Goal: Task Accomplishment & Management: Complete application form

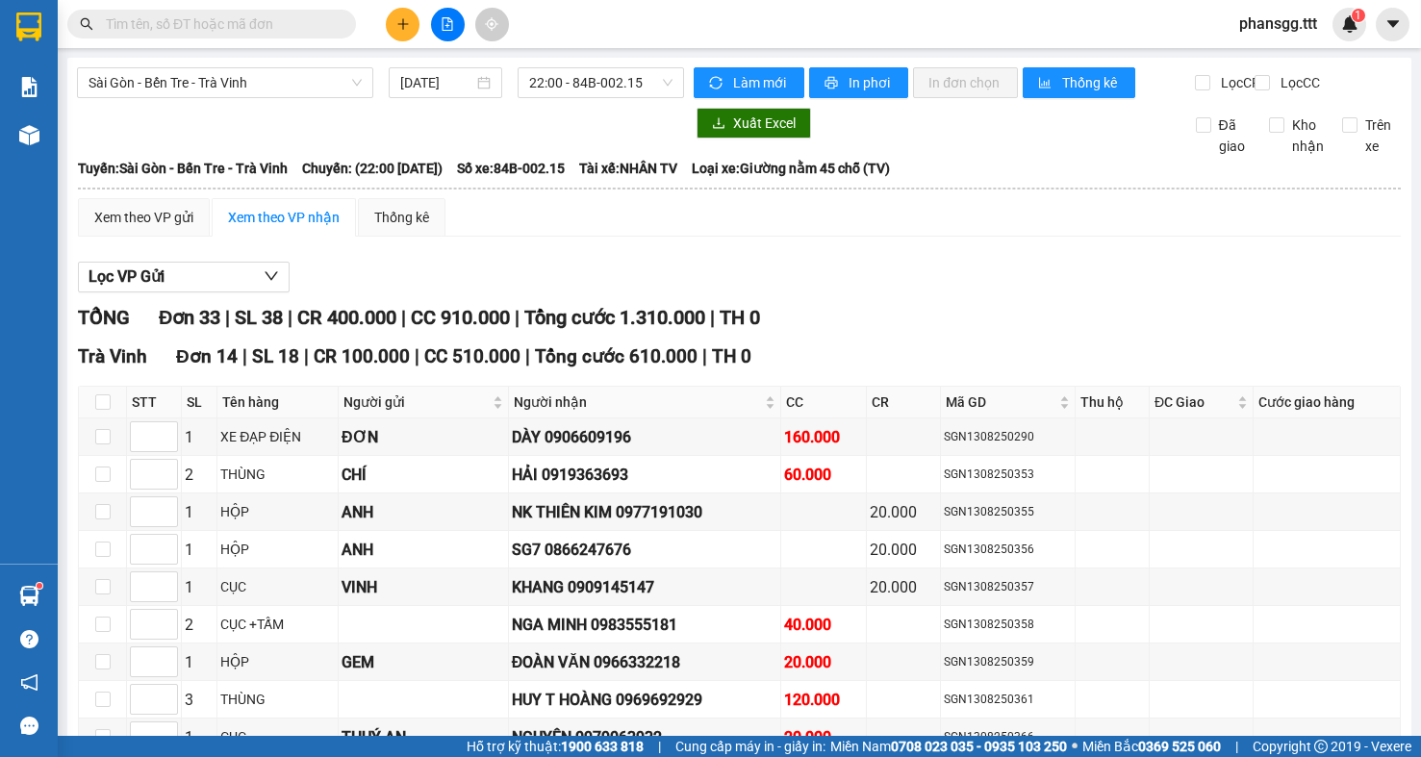
click at [272, 27] on input "text" at bounding box center [219, 23] width 227 height 21
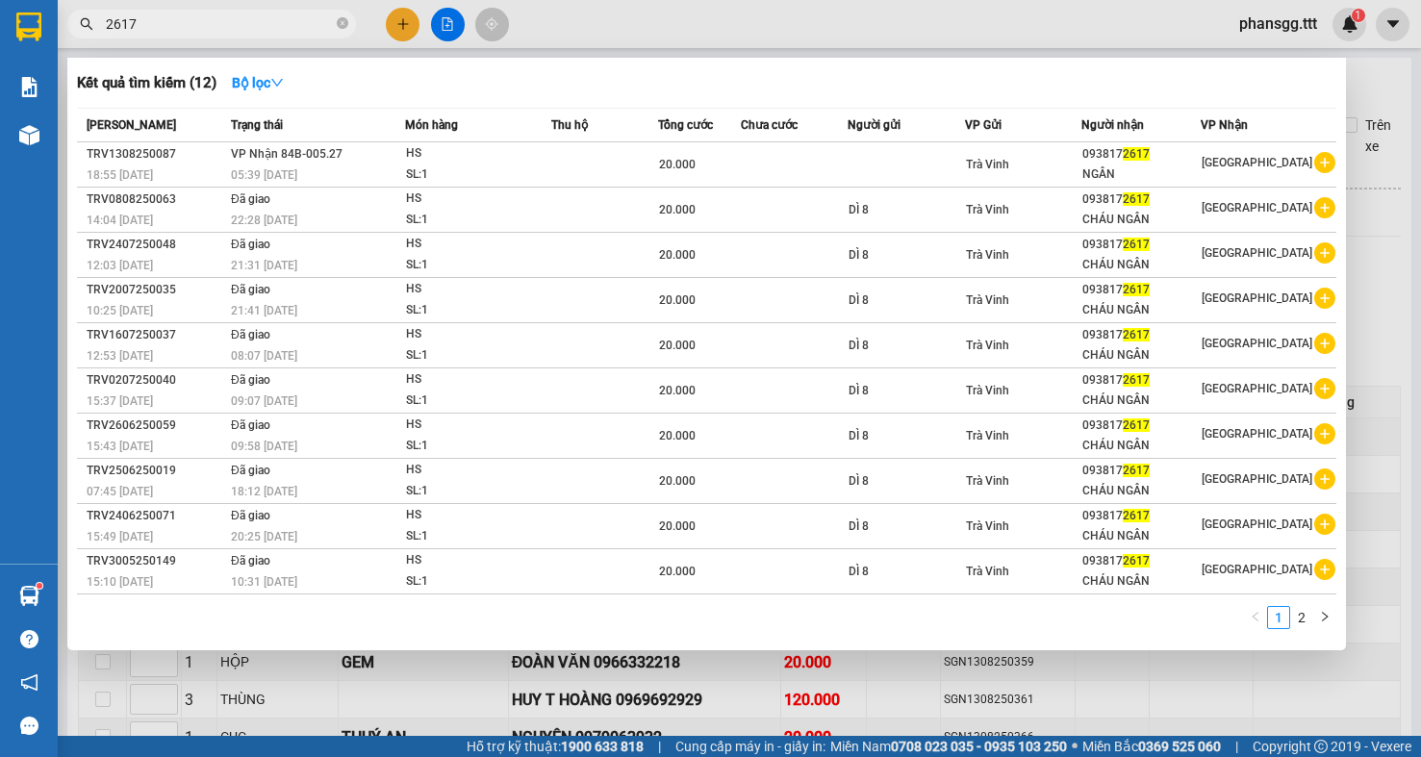
type input "2617"
drag, startPoint x: 1410, startPoint y: 132, endPoint x: 1182, endPoint y: 43, distance: 243.7
click at [1409, 132] on div at bounding box center [710, 378] width 1421 height 757
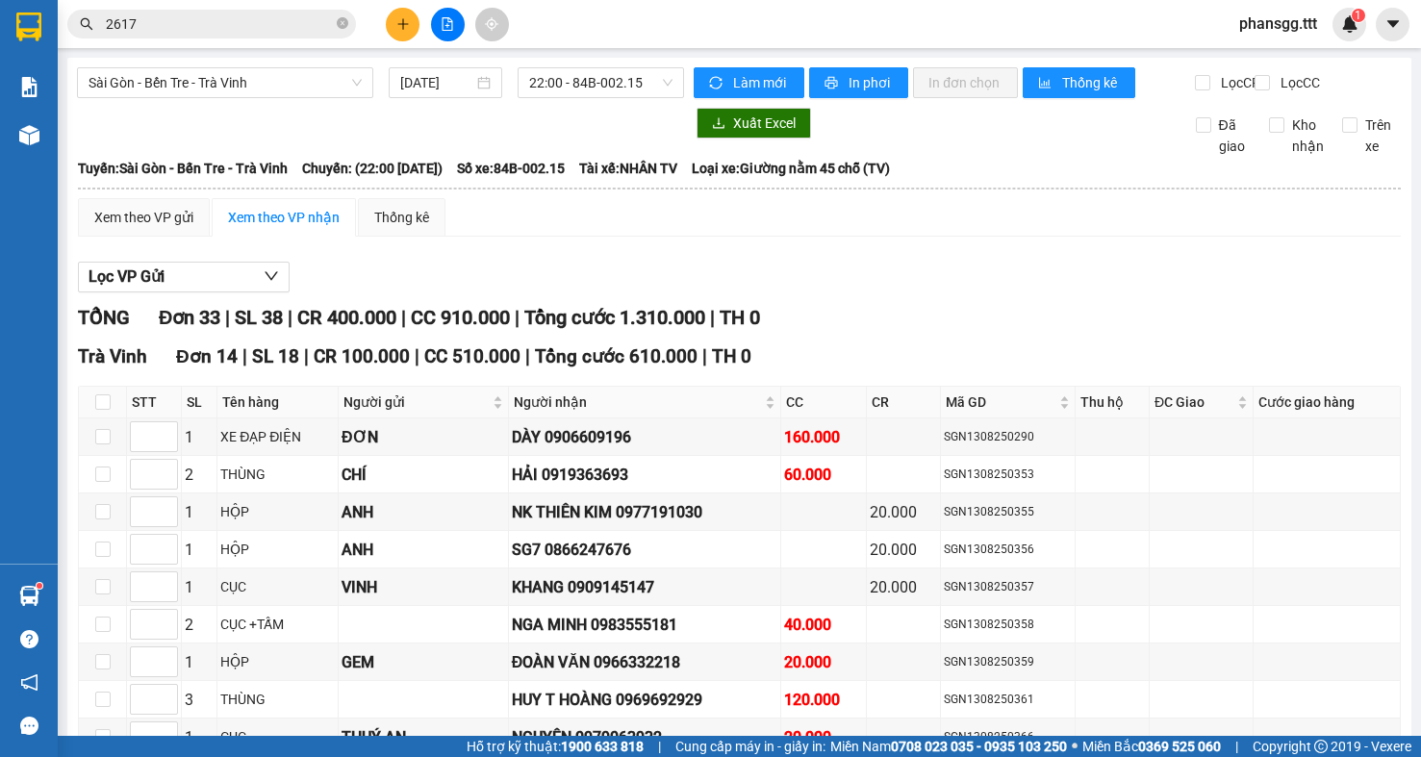
click at [1265, 25] on span "phansgg.ttt" at bounding box center [1278, 24] width 109 height 24
click at [1268, 57] on span "Đăng xuất" at bounding box center [1292, 59] width 81 height 21
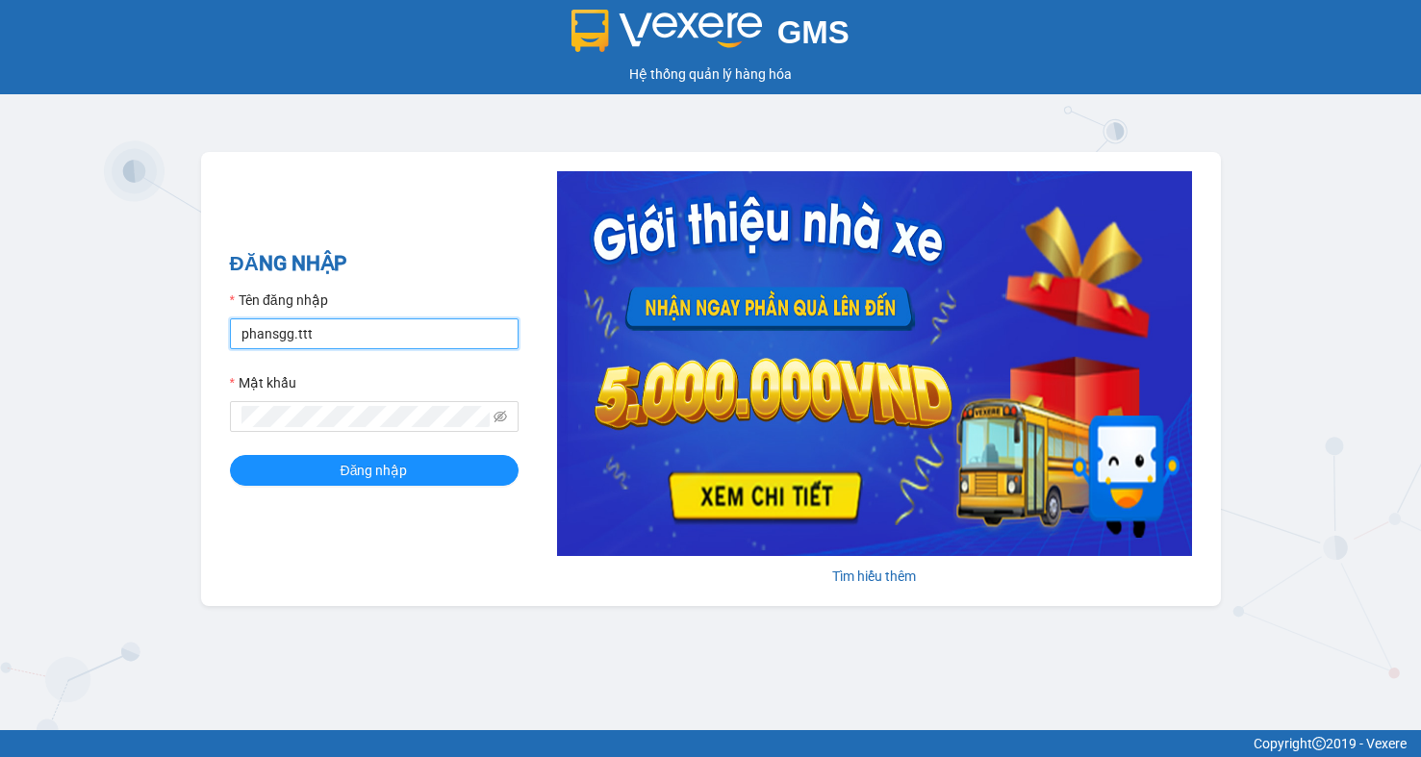
drag, startPoint x: 244, startPoint y: 339, endPoint x: -105, endPoint y: 204, distance: 374.3
click at [0, 204] on html "GMS Hệ thống [PERSON_NAME] hàng [PERSON_NAME] NHẬP Tên đăng nhập phansgg.ttt Mậ…" at bounding box center [710, 378] width 1421 height 757
type input "minhsg.ttt"
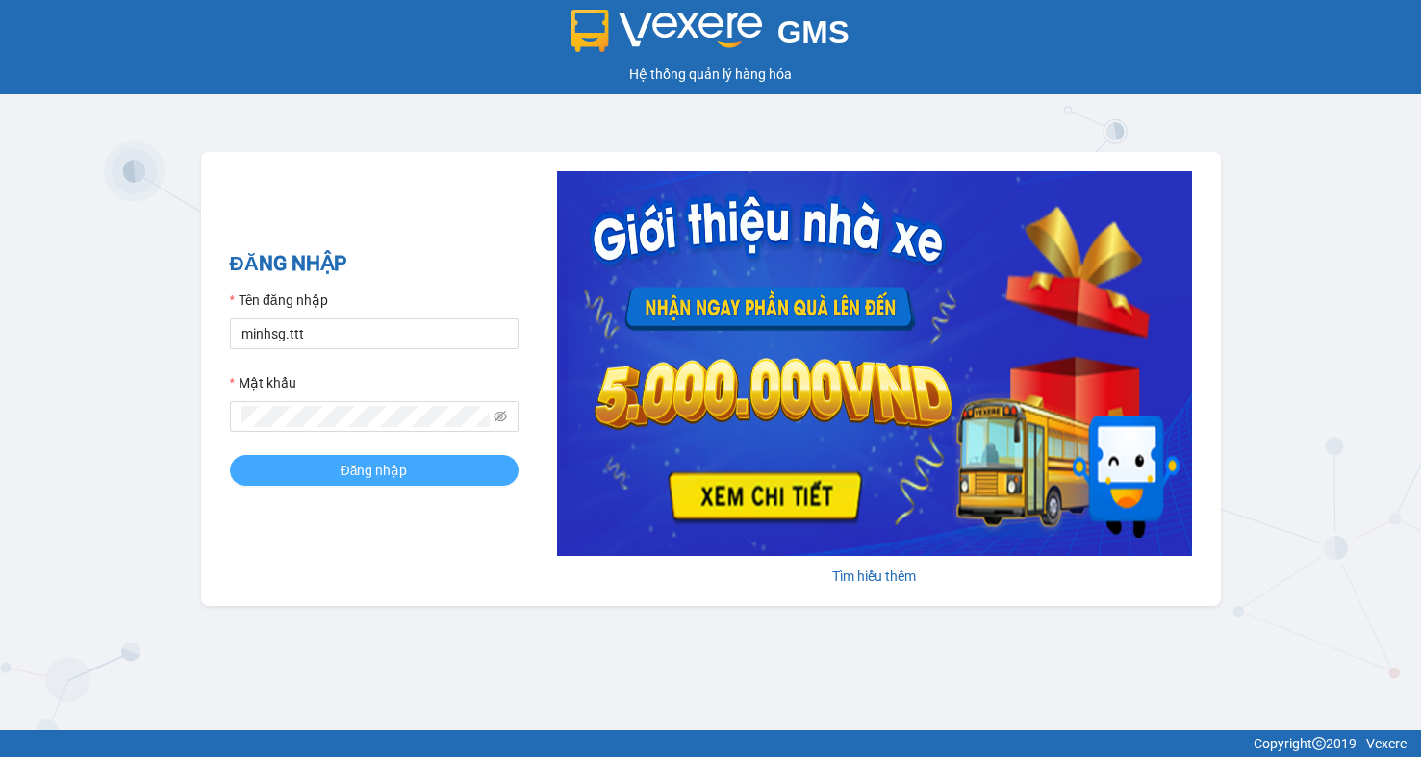
click at [404, 461] on span "Đăng nhập" at bounding box center [374, 470] width 67 height 21
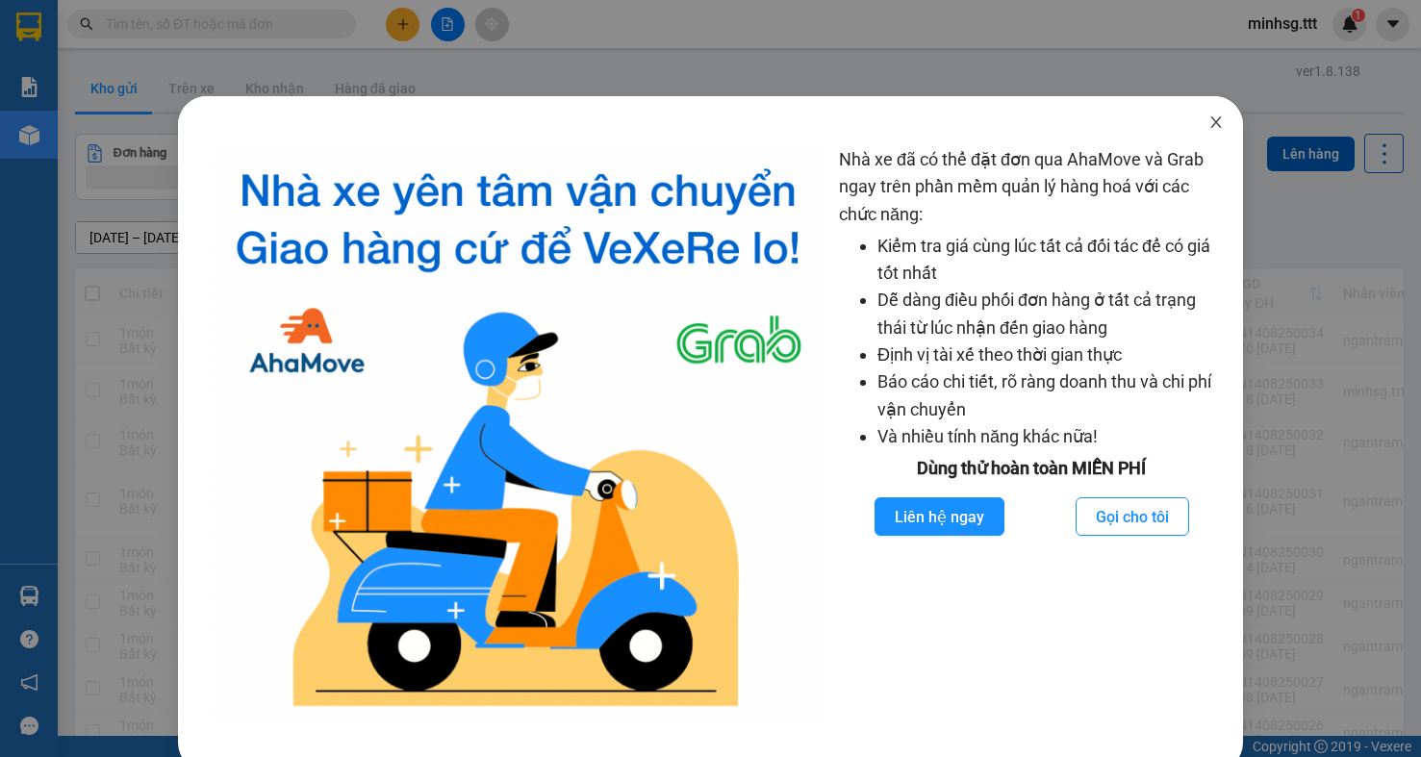
click at [1211, 120] on icon "close" at bounding box center [1216, 122] width 11 height 12
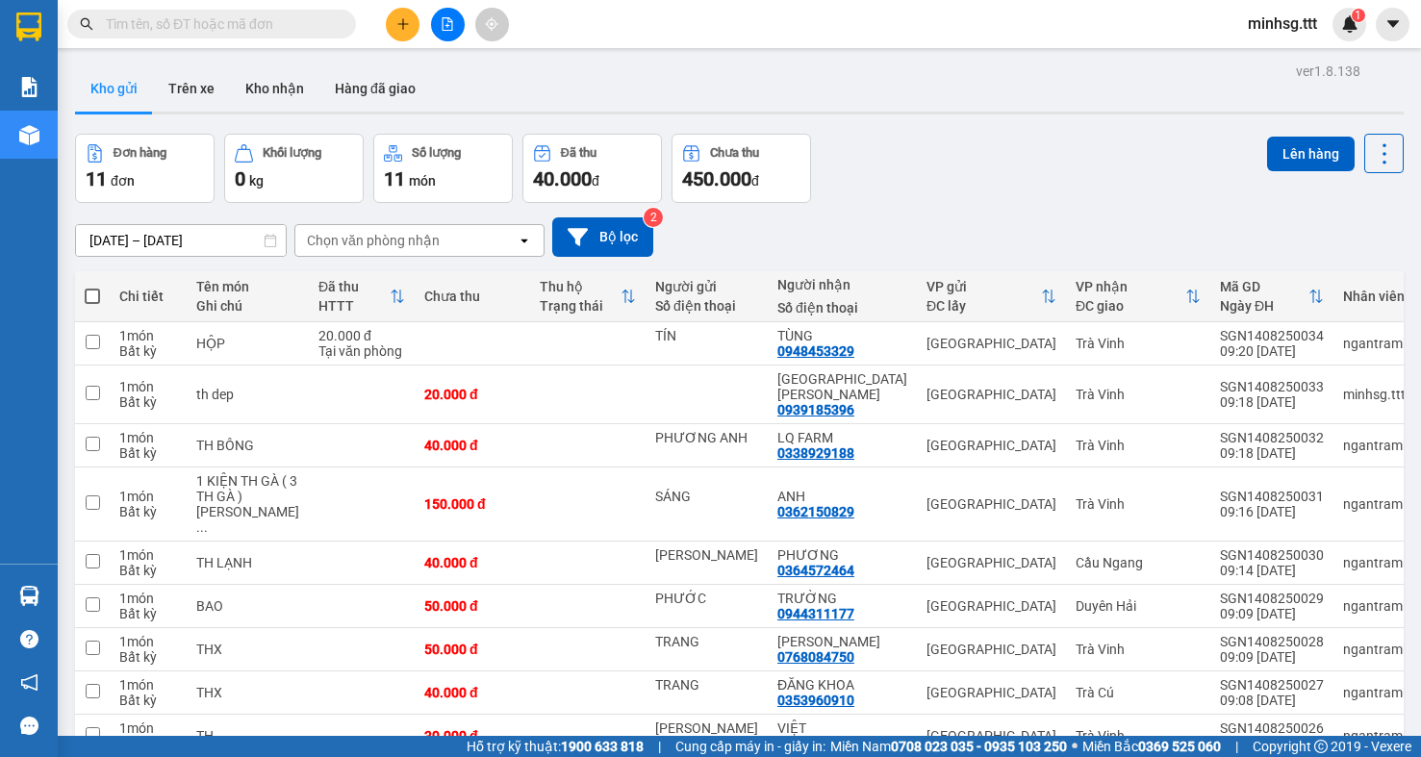
click at [236, 18] on input "text" at bounding box center [219, 23] width 227 height 21
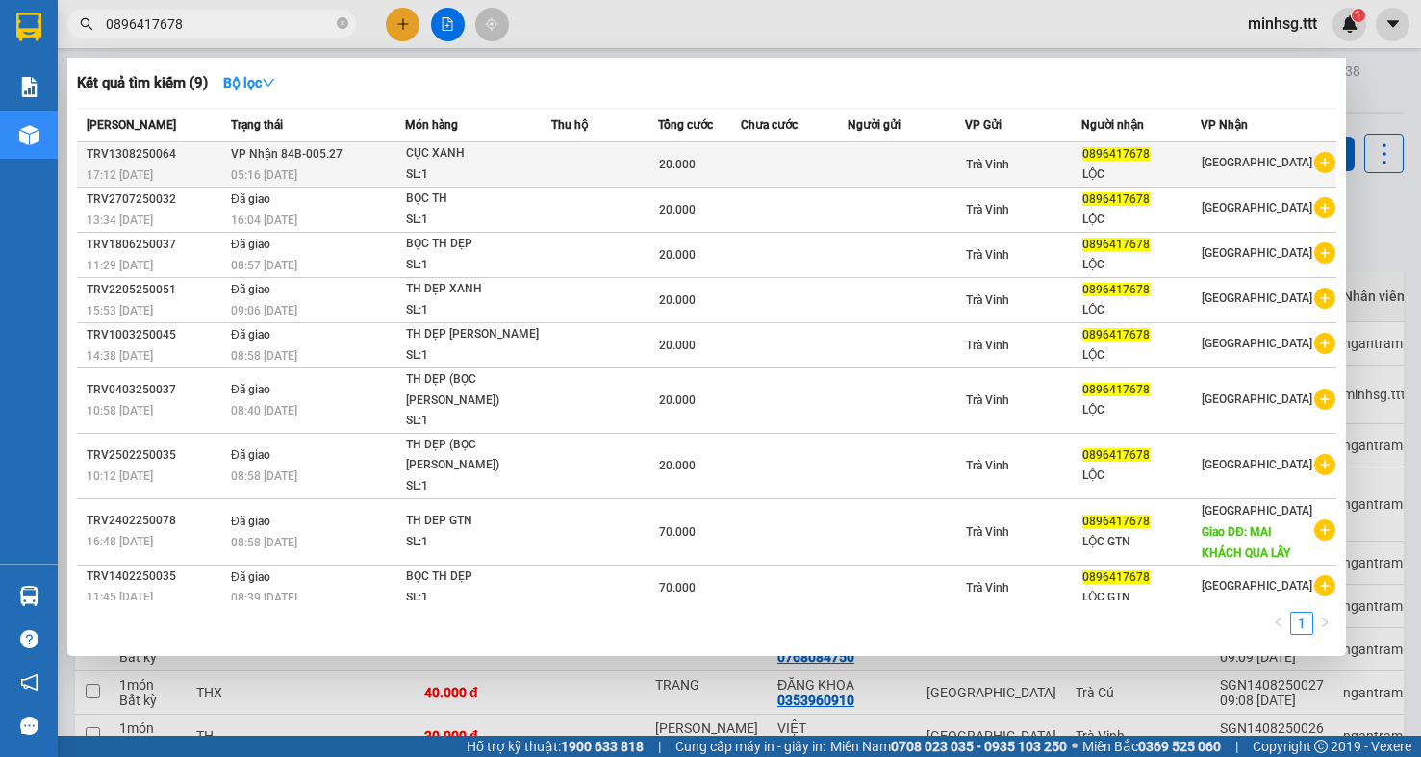
type input "0896417678"
click at [1079, 161] on div "Trà Vinh" at bounding box center [1023, 164] width 114 height 21
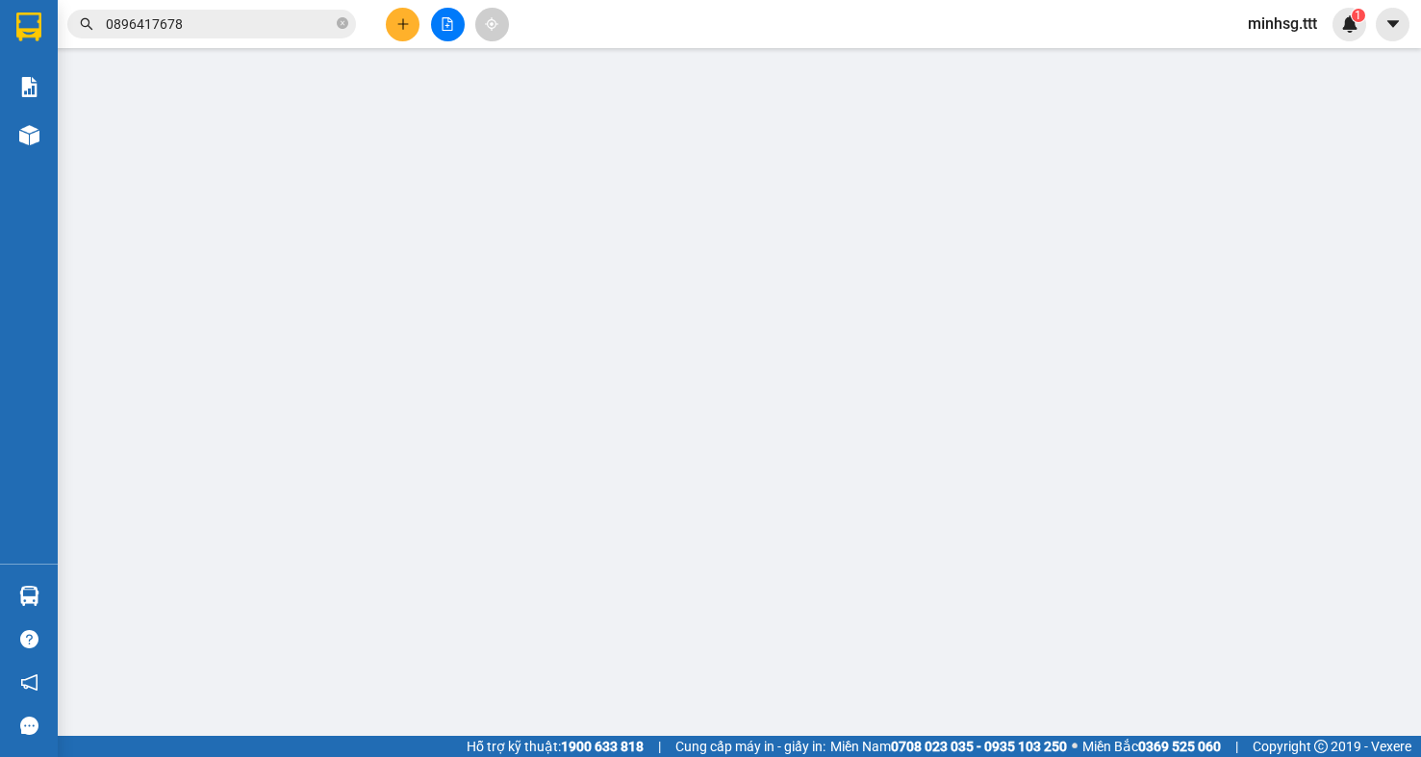
type input "0896417678"
type input "LỘC"
type input "20.000"
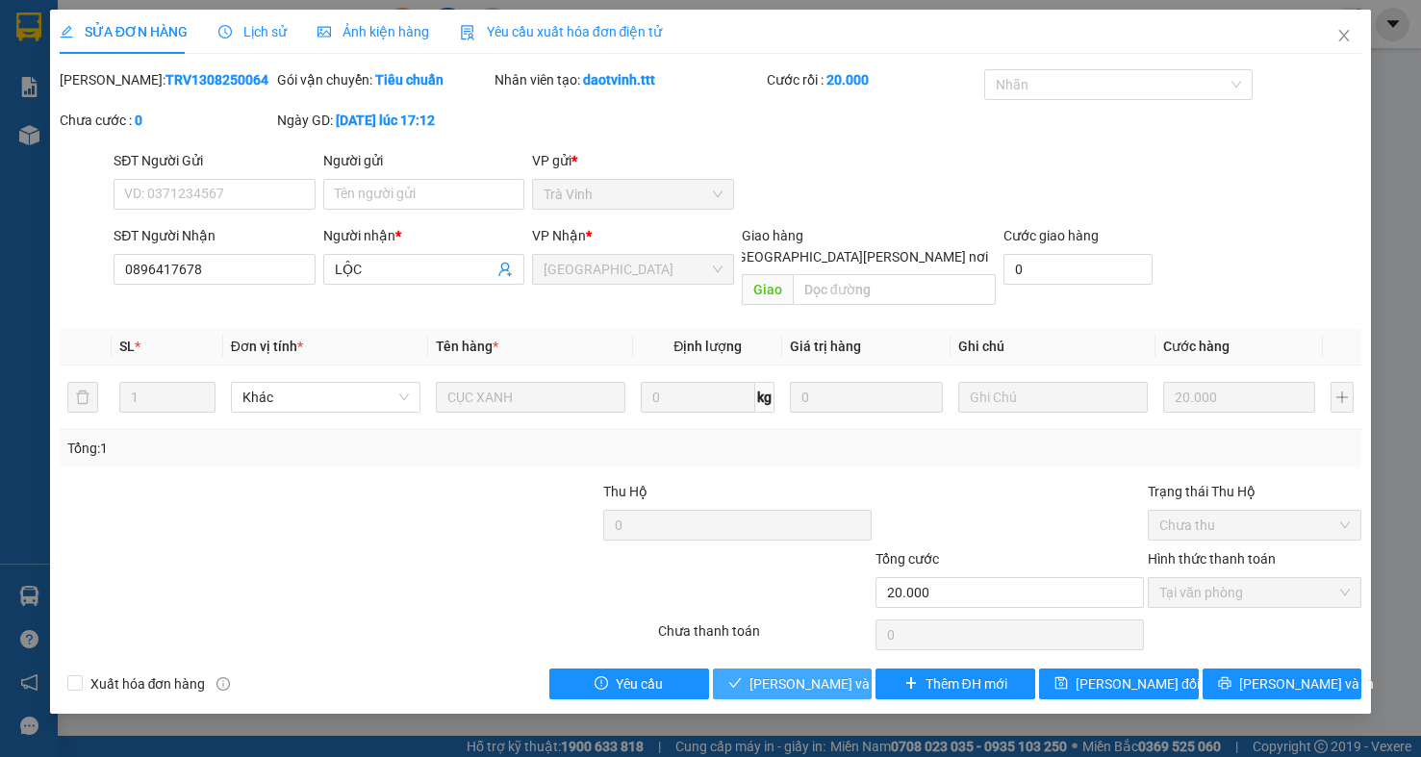
click at [753, 673] on span "Lưu và Giao hàng" at bounding box center [879, 683] width 260 height 21
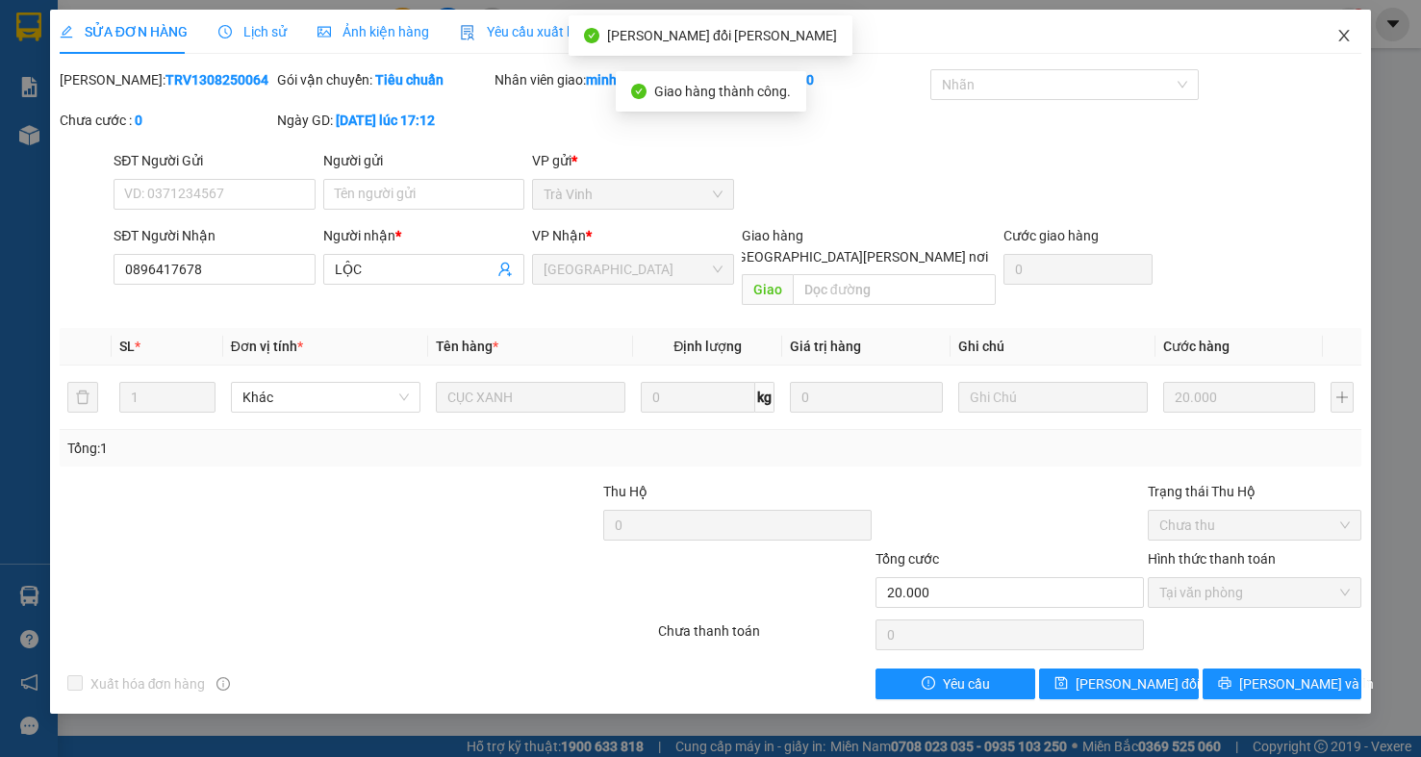
drag, startPoint x: 1331, startPoint y: 37, endPoint x: 22, endPoint y: 17, distance: 1308.6
click at [1330, 36] on span "Close" at bounding box center [1344, 37] width 54 height 54
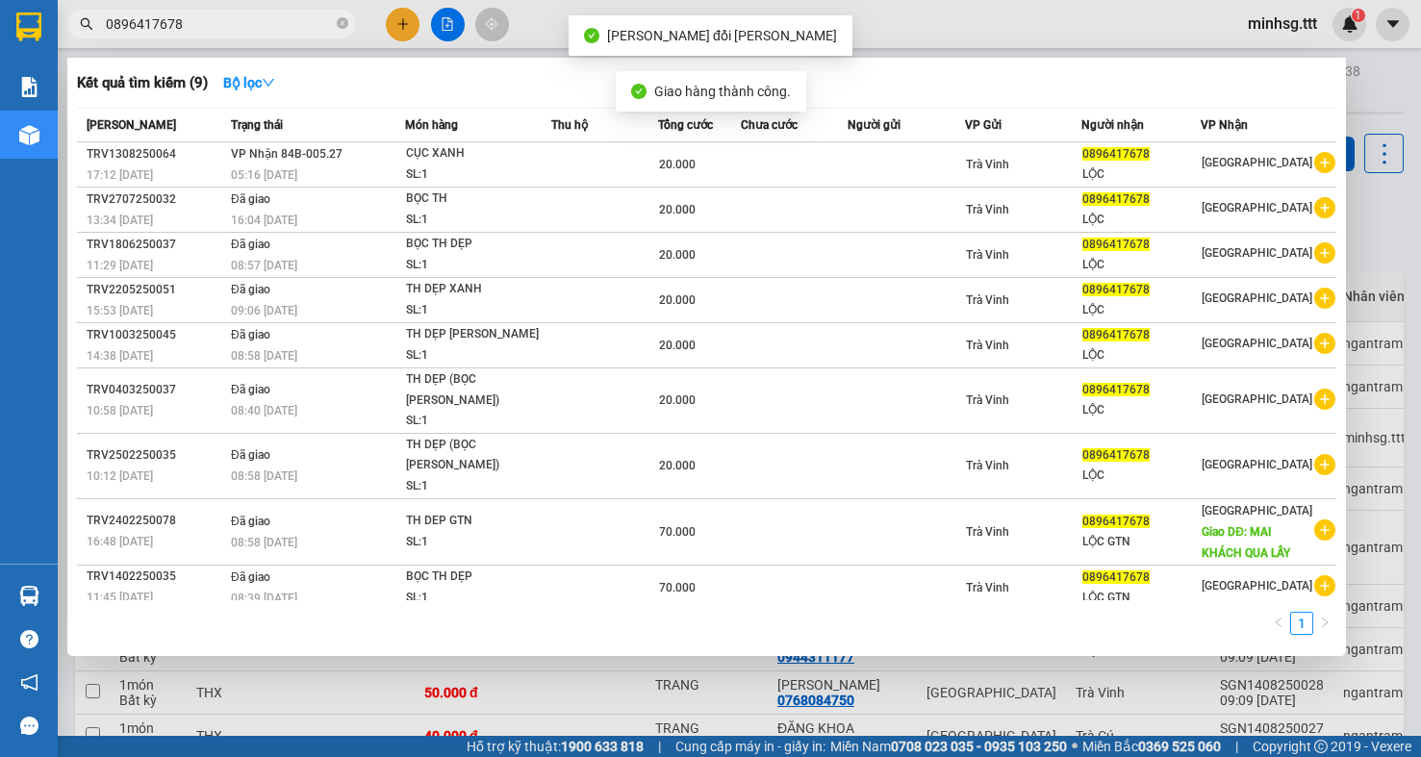
click at [256, 22] on input "0896417678" at bounding box center [219, 23] width 227 height 21
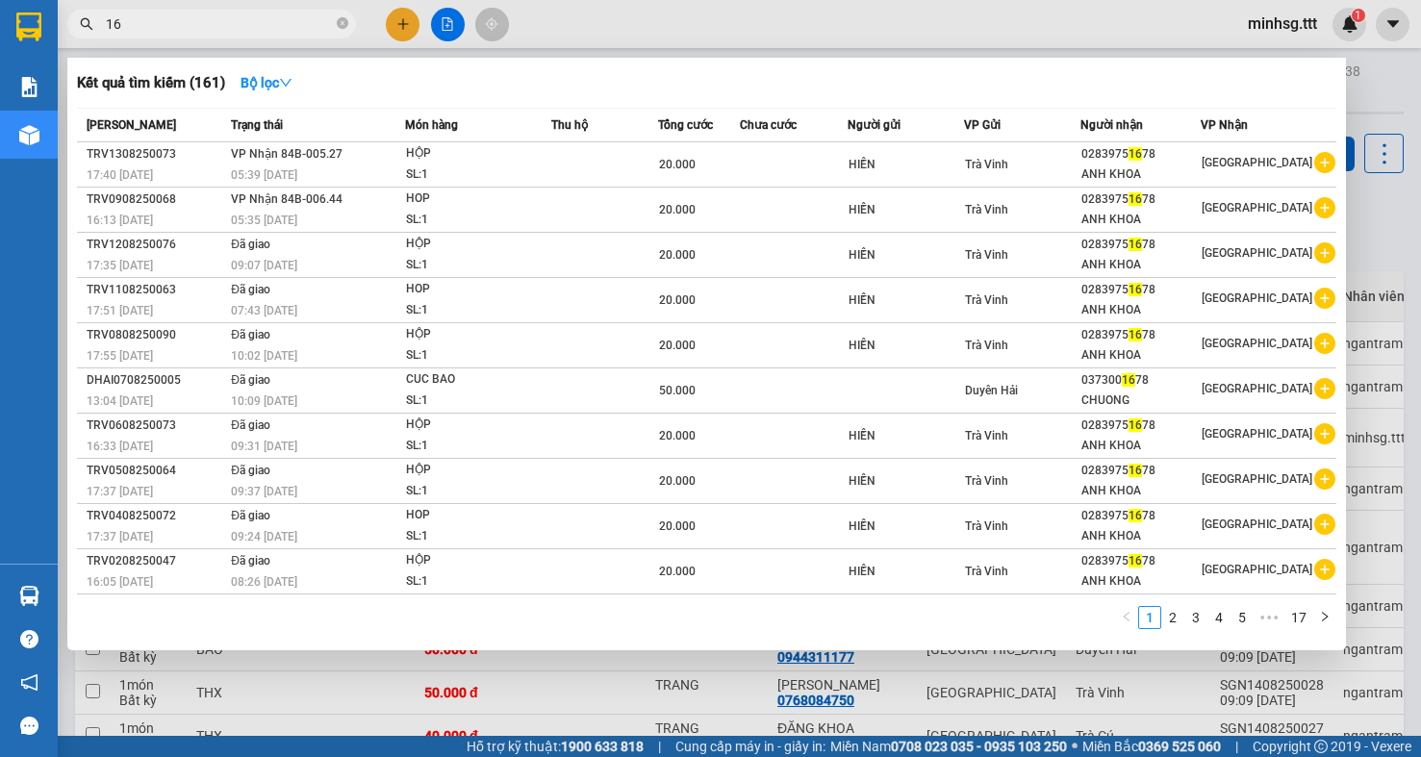
type input "1"
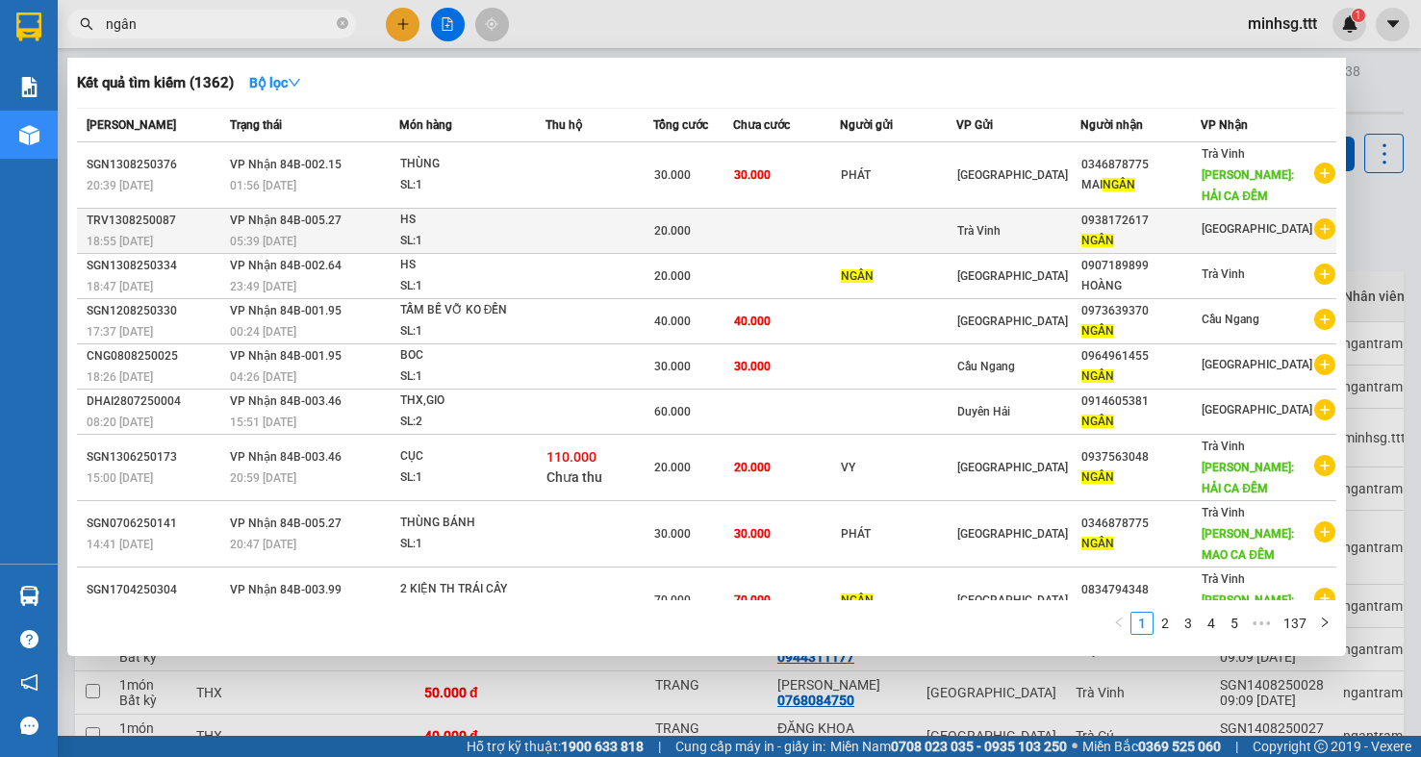
type input "ngân"
click at [1093, 220] on div "0938172617" at bounding box center [1140, 221] width 119 height 20
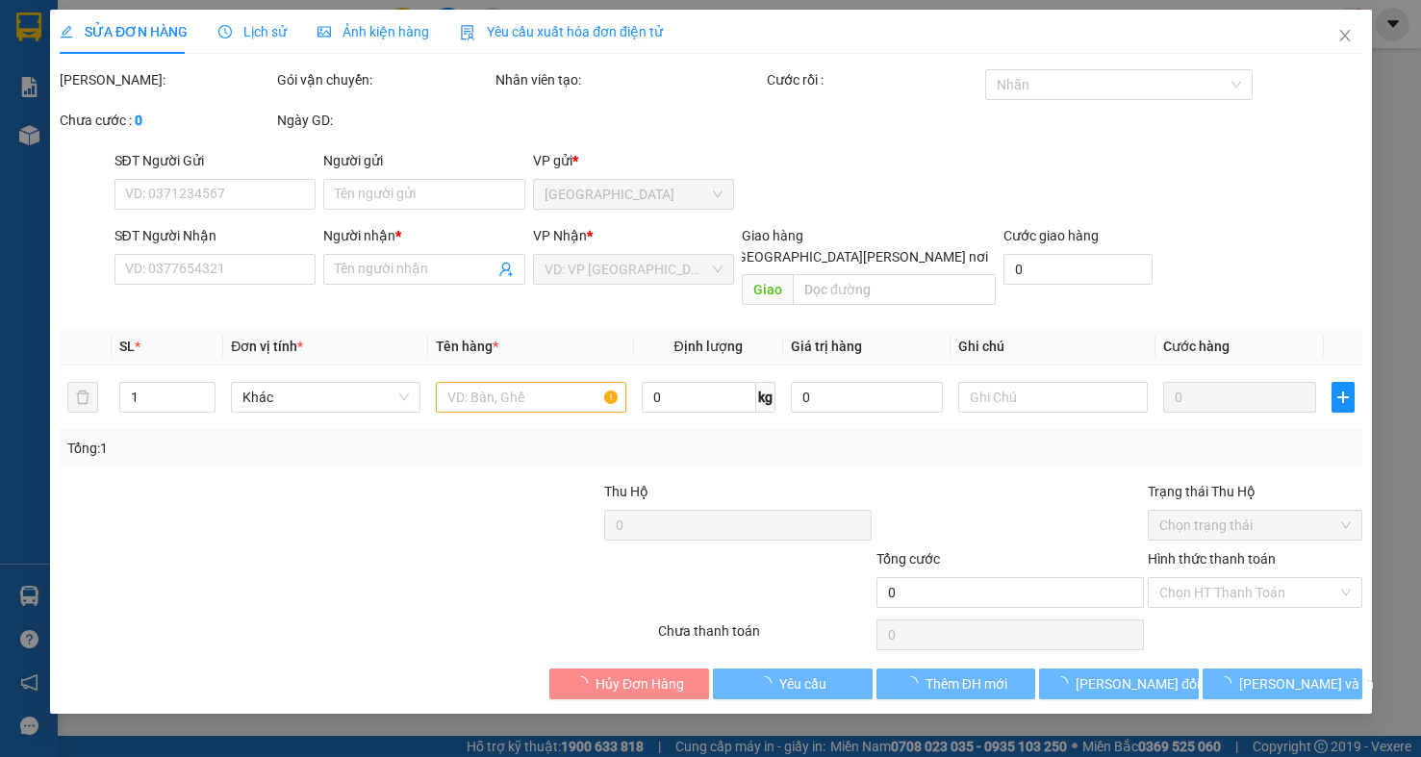
type input "0938172617"
type input "NGÂN"
type input "20.000"
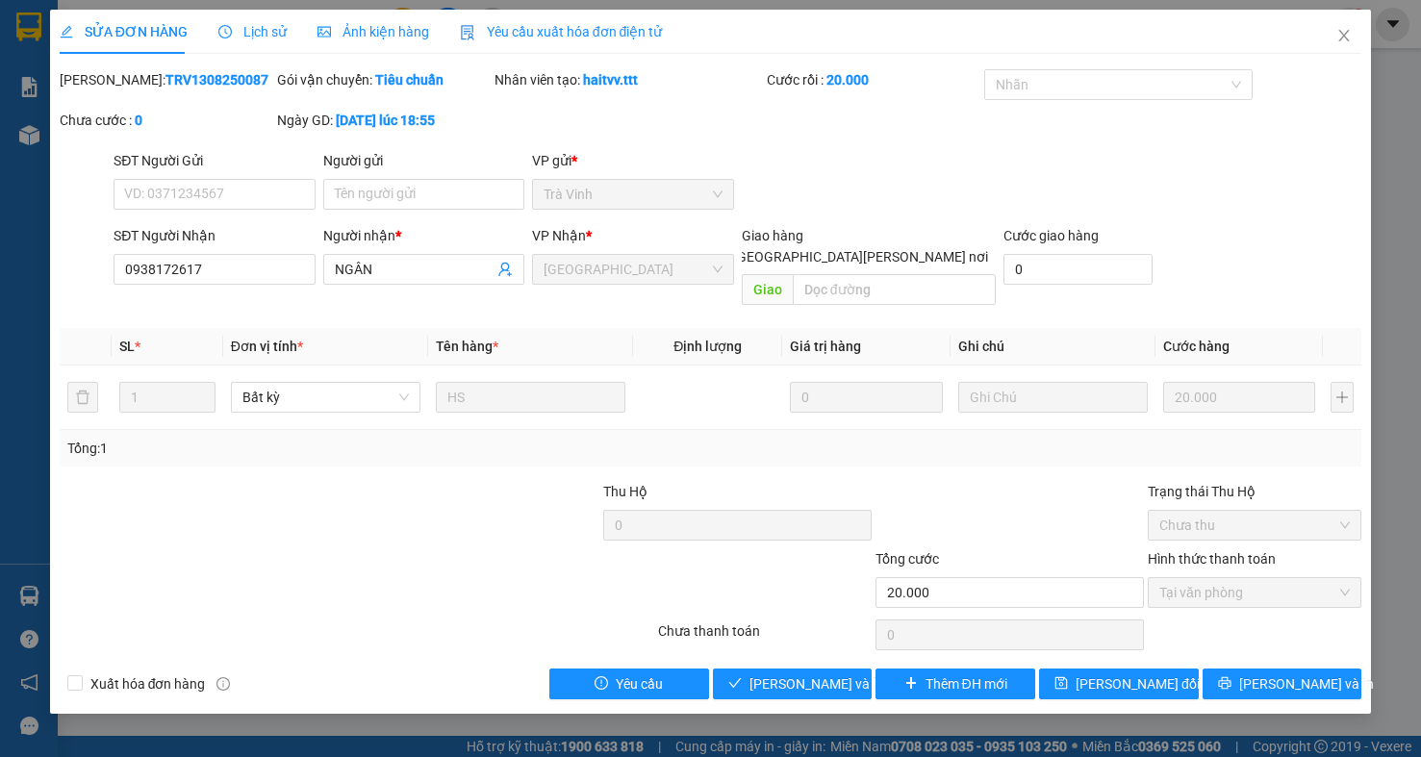
drag, startPoint x: 800, startPoint y: 615, endPoint x: 800, endPoint y: 634, distance: 19.3
click at [800, 632] on div "Chưa thanh toán" at bounding box center [764, 638] width 217 height 34
click at [800, 647] on div "Total Paid Fee 20.000 Total UnPaid Fee 0 Cash Collection Total Fee Mã ĐH: TRV13…" at bounding box center [711, 384] width 1303 height 630
click at [800, 673] on span "Lưu và Giao hàng" at bounding box center [879, 683] width 260 height 21
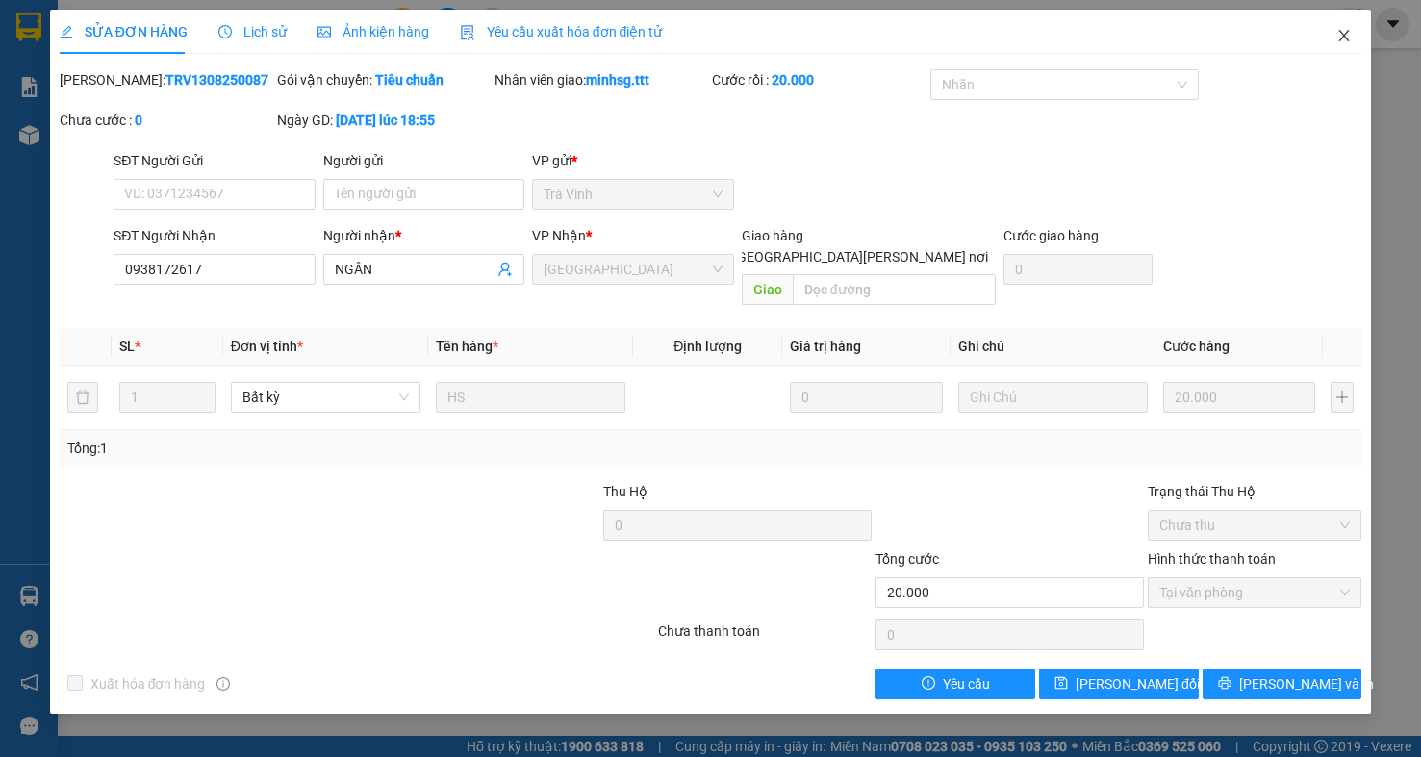
click at [1351, 39] on icon "close" at bounding box center [1343, 35] width 15 height 15
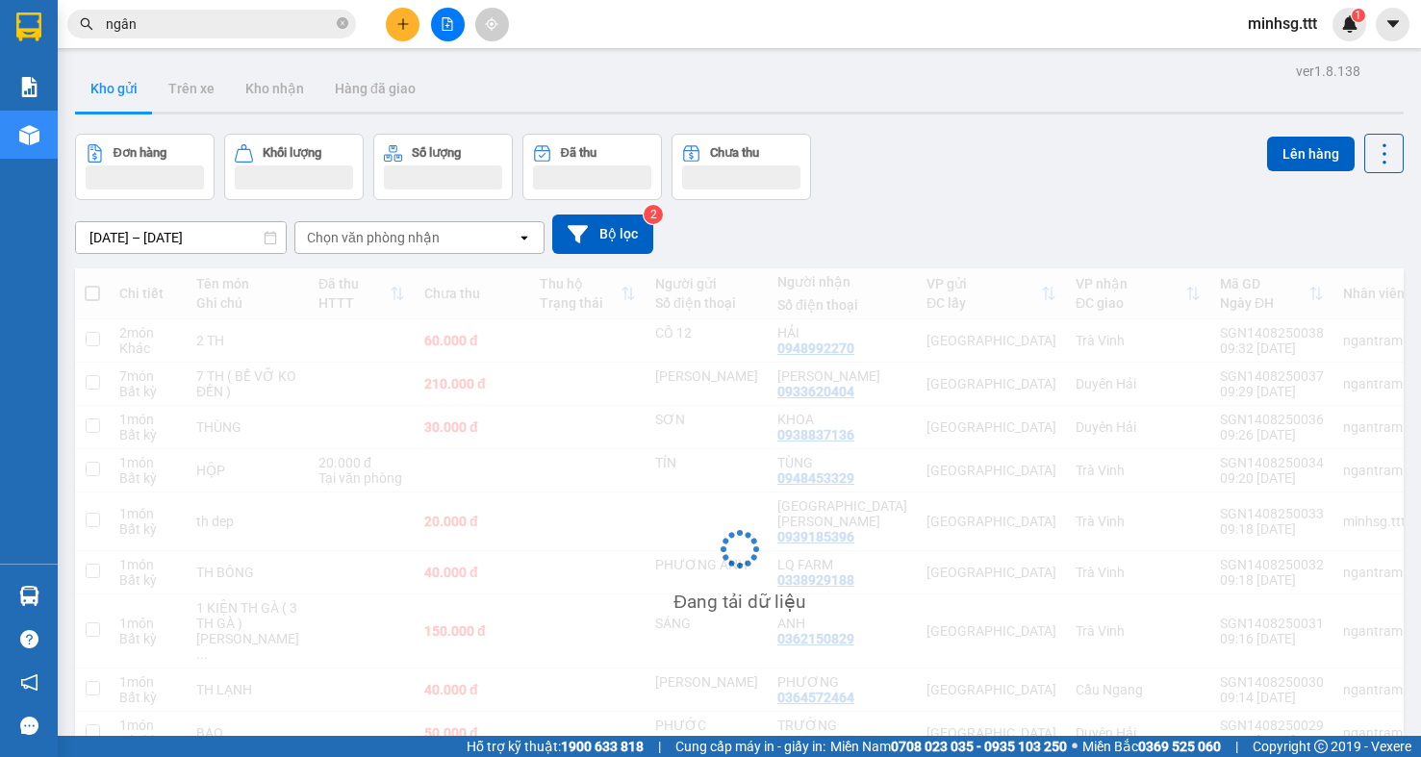
click at [189, 23] on input "ngân" at bounding box center [219, 23] width 227 height 21
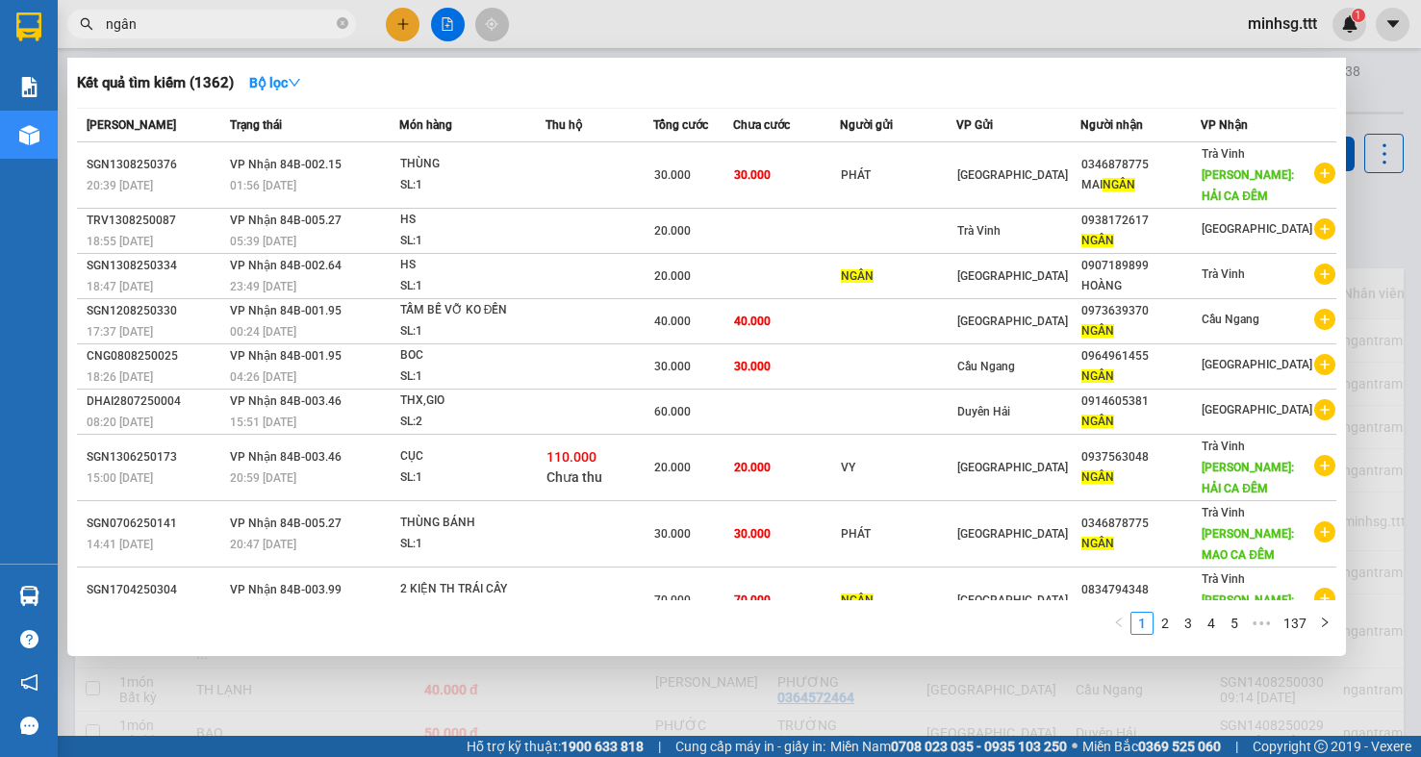
click at [189, 23] on input "ngân" at bounding box center [219, 23] width 227 height 21
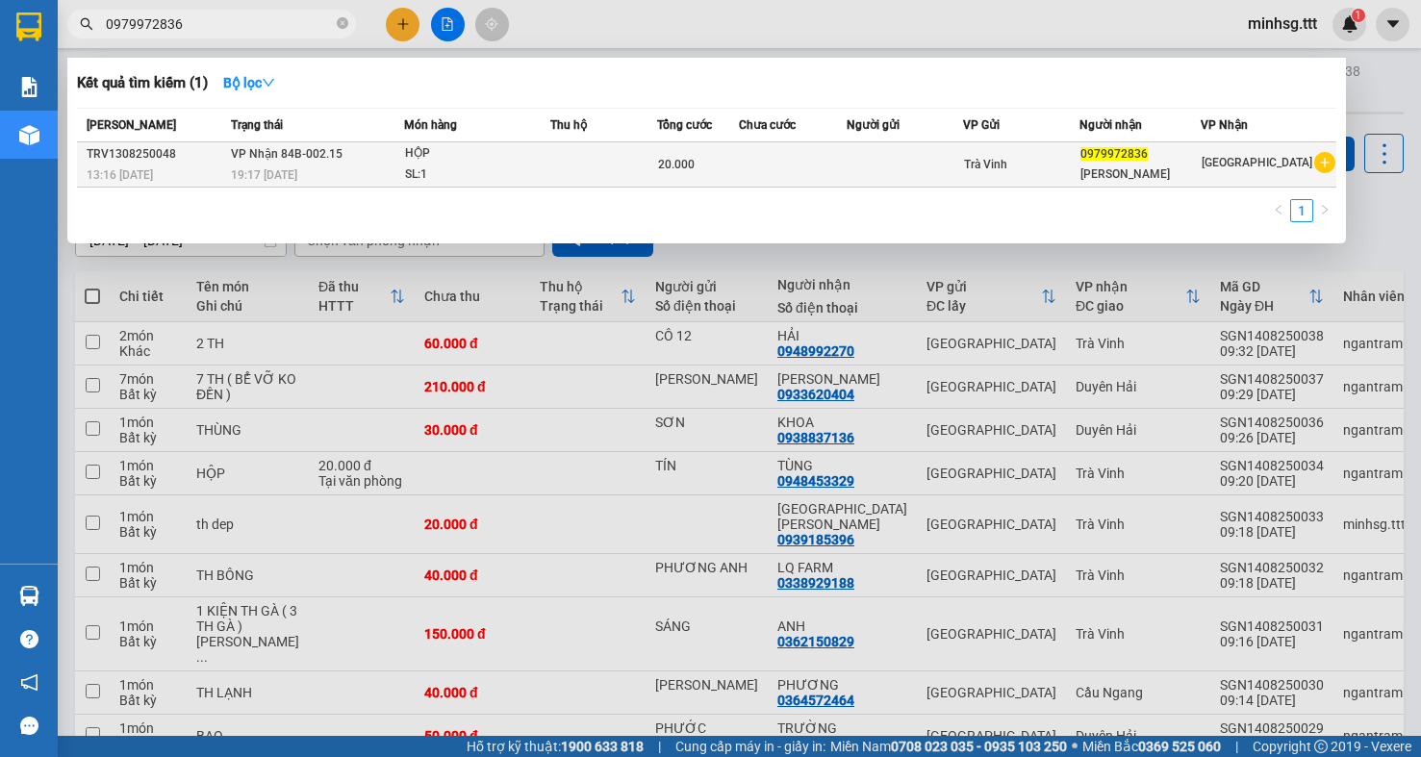
type input "0979972836"
click at [993, 156] on div "Trà Vinh" at bounding box center [1021, 164] width 114 height 21
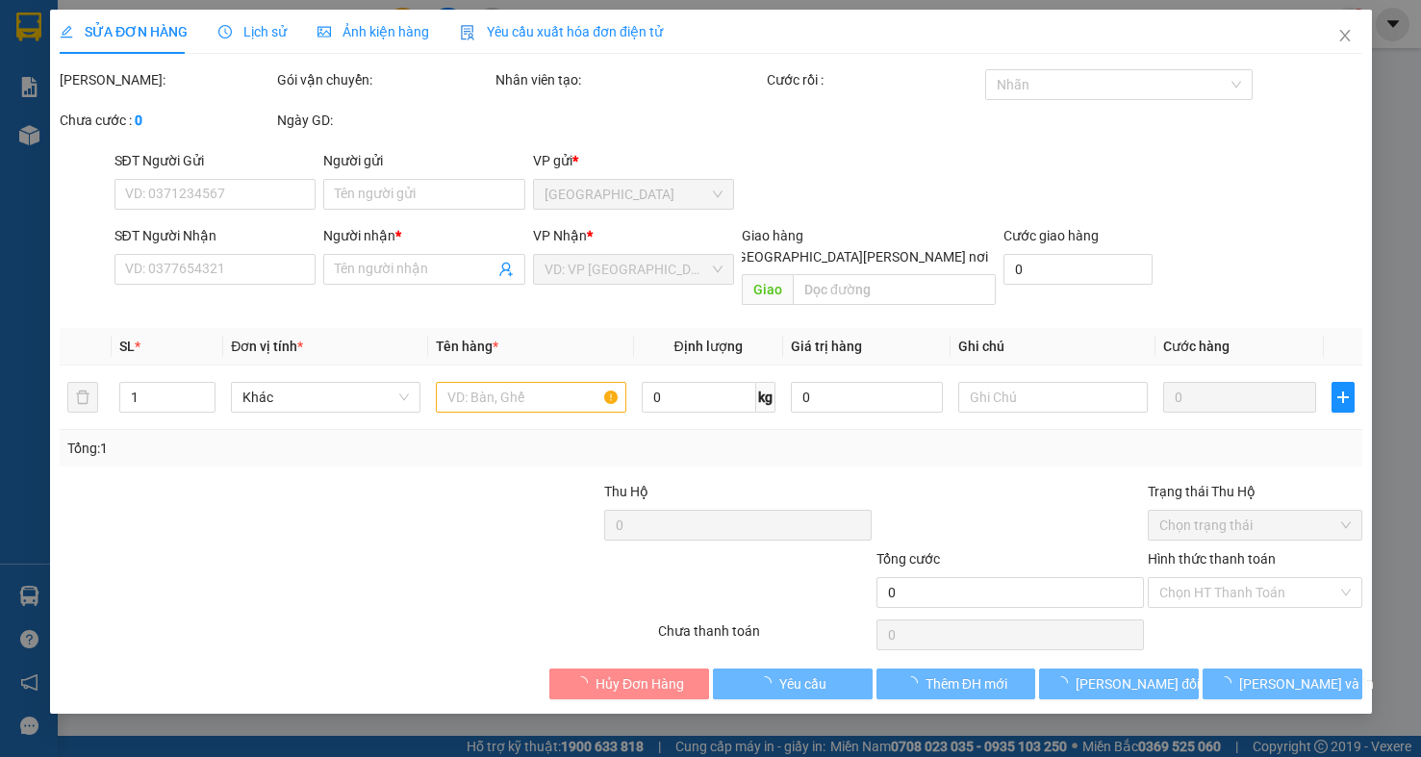
type input "0979972836"
type input "LÊ NGỌC"
type input "20.000"
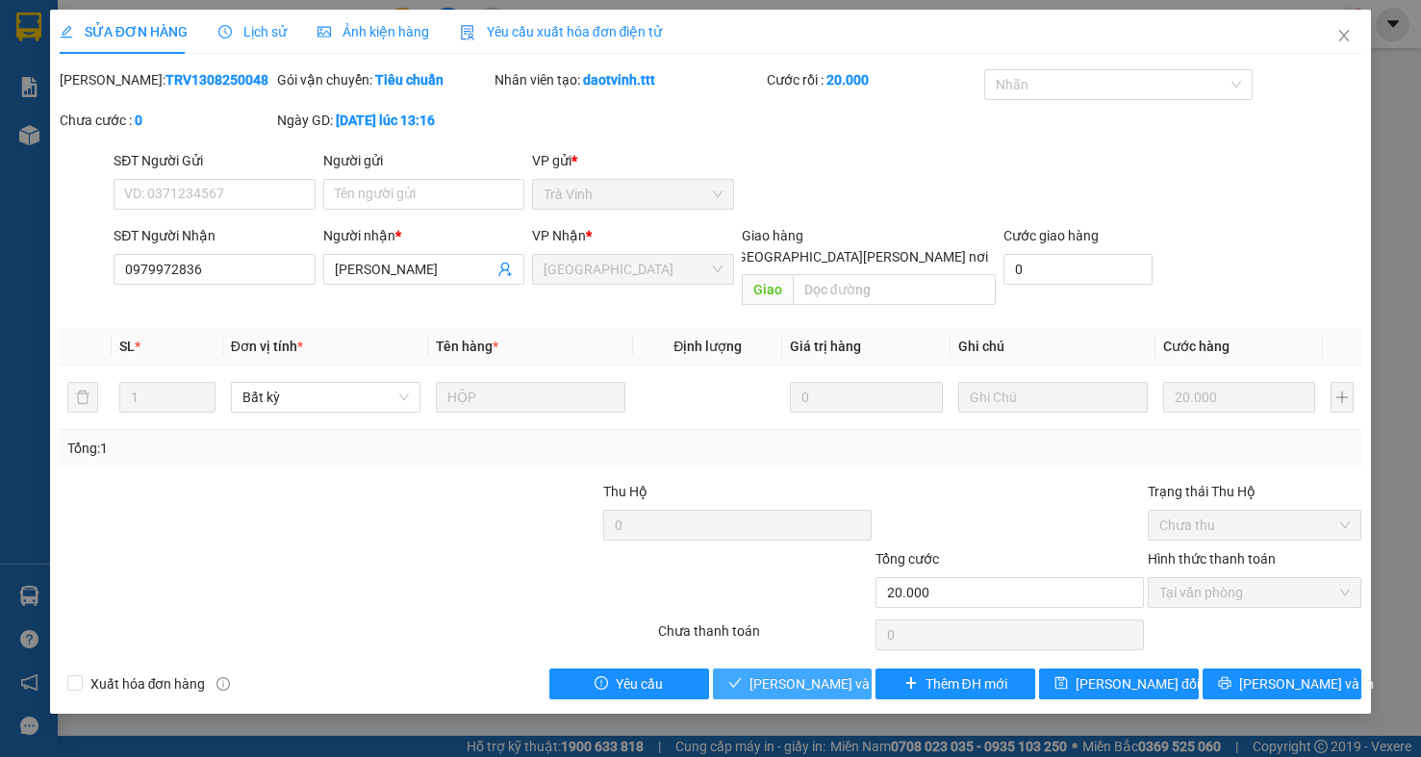
click at [799, 674] on span "Lưu và Giao hàng" at bounding box center [879, 683] width 260 height 21
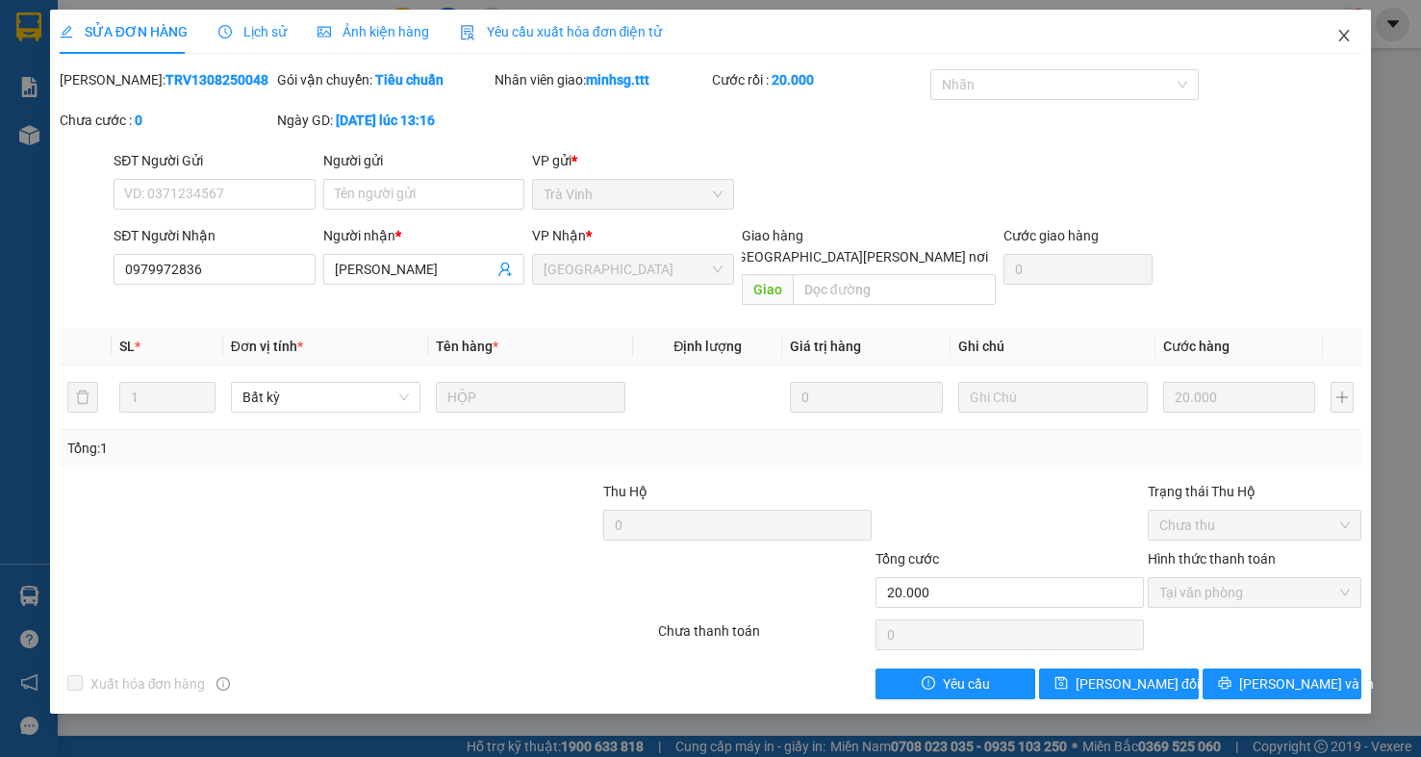
click at [1361, 38] on span "Close" at bounding box center [1344, 37] width 54 height 54
click at [1361, 38] on div "minhsg.ttt 1" at bounding box center [1299, 25] width 134 height 34
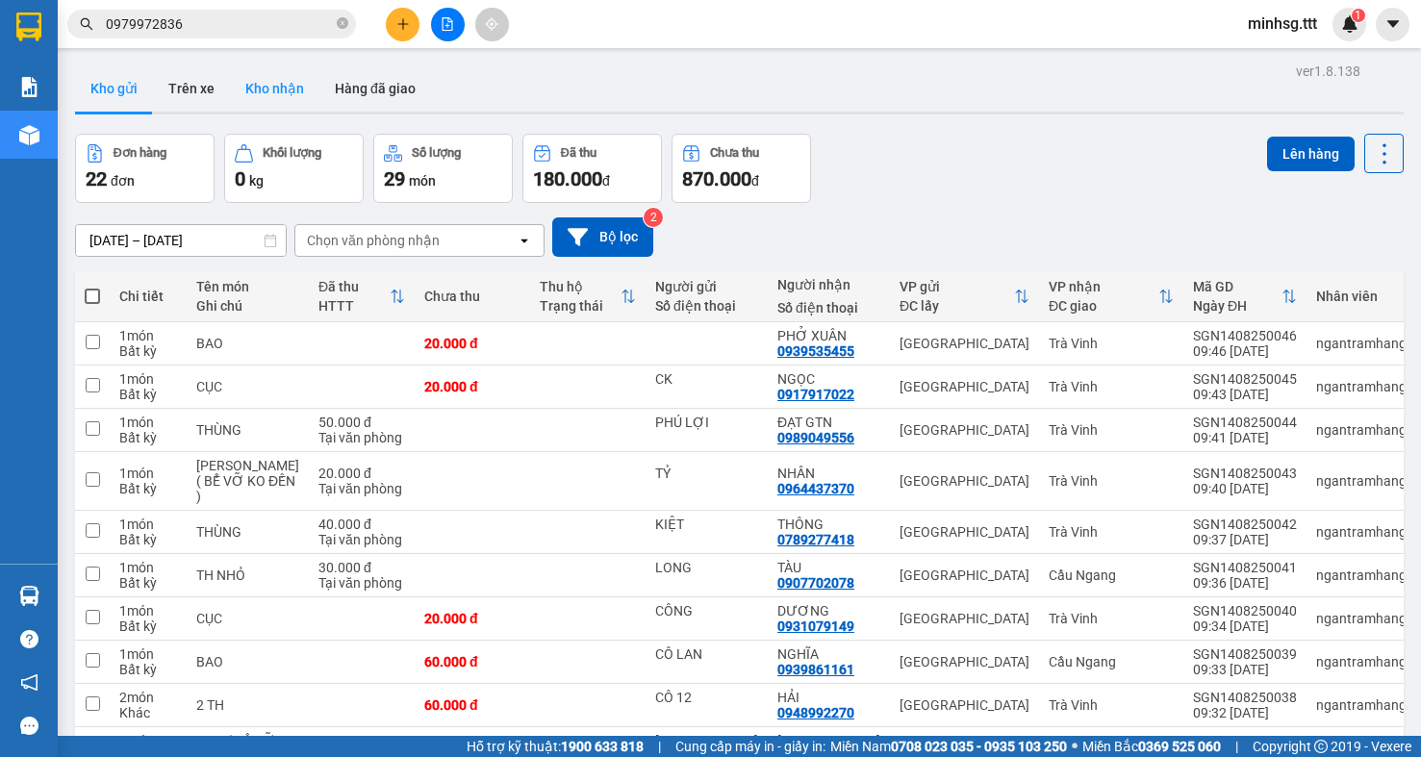
click at [268, 106] on button "Kho nhận" at bounding box center [274, 88] width 89 height 46
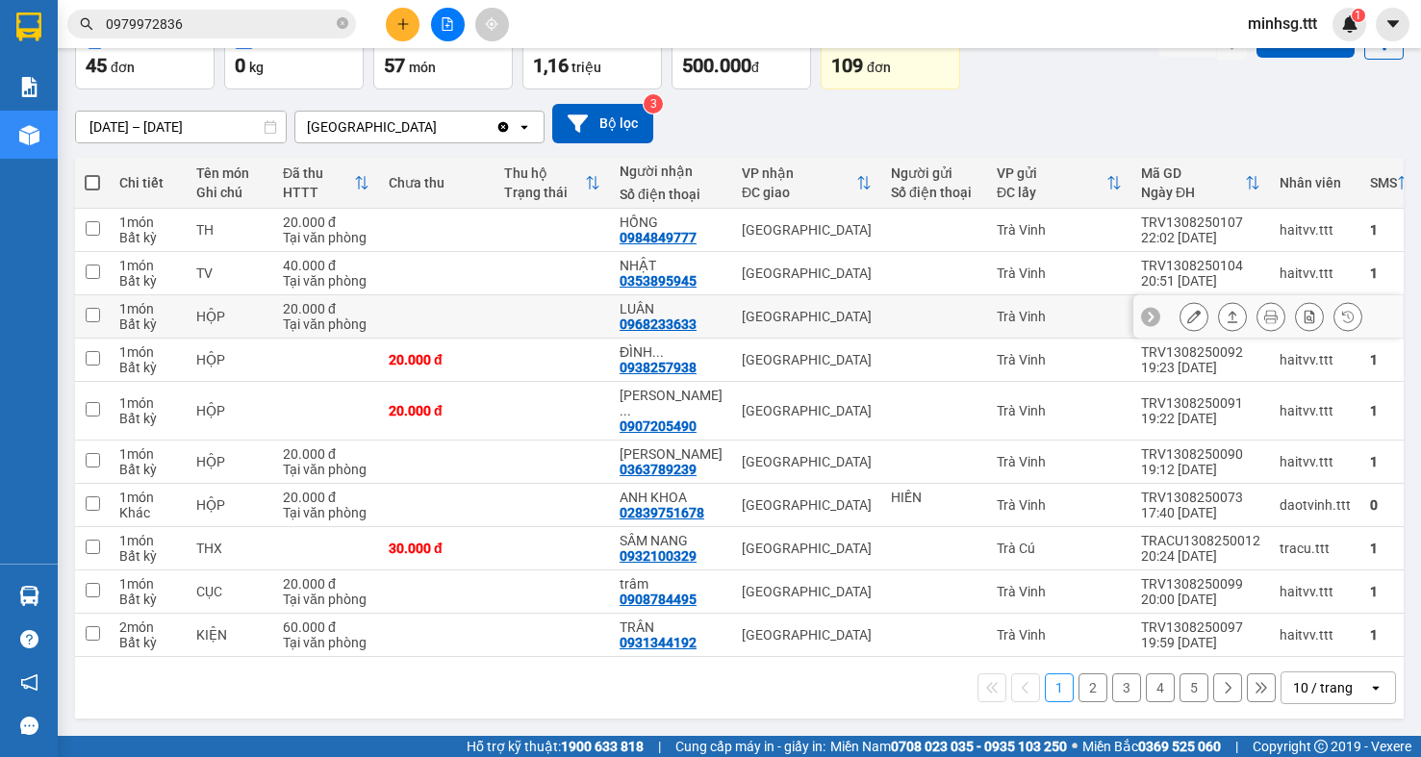
scroll to position [114, 0]
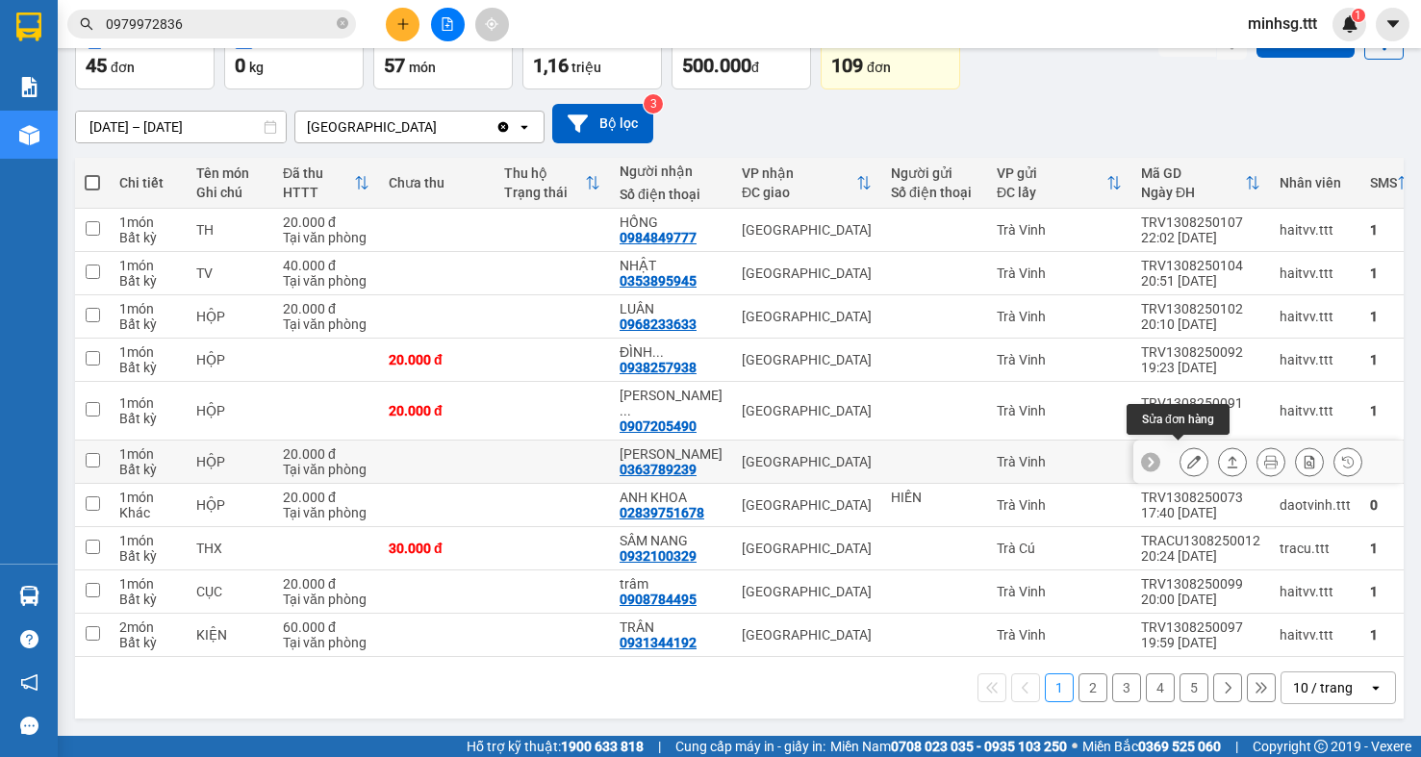
click at [1187, 455] on icon at bounding box center [1193, 461] width 13 height 13
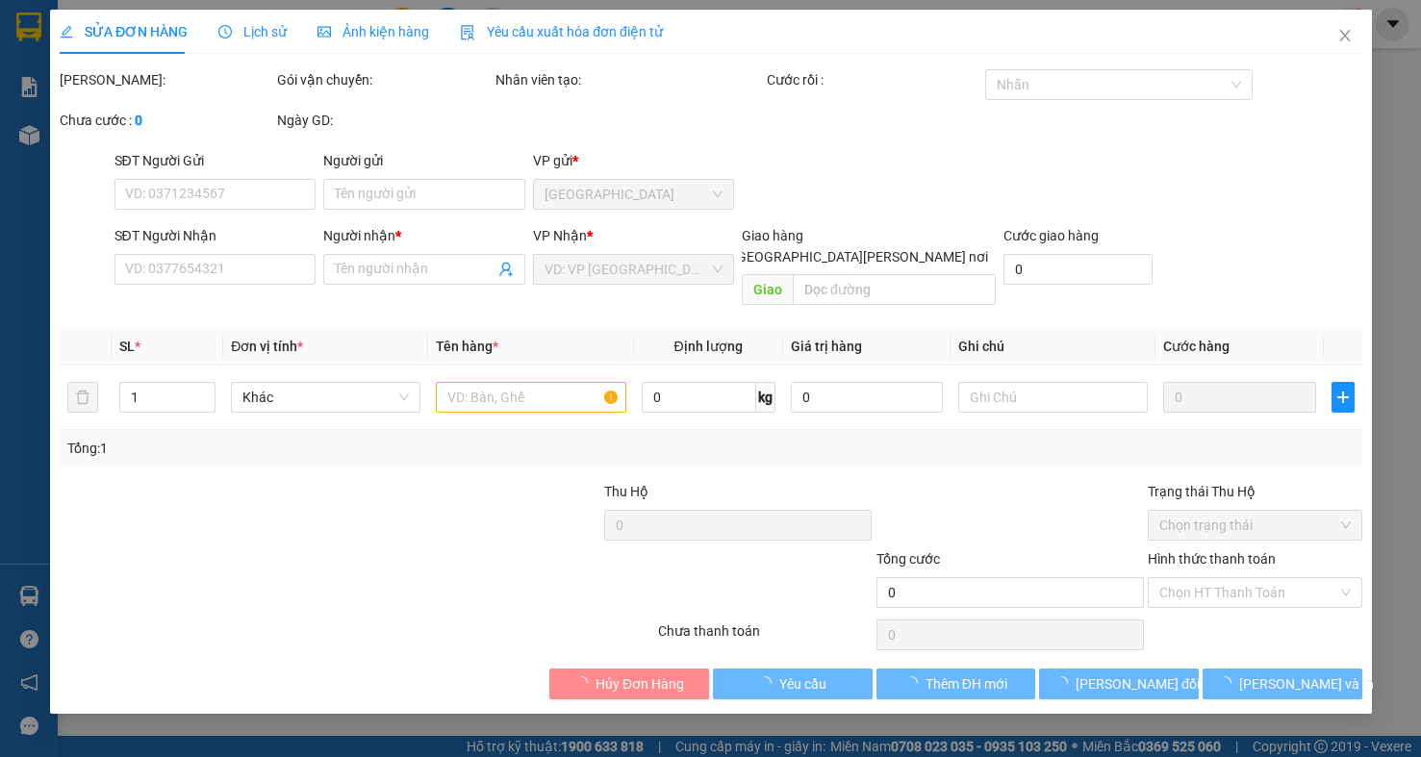
type input "0363789239"
type input "NAM TIẾN"
type input "20.000"
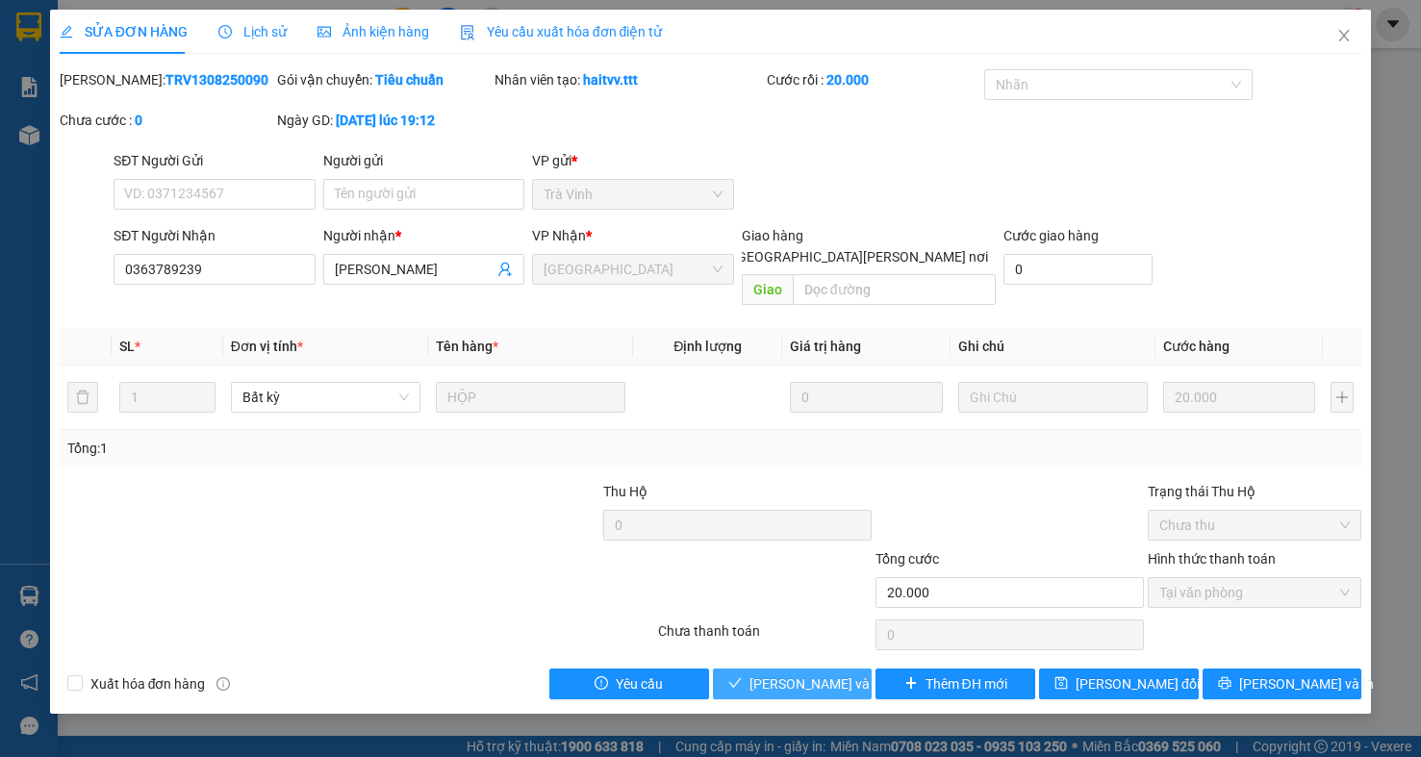
click at [828, 673] on span "Lưu và Giao hàng" at bounding box center [879, 683] width 260 height 21
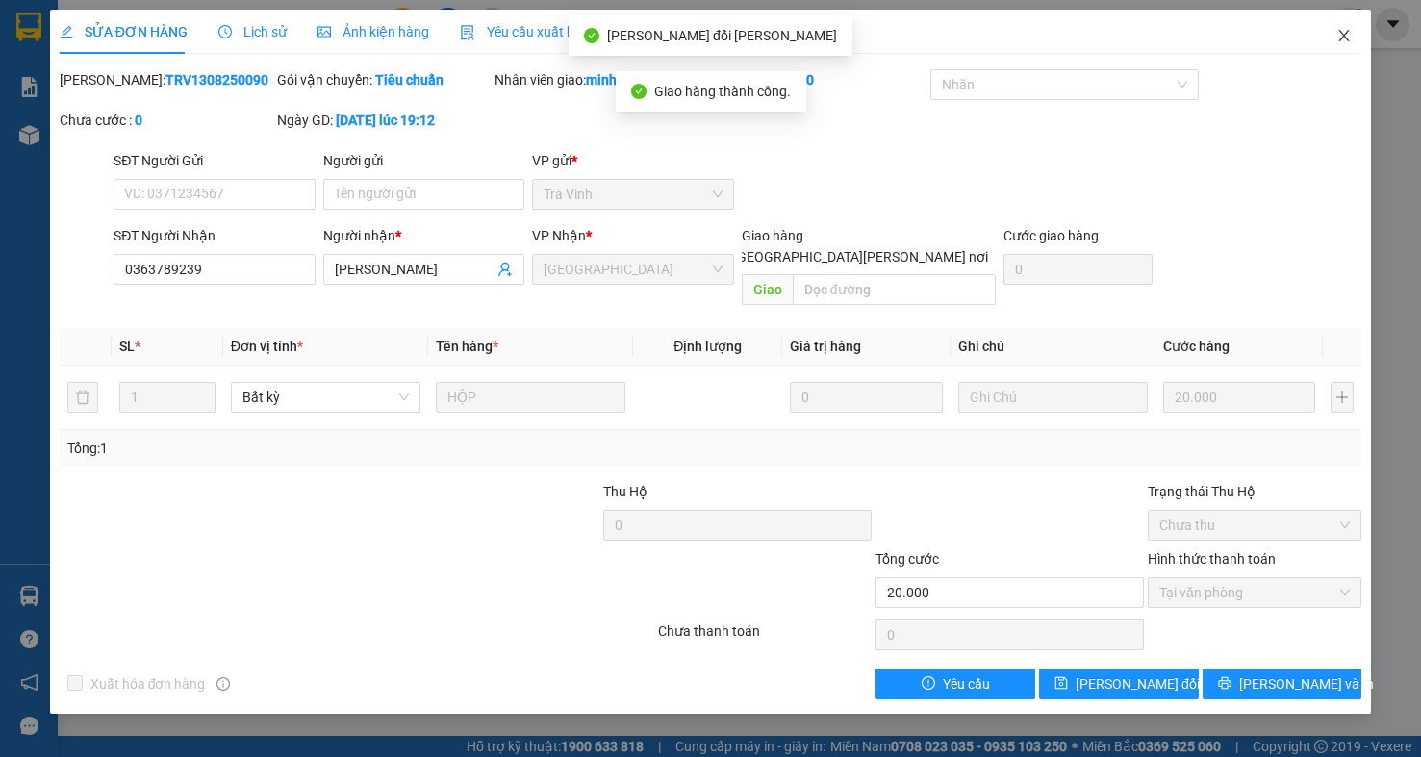
click at [1348, 45] on span "Close" at bounding box center [1344, 37] width 54 height 54
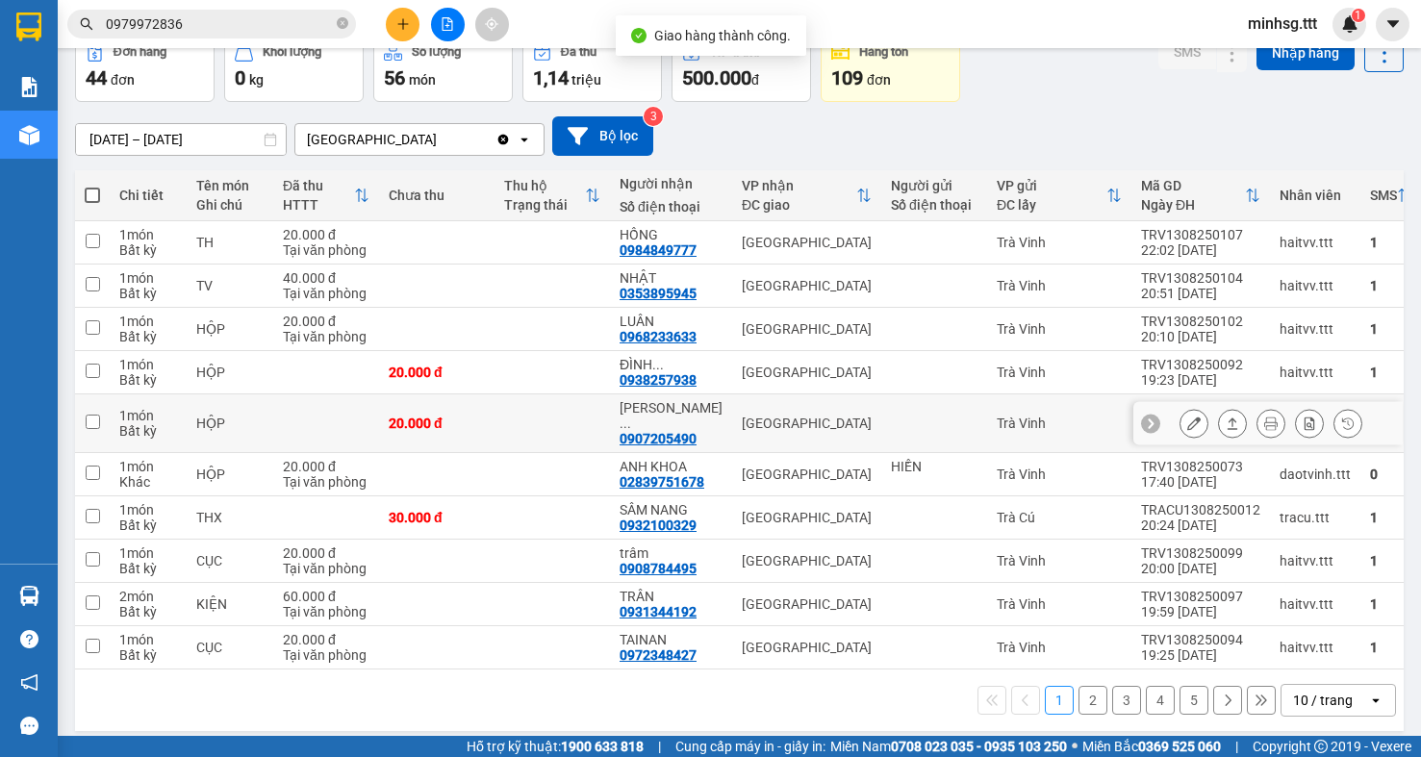
scroll to position [114, 0]
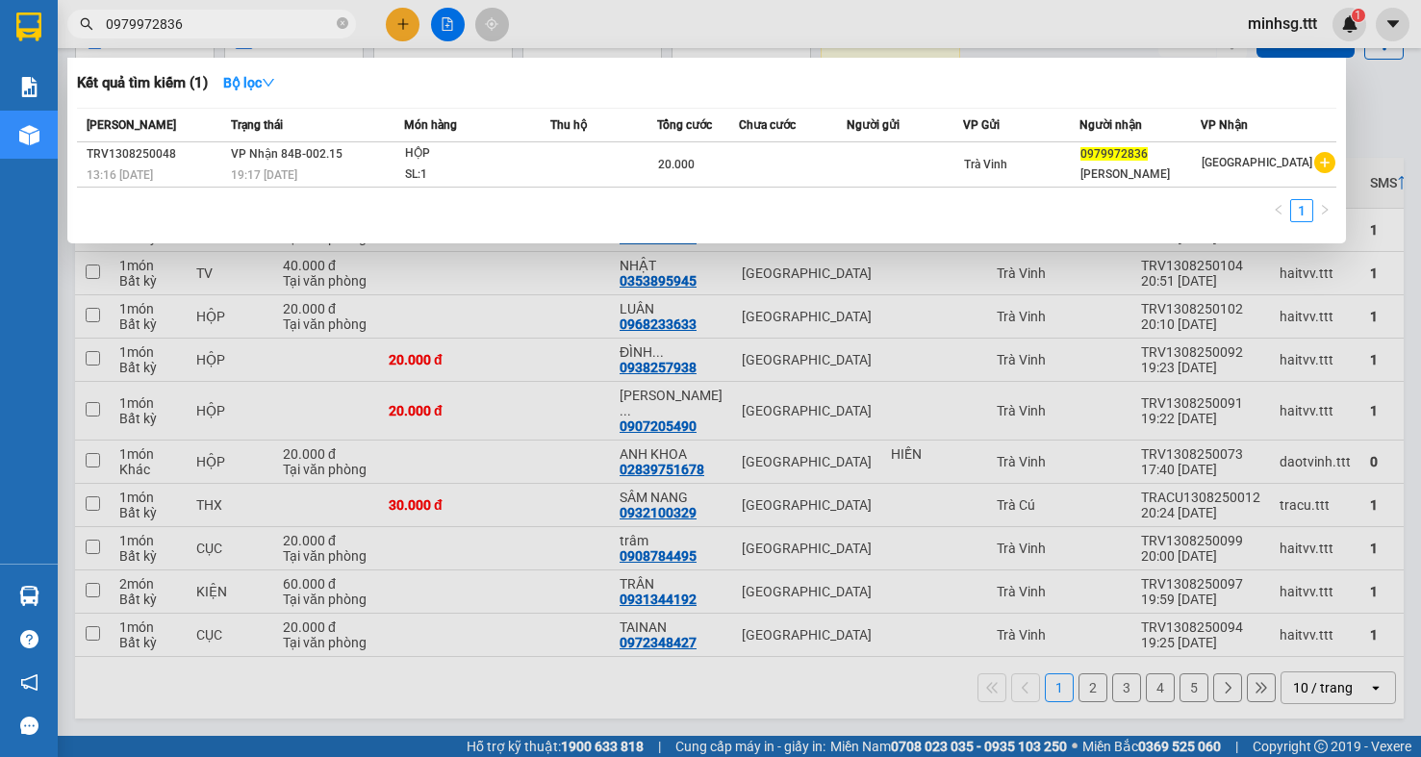
drag, startPoint x: 190, startPoint y: 31, endPoint x: -118, endPoint y: 17, distance: 309.1
click at [0, 17] on html "Kết quả tìm kiếm ( 1 ) Bộ lọc Mã ĐH Trạng thái Món hàng Thu hộ Tổng cước Chưa c…" at bounding box center [710, 378] width 1421 height 757
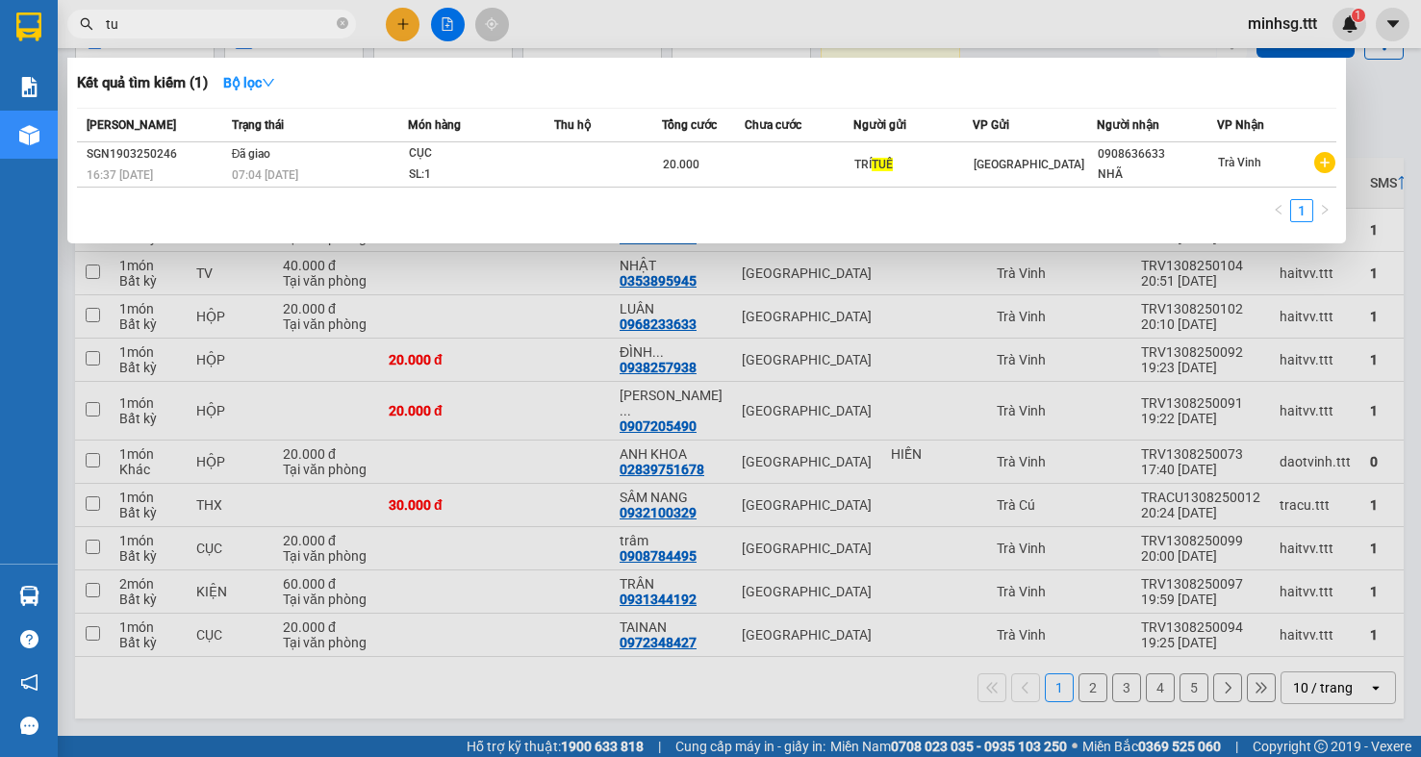
type input "tuệ"
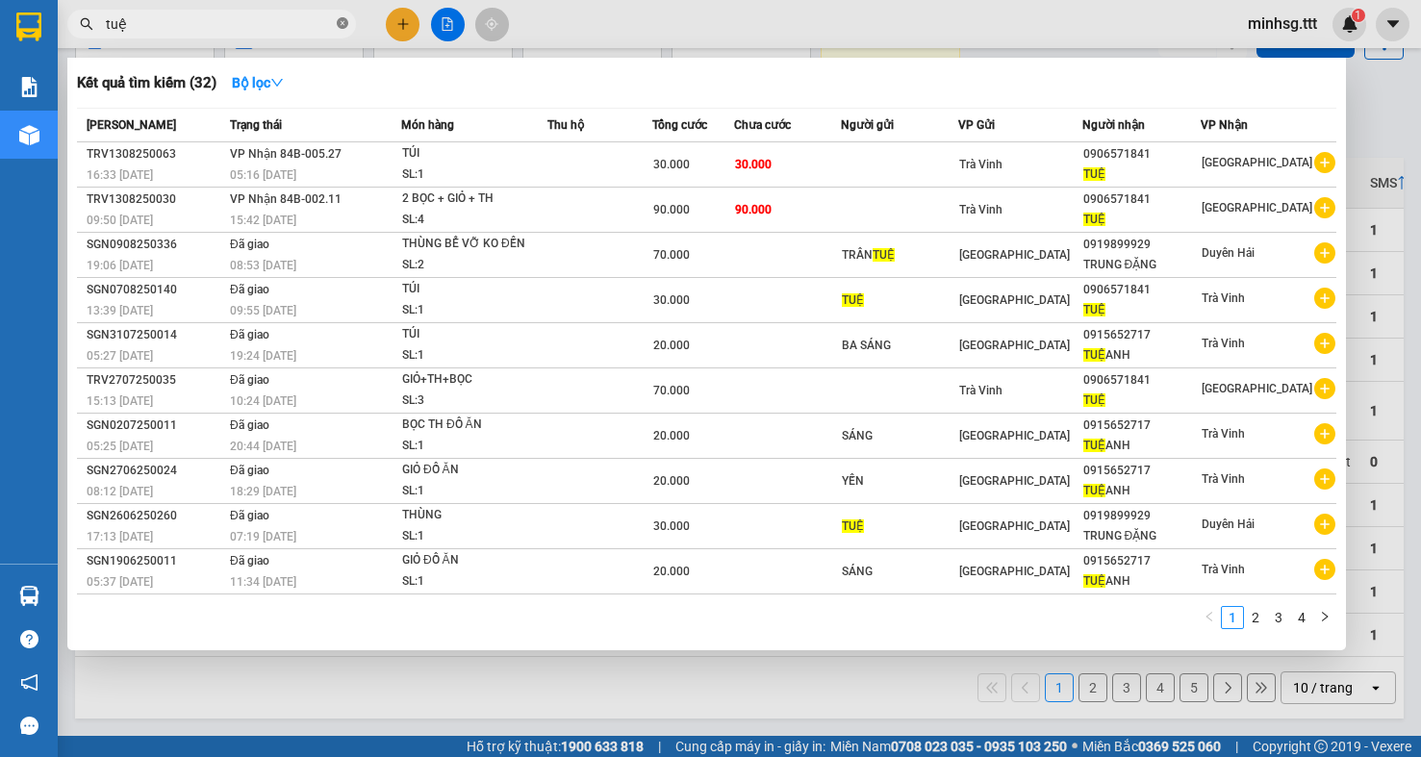
click at [340, 21] on icon "close-circle" at bounding box center [343, 23] width 12 height 12
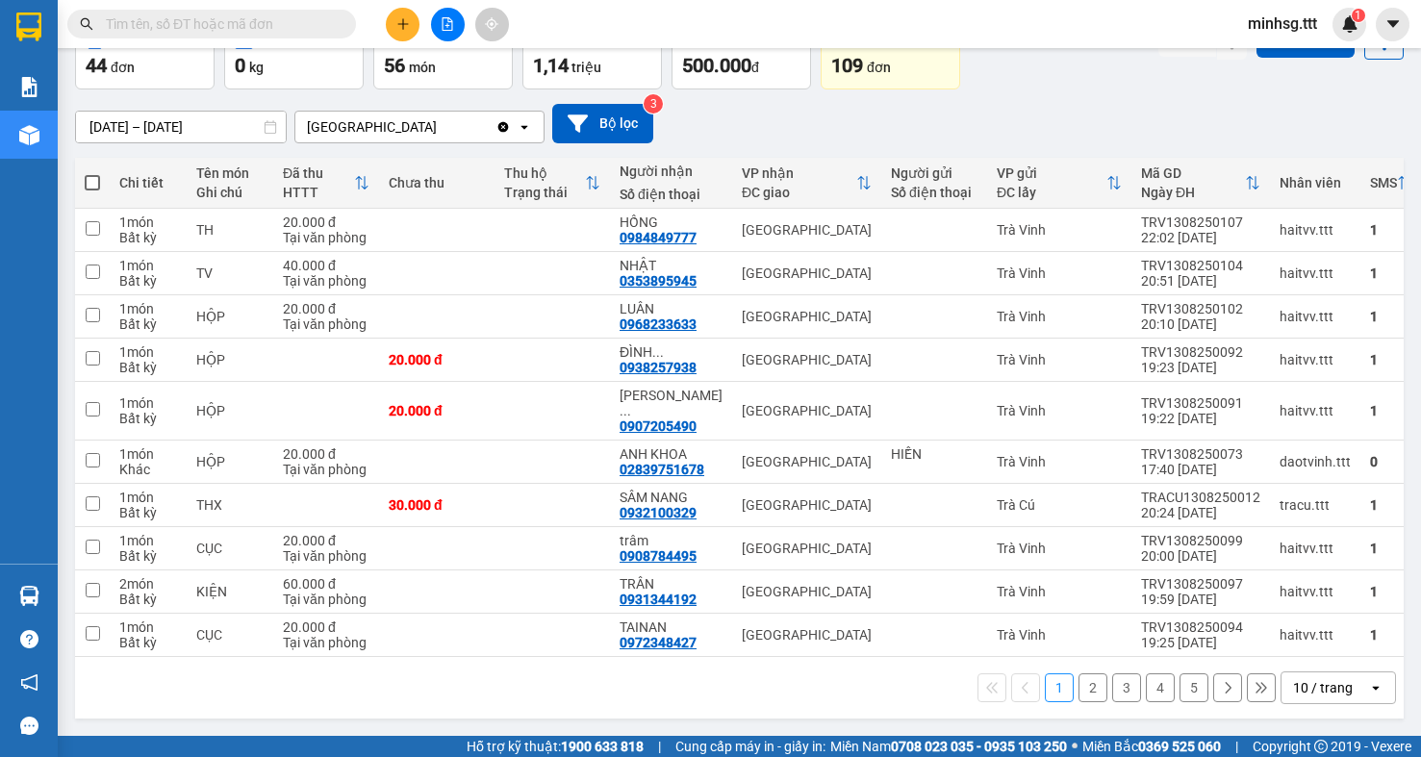
click at [1082, 692] on button "2" at bounding box center [1093, 687] width 29 height 29
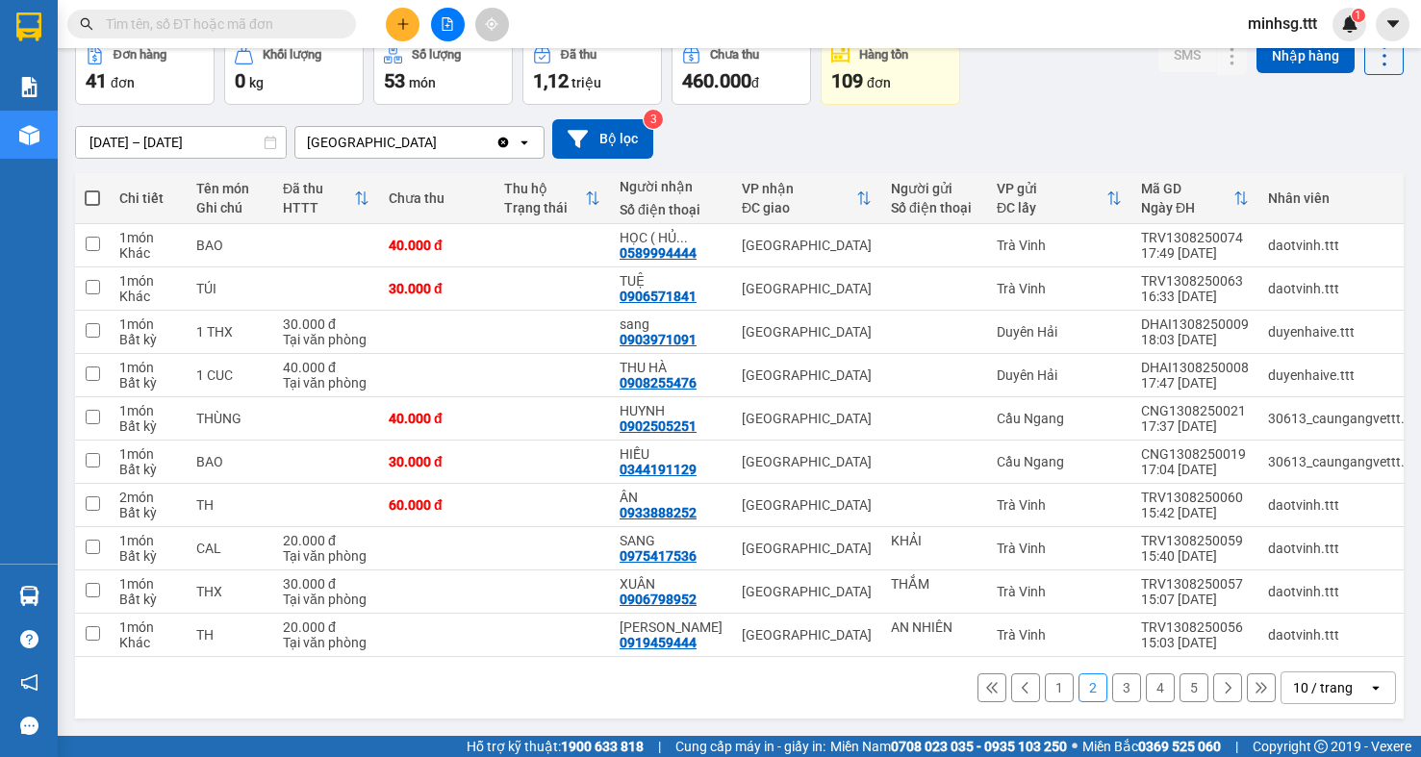
click at [1112, 694] on button "3" at bounding box center [1126, 687] width 29 height 29
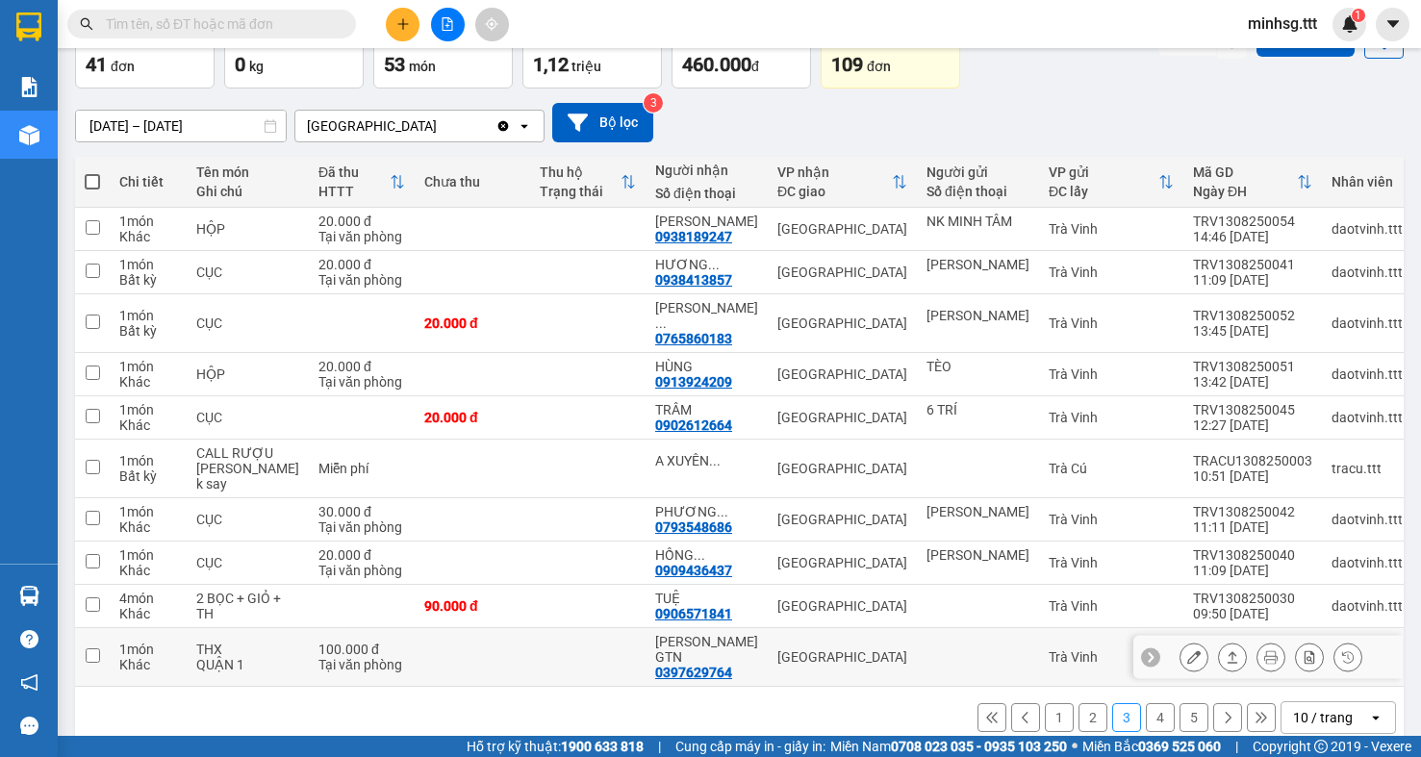
click at [1187, 654] on icon at bounding box center [1193, 656] width 13 height 13
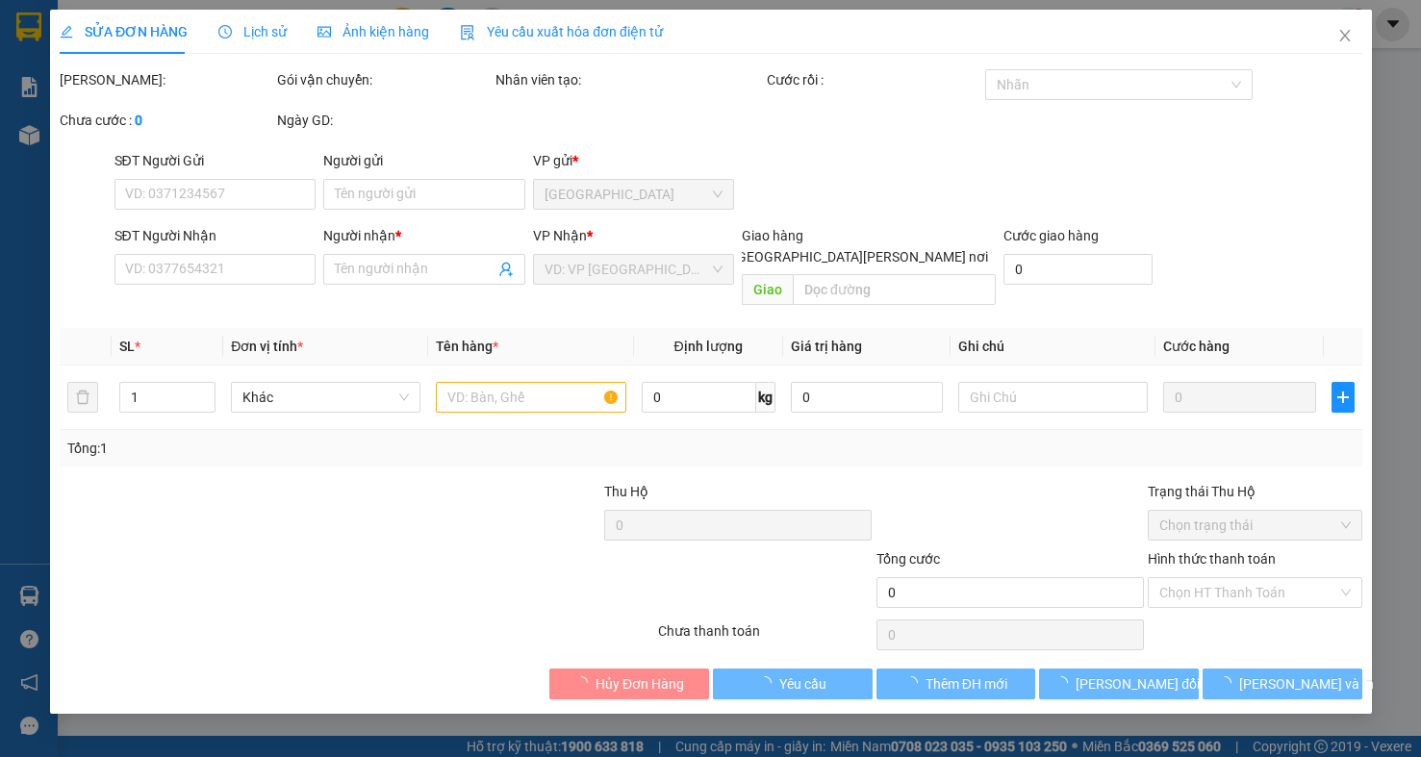
type input "0397629764"
type input "KHANG GTN"
type input "100.000"
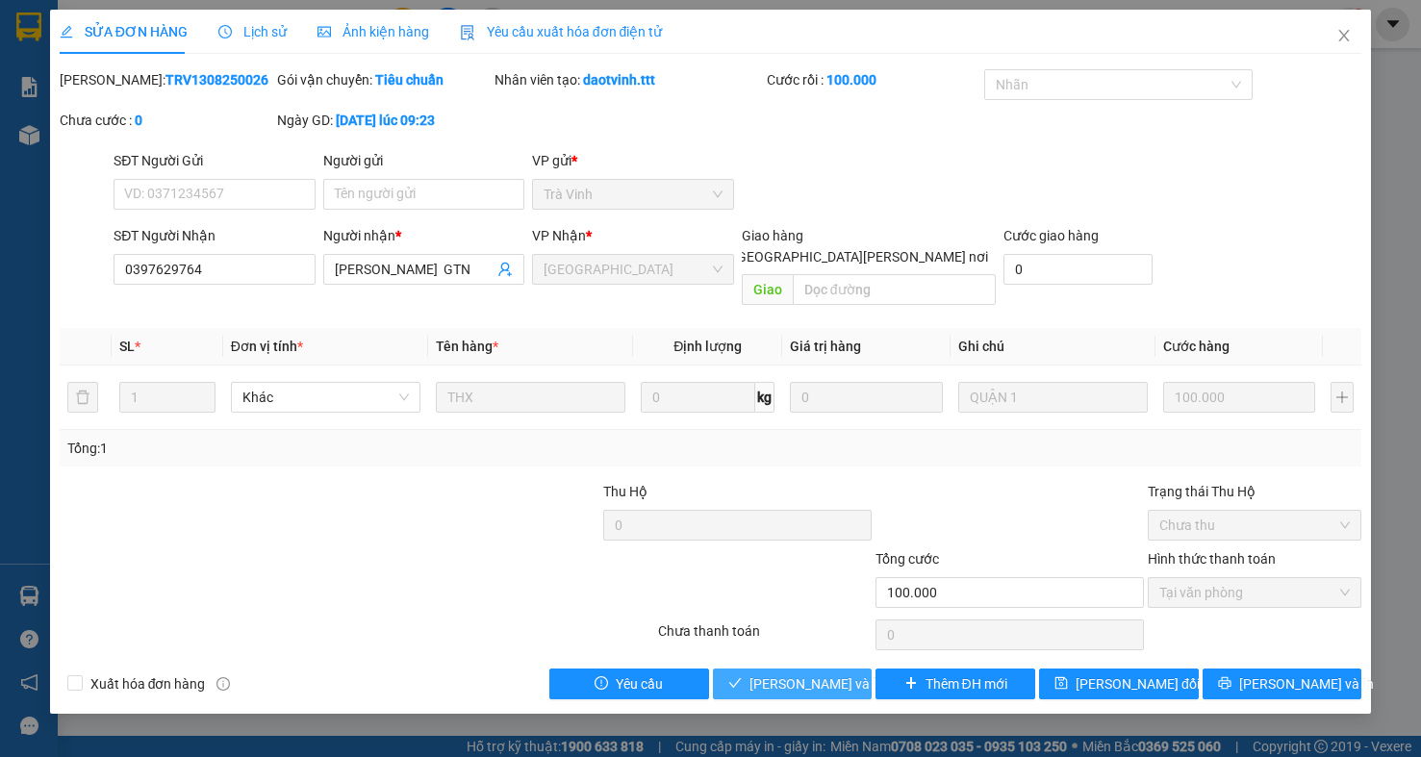
click at [837, 673] on span "Lưu và Giao hàng" at bounding box center [879, 683] width 260 height 21
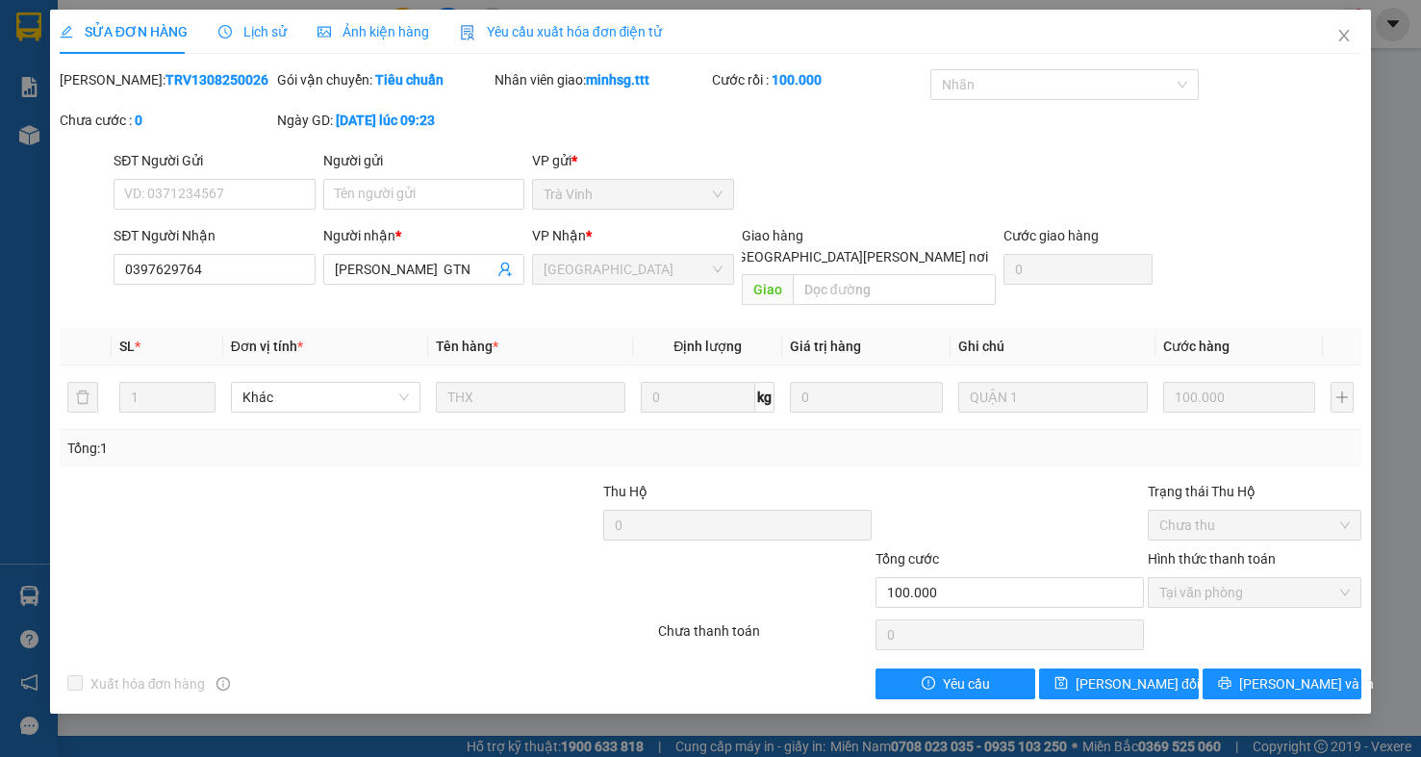
click at [1377, 48] on div "SỬA ĐƠN HÀNG Lịch sử Ảnh kiện hàng Yêu cầu xuất hóa đơn điện tử Total Paid Fee …" at bounding box center [710, 378] width 1421 height 757
click at [1350, 34] on icon "close" at bounding box center [1343, 35] width 15 height 15
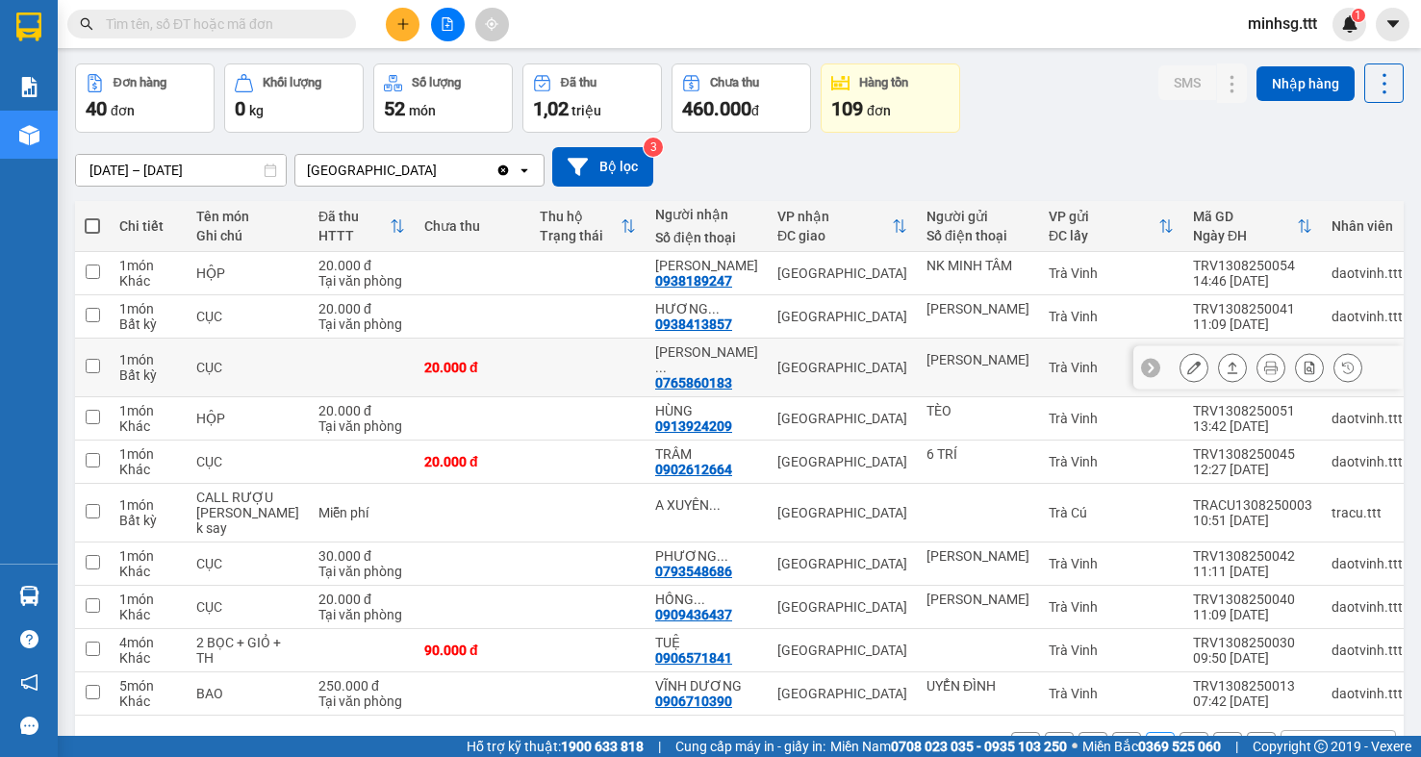
scroll to position [145, 0]
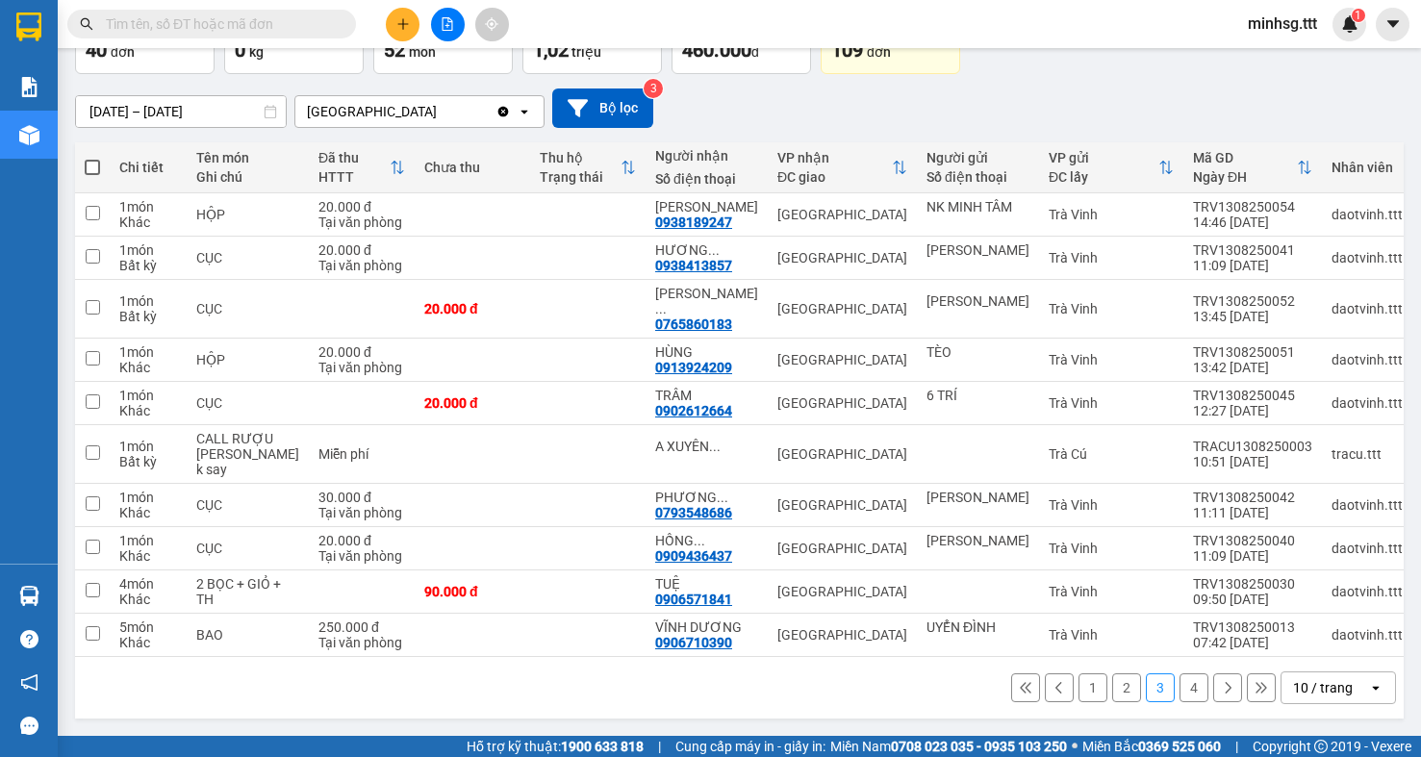
click at [1184, 683] on button "4" at bounding box center [1194, 687] width 29 height 29
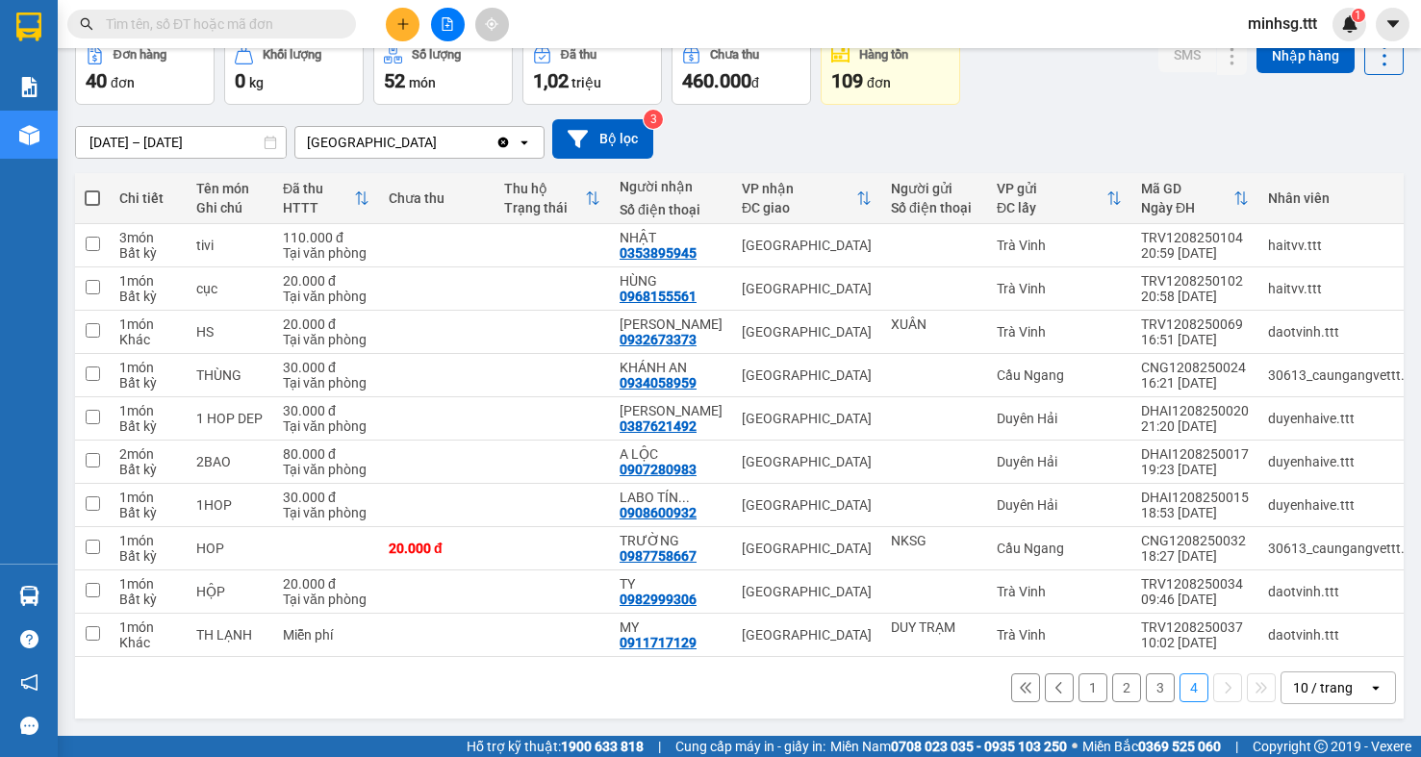
scroll to position [114, 0]
click at [1187, 455] on icon at bounding box center [1193, 461] width 13 height 13
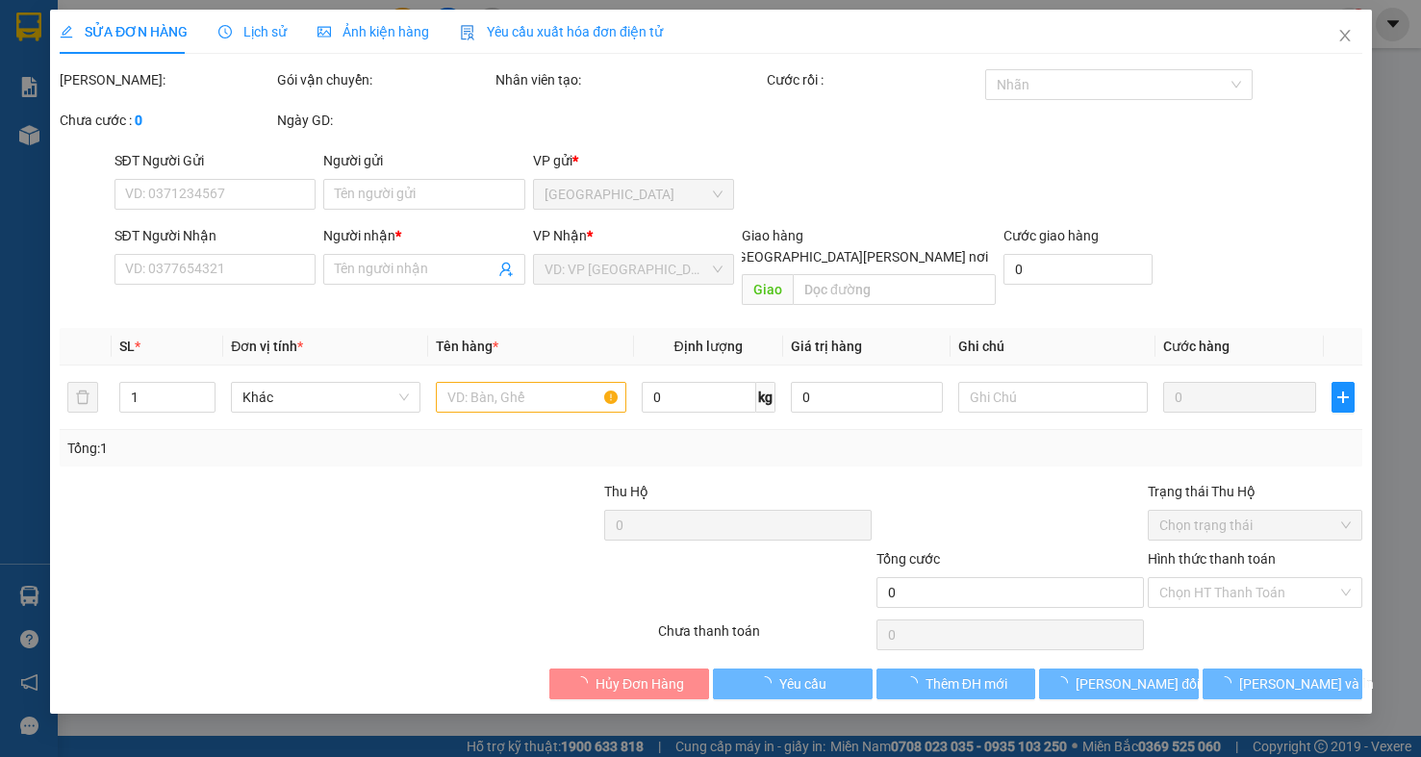
type input "0907280983"
type input "A LỘC"
type input "80.000"
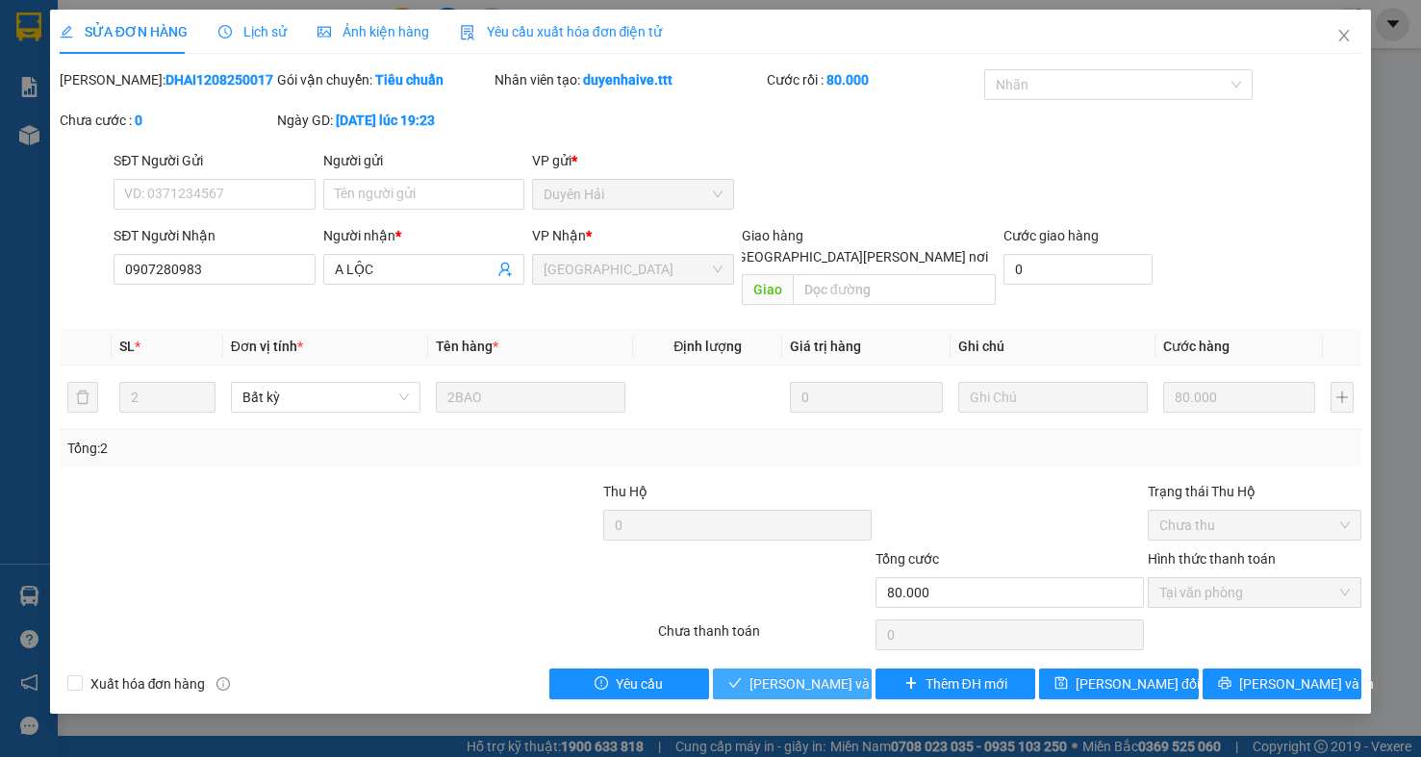
click at [820, 673] on span "Lưu và Giao hàng" at bounding box center [879, 683] width 260 height 21
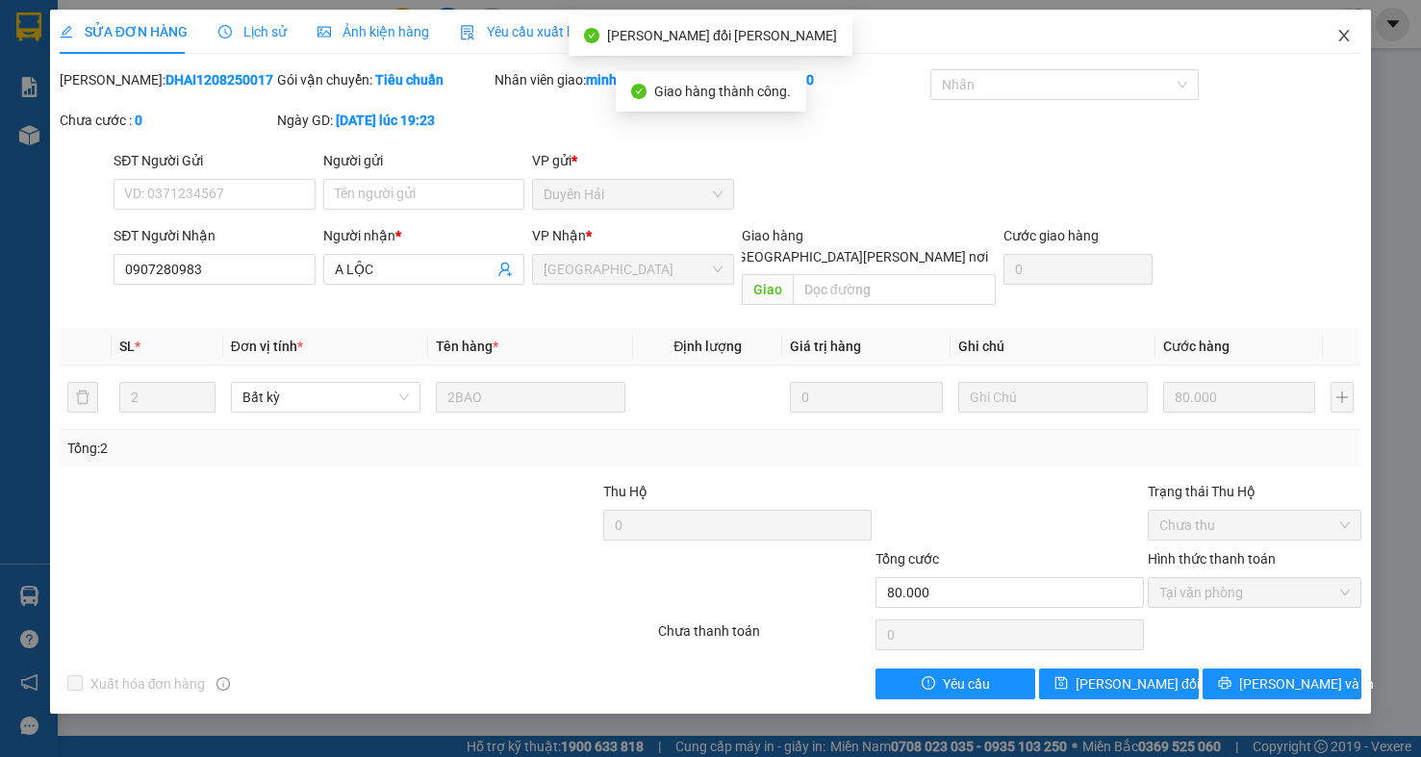
click at [1349, 29] on icon "close" at bounding box center [1343, 35] width 15 height 15
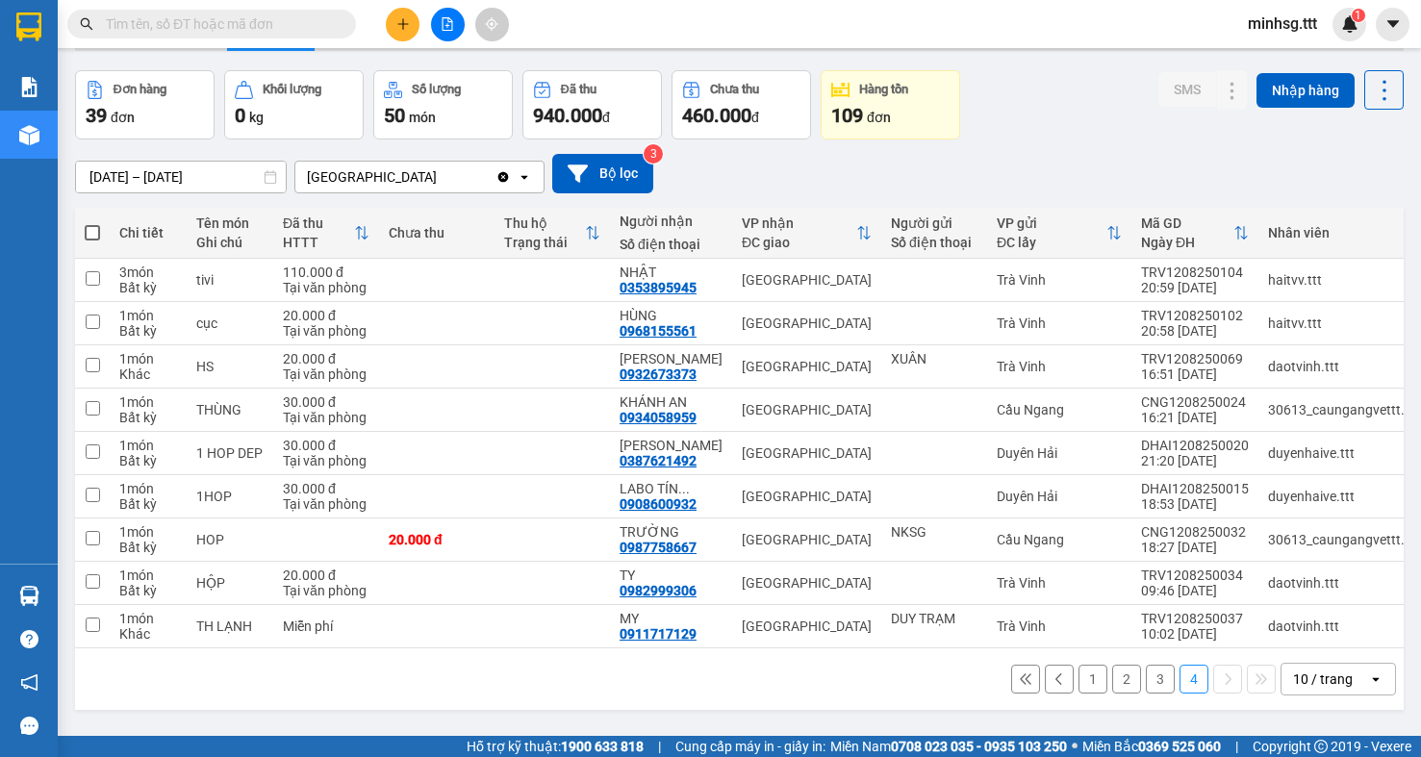
scroll to position [89, 0]
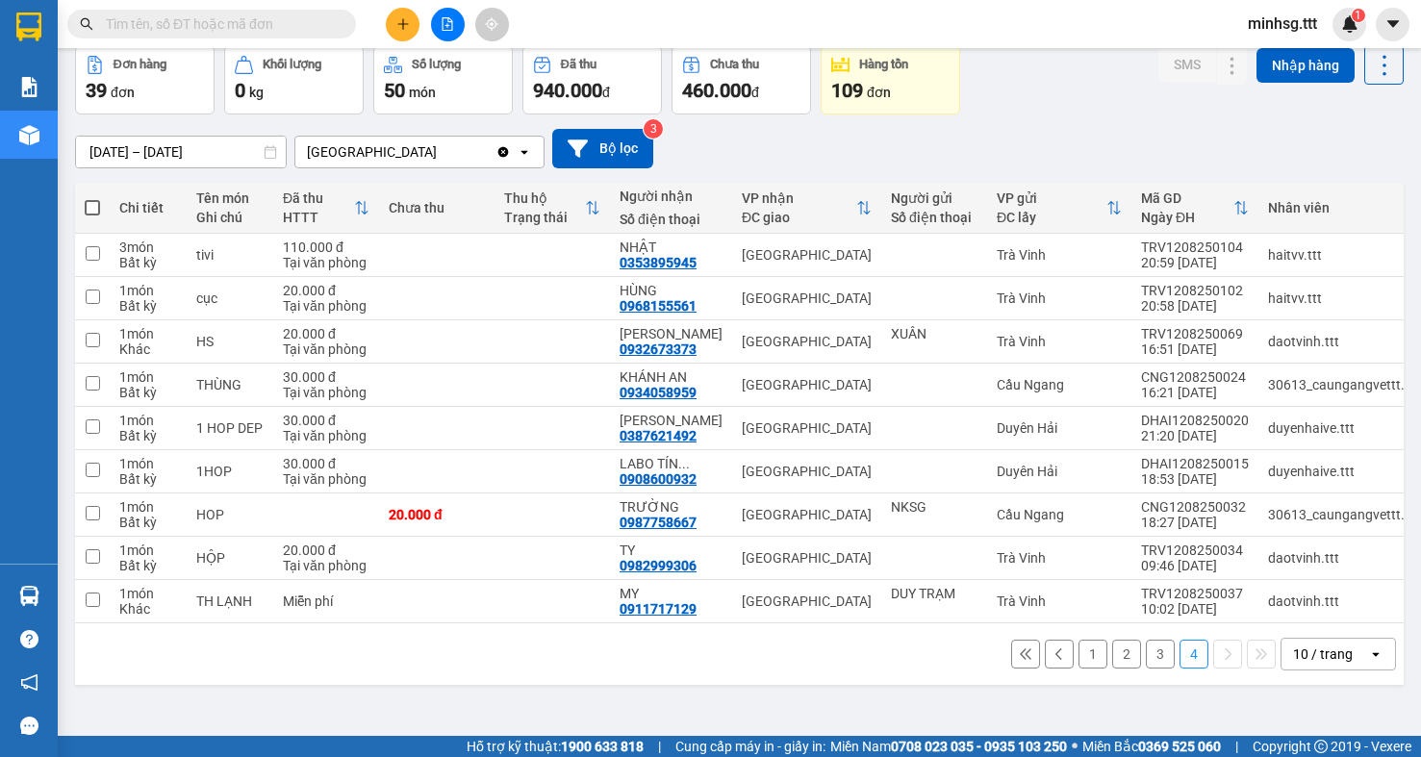
click at [1152, 666] on button "3" at bounding box center [1160, 654] width 29 height 29
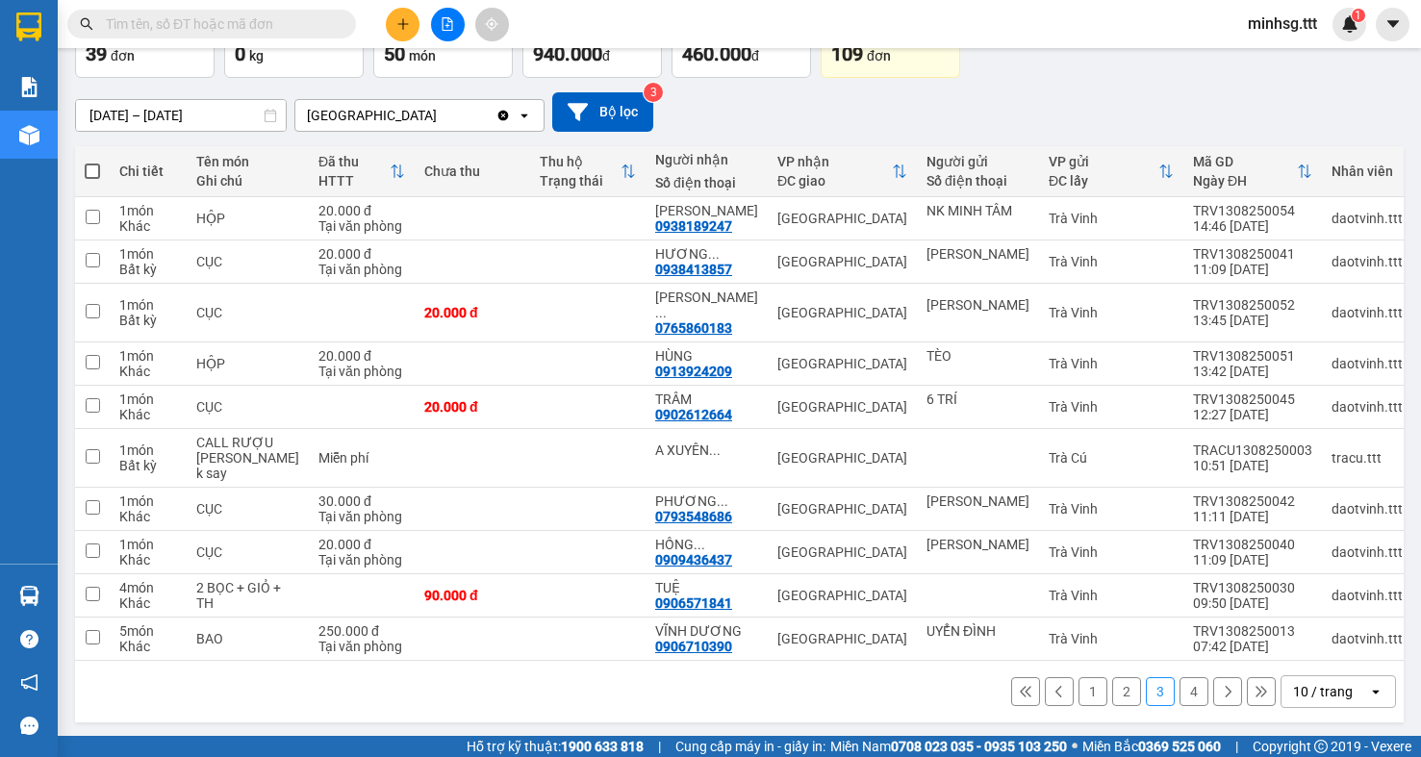
scroll to position [145, 0]
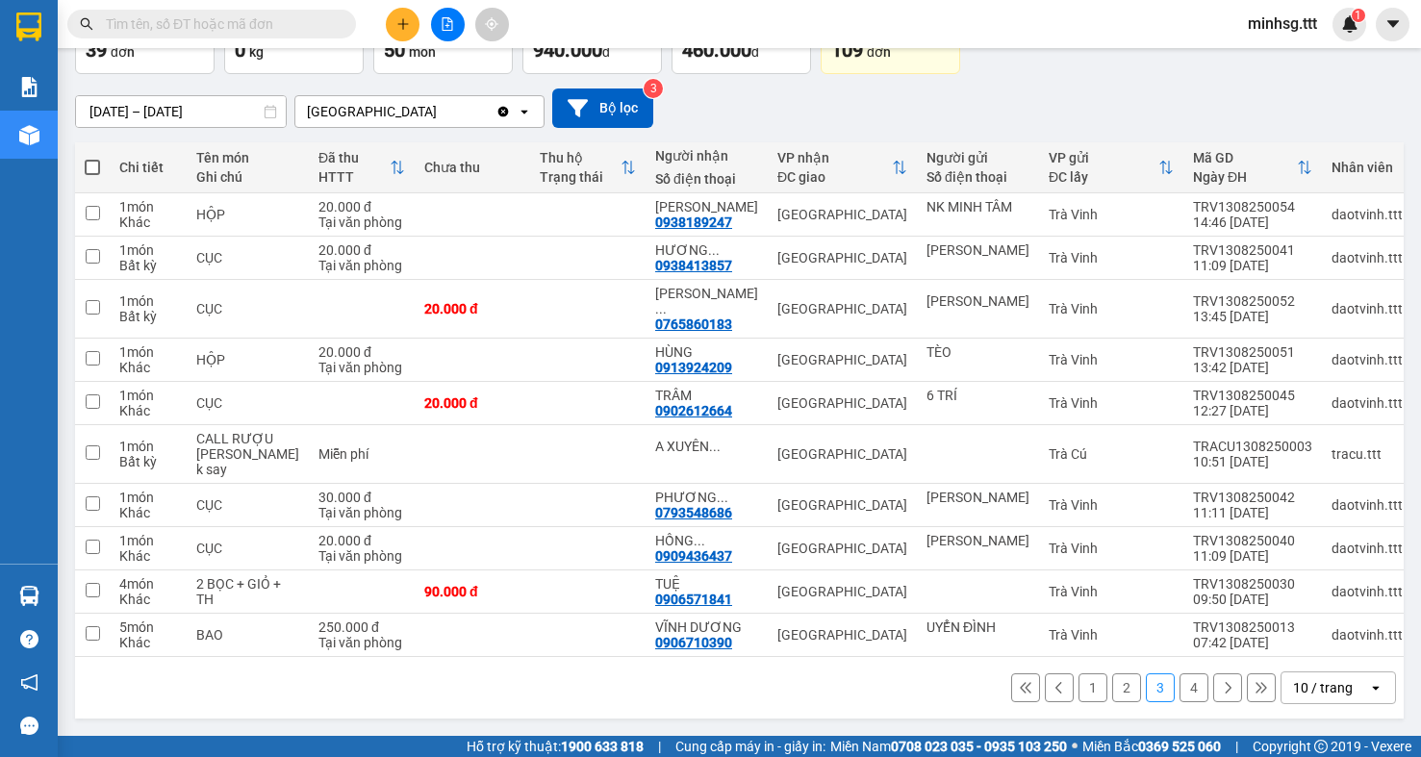
click at [1112, 681] on button "2" at bounding box center [1126, 687] width 29 height 29
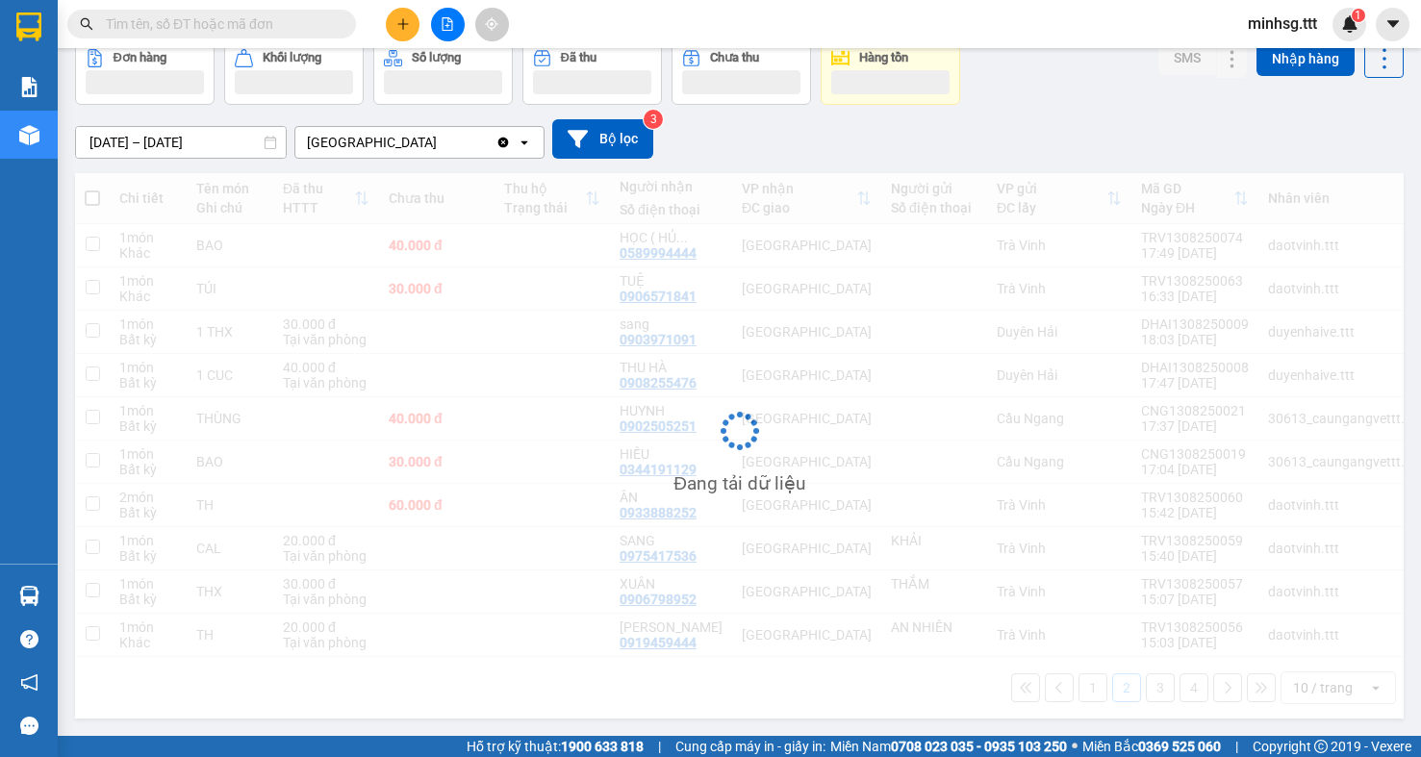
scroll to position [114, 0]
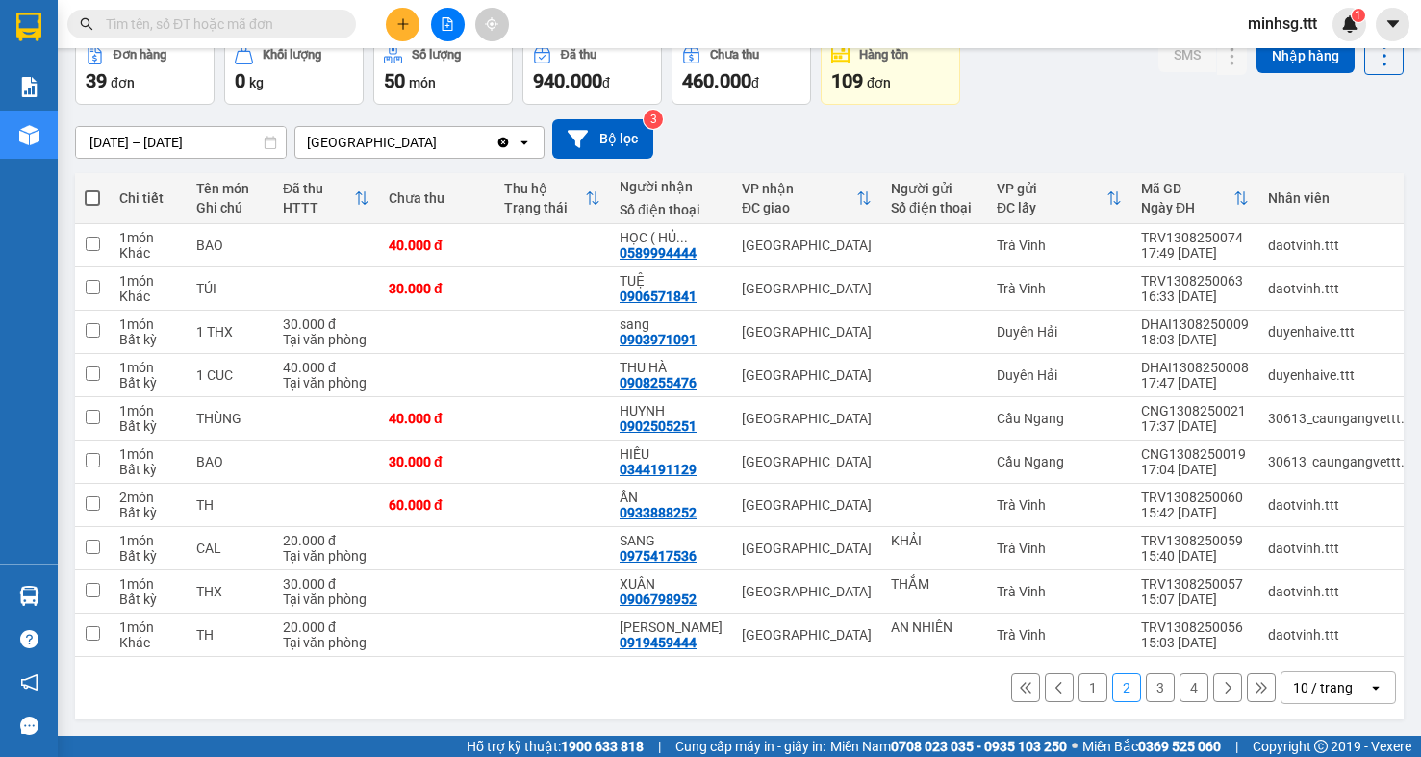
click at [291, 27] on input "text" at bounding box center [219, 23] width 227 height 21
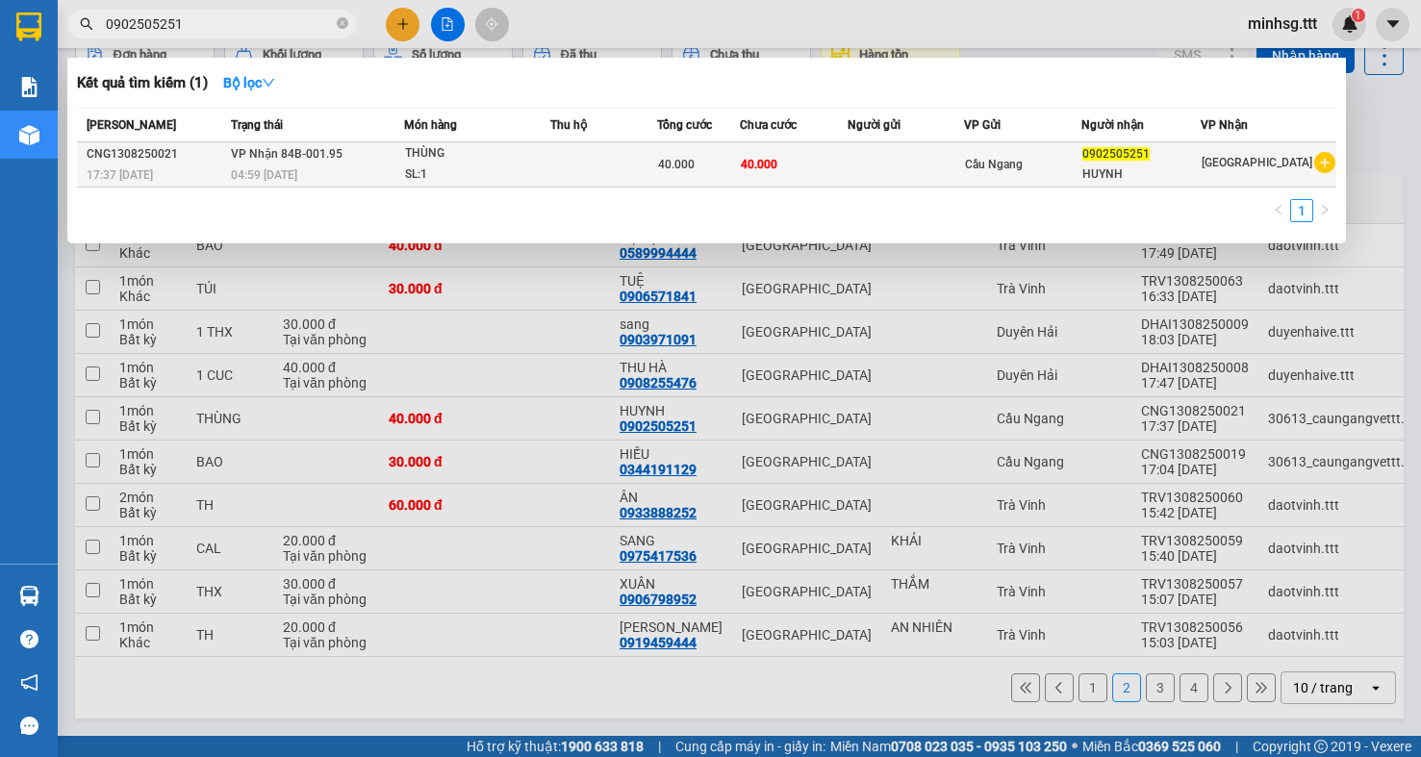
type input "0902505251"
click at [877, 162] on td at bounding box center [906, 164] width 116 height 45
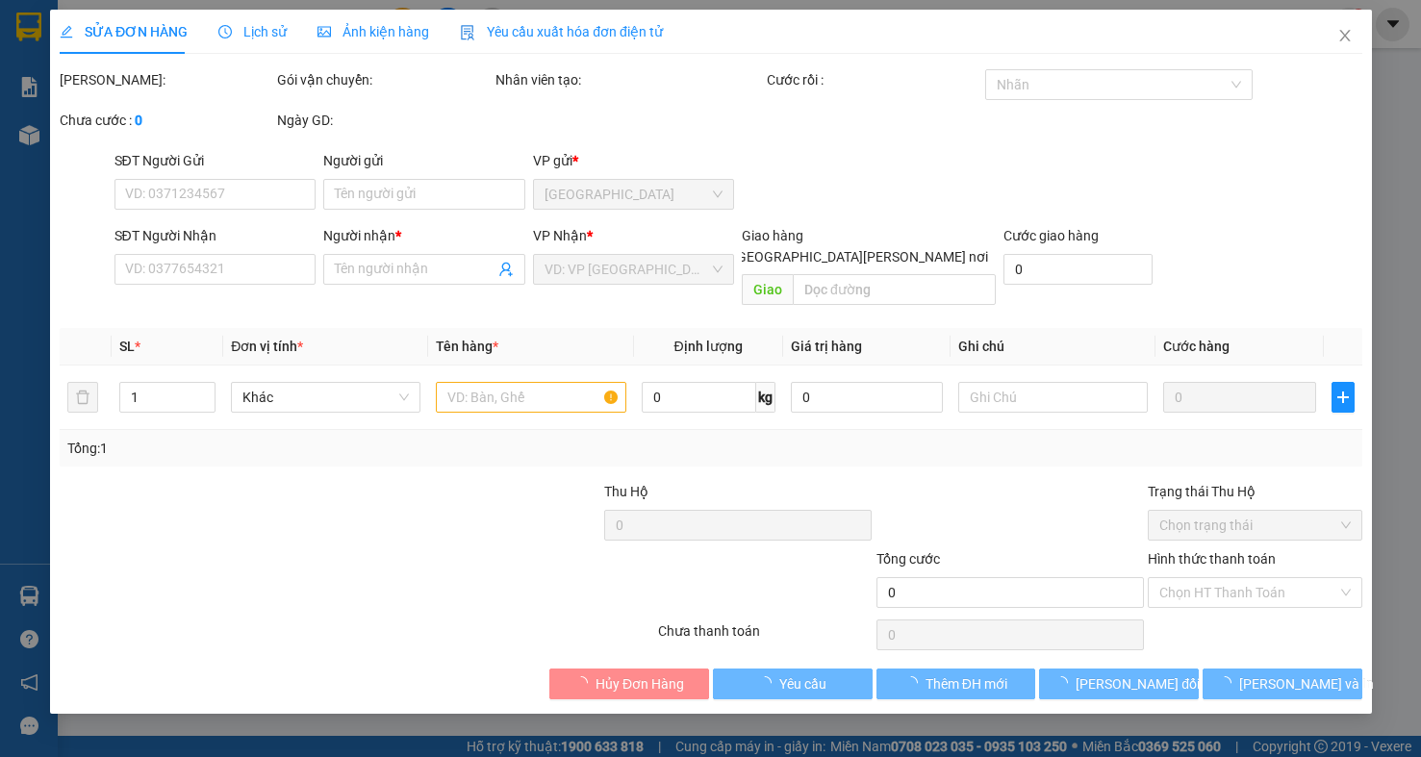
type input "0902505251"
type input "HUYNH"
type input "40.000"
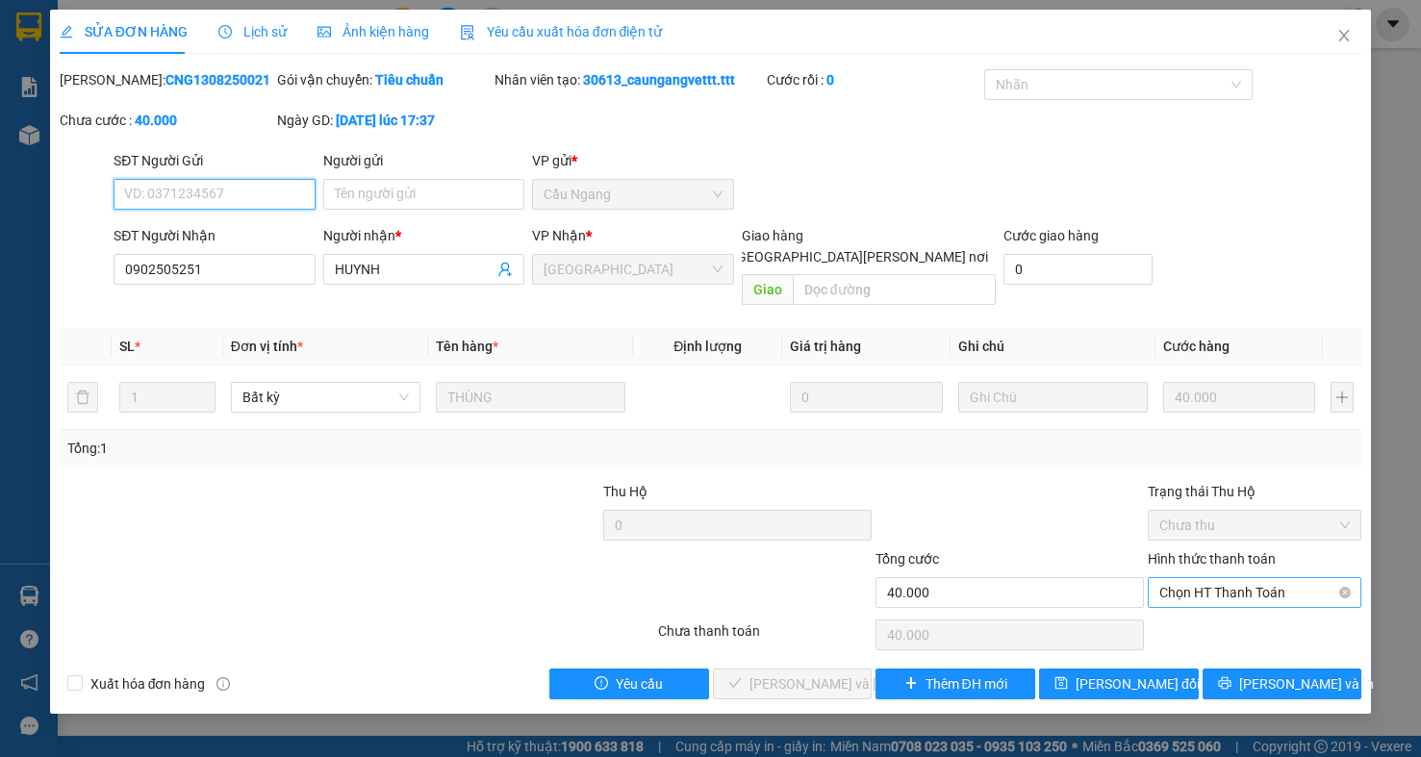
click at [1217, 584] on span "Chọn HT Thanh Toán" at bounding box center [1254, 592] width 190 height 29
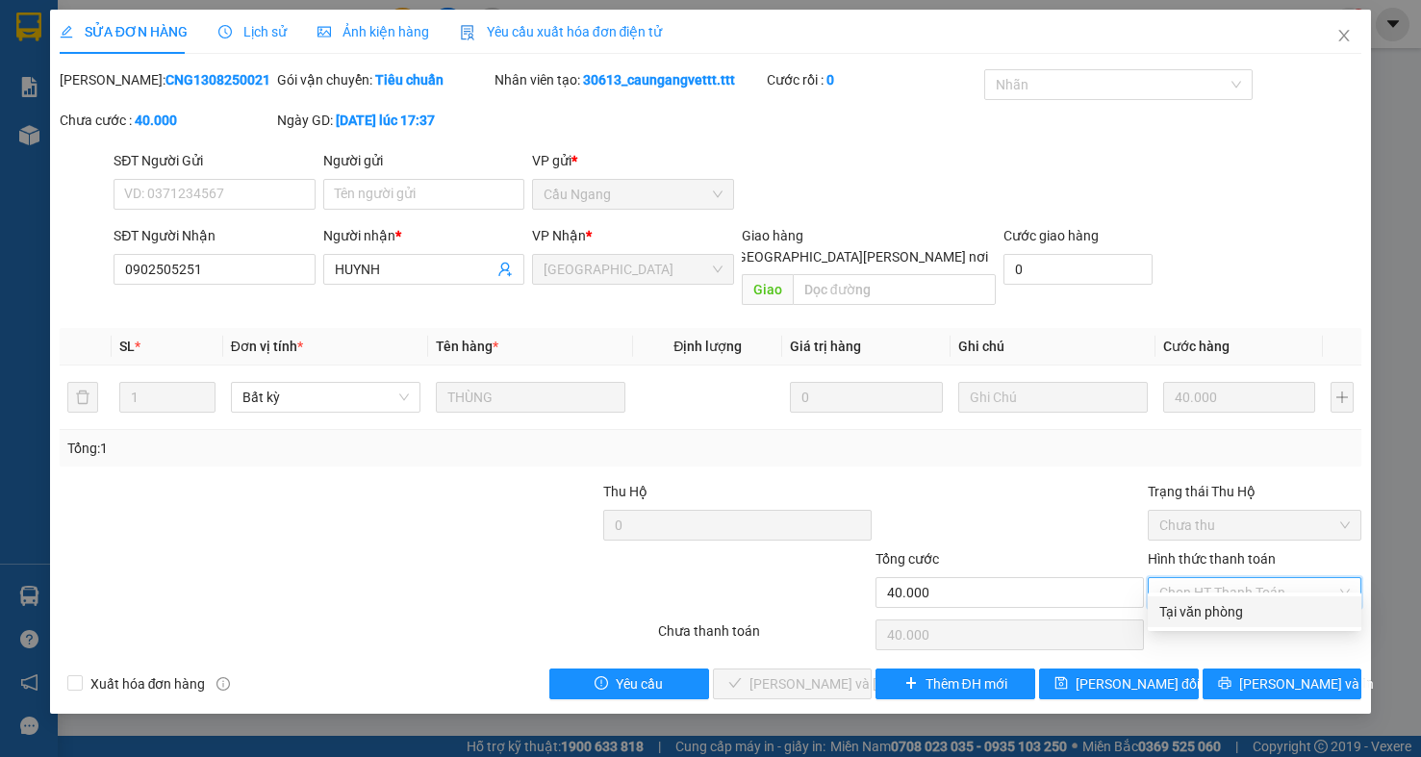
click at [1223, 618] on div "Tại văn phòng" at bounding box center [1254, 611] width 190 height 21
type input "0"
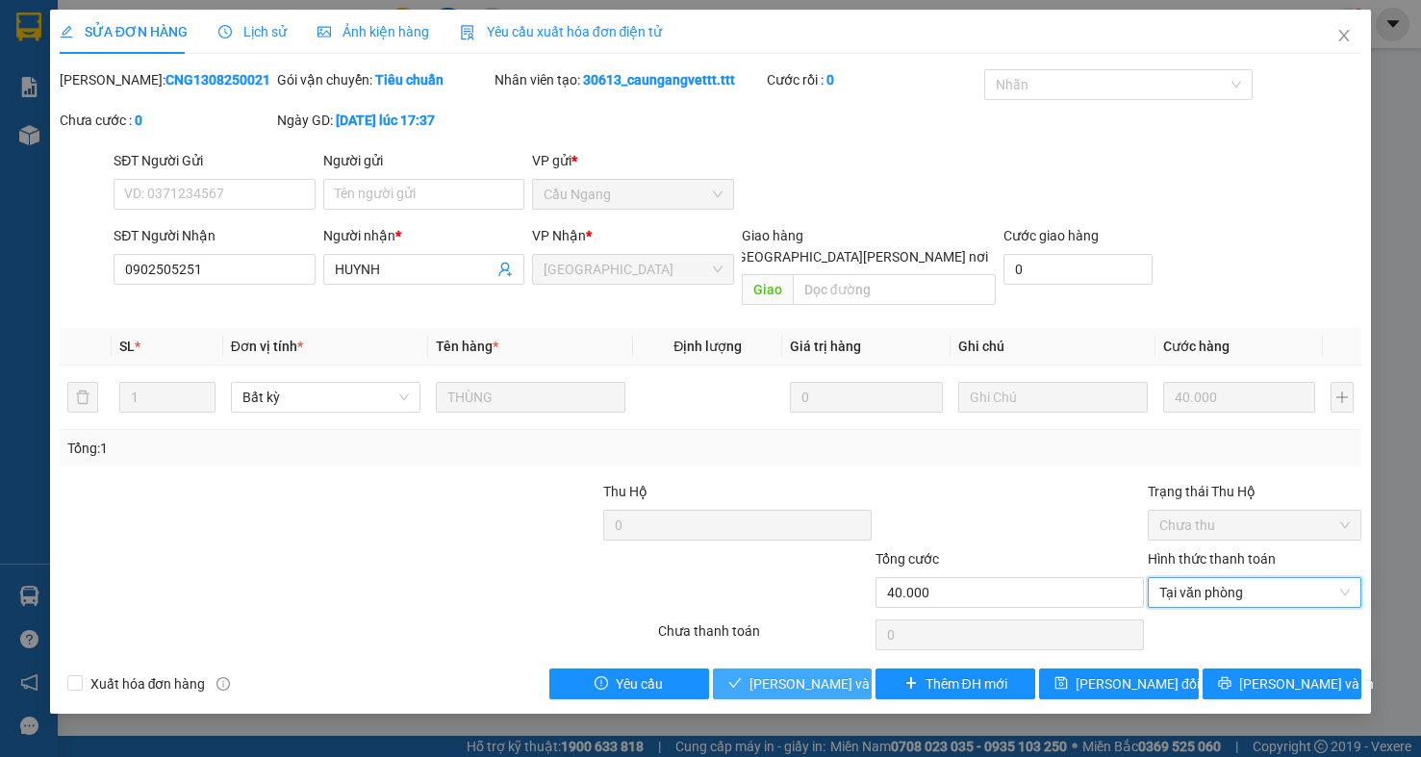
click at [777, 673] on span "Lưu và Giao hàng" at bounding box center [879, 683] width 260 height 21
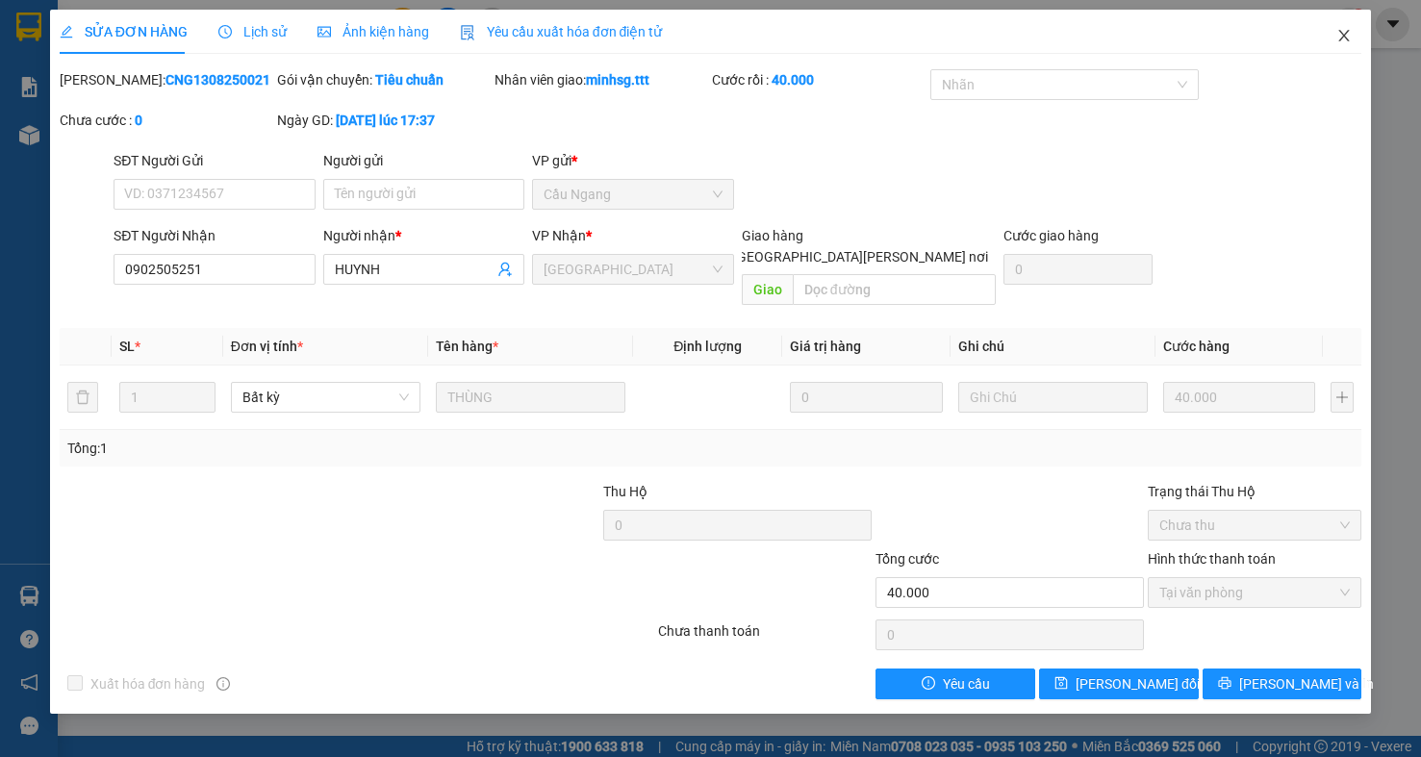
click at [1341, 27] on span "Close" at bounding box center [1344, 37] width 54 height 54
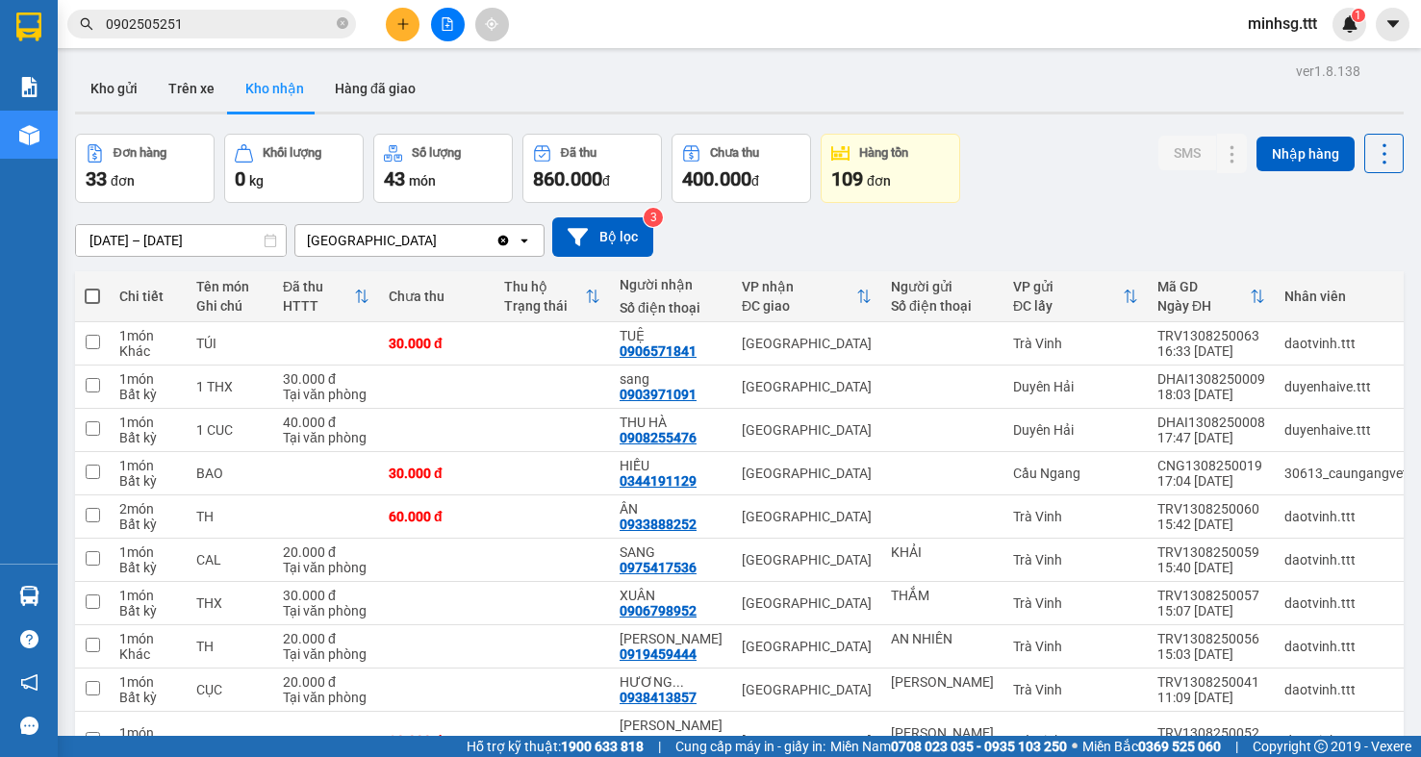
click at [228, 33] on input "0902505251" at bounding box center [219, 23] width 227 height 21
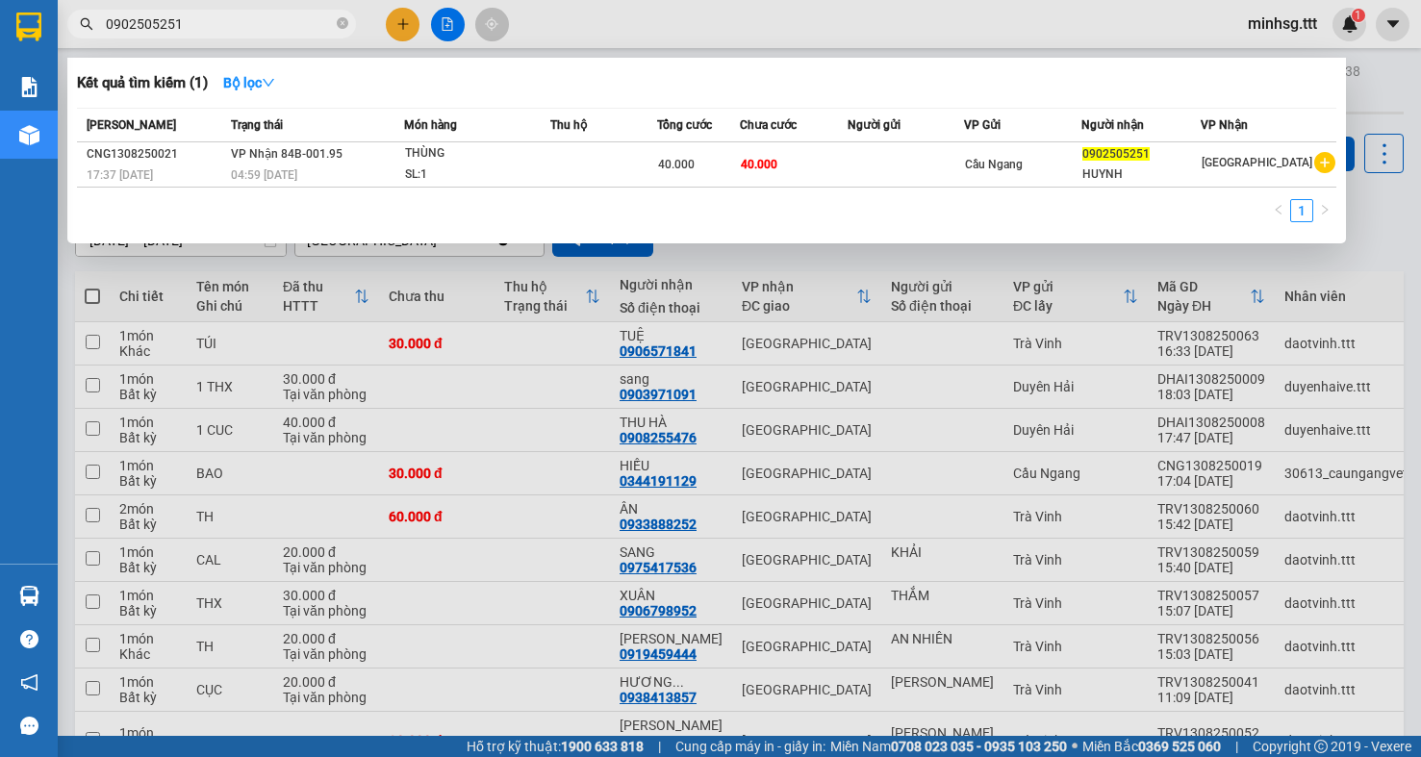
click at [228, 33] on input "0902505251" at bounding box center [219, 23] width 227 height 21
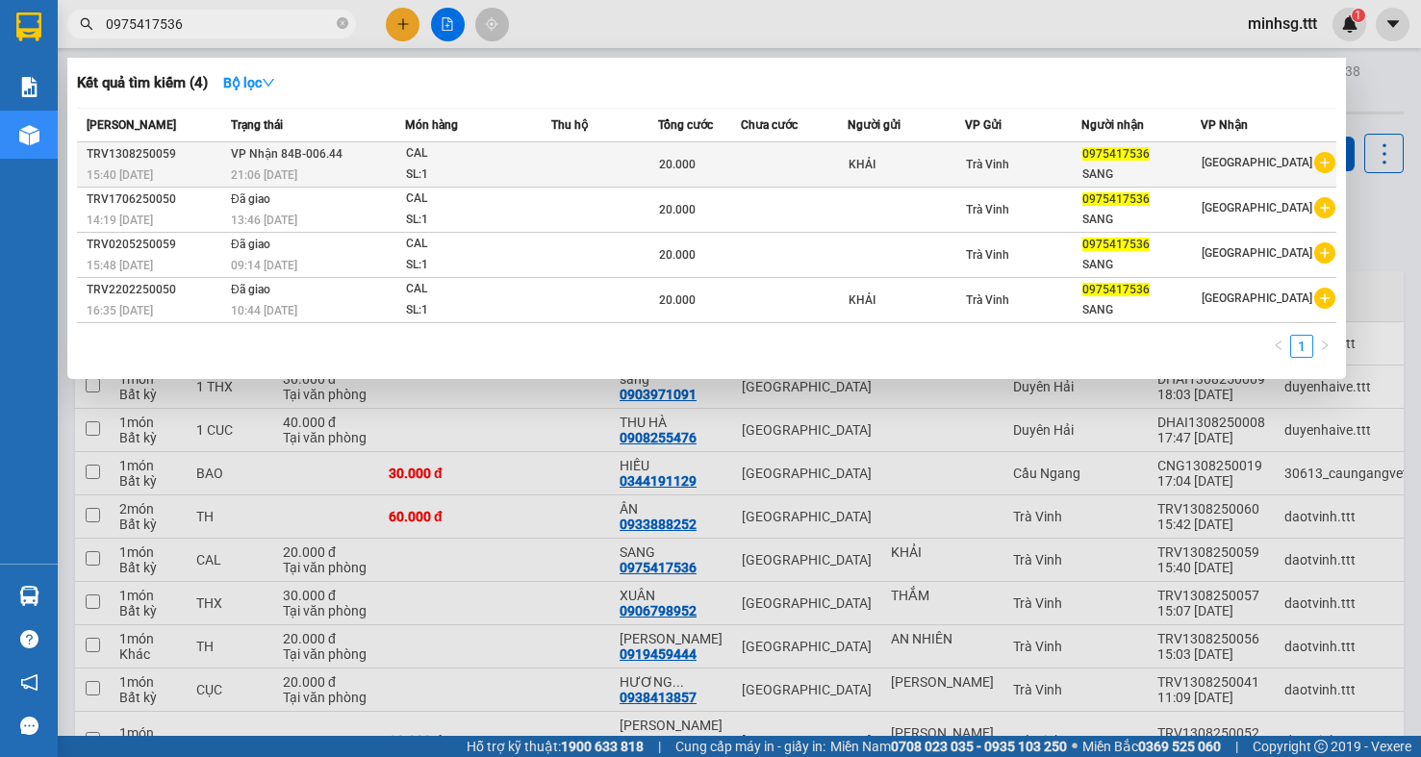
type input "0975417536"
click at [909, 146] on td "KHẢI" at bounding box center [906, 164] width 116 height 45
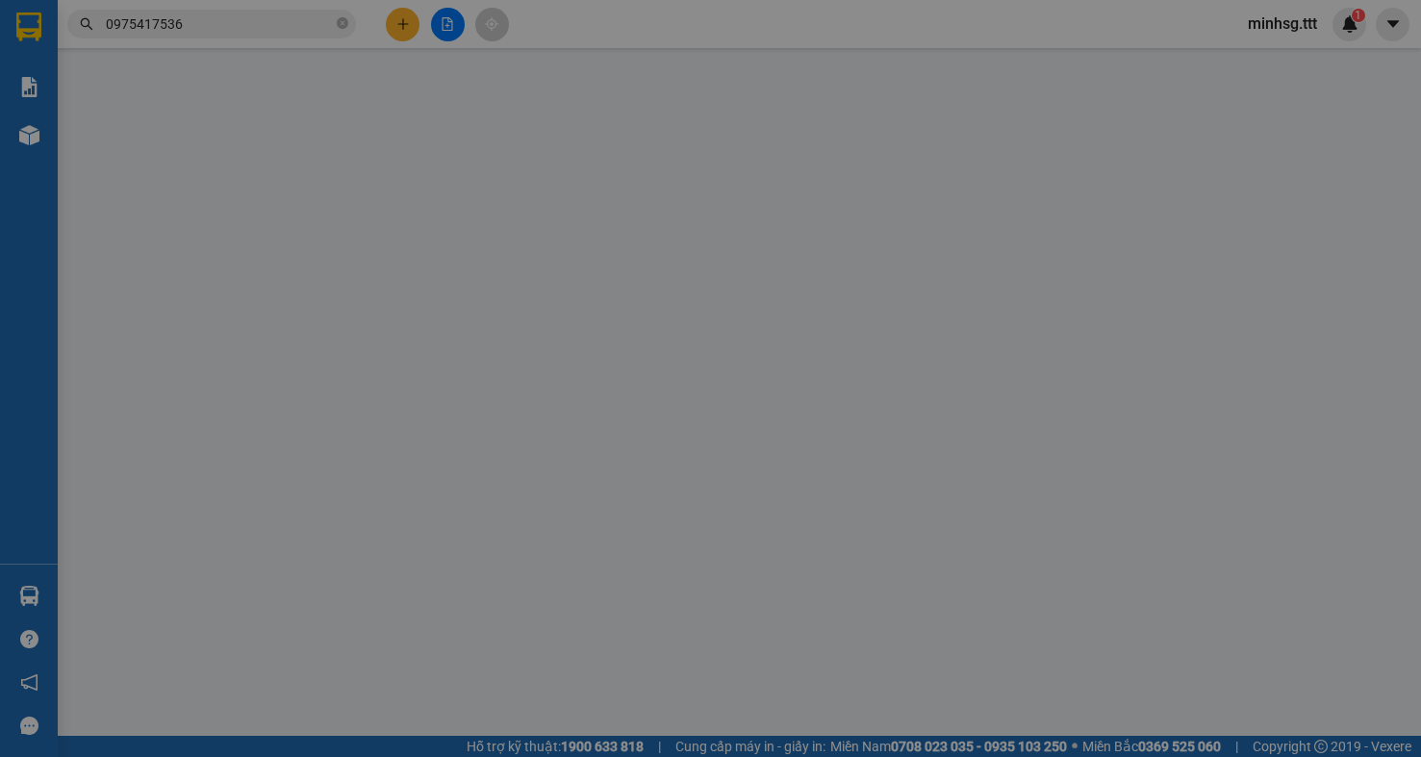
type input "KHẢI"
type input "0975417536"
type input "SANG"
type input "20.000"
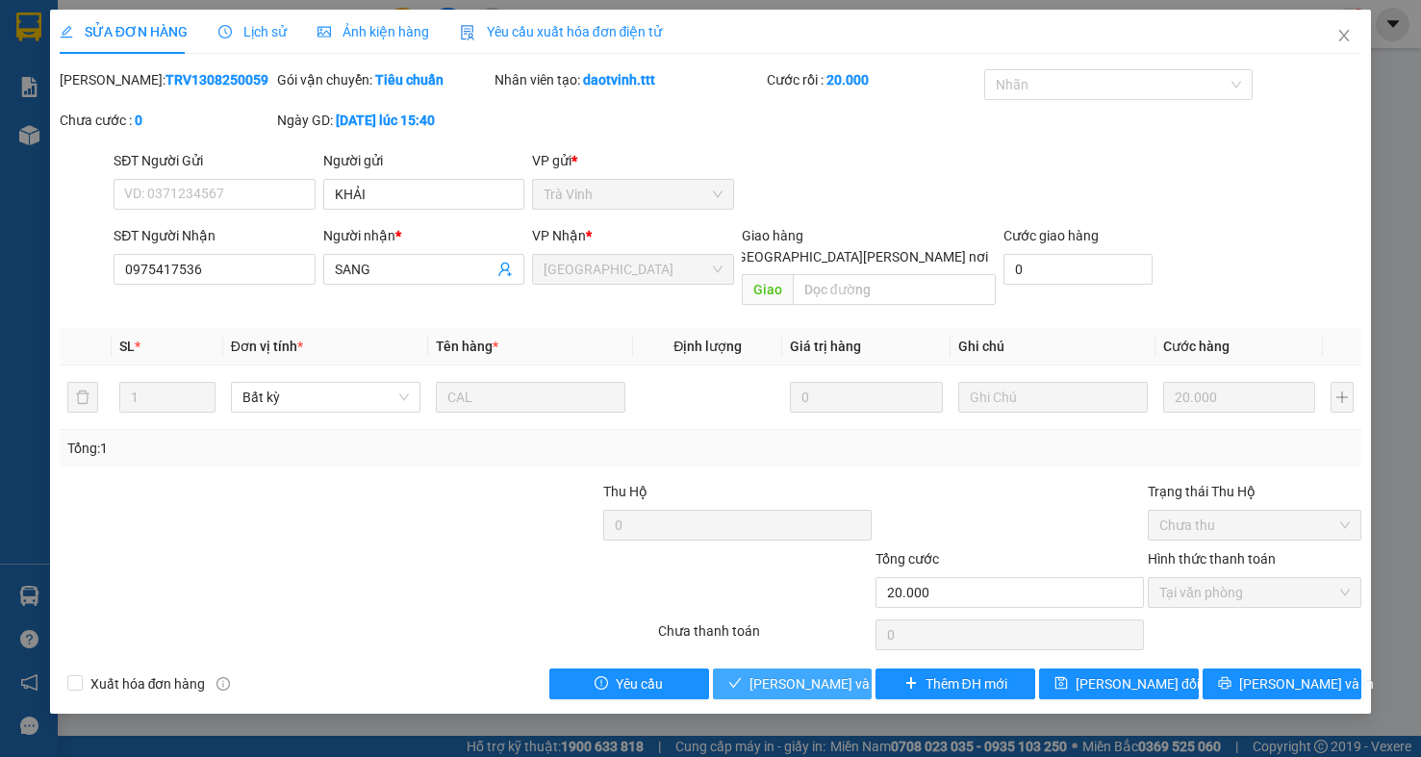
click at [819, 677] on button "Lưu và Giao hàng" at bounding box center [793, 684] width 160 height 31
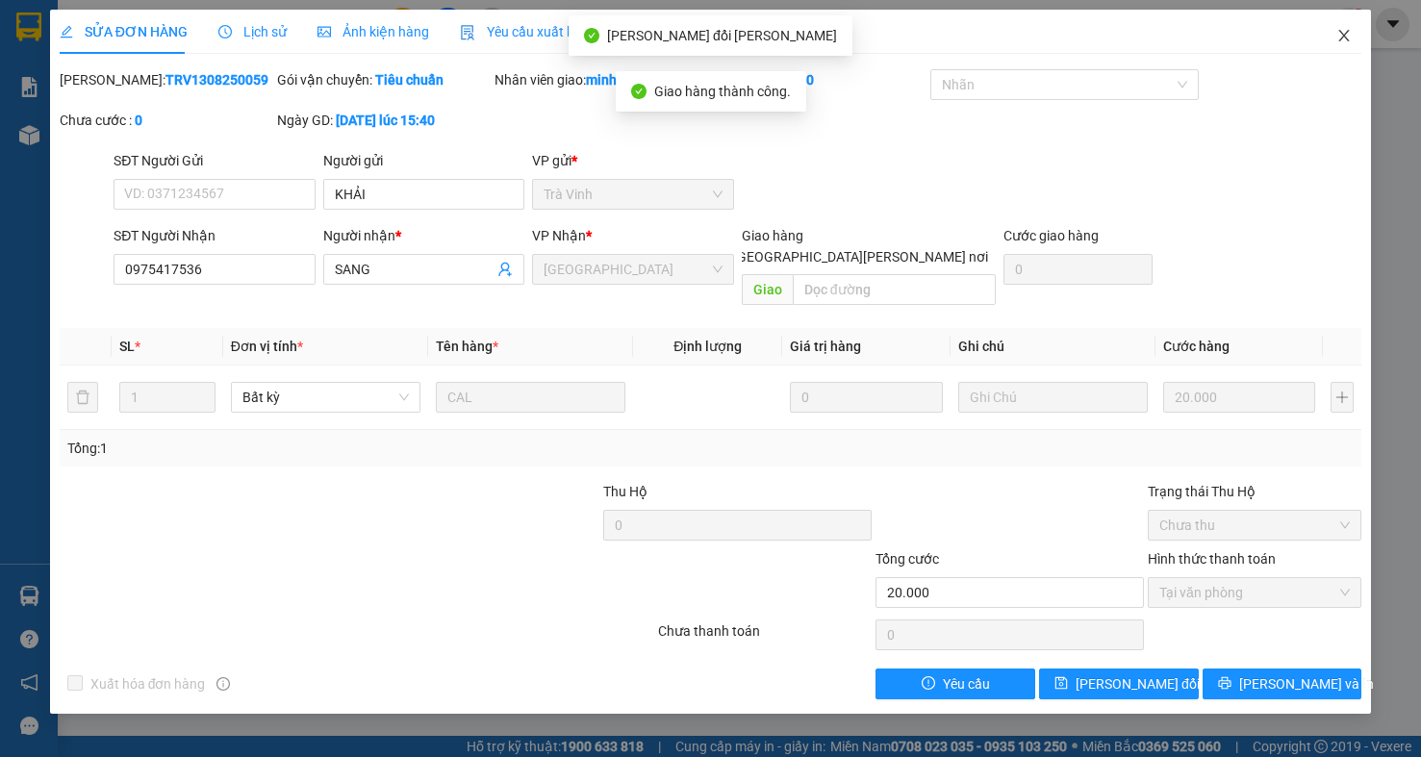
click at [1348, 32] on icon "close" at bounding box center [1344, 36] width 11 height 12
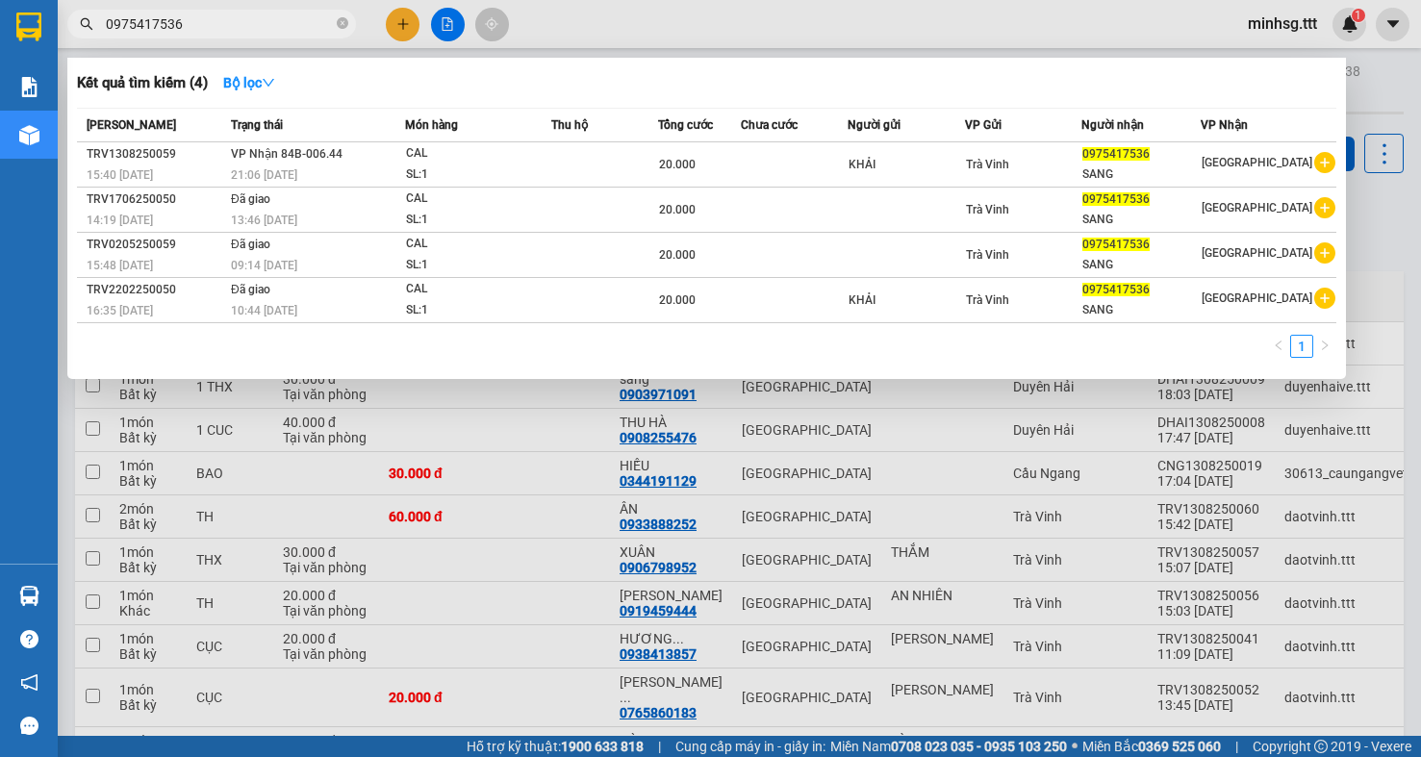
click at [228, 22] on input "0975417536" at bounding box center [219, 23] width 227 height 21
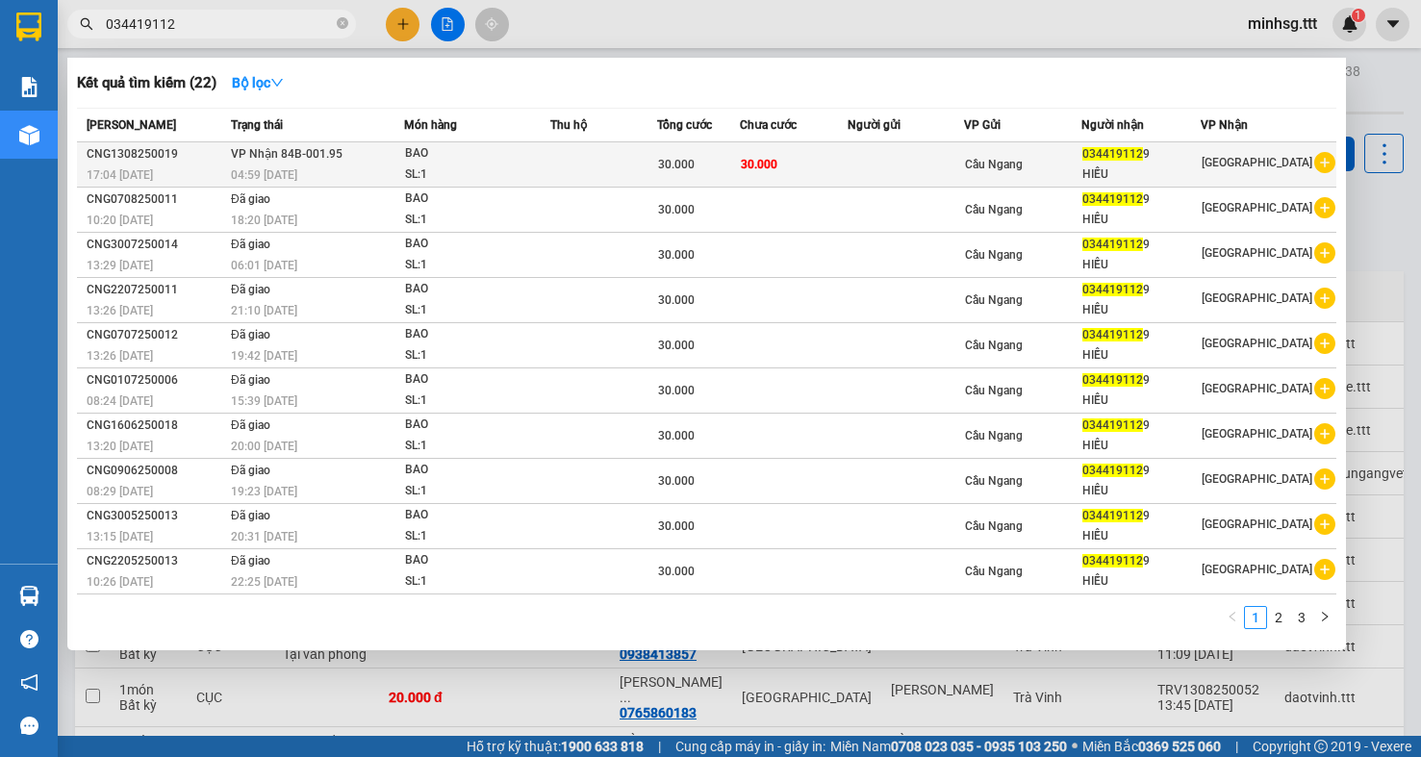
type input "034419112"
click at [738, 160] on div "30.000" at bounding box center [698, 164] width 80 height 21
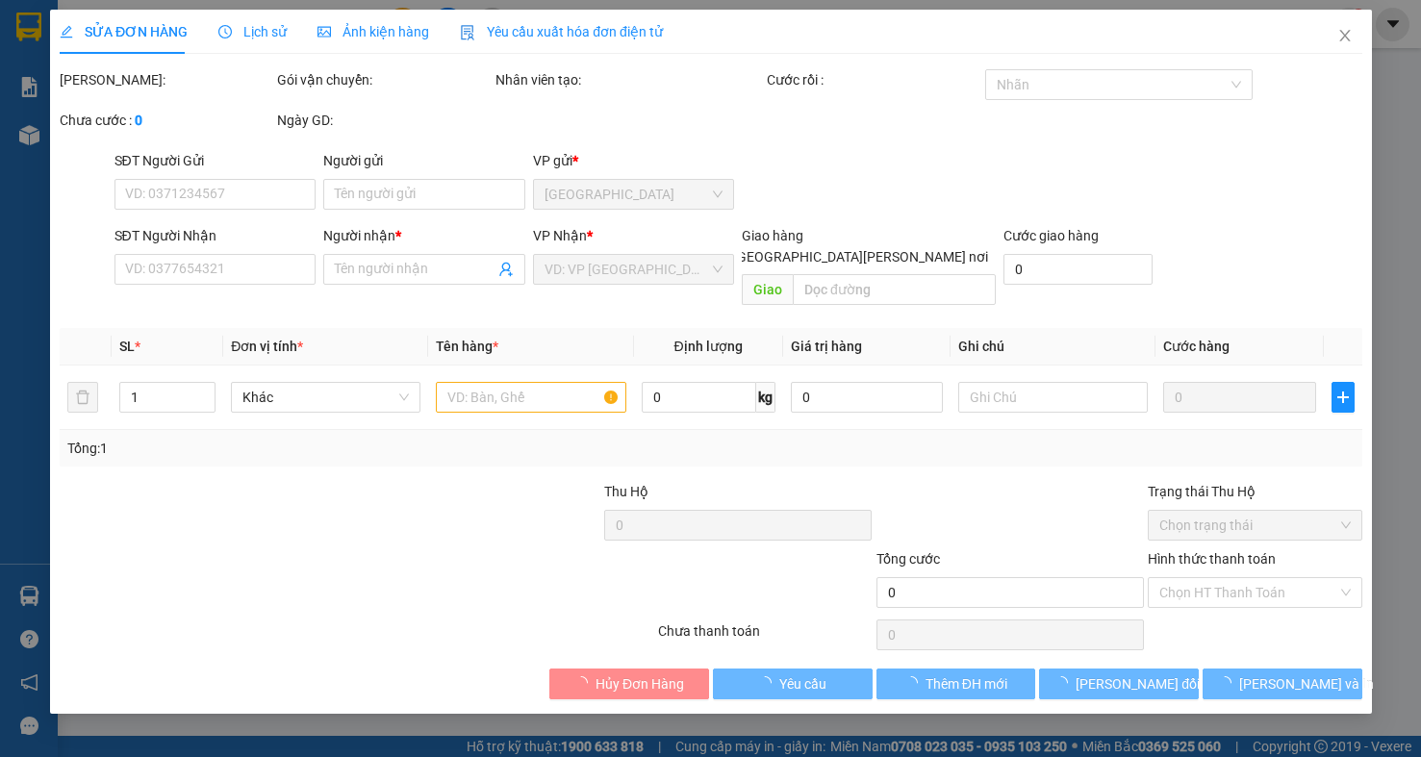
type input "0344191129"
type input "HIẾU"
type input "30.000"
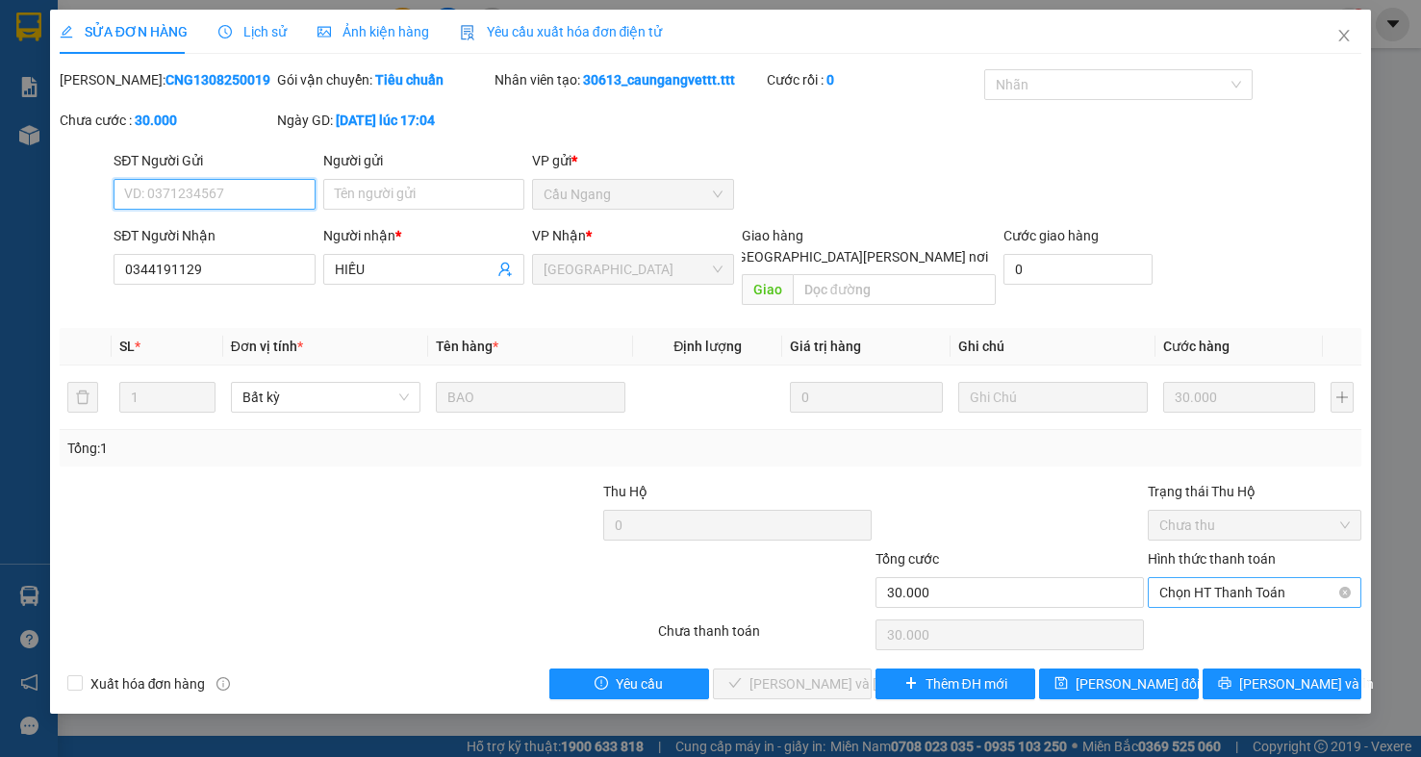
drag, startPoint x: 1208, startPoint y: 562, endPoint x: 1212, endPoint y: 587, distance: 25.3
click at [1208, 578] on span "Chọn HT Thanh Toán" at bounding box center [1254, 592] width 190 height 29
click at [1213, 594] on div "Total Paid Fee 0 Total UnPaid Fee 30.000 Cash Collection Total Fee Mã ĐH: CNG13…" at bounding box center [711, 384] width 1303 height 630
drag, startPoint x: 1181, startPoint y: 584, endPoint x: 1181, endPoint y: 597, distance: 12.5
click at [1181, 586] on span "Chọn HT Thanh Toán" at bounding box center [1254, 592] width 190 height 29
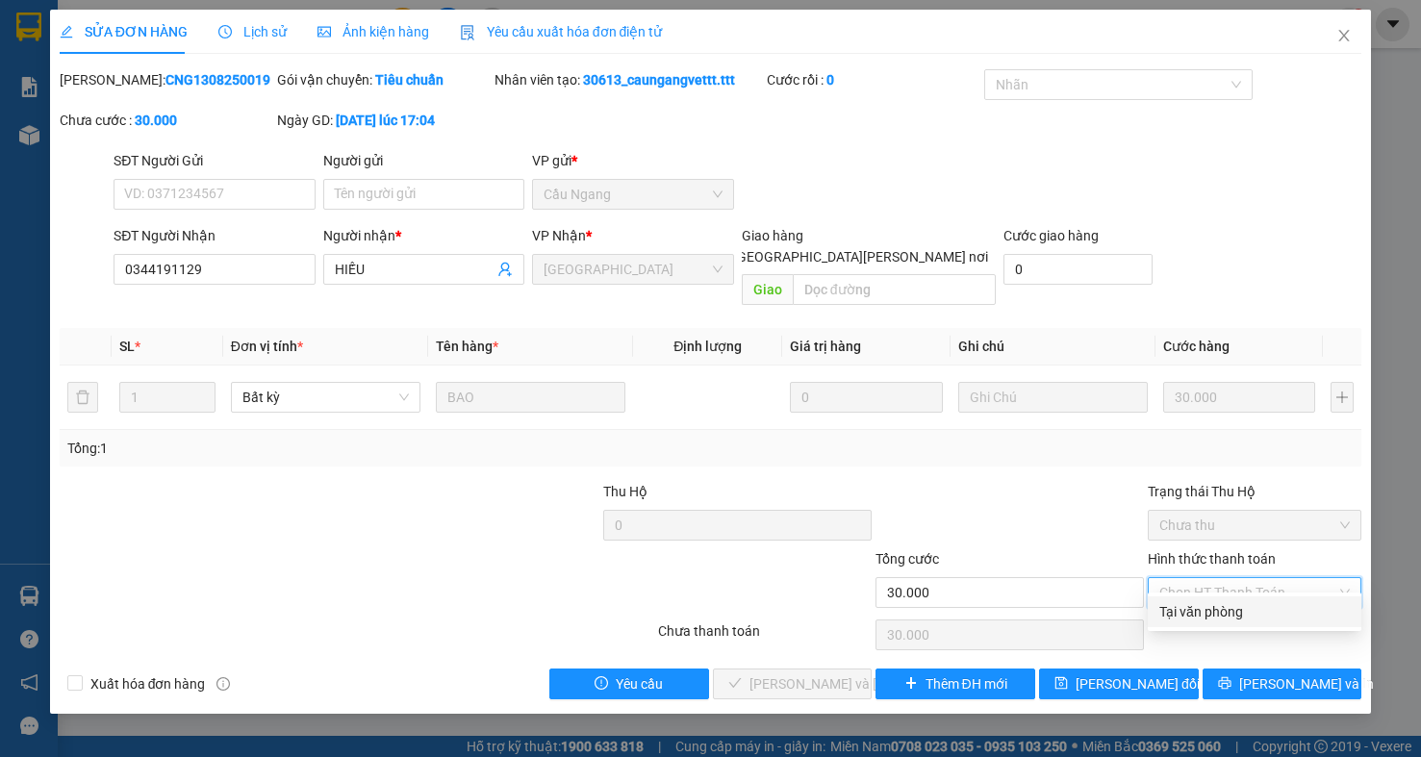
click at [1181, 615] on div "Tại văn phòng" at bounding box center [1254, 611] width 190 height 21
type input "0"
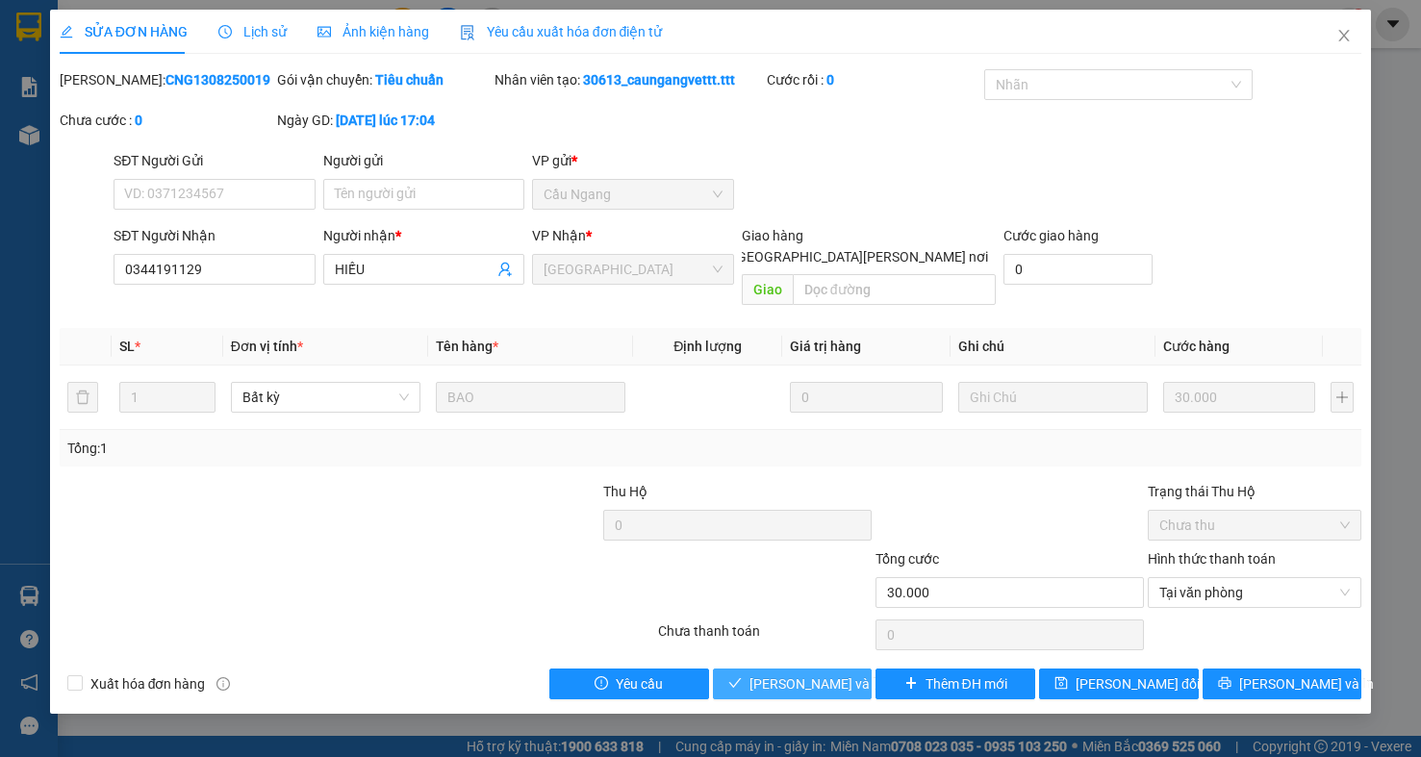
click at [788, 669] on button "Lưu và Giao hàng" at bounding box center [793, 684] width 160 height 31
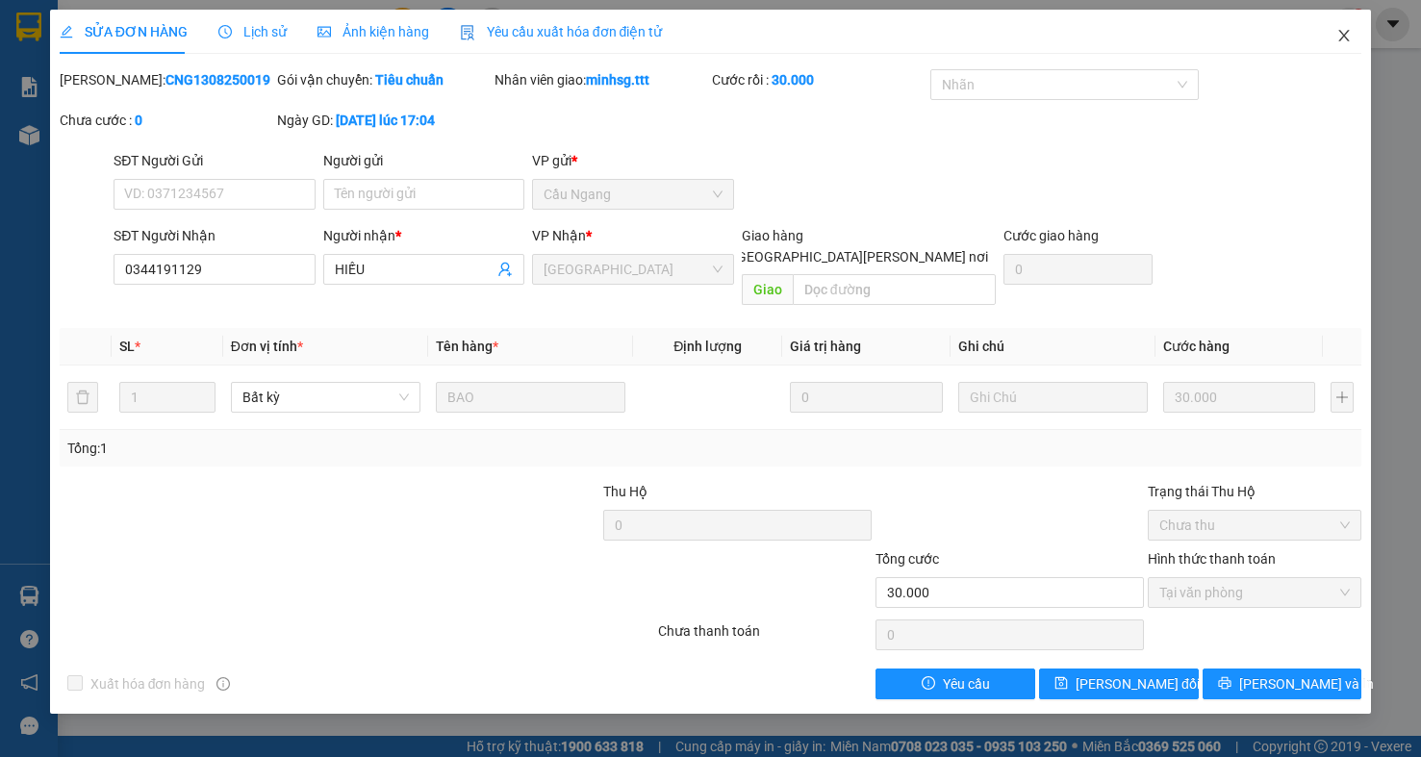
drag, startPoint x: 1348, startPoint y: 45, endPoint x: 300, endPoint y: 0, distance: 1048.7
click at [1342, 45] on span "Close" at bounding box center [1344, 37] width 54 height 54
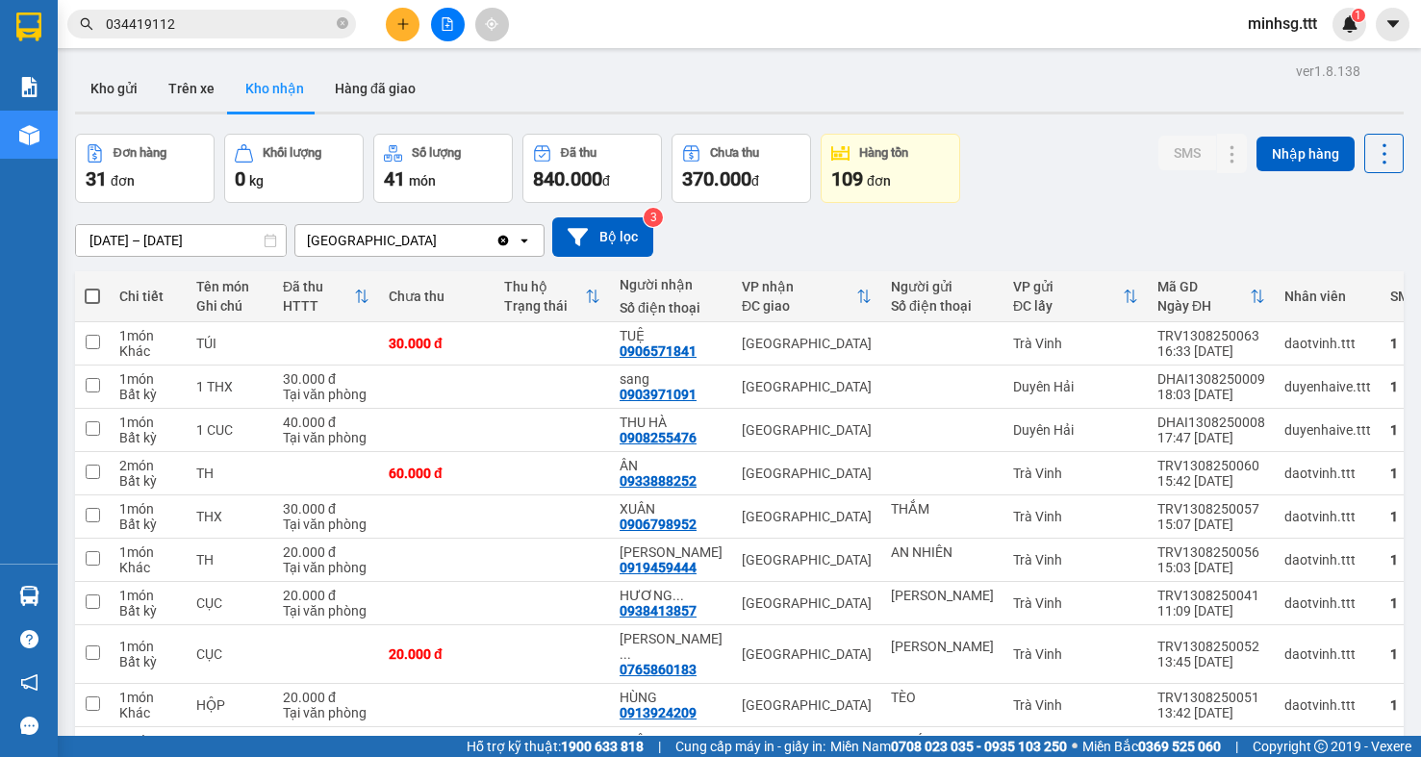
click at [212, 25] on input "034419112" at bounding box center [219, 23] width 227 height 21
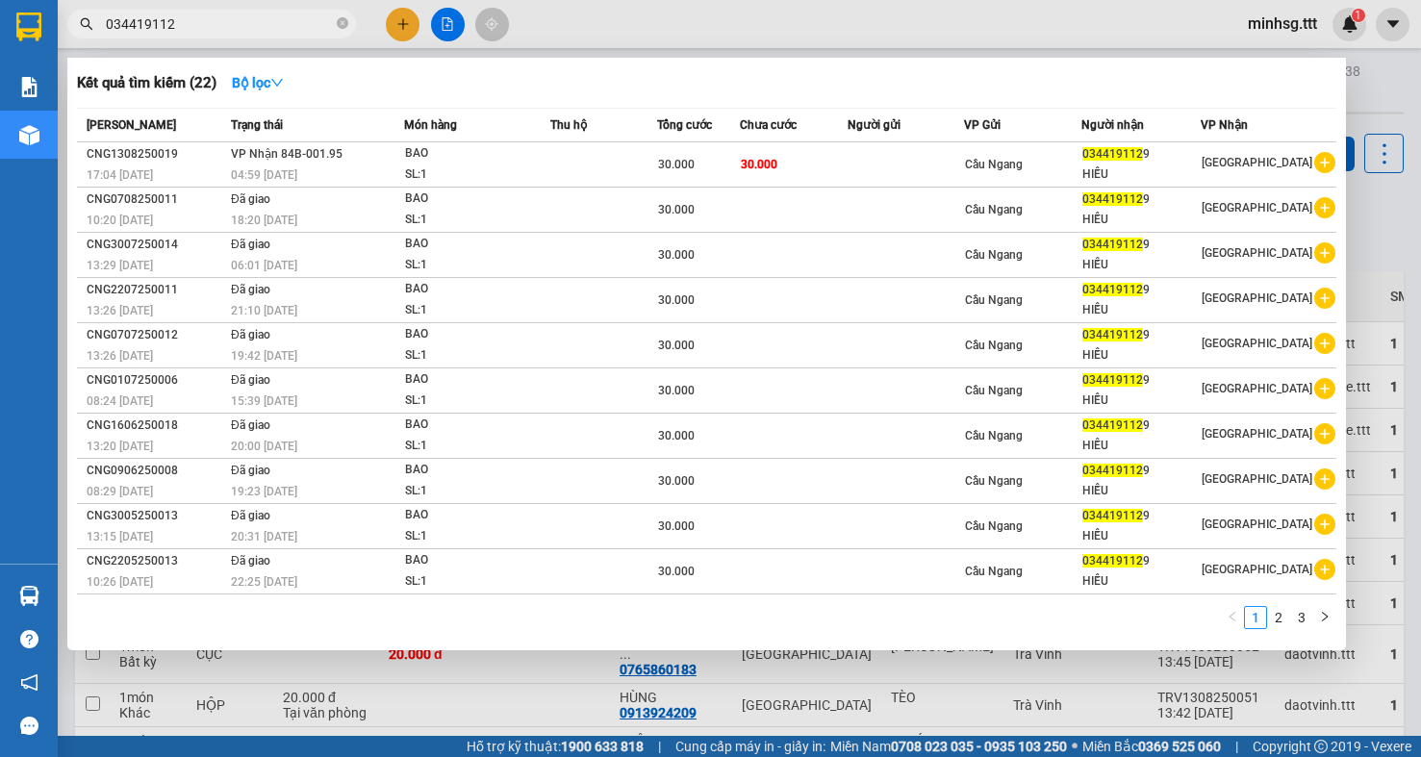
click at [212, 19] on input "034419112" at bounding box center [219, 23] width 227 height 21
click at [209, 26] on input "034419112" at bounding box center [219, 23] width 227 height 21
click at [209, 24] on input "034419112" at bounding box center [219, 23] width 227 height 21
click at [210, 30] on input "034419112" at bounding box center [219, 23] width 227 height 21
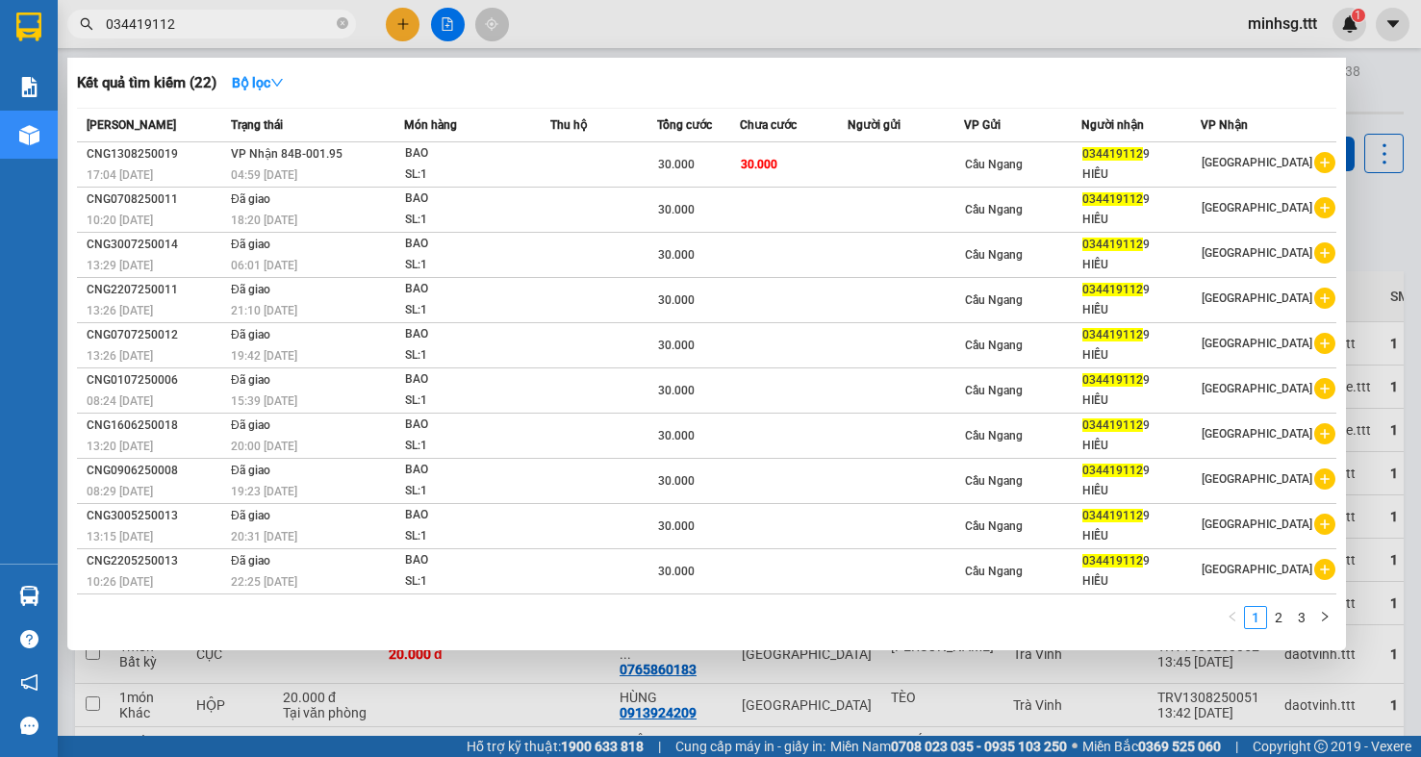
click at [212, 33] on input "034419112" at bounding box center [219, 23] width 227 height 21
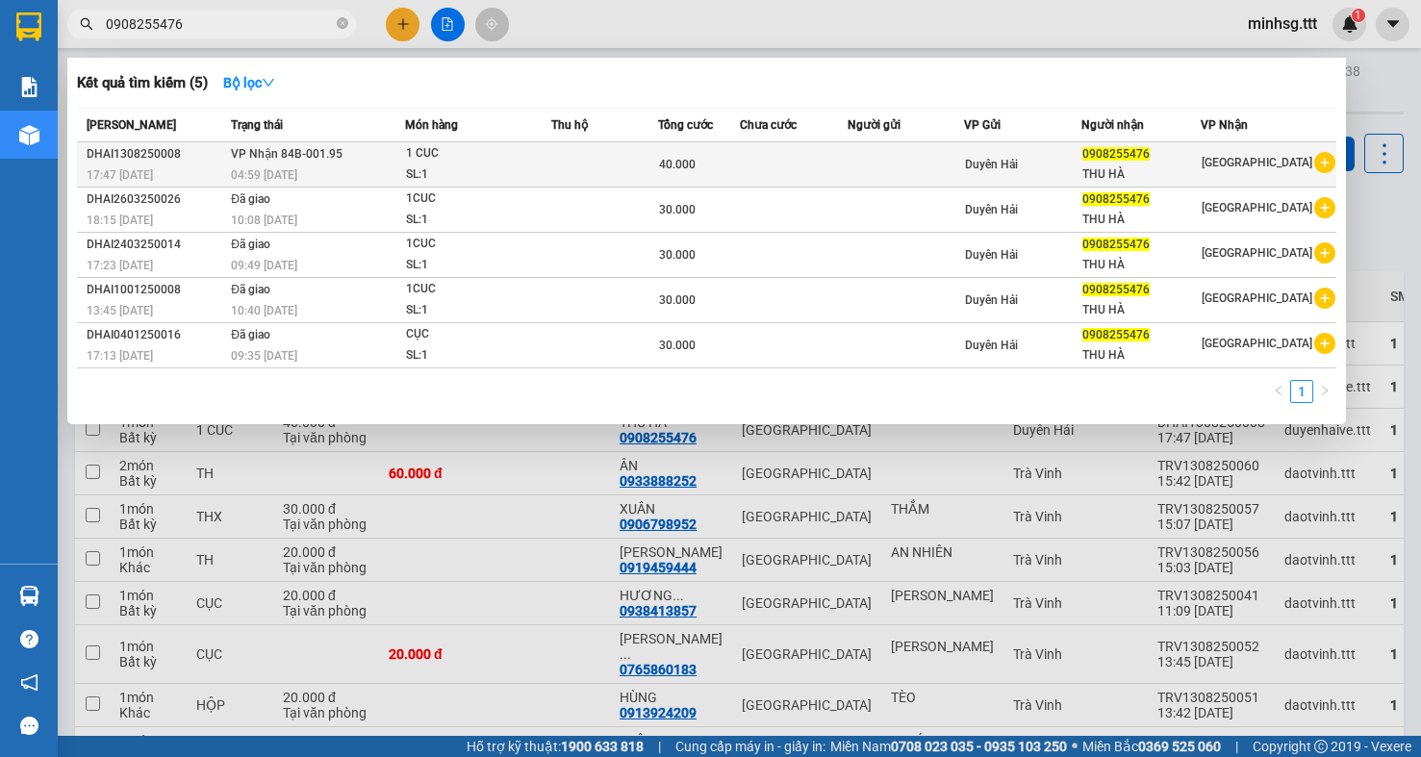
type input "0908255476"
click at [1014, 158] on span "Duyên Hải" at bounding box center [991, 164] width 53 height 13
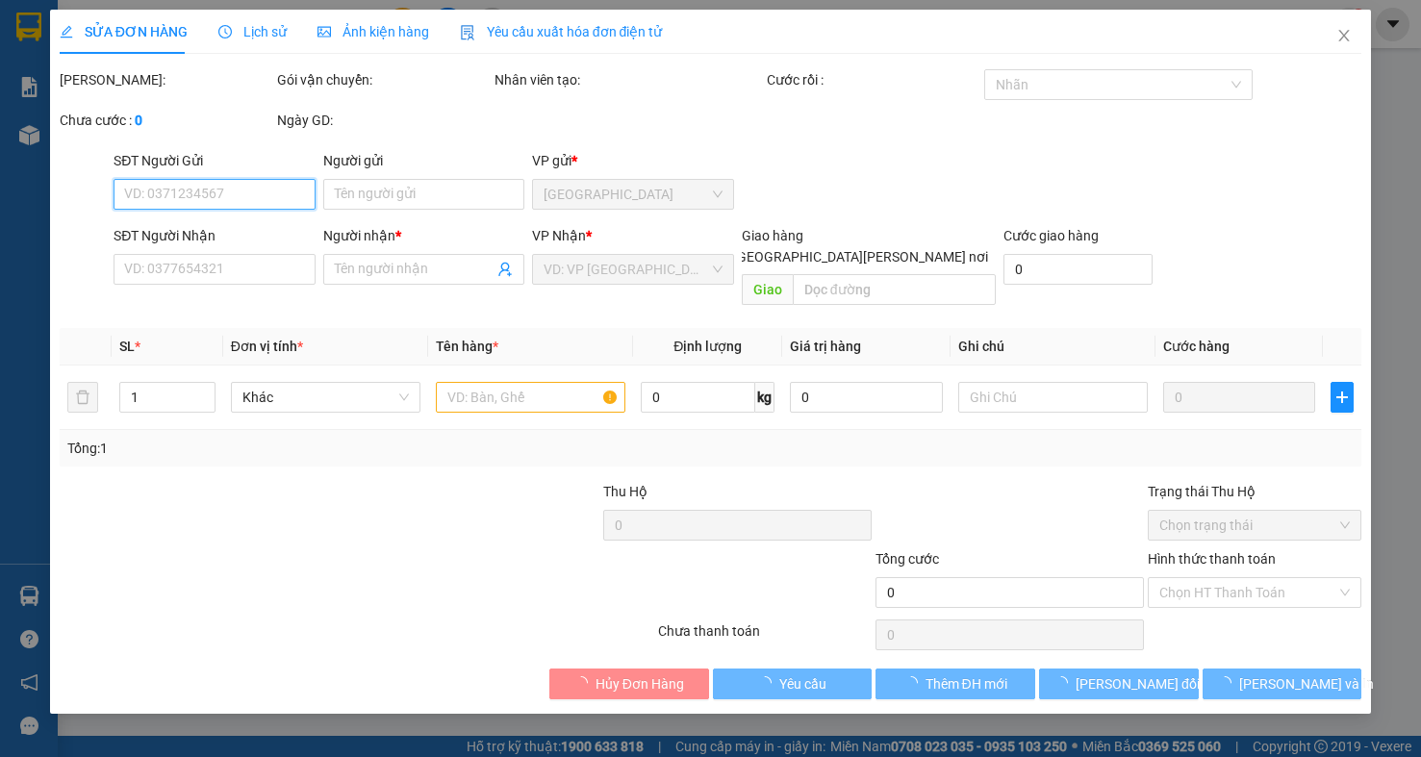
type input "0908255476"
type input "THU HÀ"
type input "40.000"
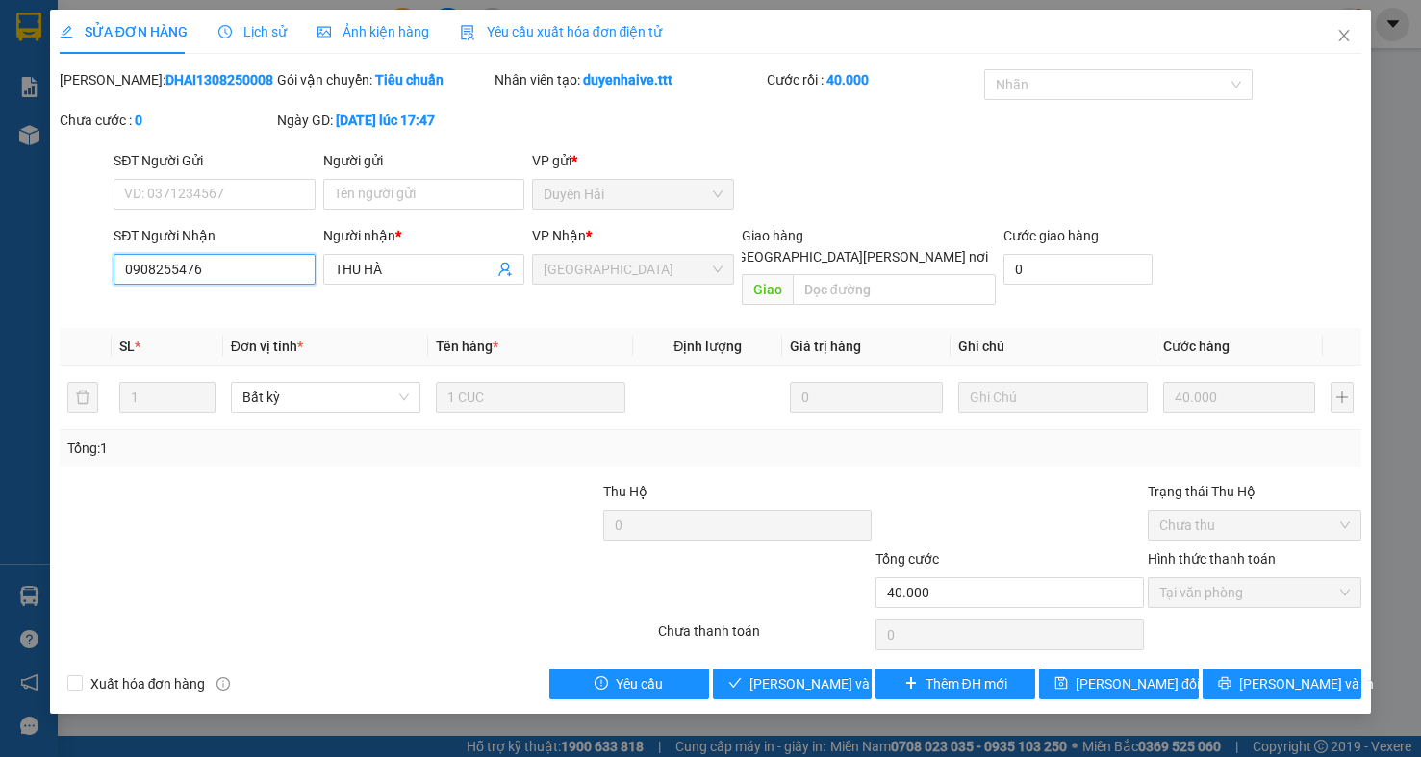
click at [192, 267] on input "0908255476" at bounding box center [215, 269] width 202 height 31
click at [1358, 48] on span "Close" at bounding box center [1344, 37] width 54 height 54
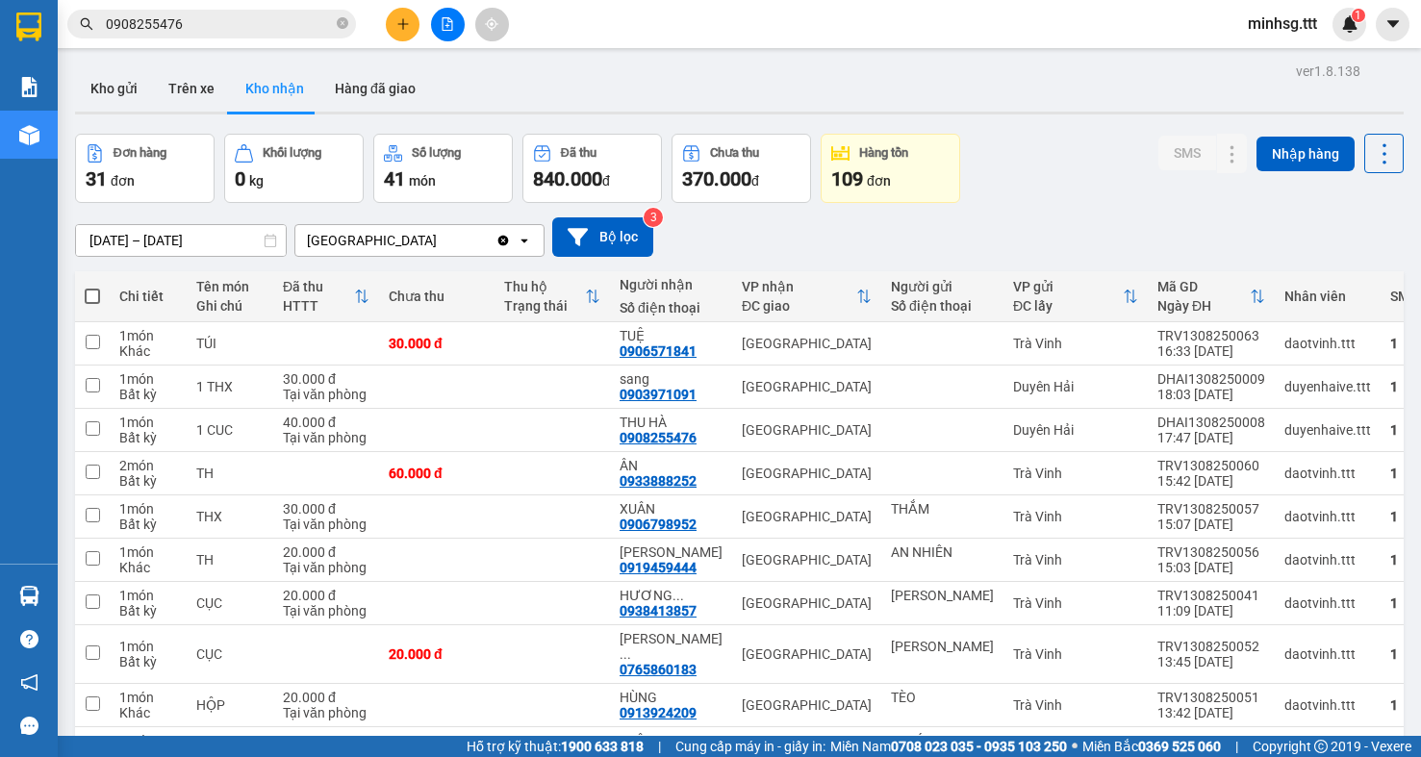
drag, startPoint x: 249, startPoint y: 1, endPoint x: 1004, endPoint y: 221, distance: 786.7
click at [1004, 221] on div "12/08/2025 – 14/08/2025 Press the down arrow key to interact with the calendar …" at bounding box center [739, 237] width 1329 height 68
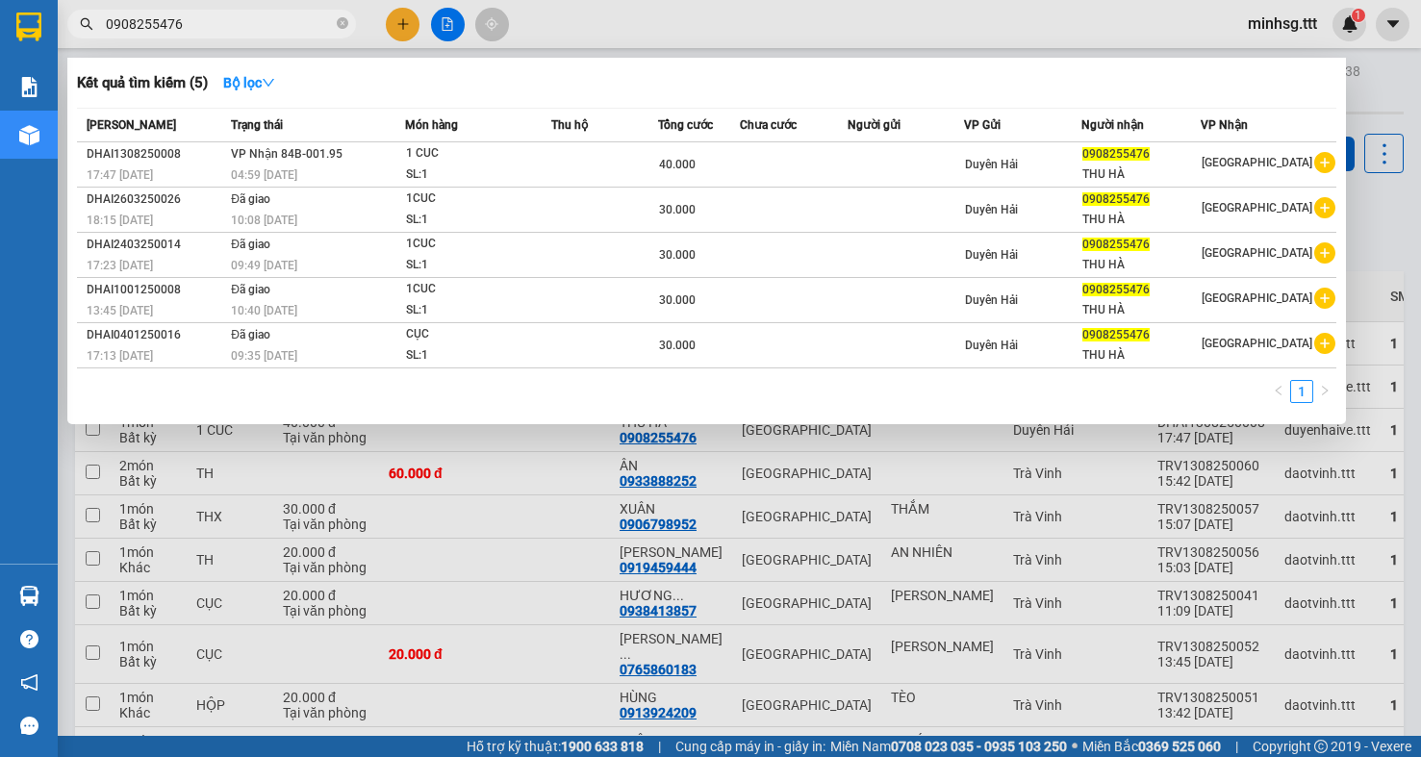
click at [317, 29] on input "0908255476" at bounding box center [219, 23] width 227 height 21
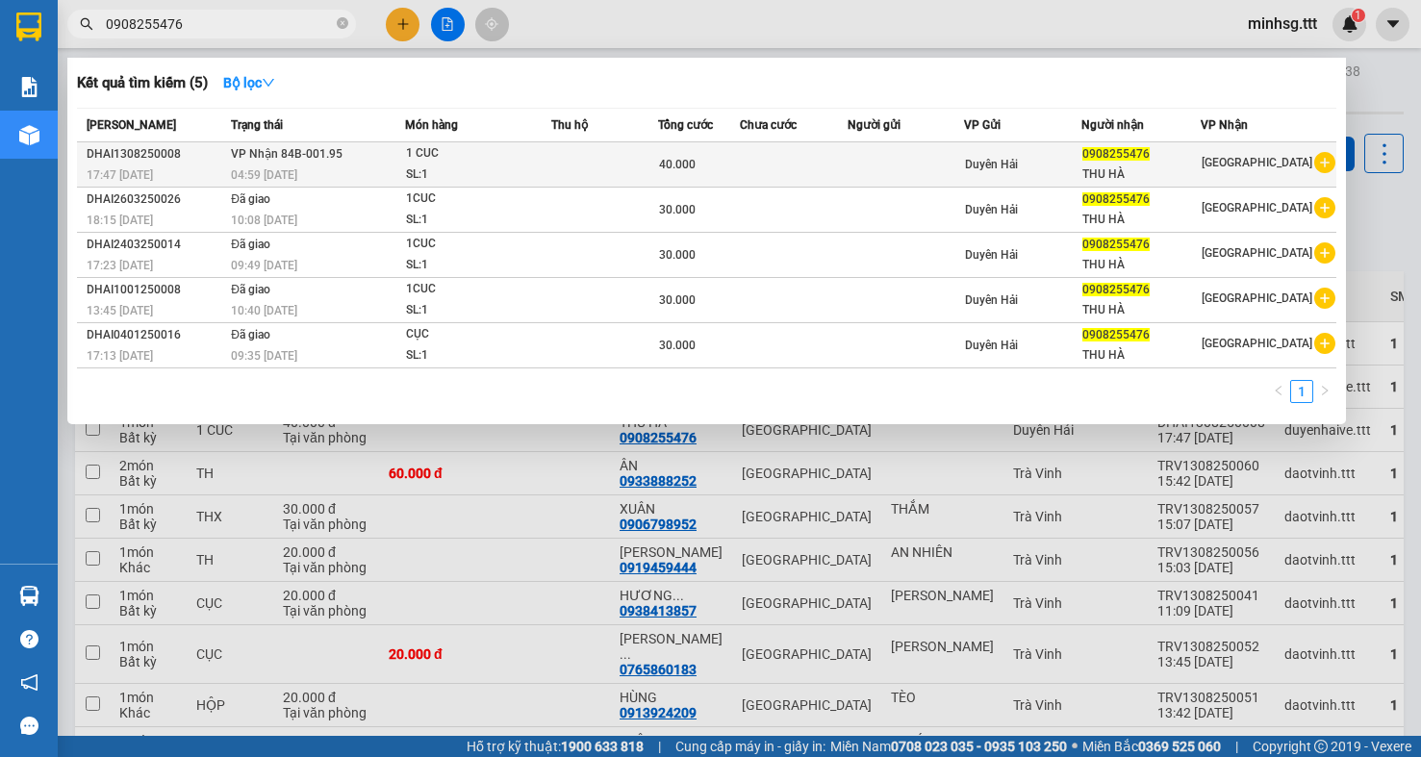
click at [1105, 165] on div "THU HÀ" at bounding box center [1141, 175] width 118 height 20
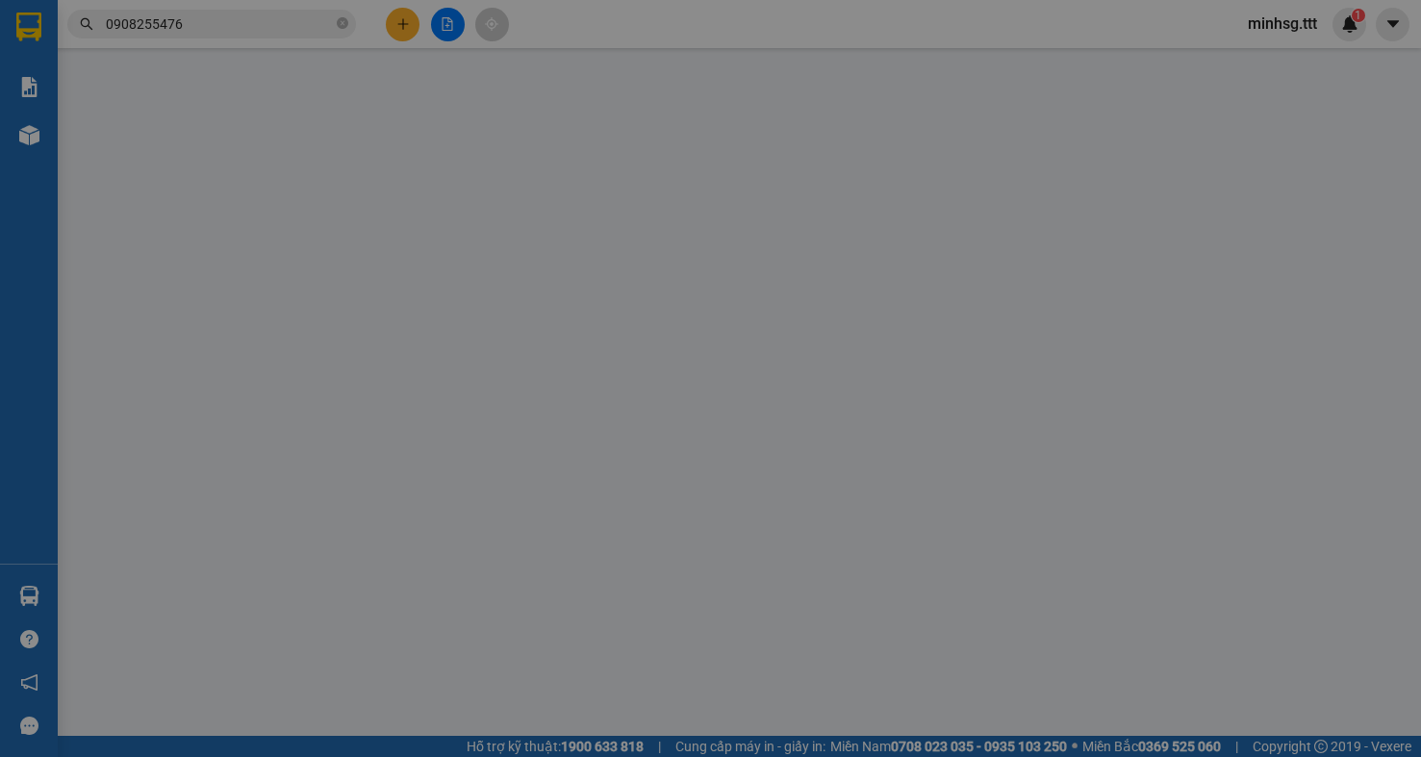
type input "0908255476"
type input "THU HÀ"
type input "40.000"
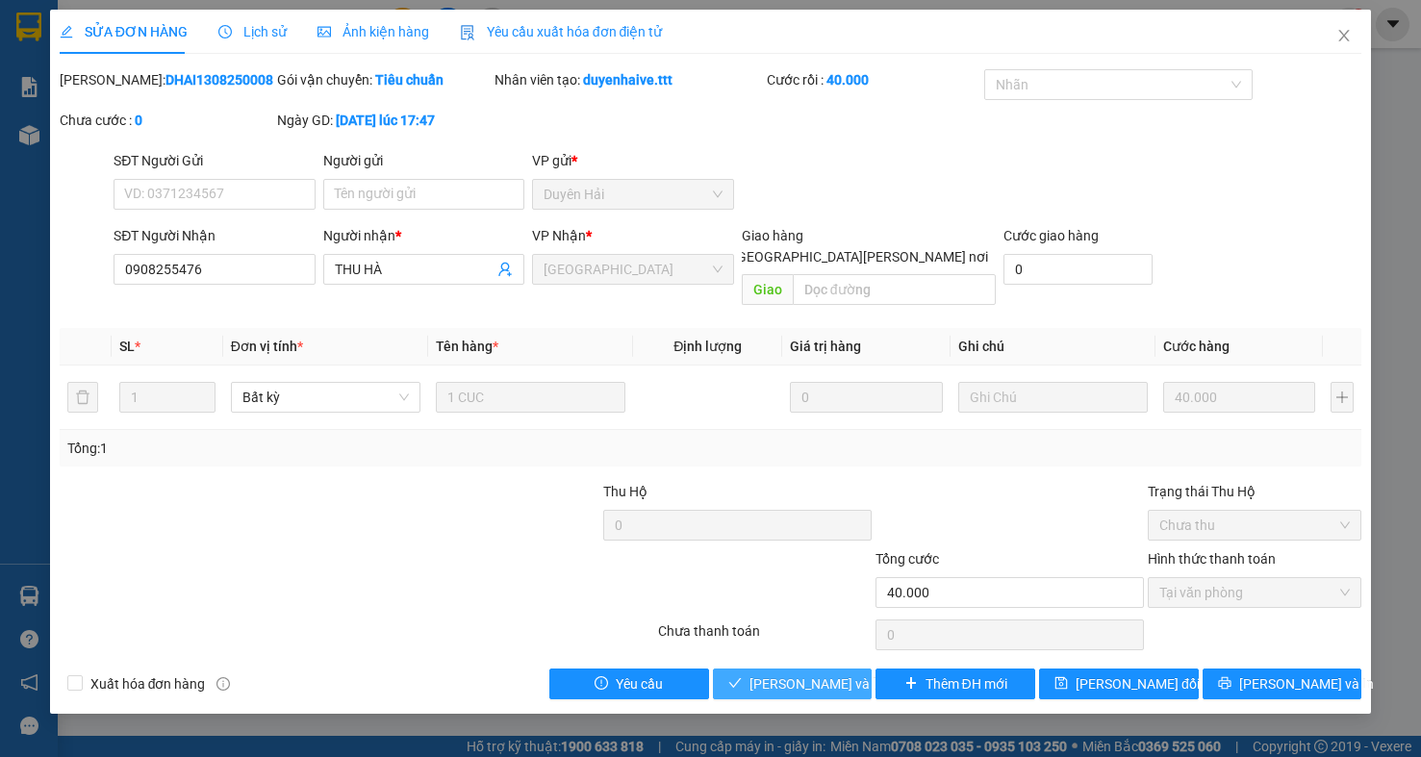
drag, startPoint x: 831, startPoint y: 664, endPoint x: 825, endPoint y: 606, distance: 58.1
click at [831, 673] on span "Lưu và Giao hàng" at bounding box center [879, 683] width 260 height 21
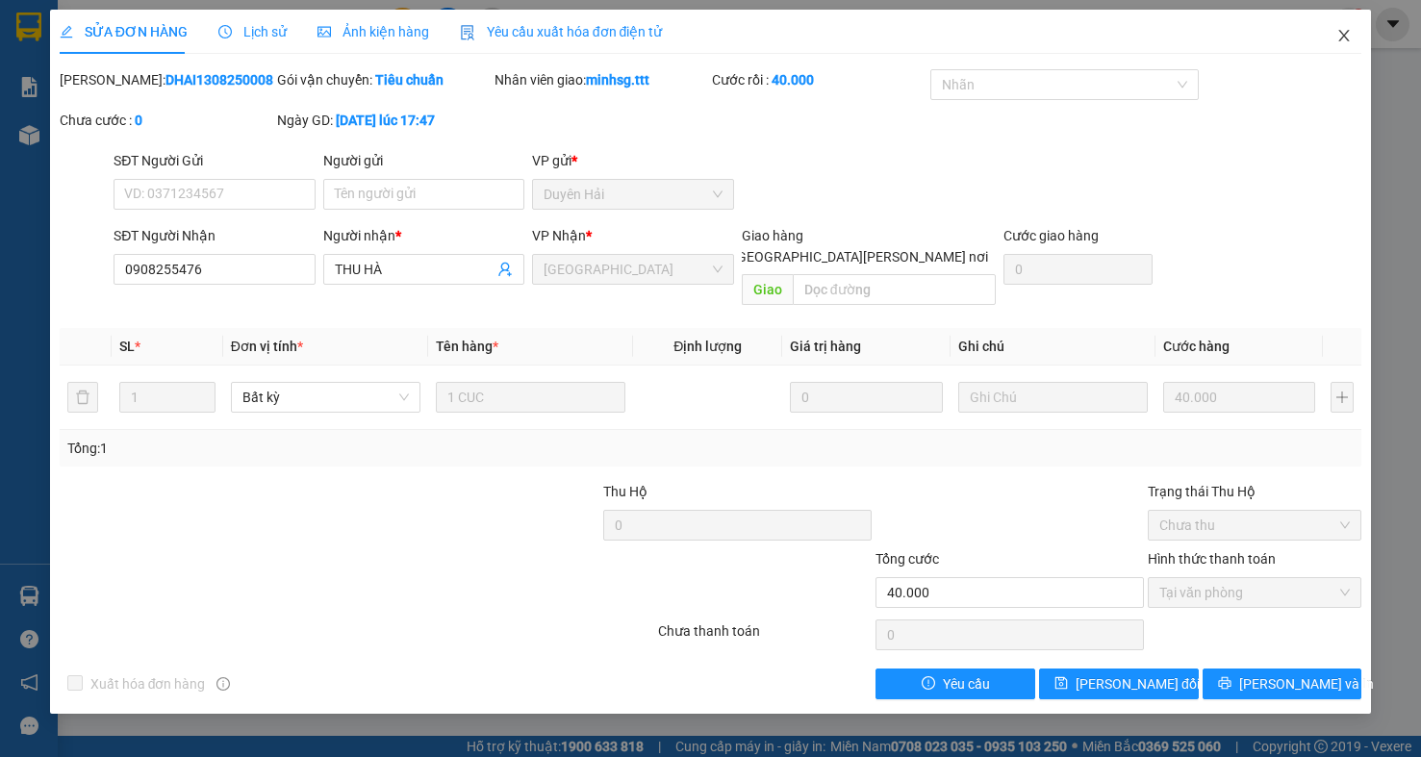
click at [1344, 41] on icon "close" at bounding box center [1343, 35] width 15 height 15
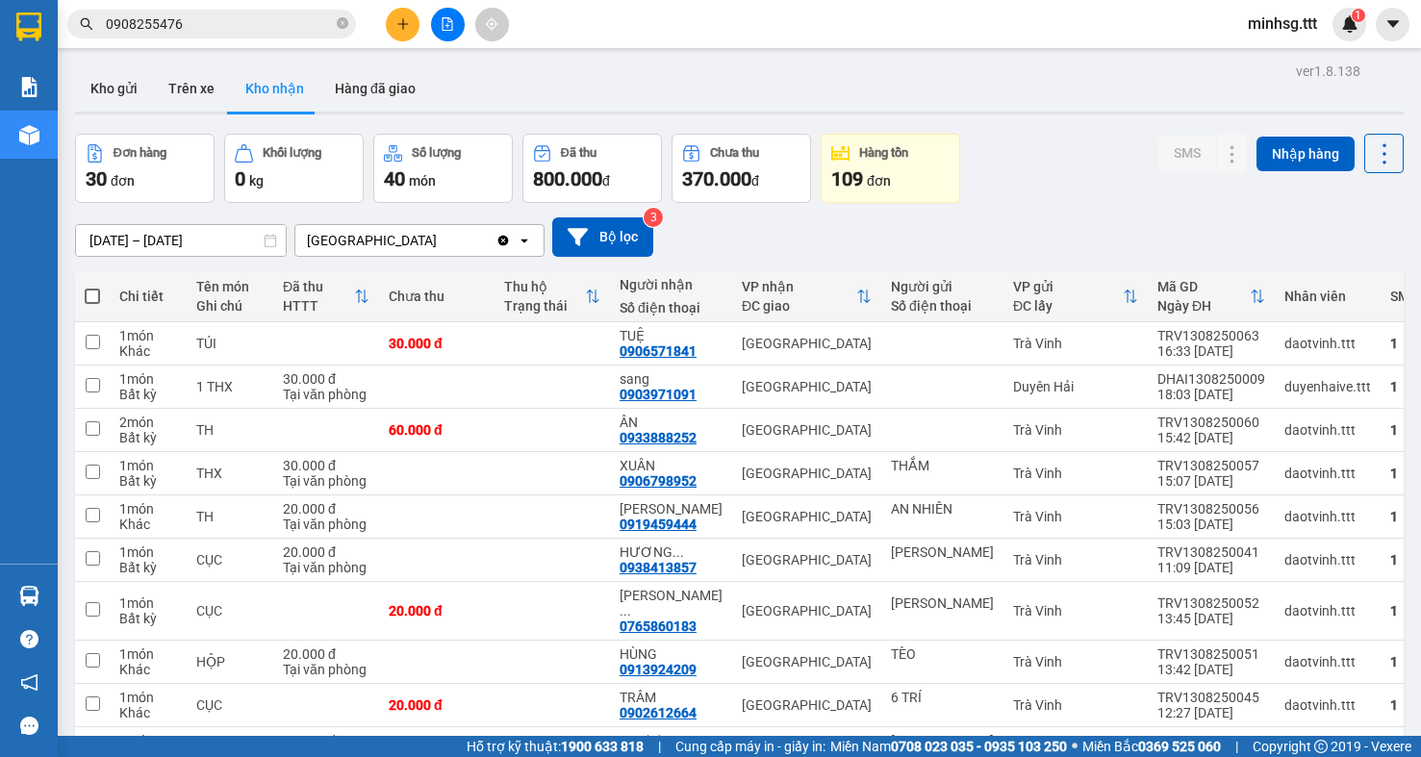
click at [198, 25] on input "0908255476" at bounding box center [219, 23] width 227 height 21
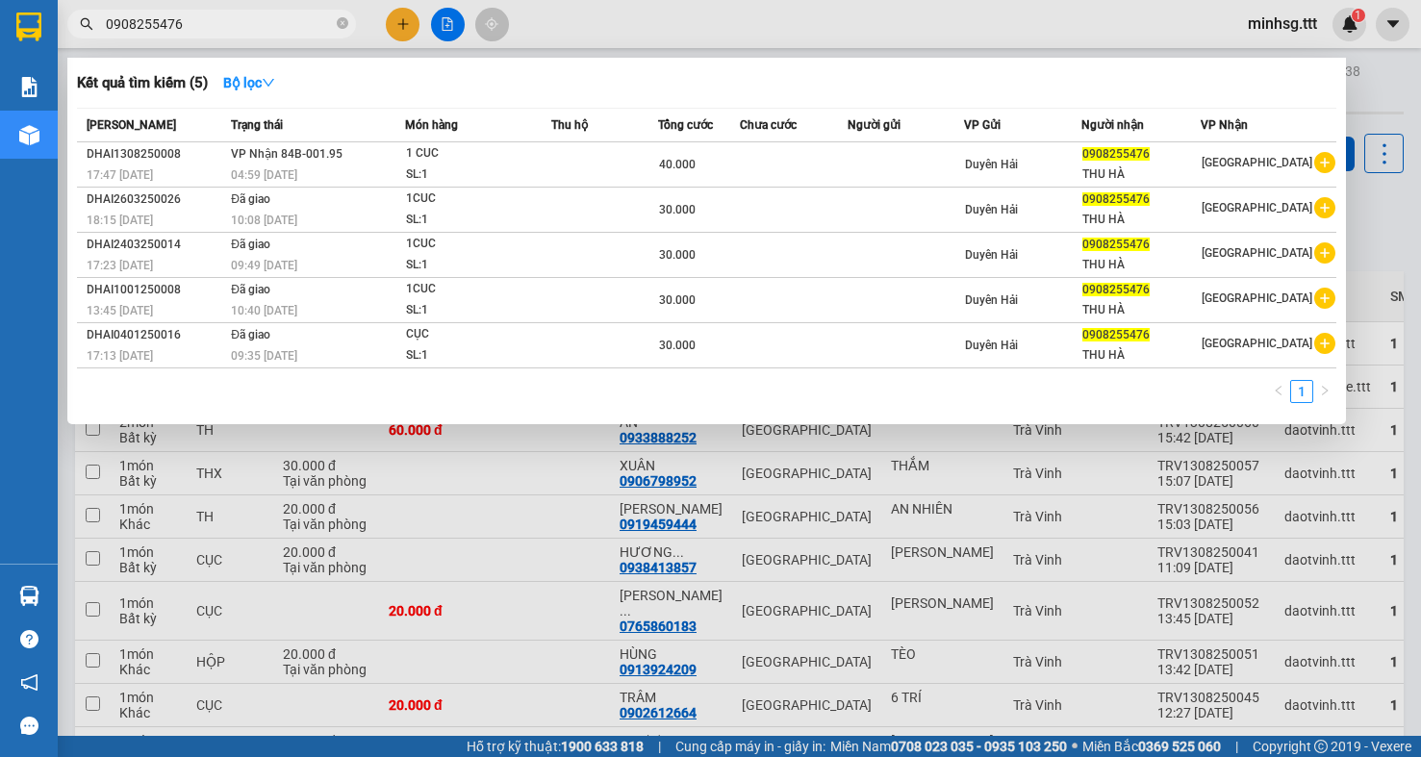
click at [198, 25] on input "0908255476" at bounding box center [219, 23] width 227 height 21
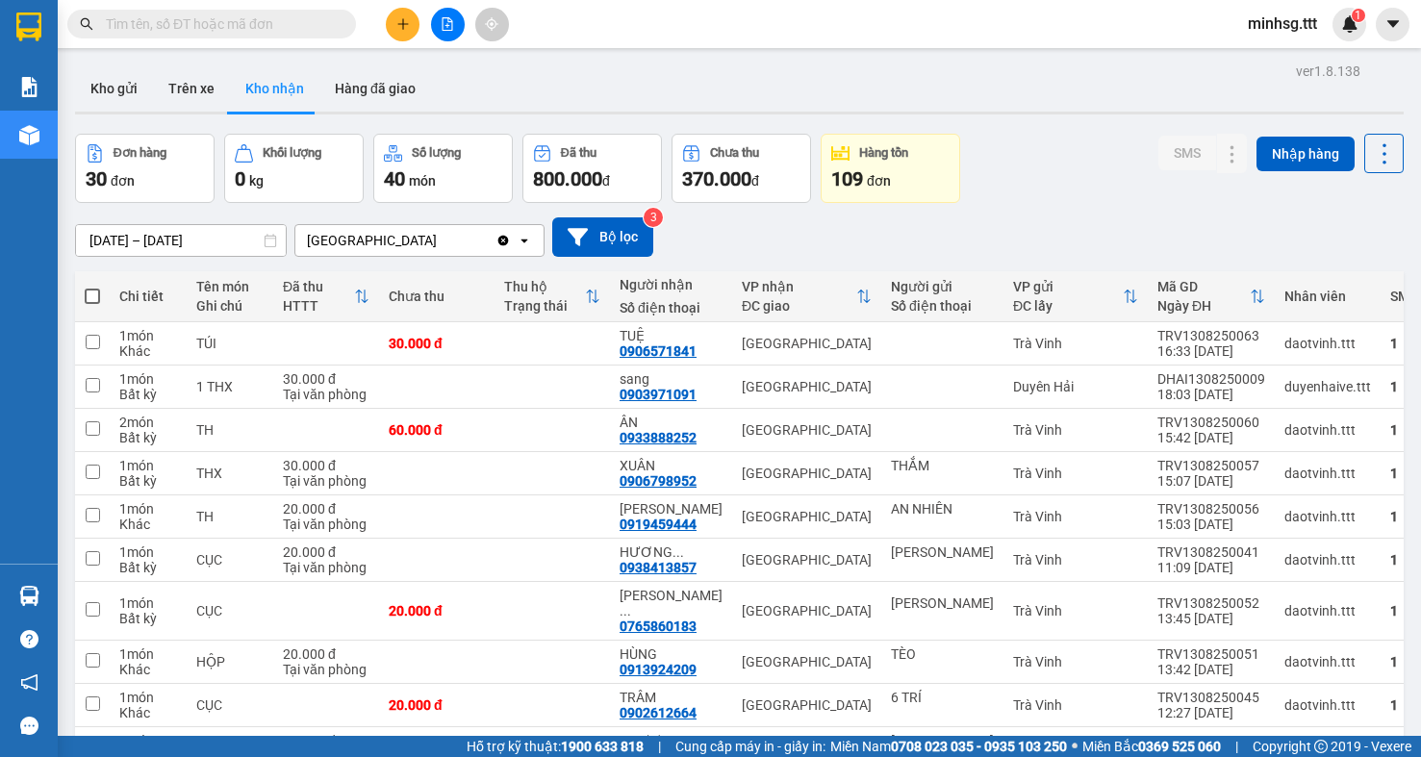
click at [311, 33] on input "text" at bounding box center [219, 23] width 227 height 21
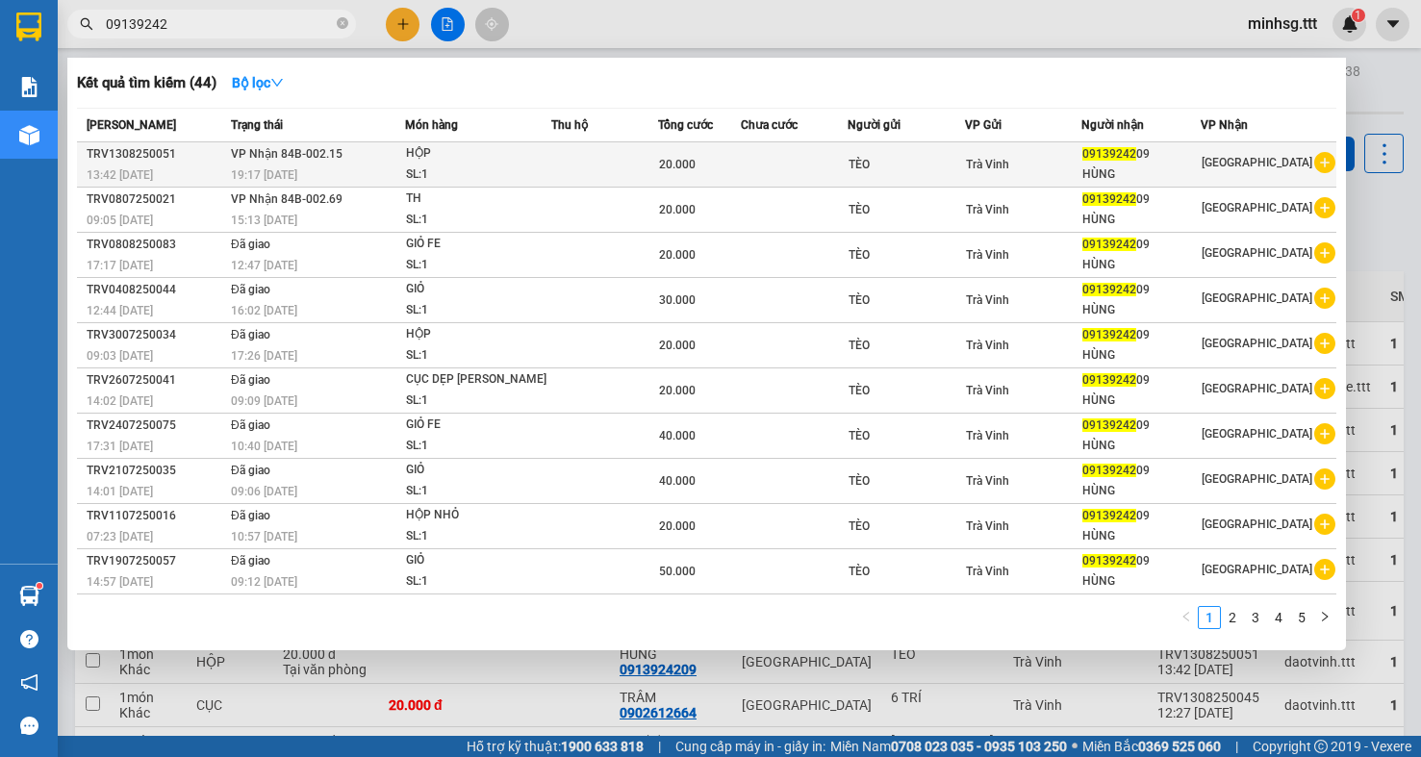
type input "09139242"
click at [466, 176] on div "SL: 1" at bounding box center [478, 175] width 144 height 21
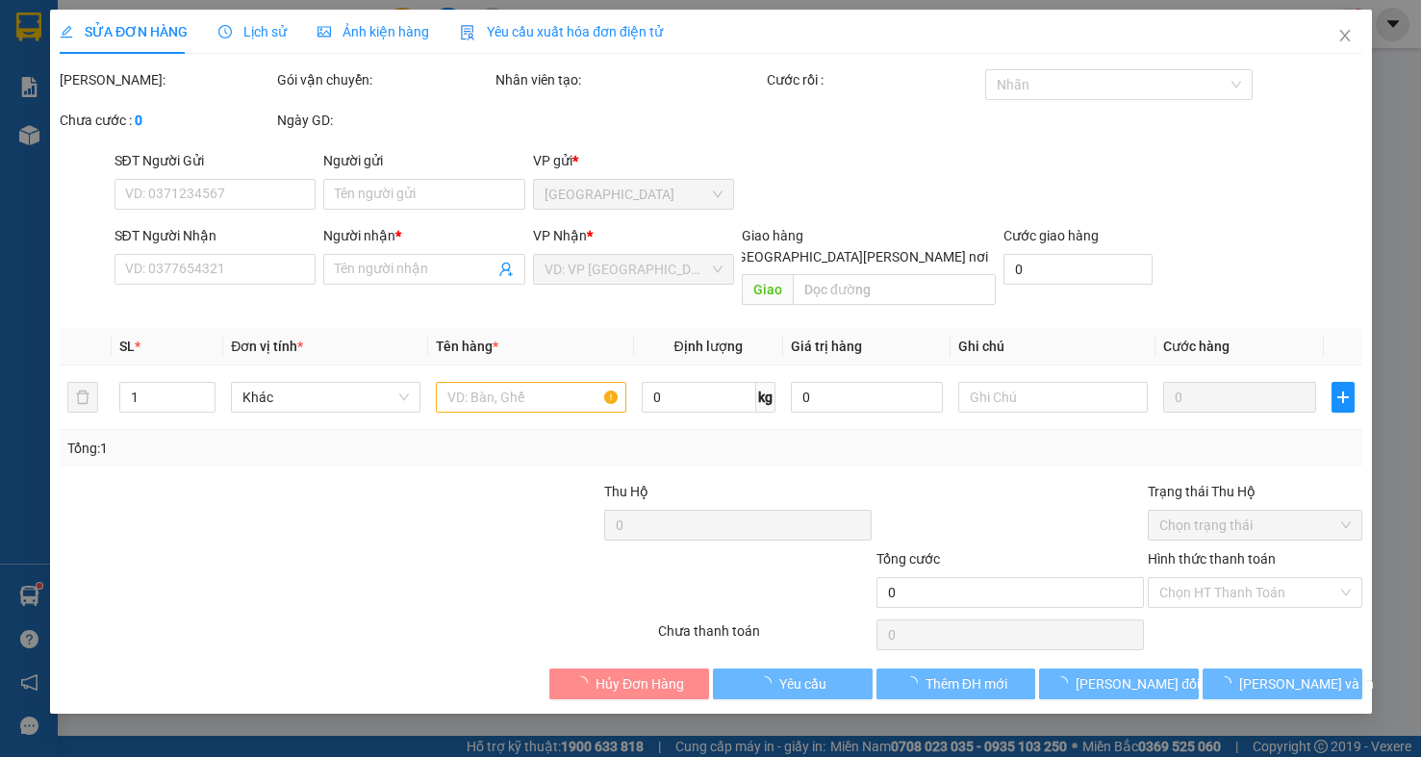
type input "TÈO"
type input "0913924209"
type input "HÙNG"
type input "20.000"
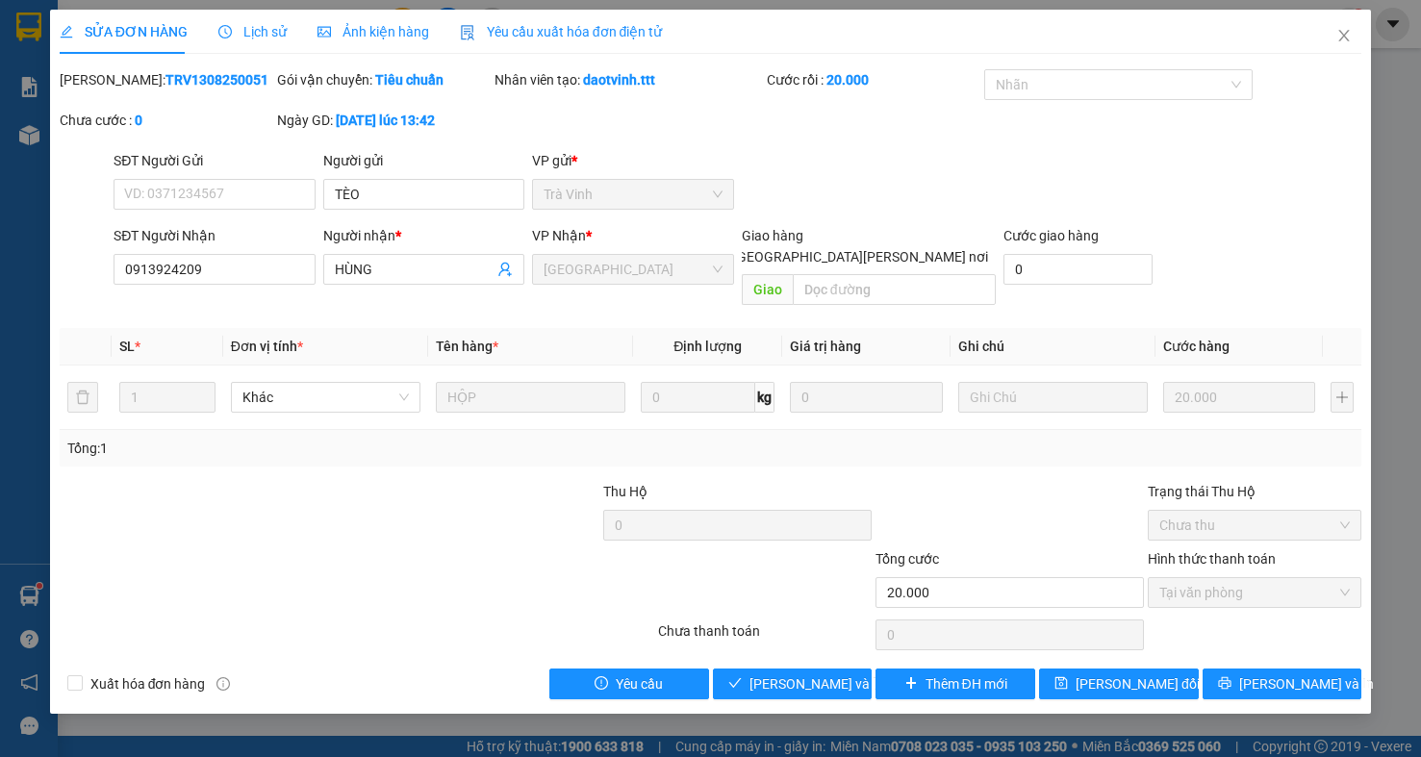
click at [832, 681] on div "SỬA ĐƠN HÀNG Lịch sử Ảnh kiện hàng Yêu cầu xuất hóa đơn điện tử Total Paid Fee …" at bounding box center [711, 362] width 1322 height 704
click at [835, 673] on span "Lưu và Giao hàng" at bounding box center [879, 683] width 260 height 21
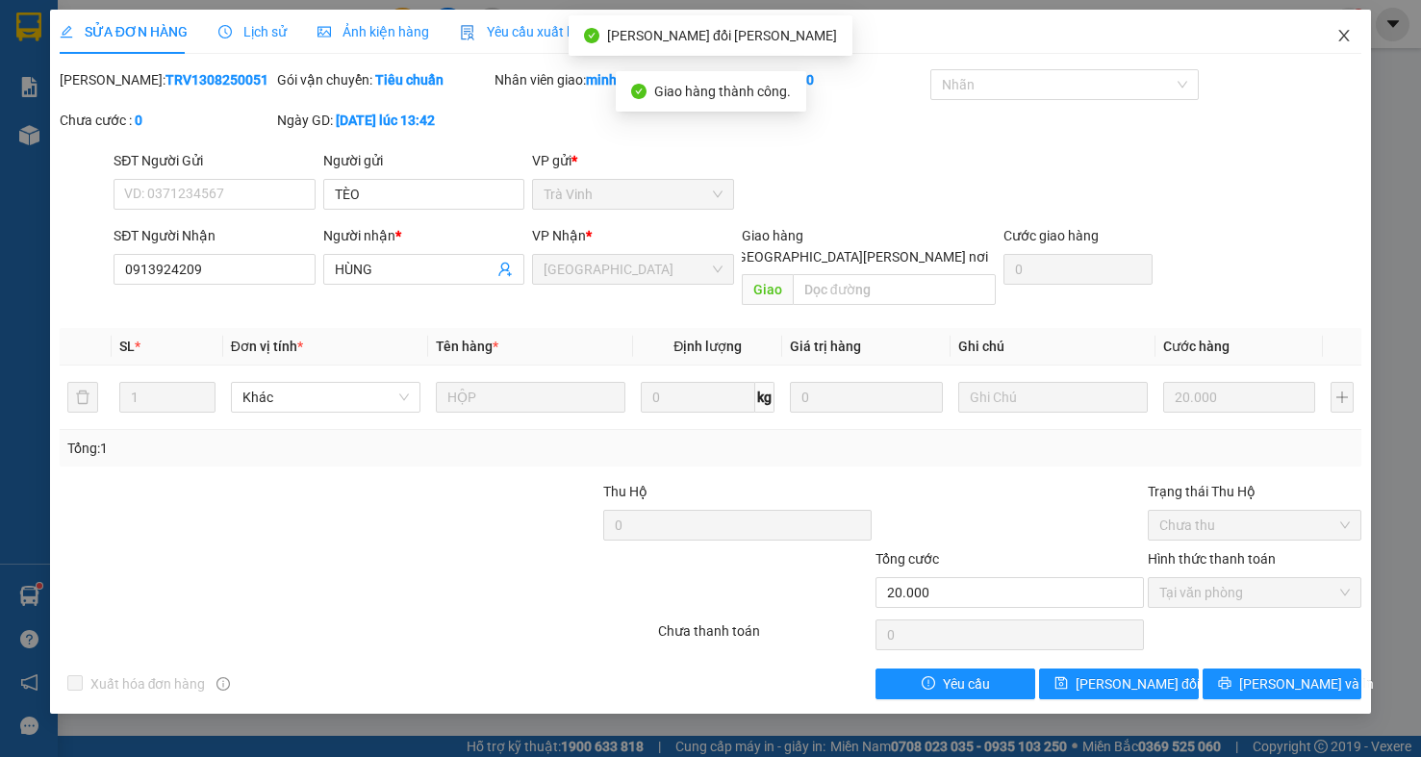
drag, startPoint x: 1343, startPoint y: 15, endPoint x: 810, endPoint y: 55, distance: 534.5
click at [1342, 20] on span "Close" at bounding box center [1344, 37] width 54 height 54
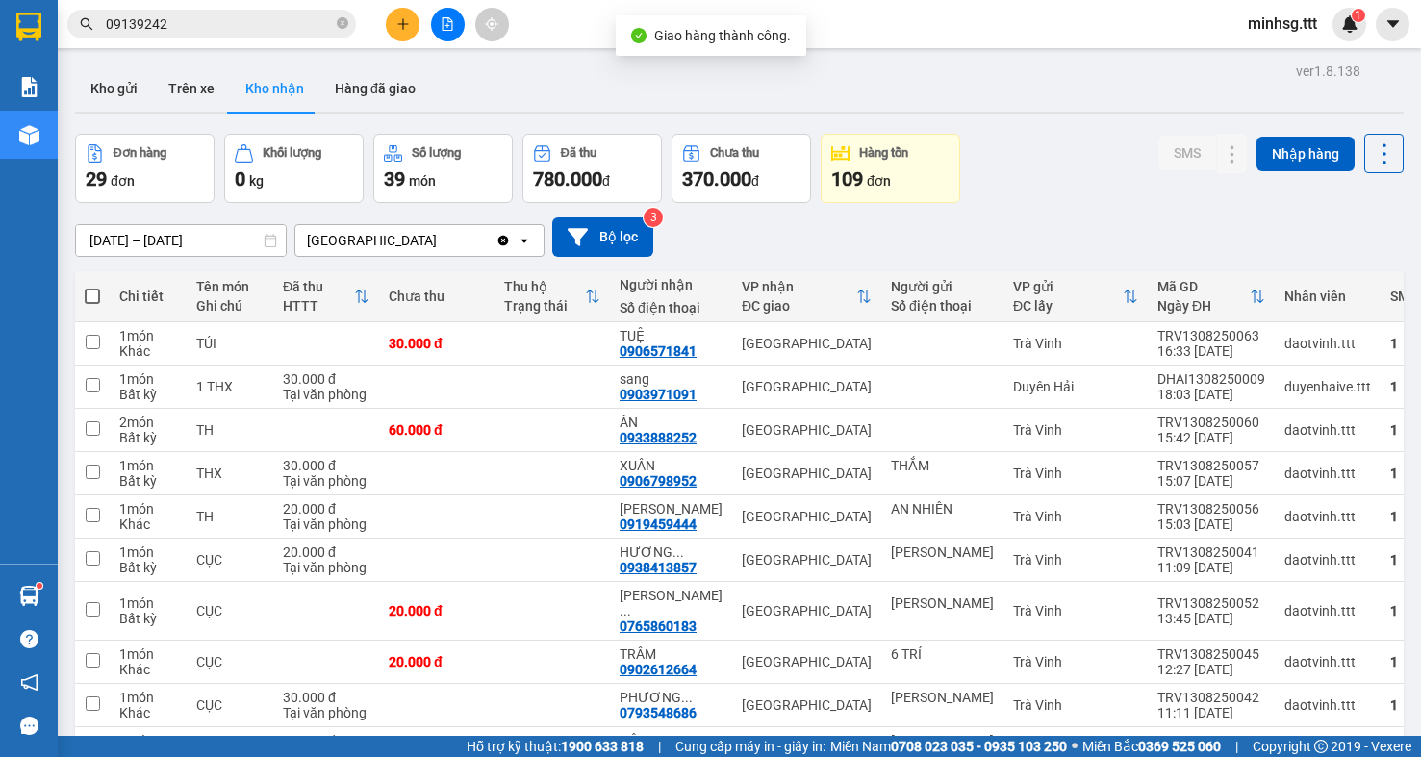
click at [301, 25] on input "09139242" at bounding box center [219, 23] width 227 height 21
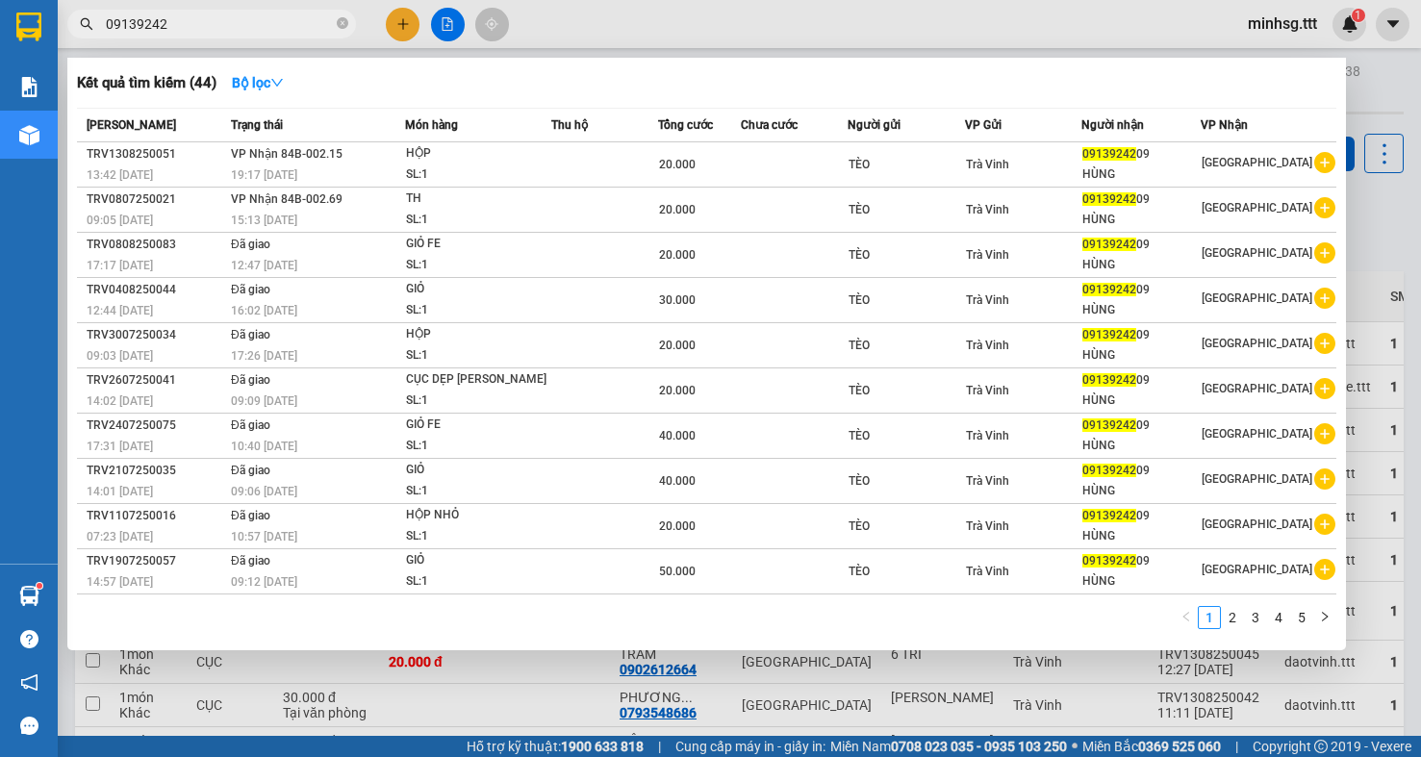
click at [301, 25] on input "09139242" at bounding box center [219, 23] width 227 height 21
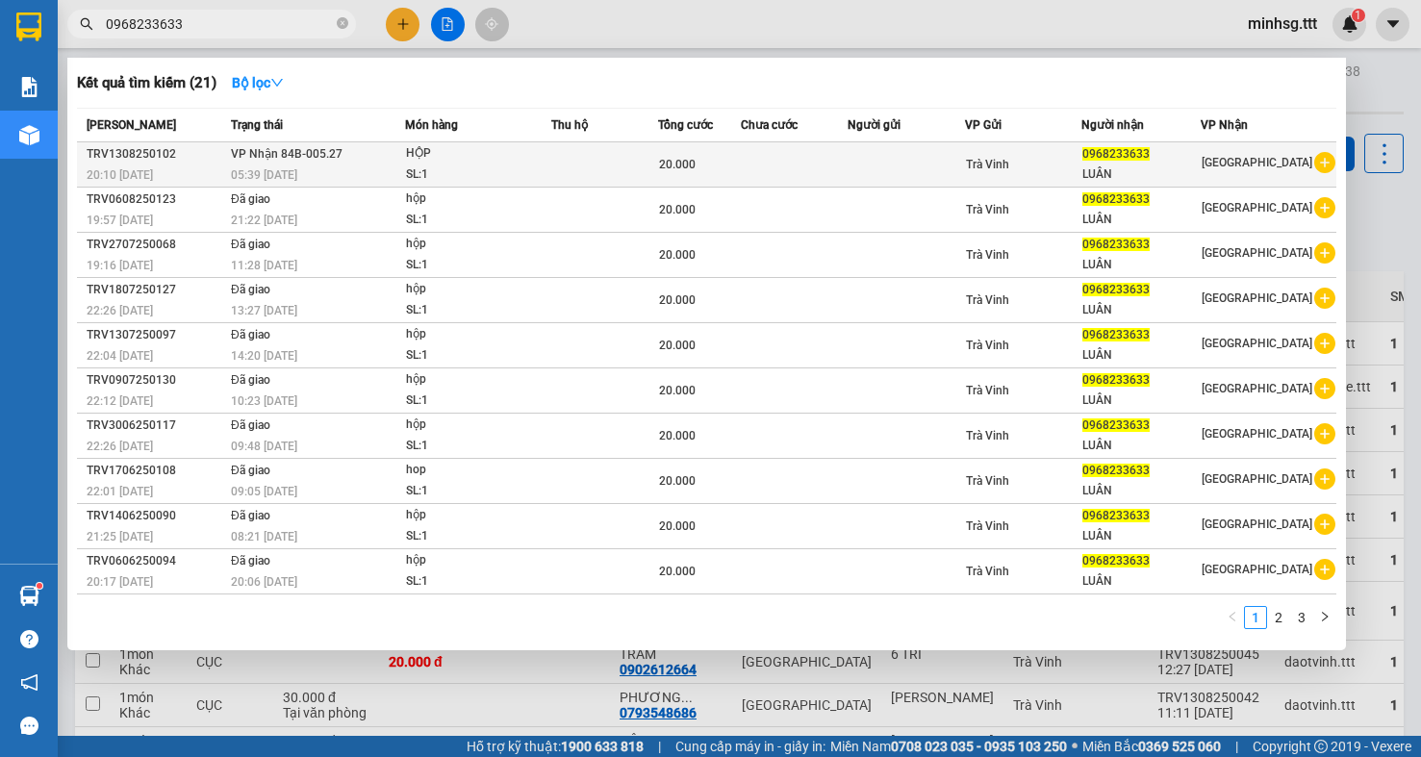
type input "0968233633"
click at [445, 170] on div "SL: 1" at bounding box center [478, 175] width 144 height 21
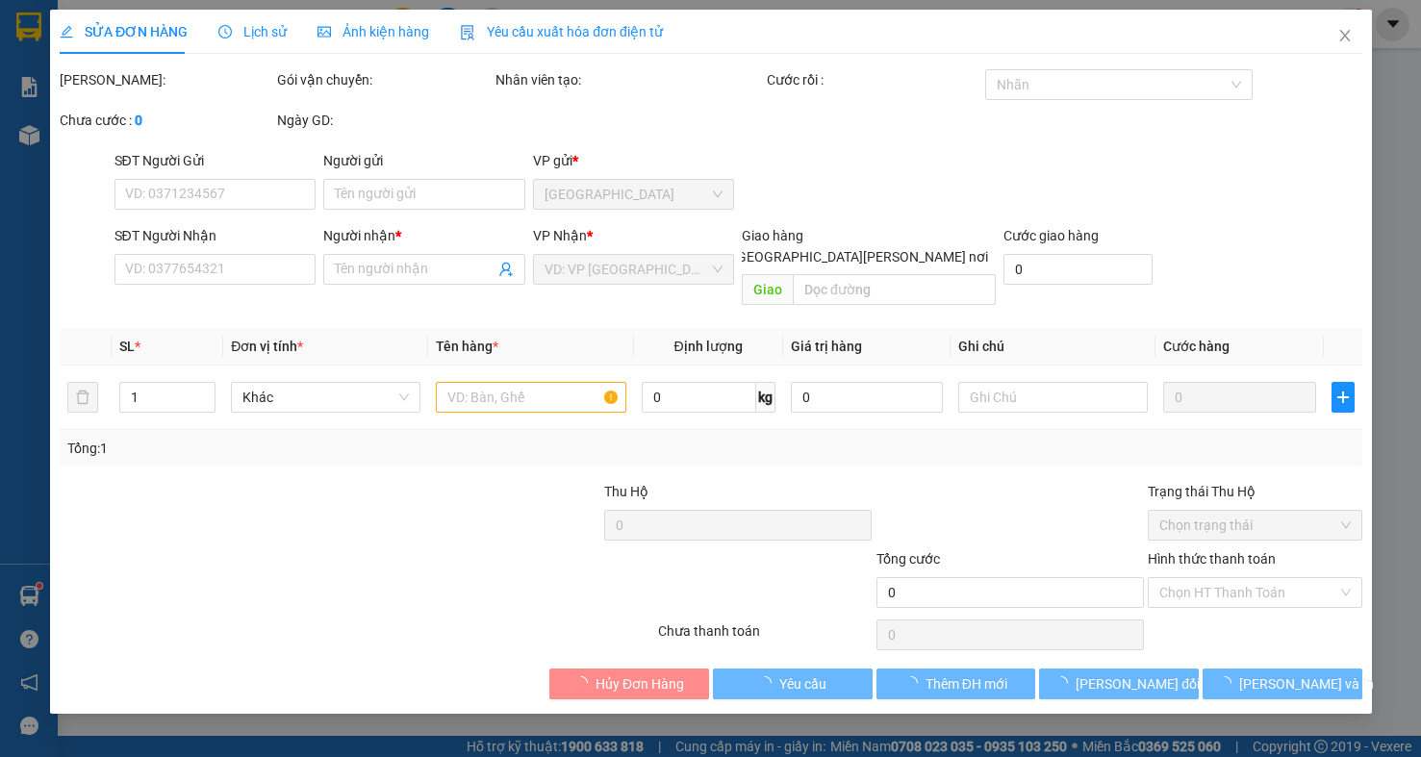
type input "0968233633"
type input "LUÂN"
type input "20.000"
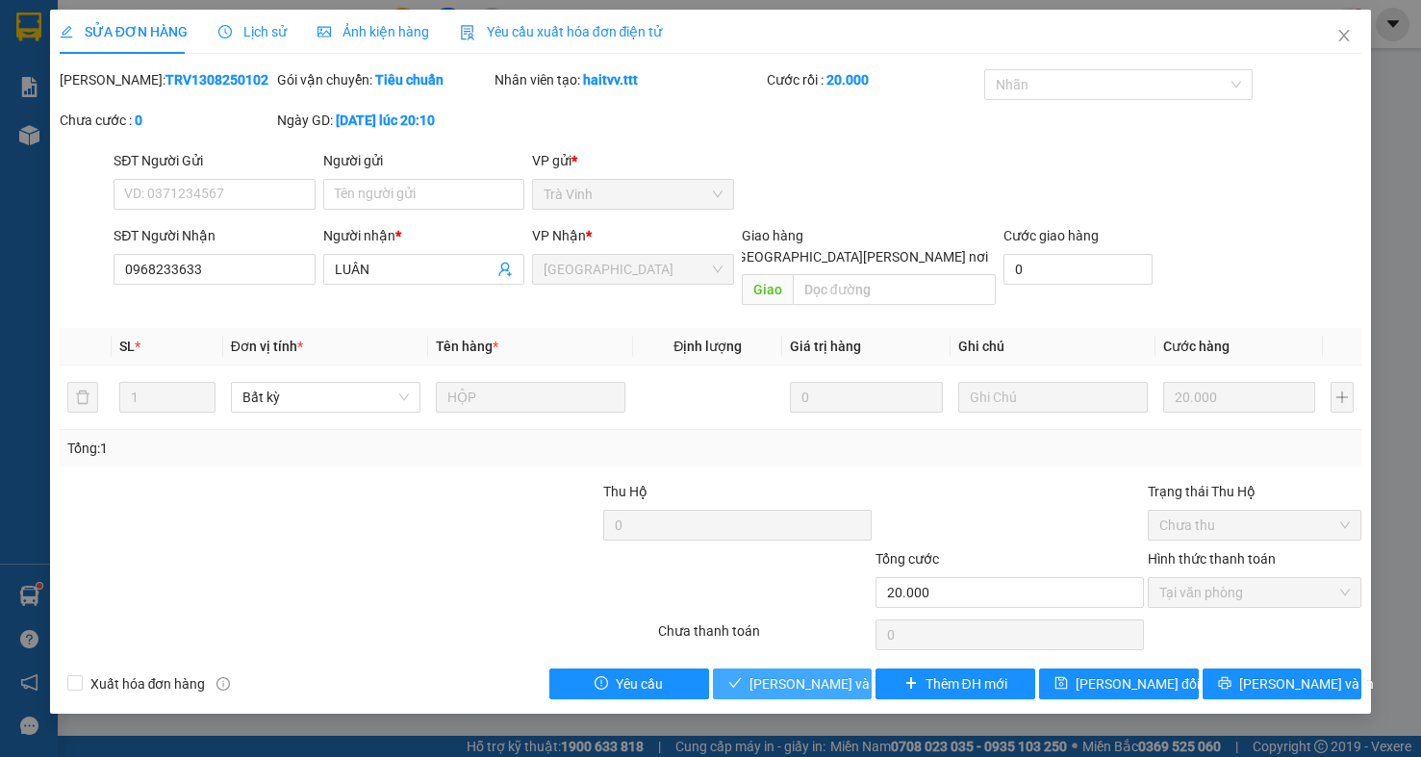
click at [816, 673] on span "Lưu và Giao hàng" at bounding box center [879, 683] width 260 height 21
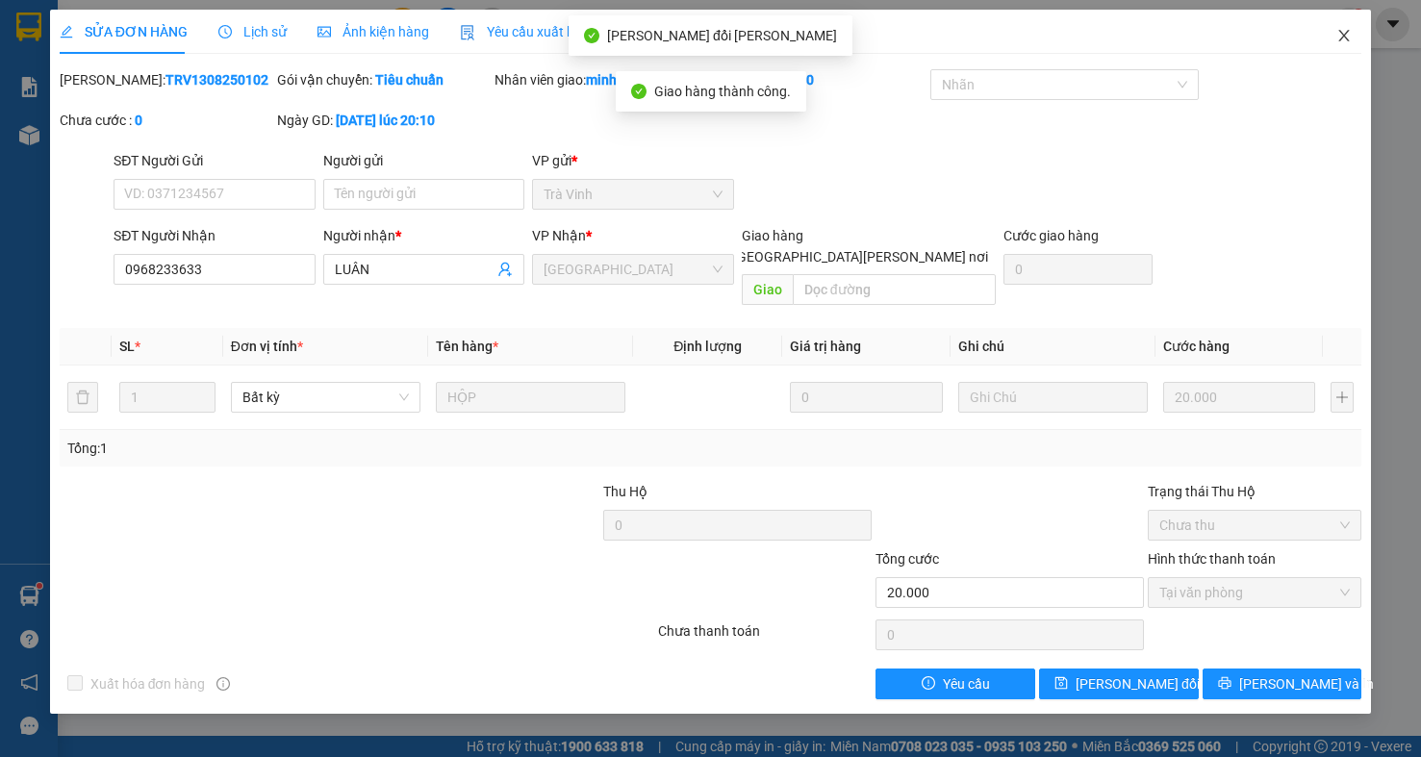
click at [1332, 47] on span "Close" at bounding box center [1344, 37] width 54 height 54
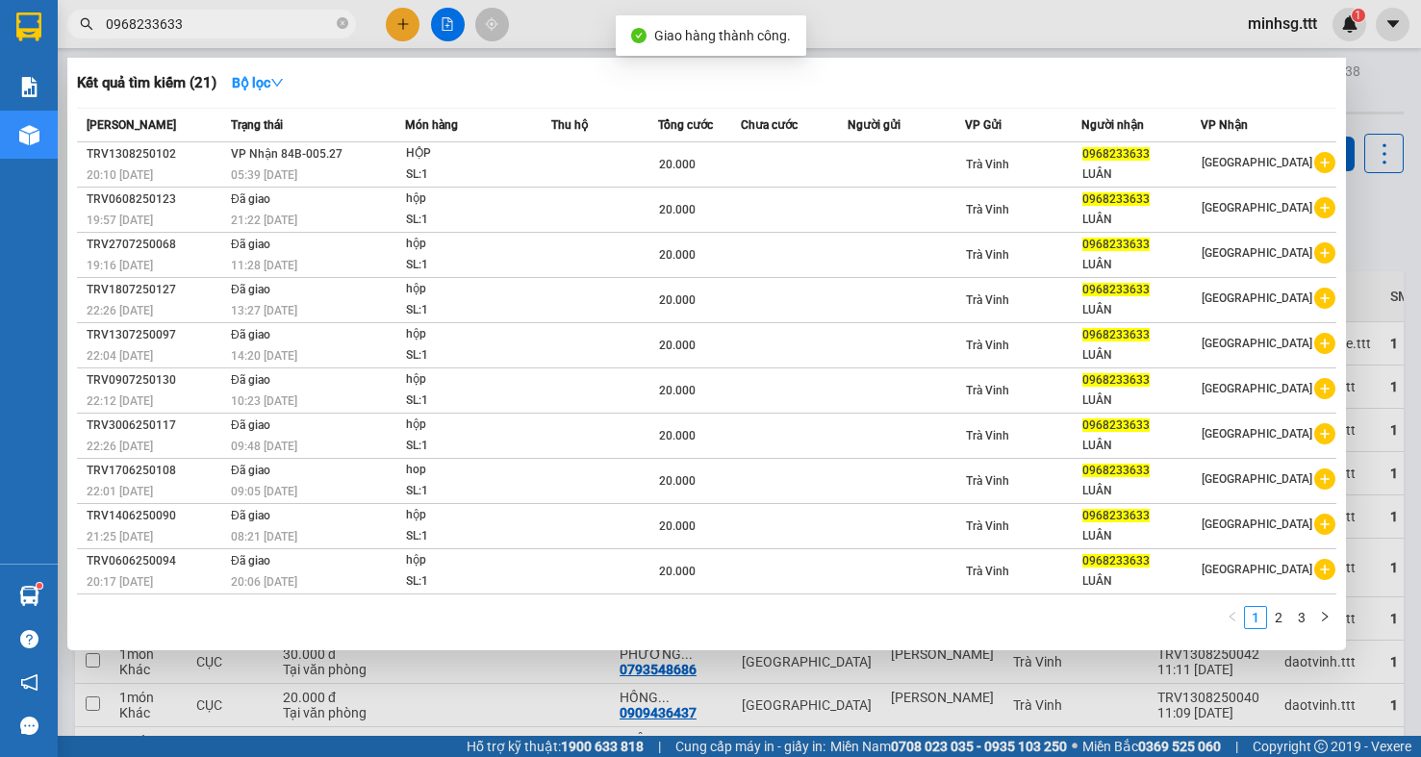
click at [285, 24] on input "0968233633" at bounding box center [219, 23] width 227 height 21
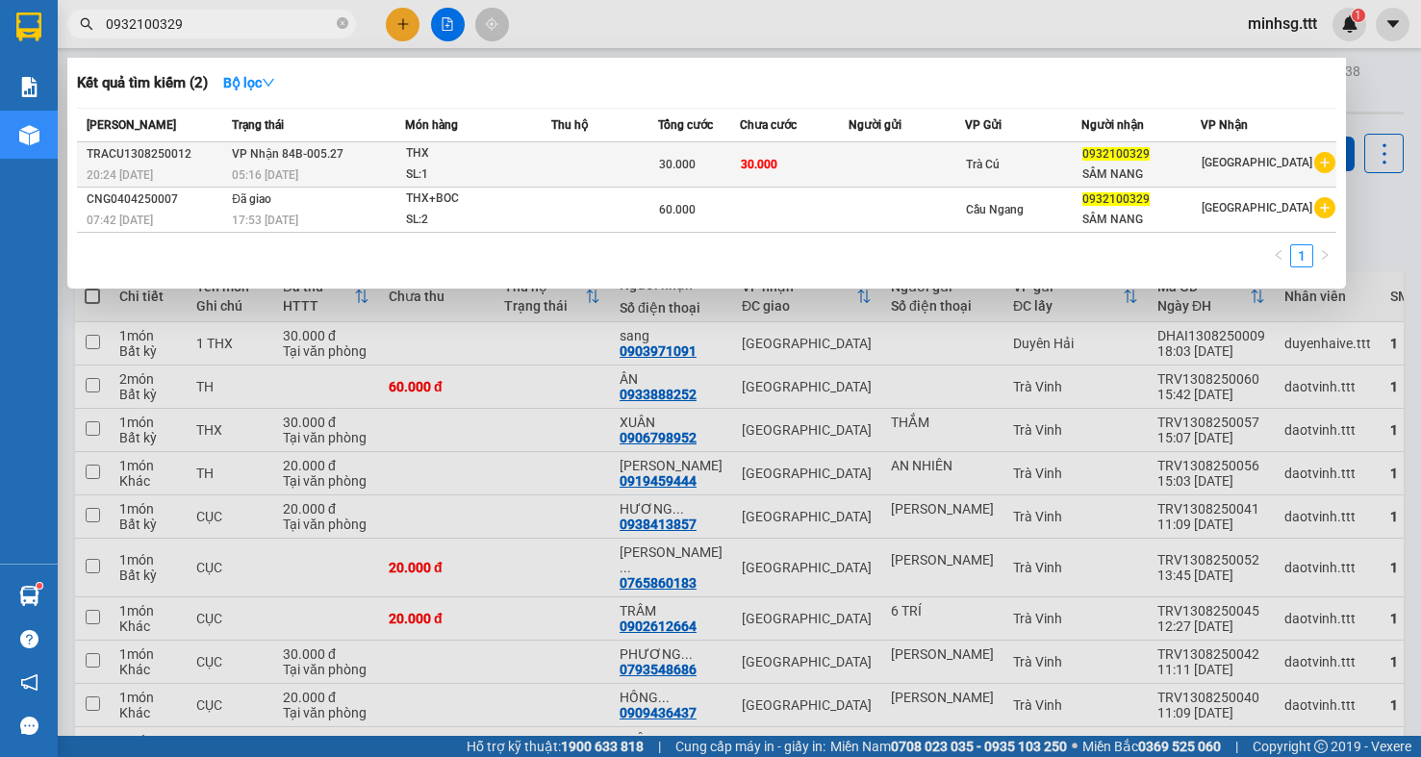
type input "0932100329"
click at [1138, 156] on span "0932100329" at bounding box center [1115, 153] width 67 height 13
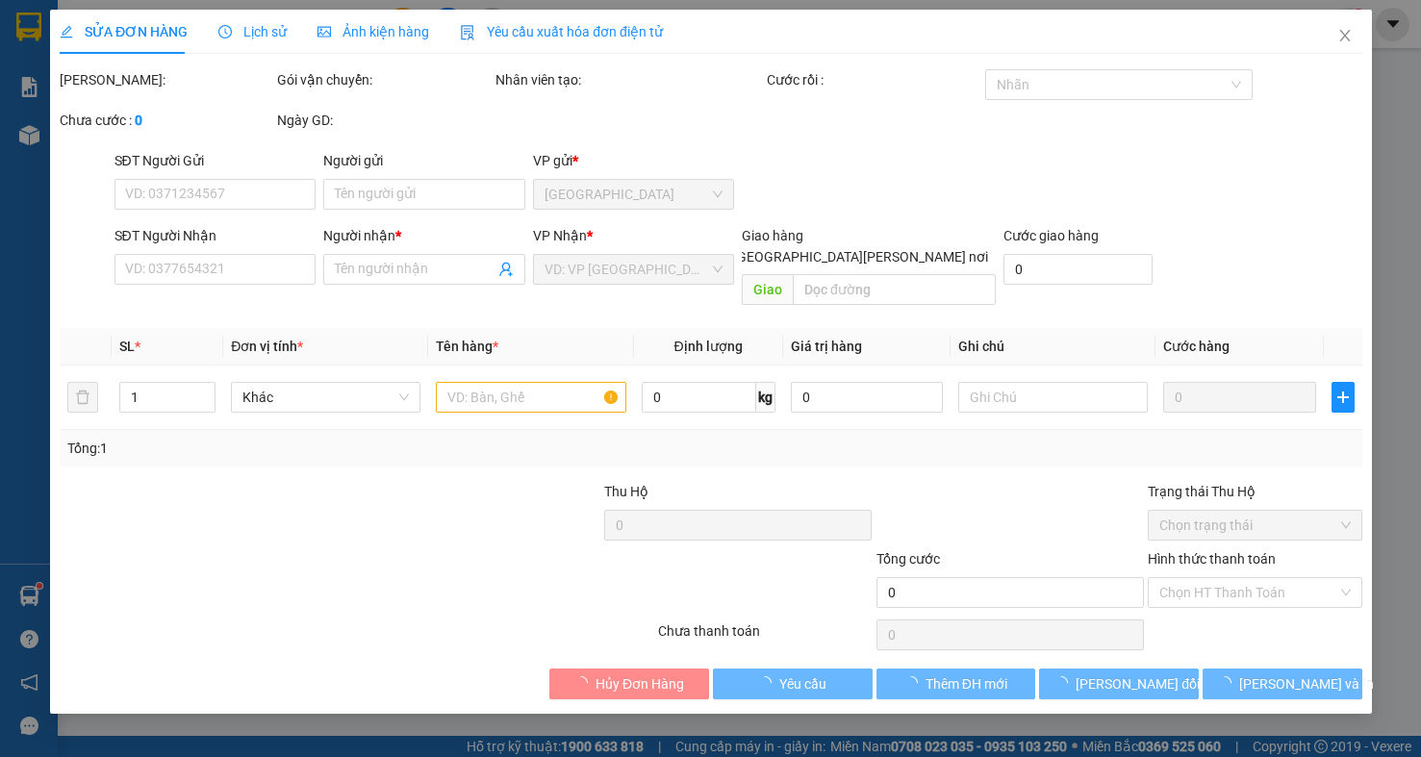
type input "0932100329"
type input "SÂM NANG"
type input "30.000"
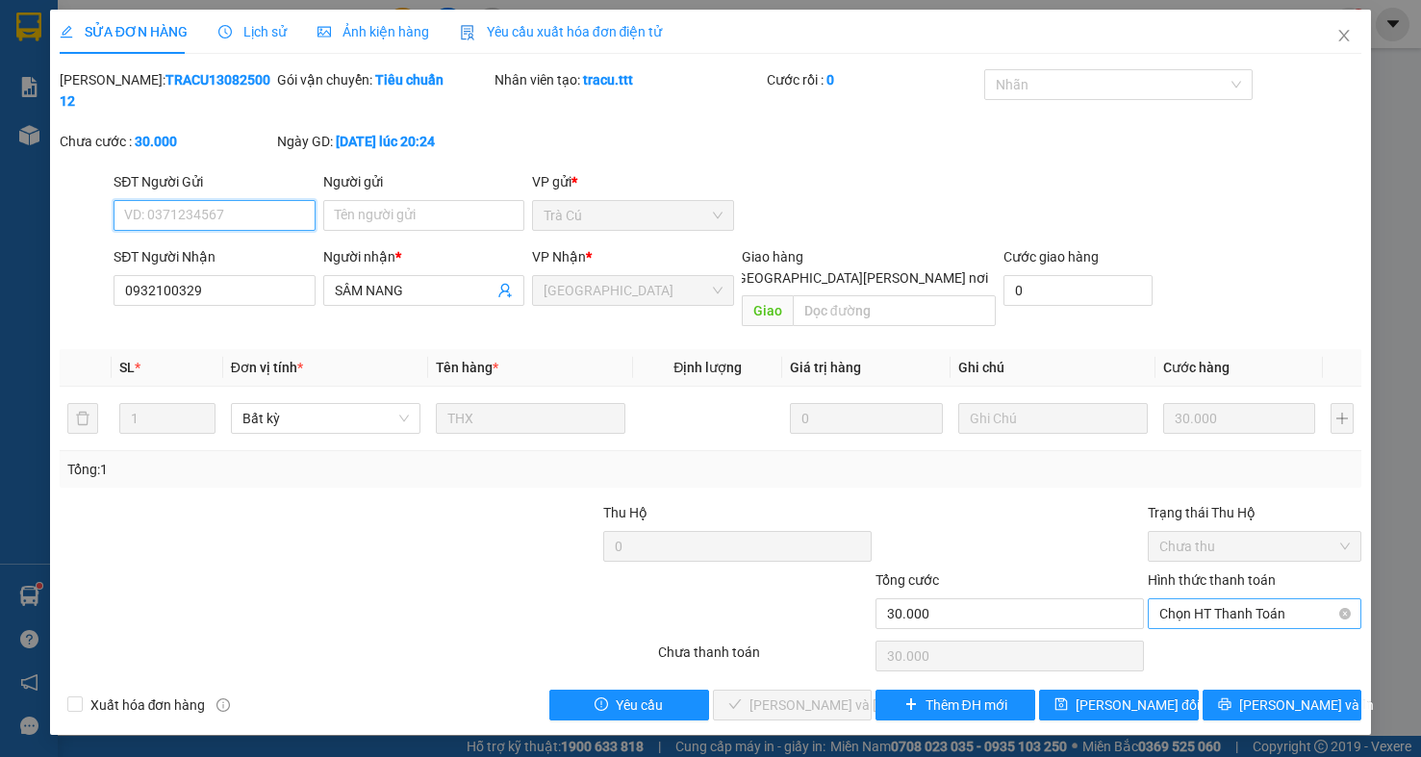
click at [1236, 599] on span "Chọn HT Thanh Toán" at bounding box center [1254, 613] width 190 height 29
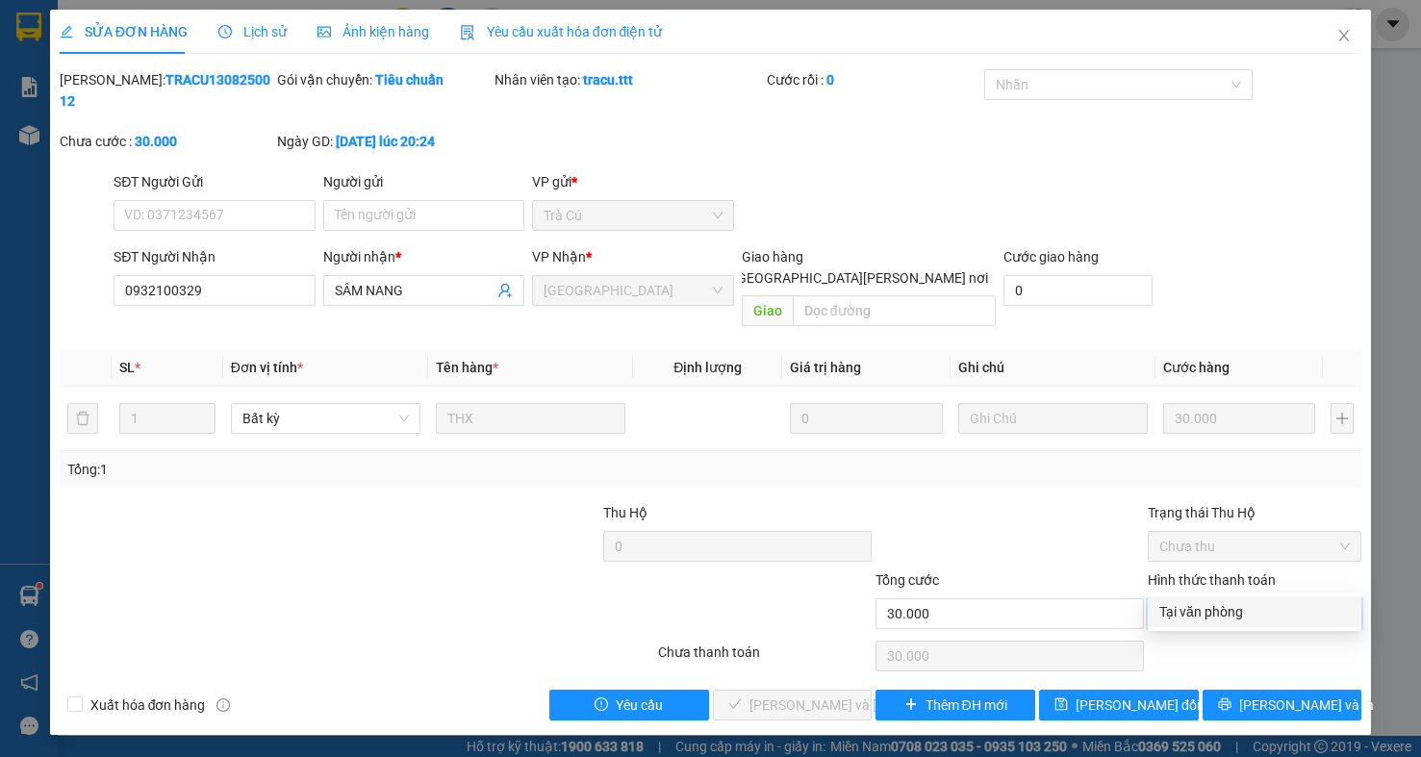
click at [1221, 613] on div "Tại văn phòng" at bounding box center [1254, 611] width 190 height 21
type input "0"
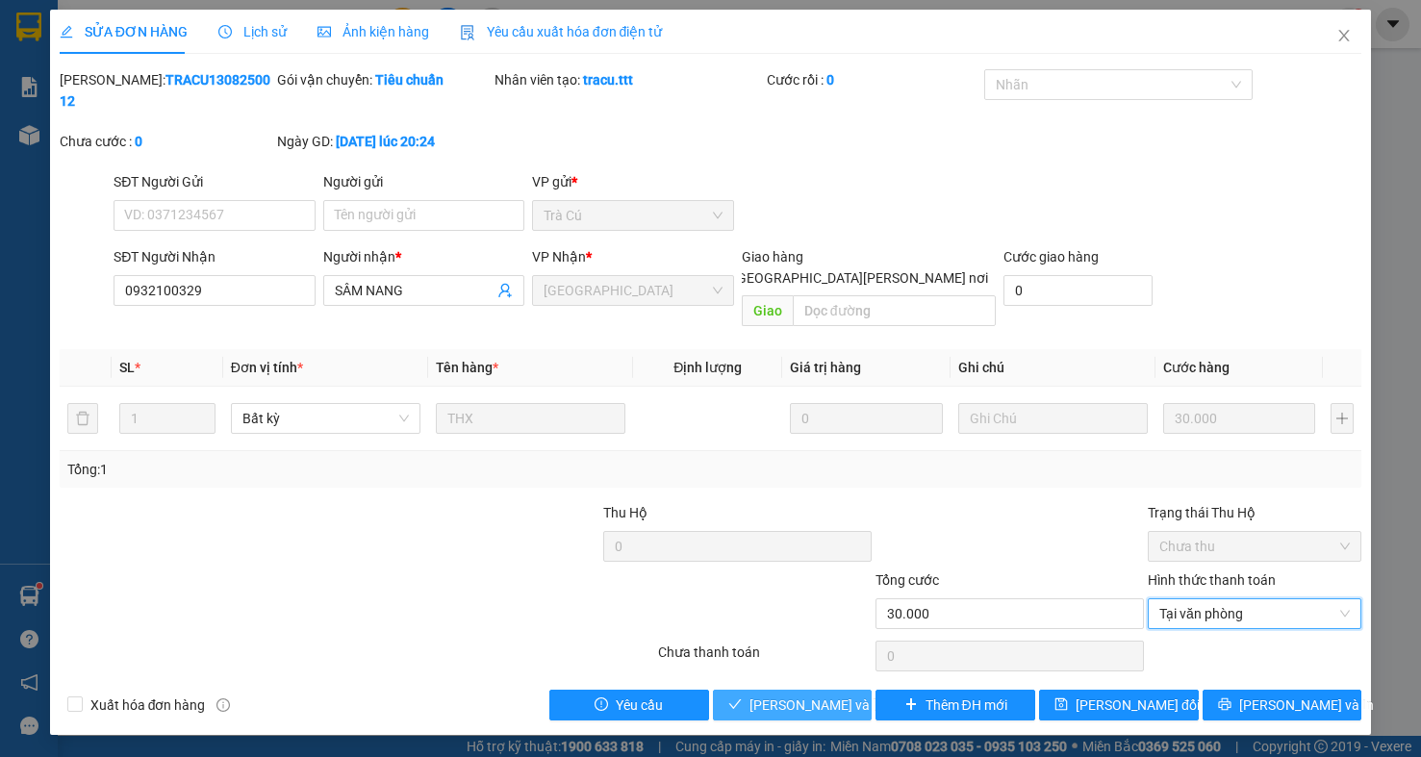
click at [806, 690] on button "Lưu và Giao hàng" at bounding box center [793, 705] width 160 height 31
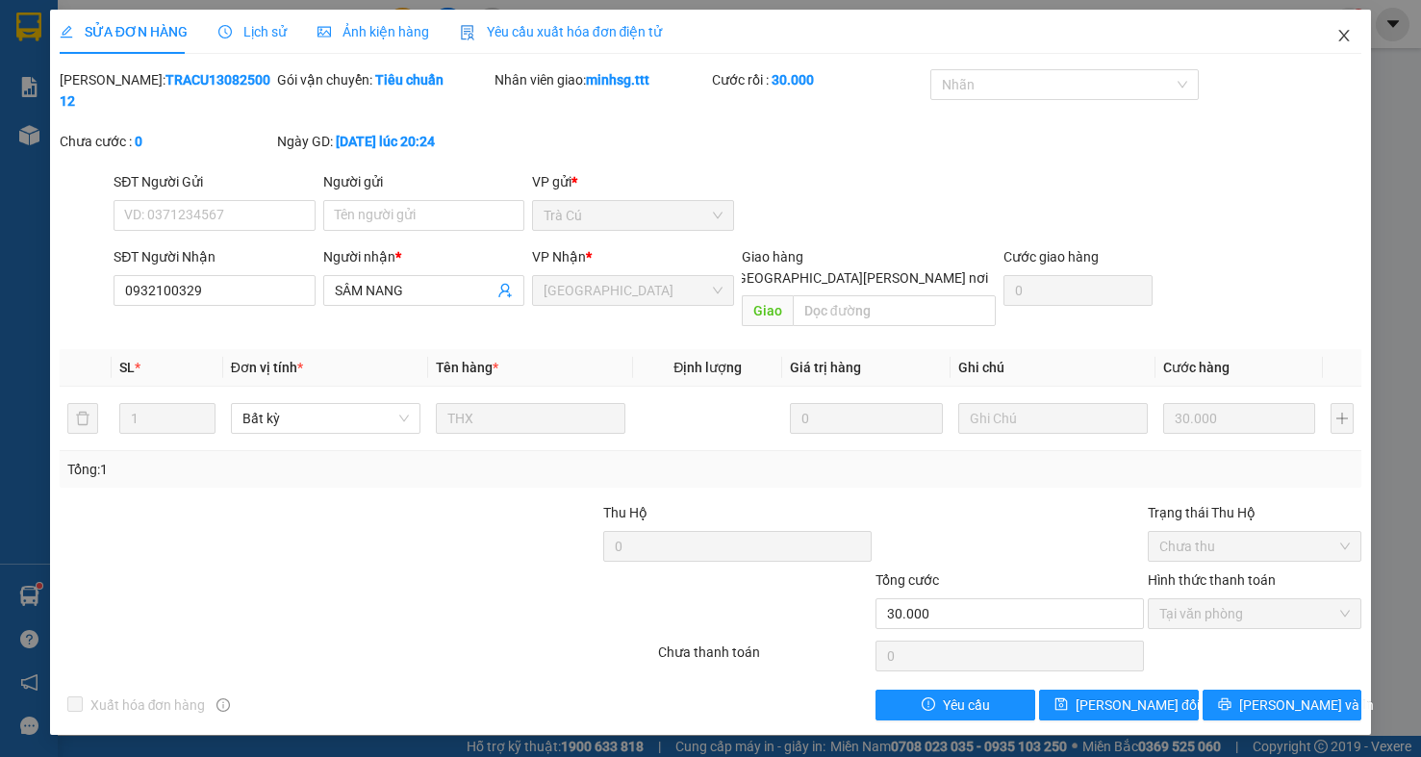
click at [1340, 29] on icon "close" at bounding box center [1343, 35] width 15 height 15
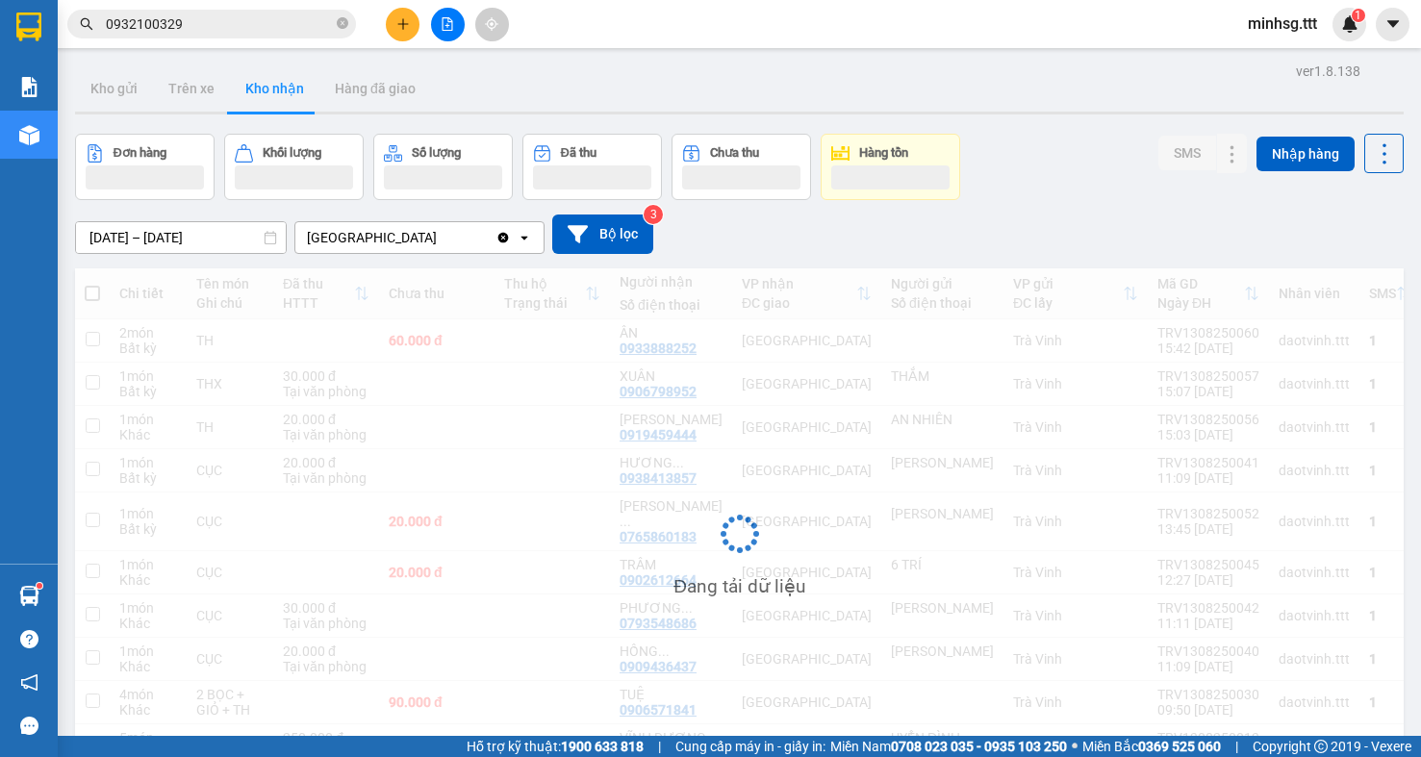
click at [270, 33] on input "0932100329" at bounding box center [219, 23] width 227 height 21
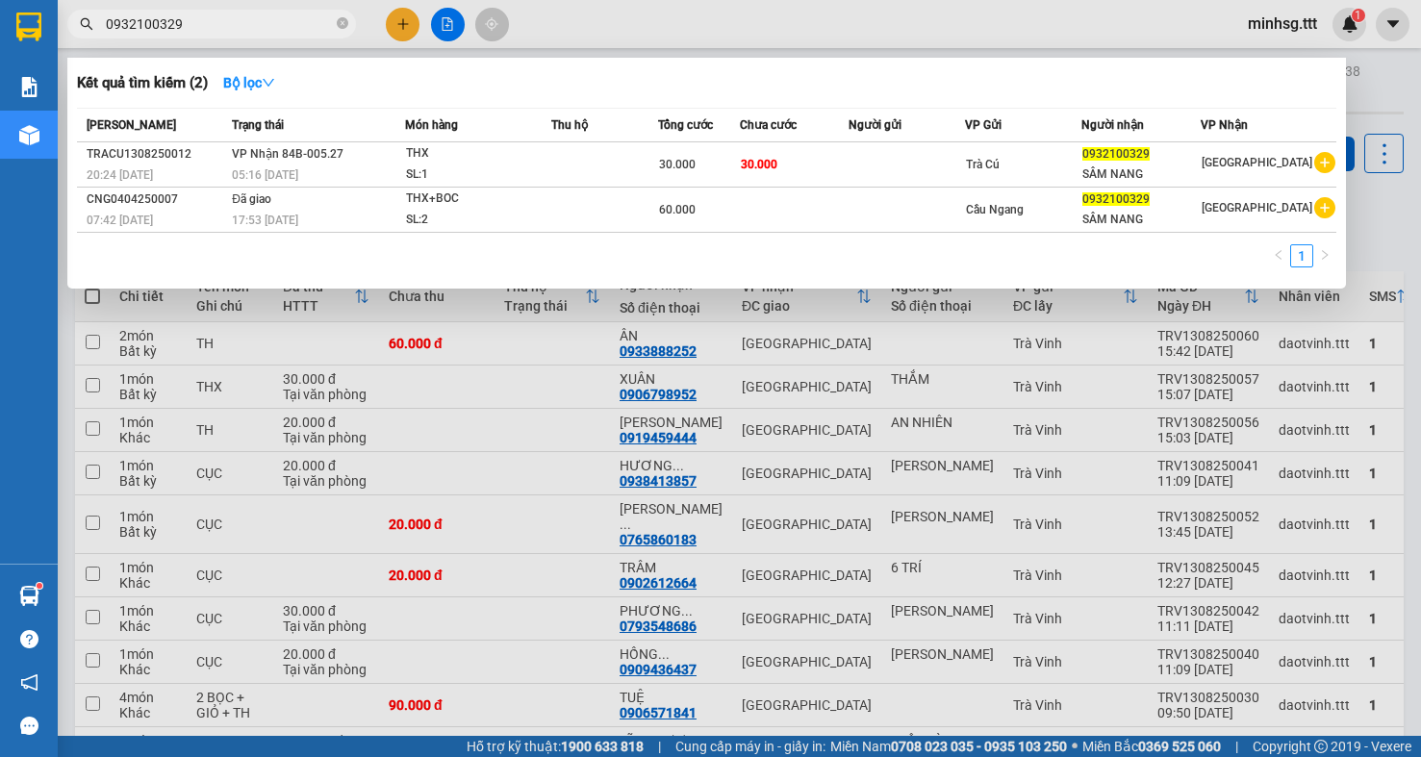
click at [269, 33] on input "0932100329" at bounding box center [219, 23] width 227 height 21
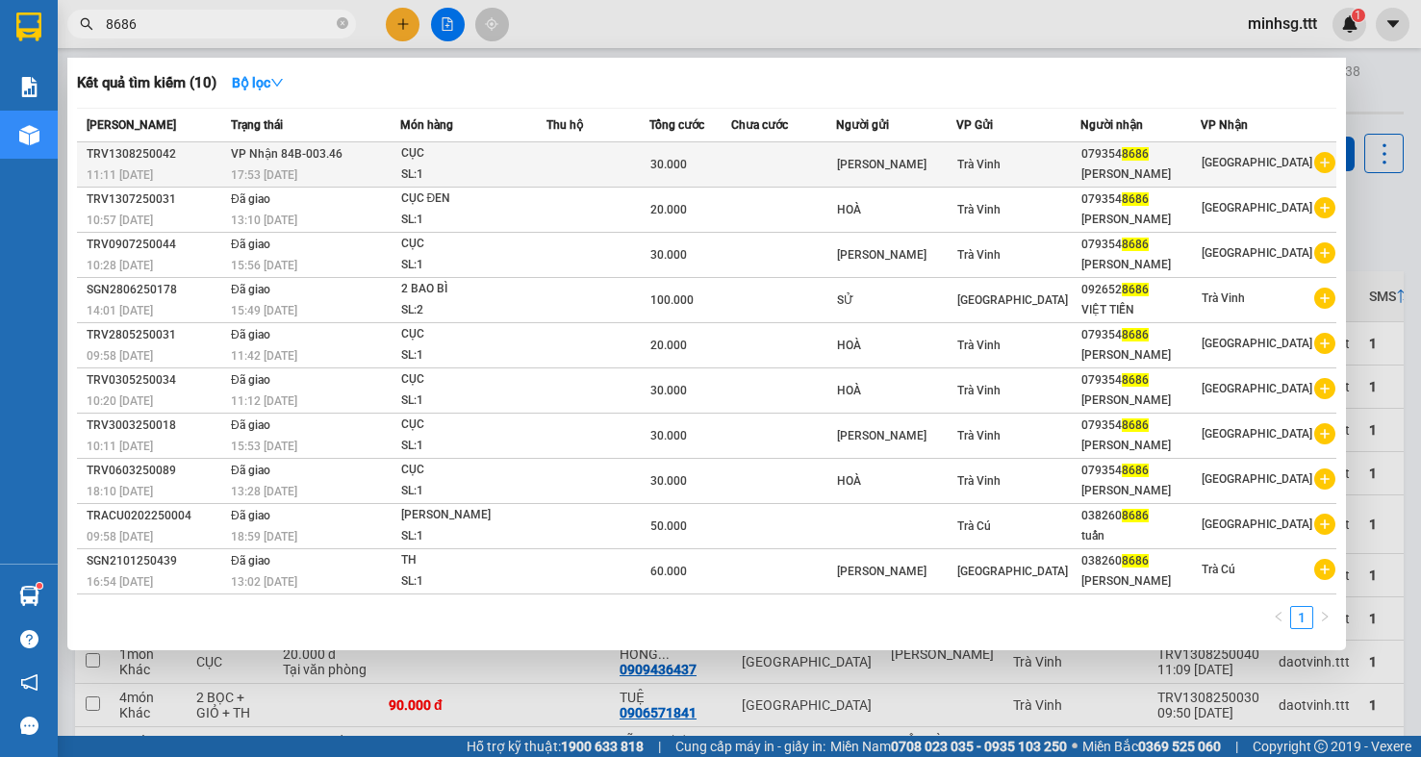
type input "8686"
click at [1183, 178] on div "PHƯƠNG NGHI" at bounding box center [1140, 175] width 119 height 20
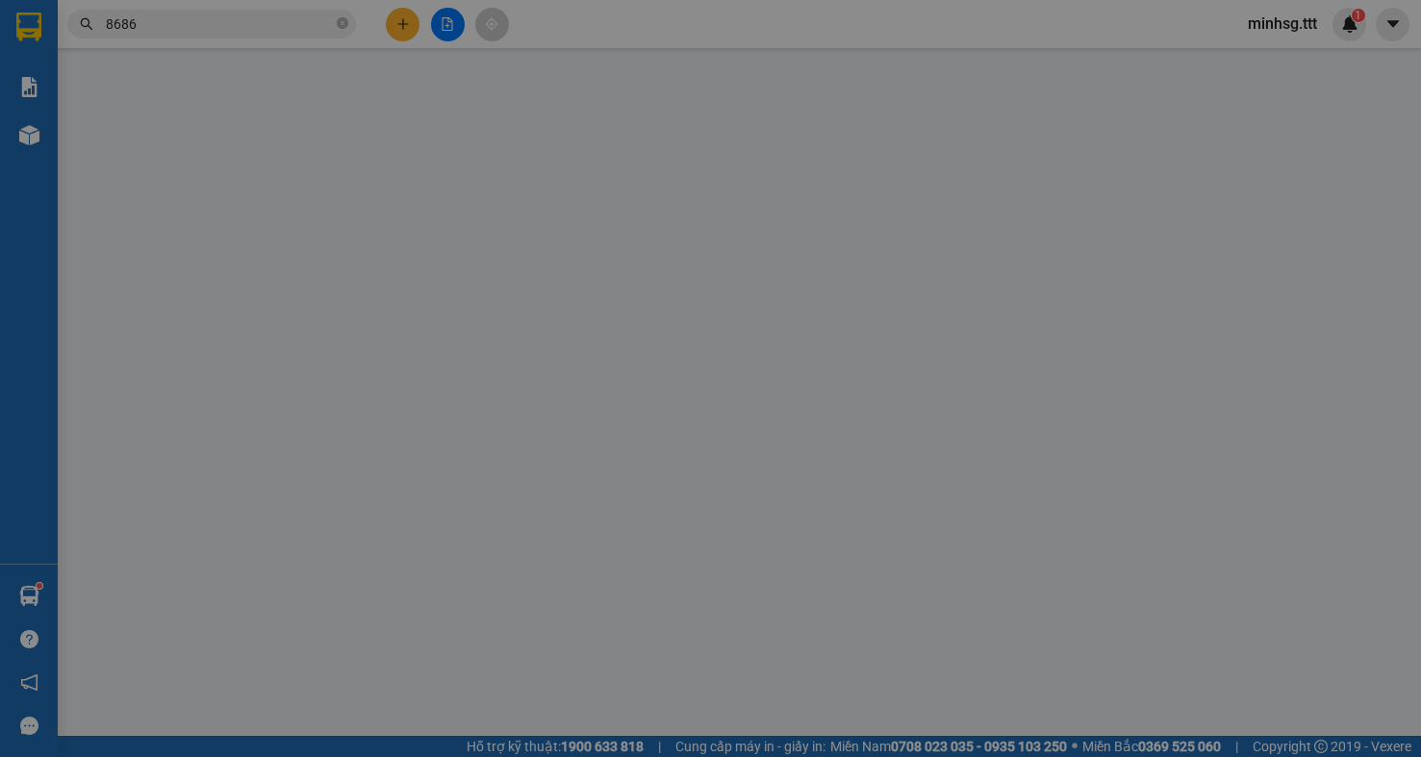
type input "MINH ĐỨC"
type input "0793548686"
type input "PHƯƠNG NGHI"
type input "30.000"
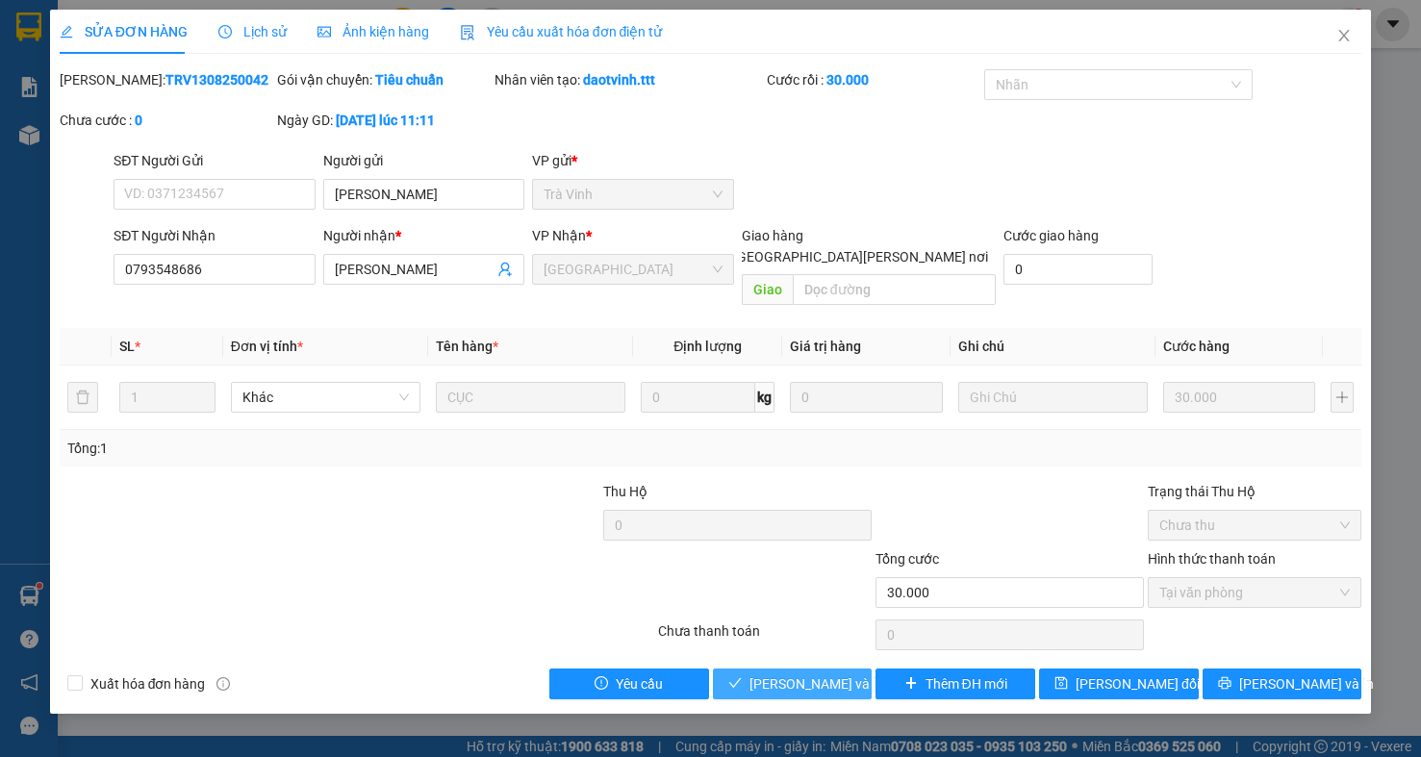
click at [803, 673] on span "Lưu và Giao hàng" at bounding box center [879, 683] width 260 height 21
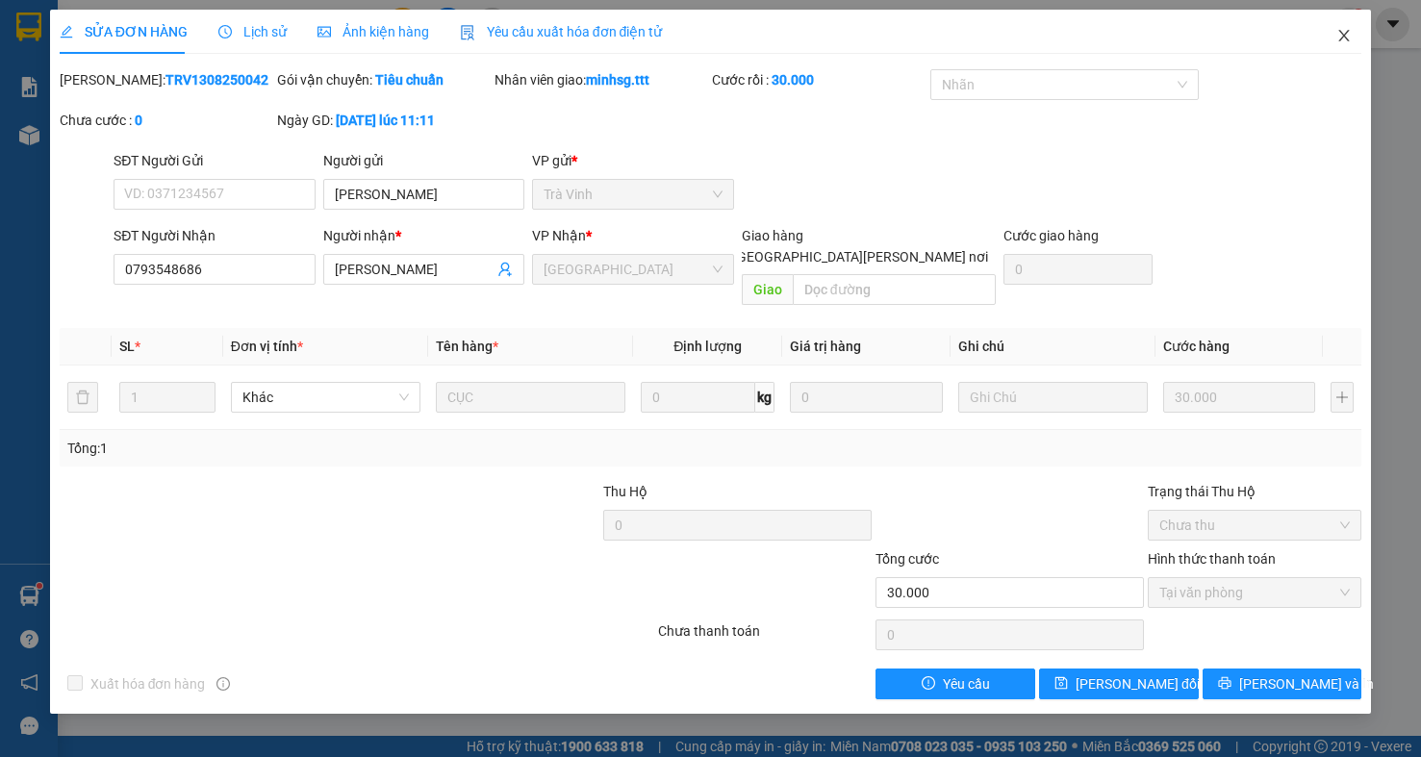
click at [1347, 30] on icon "close" at bounding box center [1343, 35] width 15 height 15
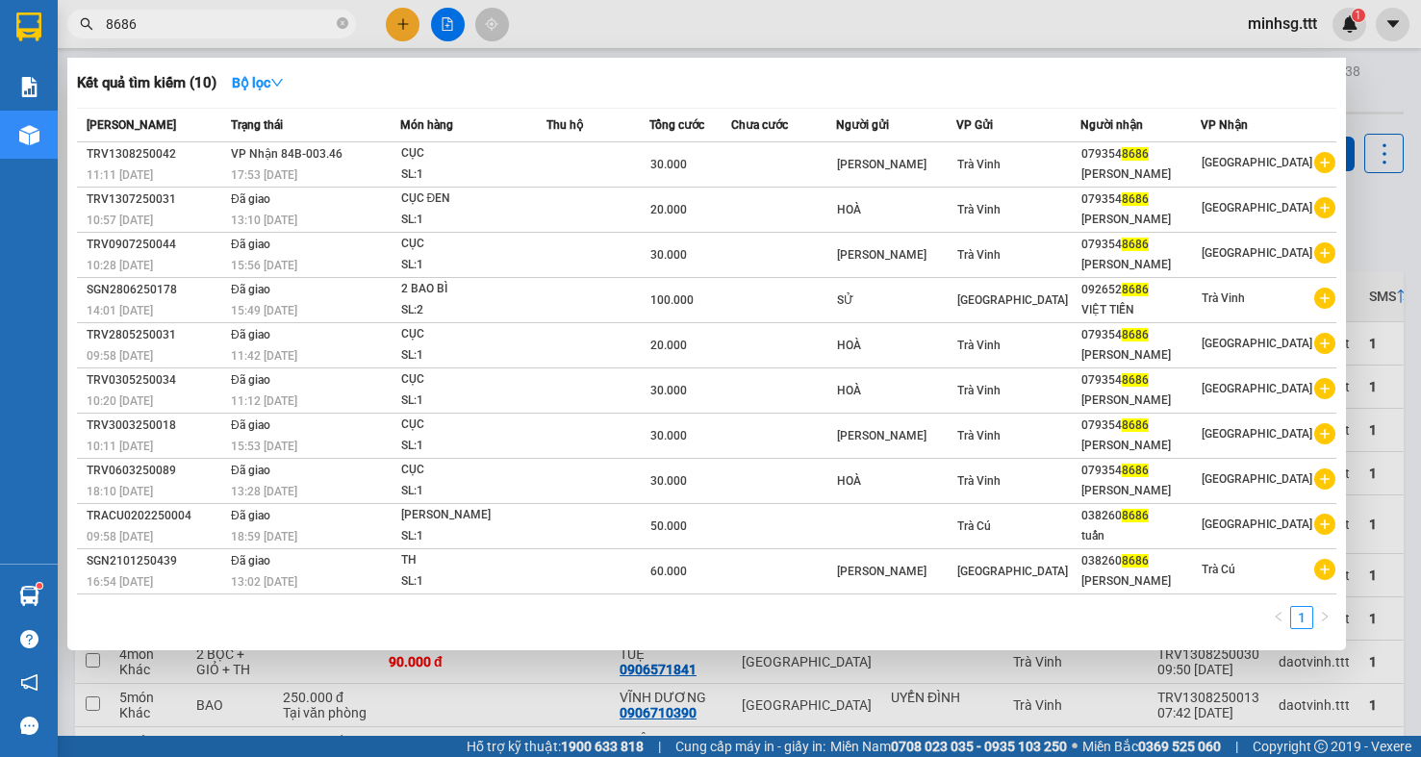
click at [213, 31] on input "8686" at bounding box center [219, 23] width 227 height 21
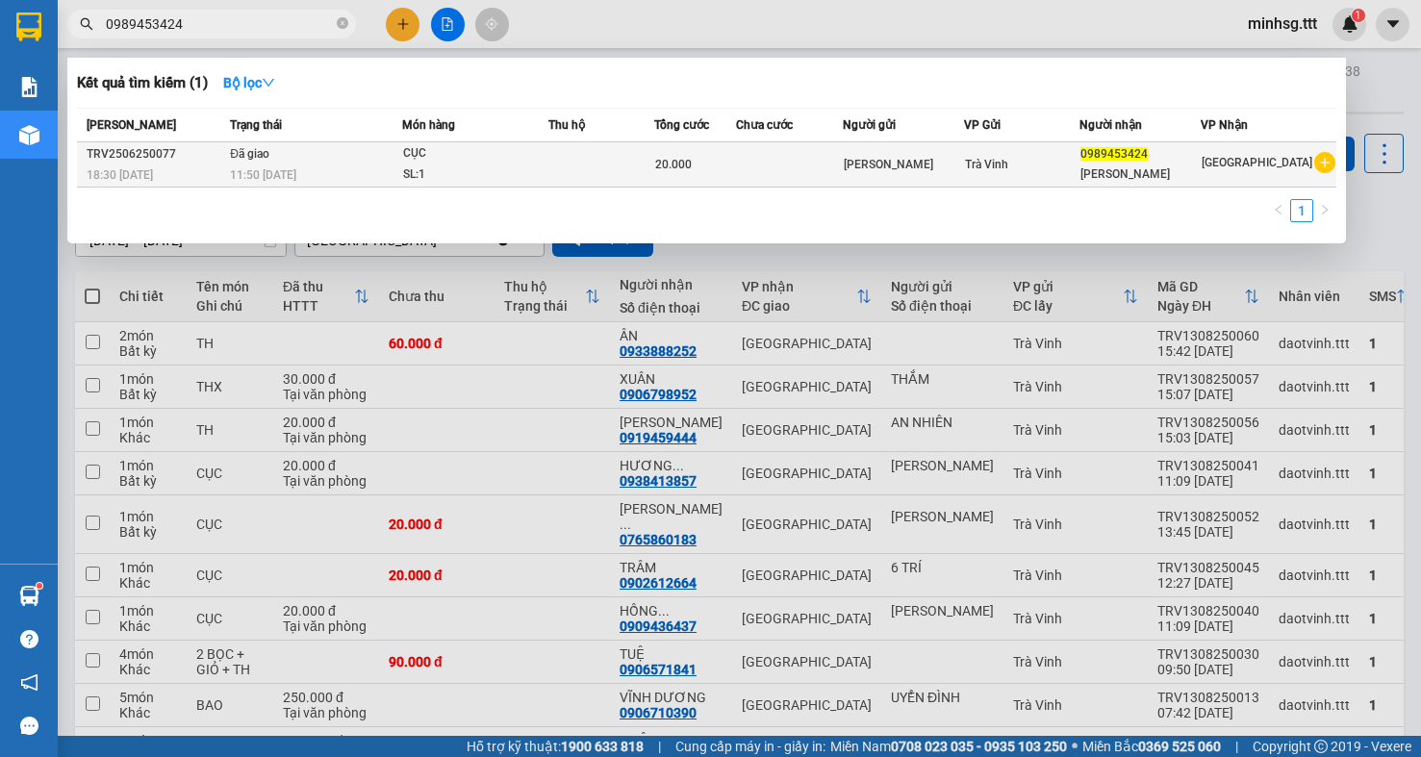
type input "0989453424"
click at [673, 167] on span "20.000" at bounding box center [673, 164] width 37 height 13
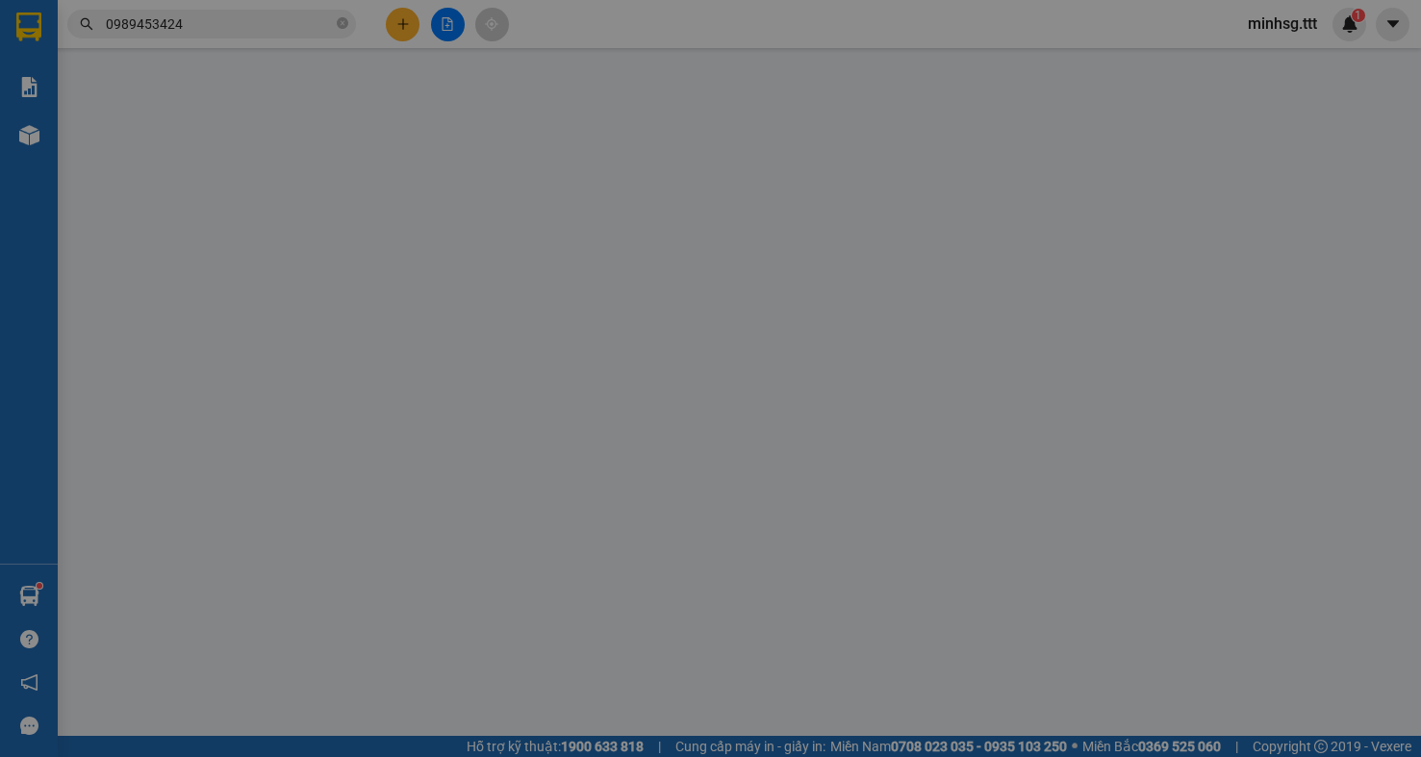
type input "MINH ĐỨC"
type input "0989453424"
type input "HƯƠNG THẢO"
type input "20.000"
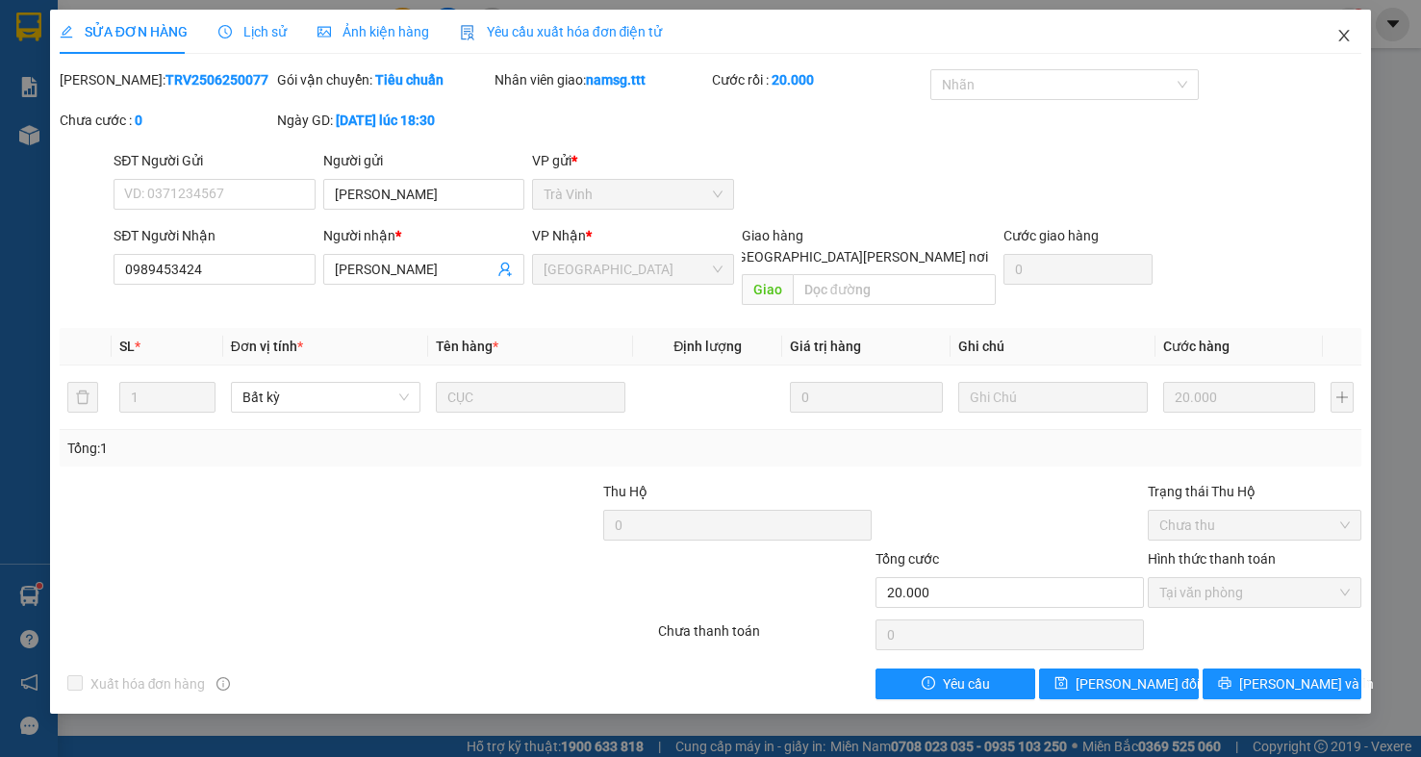
click at [1343, 42] on icon "close" at bounding box center [1343, 35] width 15 height 15
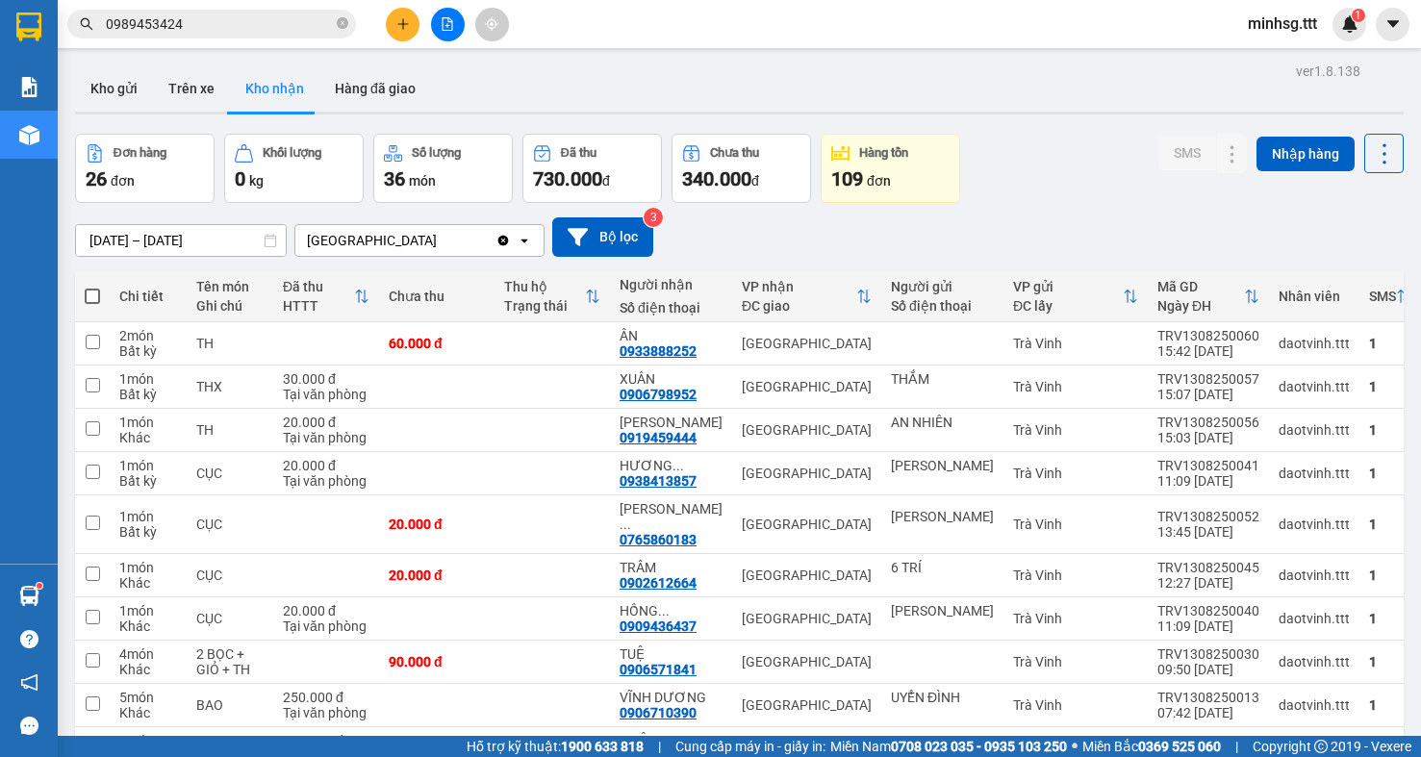
click at [267, 26] on input "0989453424" at bounding box center [219, 23] width 227 height 21
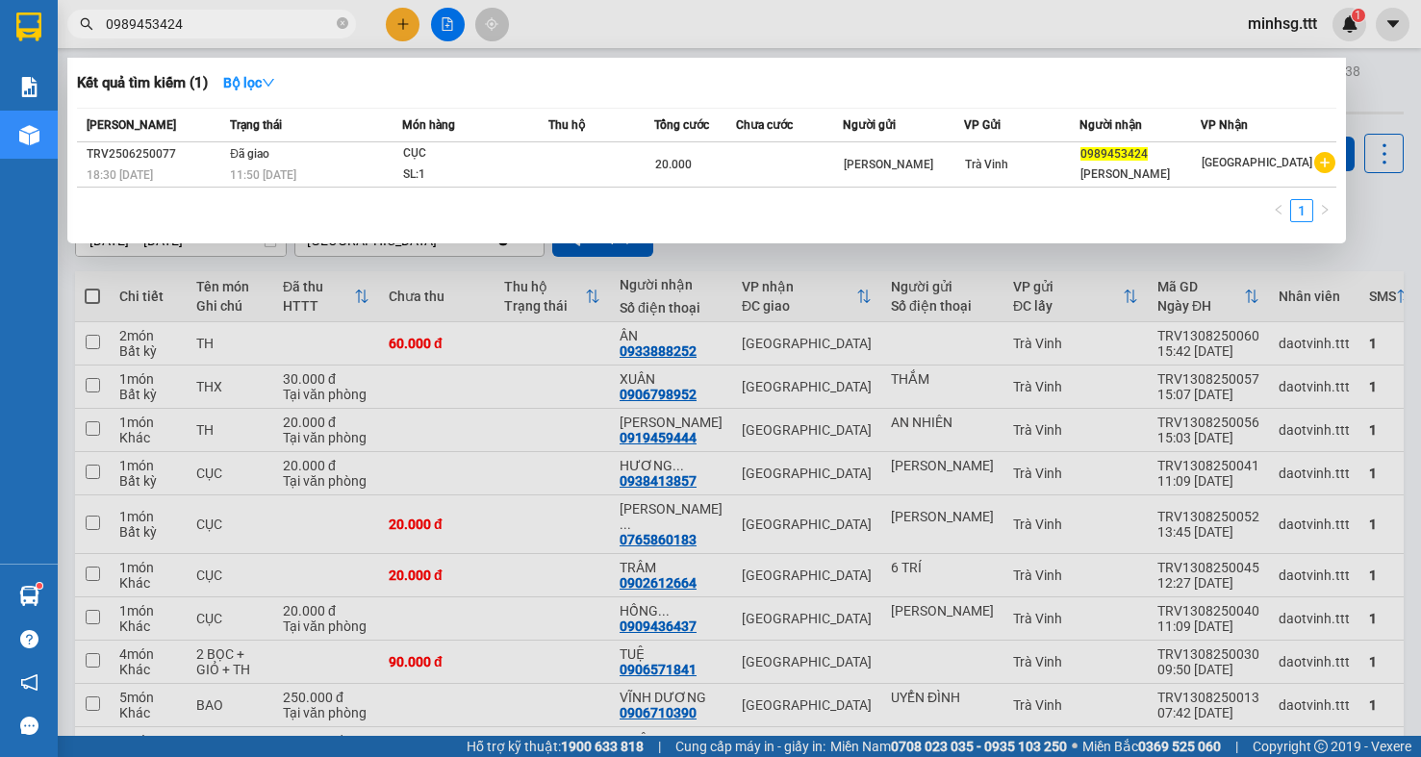
click at [267, 26] on input "0989453424" at bounding box center [219, 23] width 227 height 21
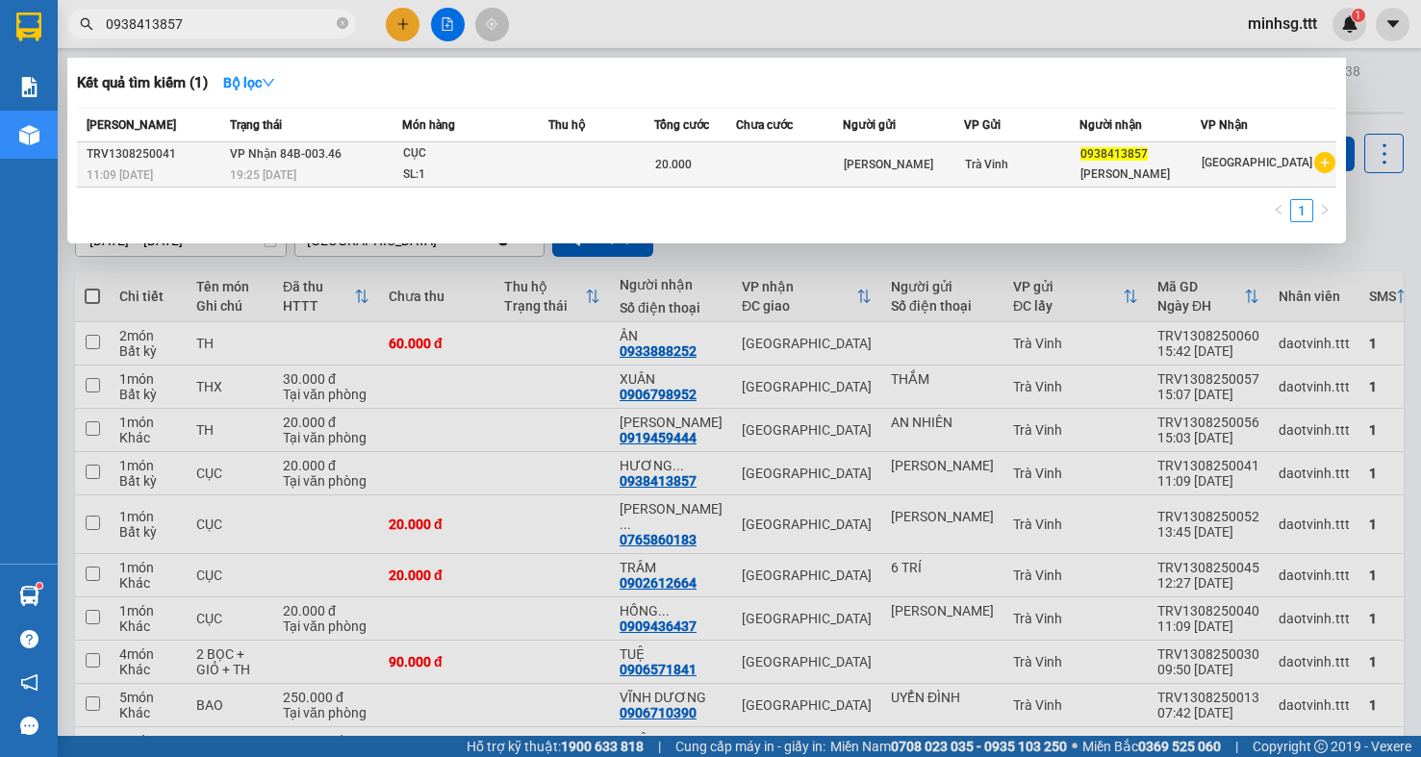
type input "0938413857"
click at [1038, 159] on div "Trà Vinh" at bounding box center [1021, 164] width 113 height 21
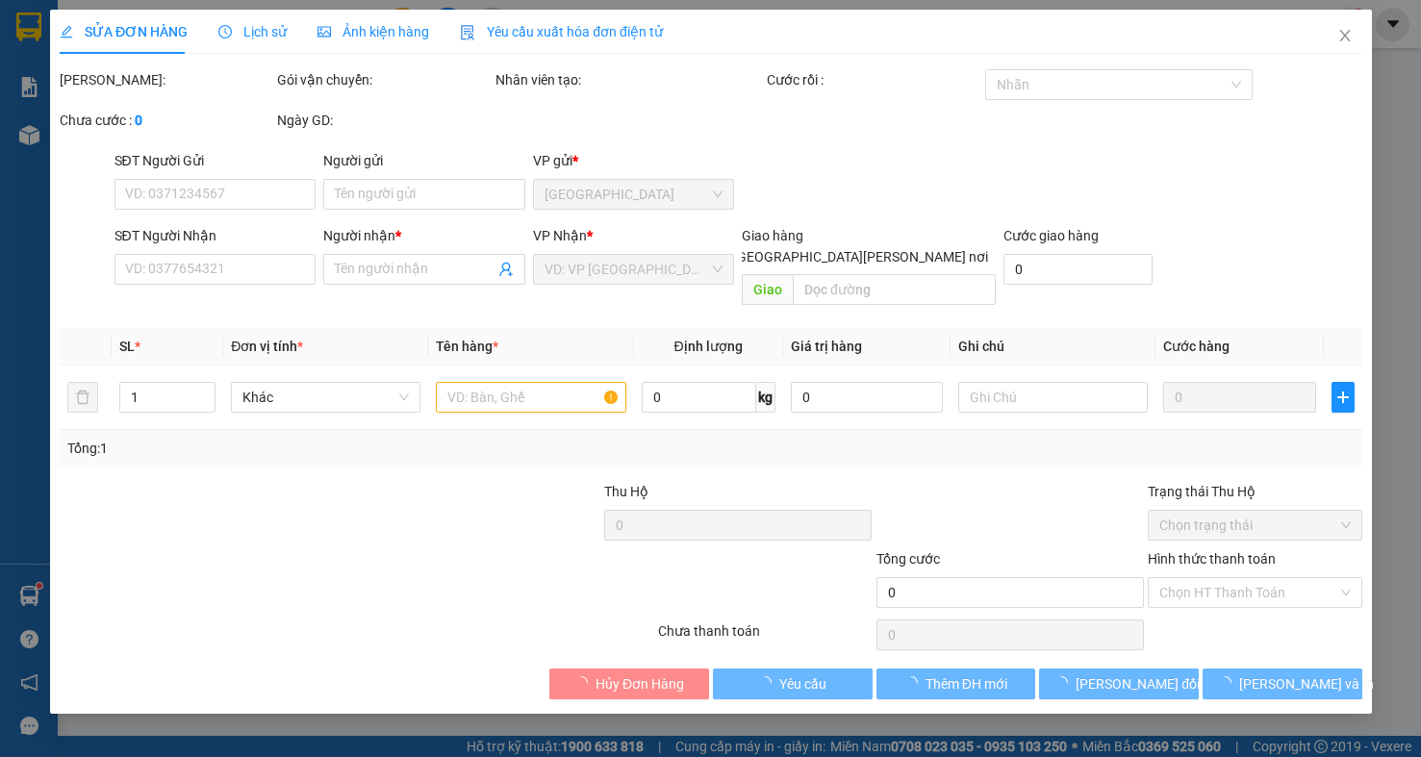
type input "MINH ĐỨC"
type input "0938413857"
type input "HƯƠNG THẢO"
type input "20.000"
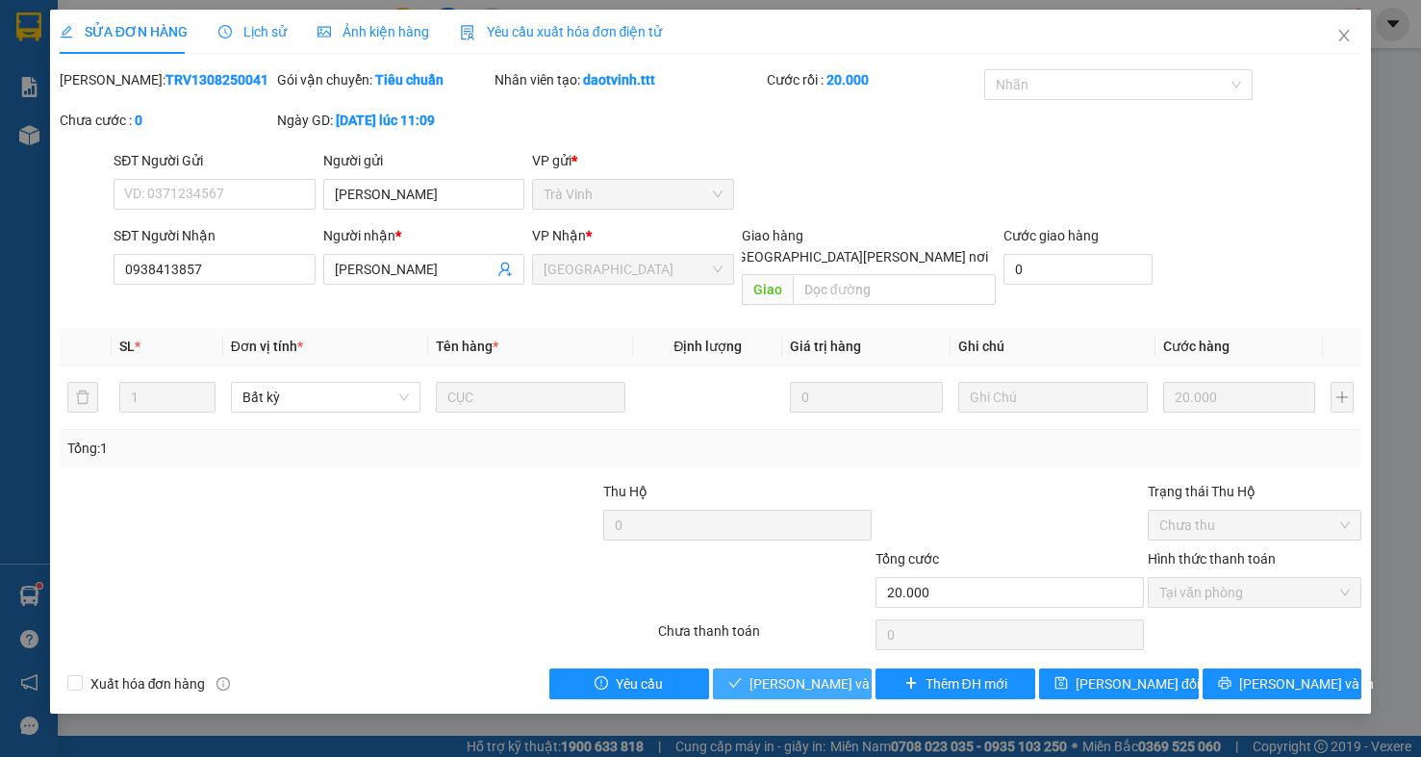
click at [753, 673] on span "Lưu và Giao hàng" at bounding box center [879, 683] width 260 height 21
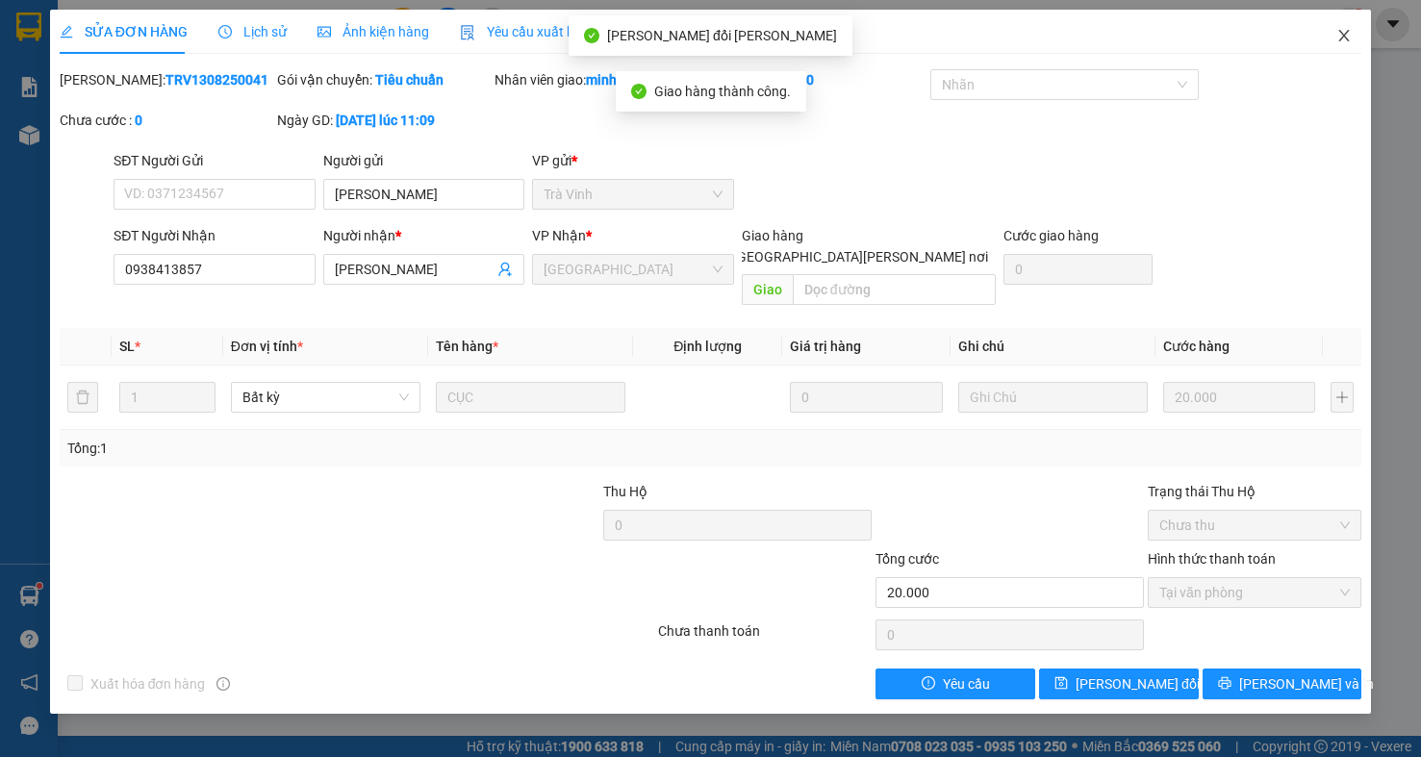
click at [1341, 39] on icon "close" at bounding box center [1344, 36] width 11 height 12
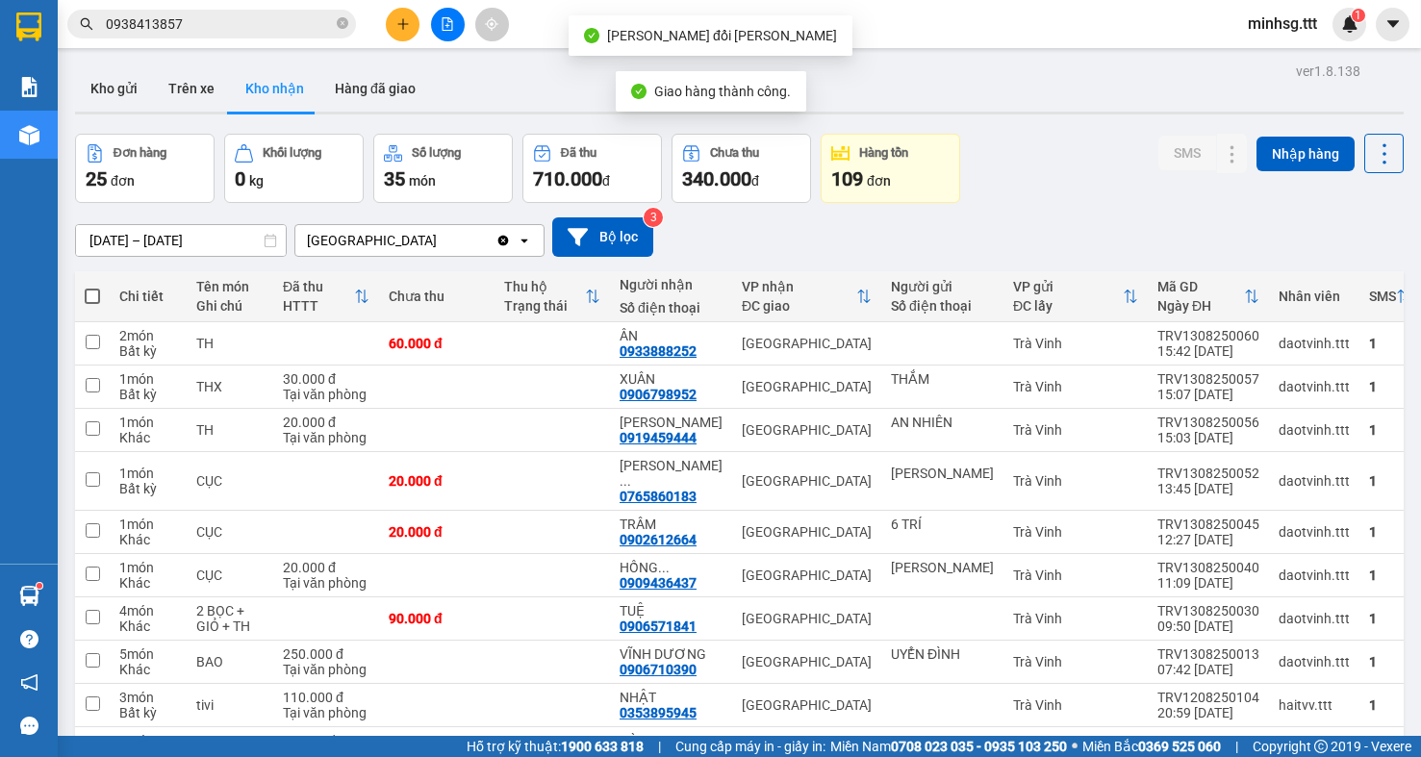
click at [1115, 85] on div "Kho gửi Trên xe Kho nhận Hàng đã giao" at bounding box center [739, 90] width 1329 height 51
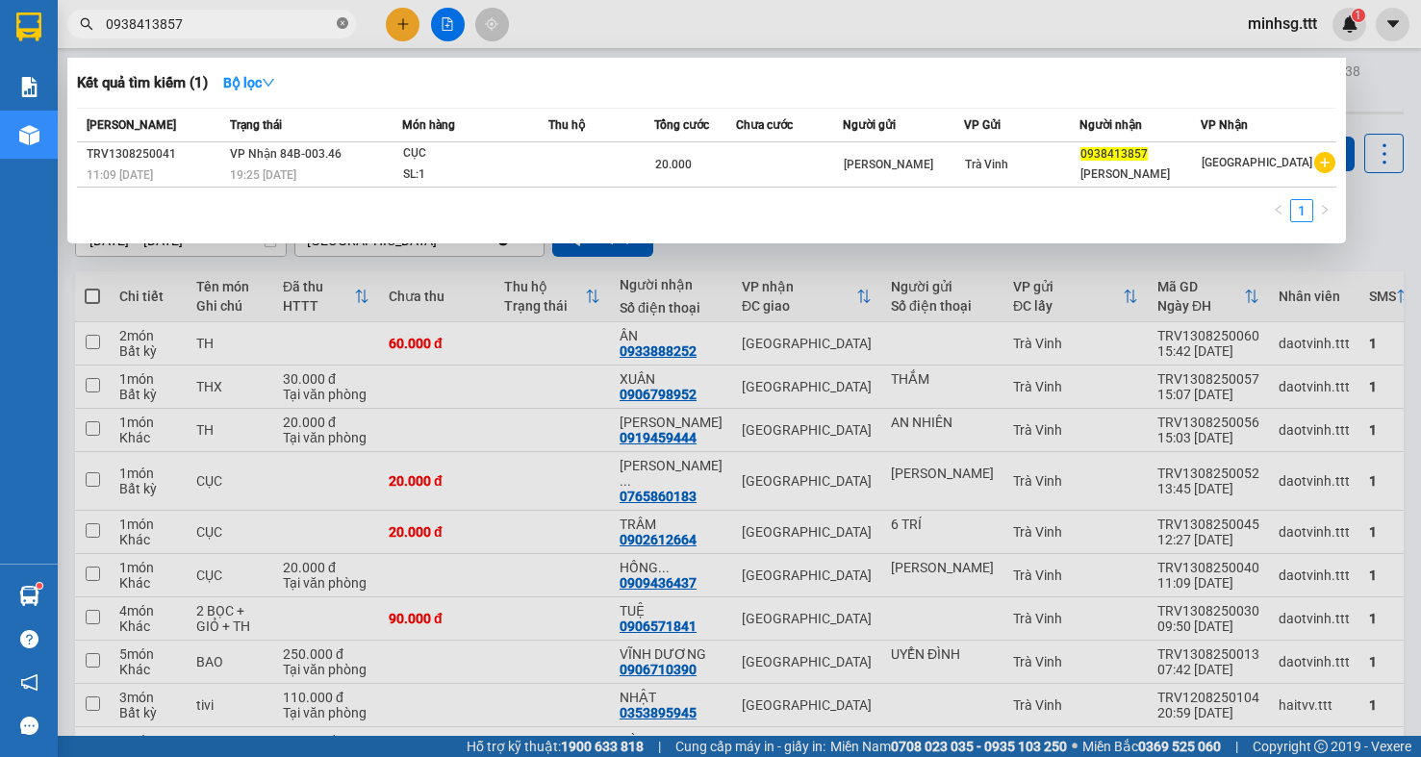
click at [343, 21] on icon "close-circle" at bounding box center [343, 23] width 12 height 12
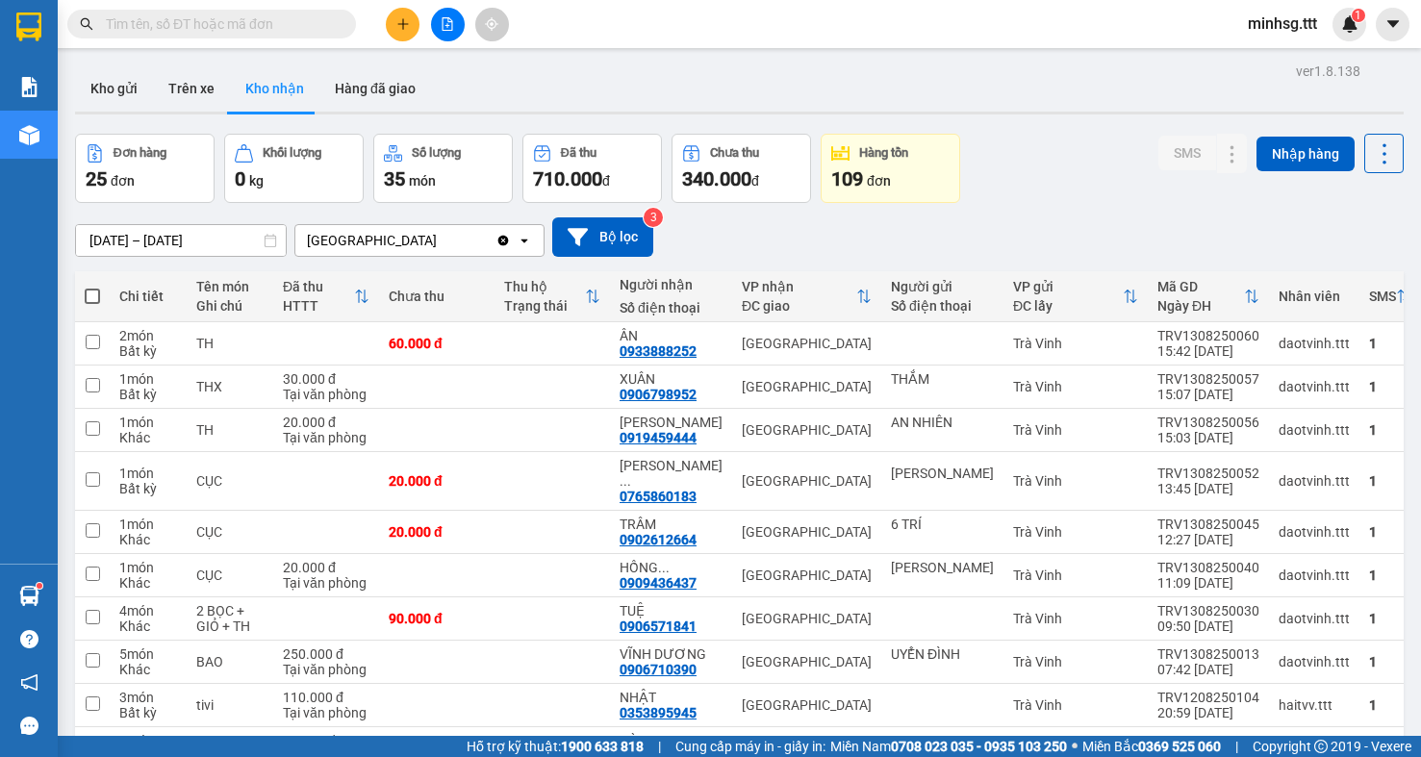
click at [1143, 221] on div "12/08/2025 – 14/08/2025 Press the down arrow key to interact with the calendar …" at bounding box center [739, 237] width 1329 height 68
click at [244, 29] on input "text" at bounding box center [219, 23] width 227 height 21
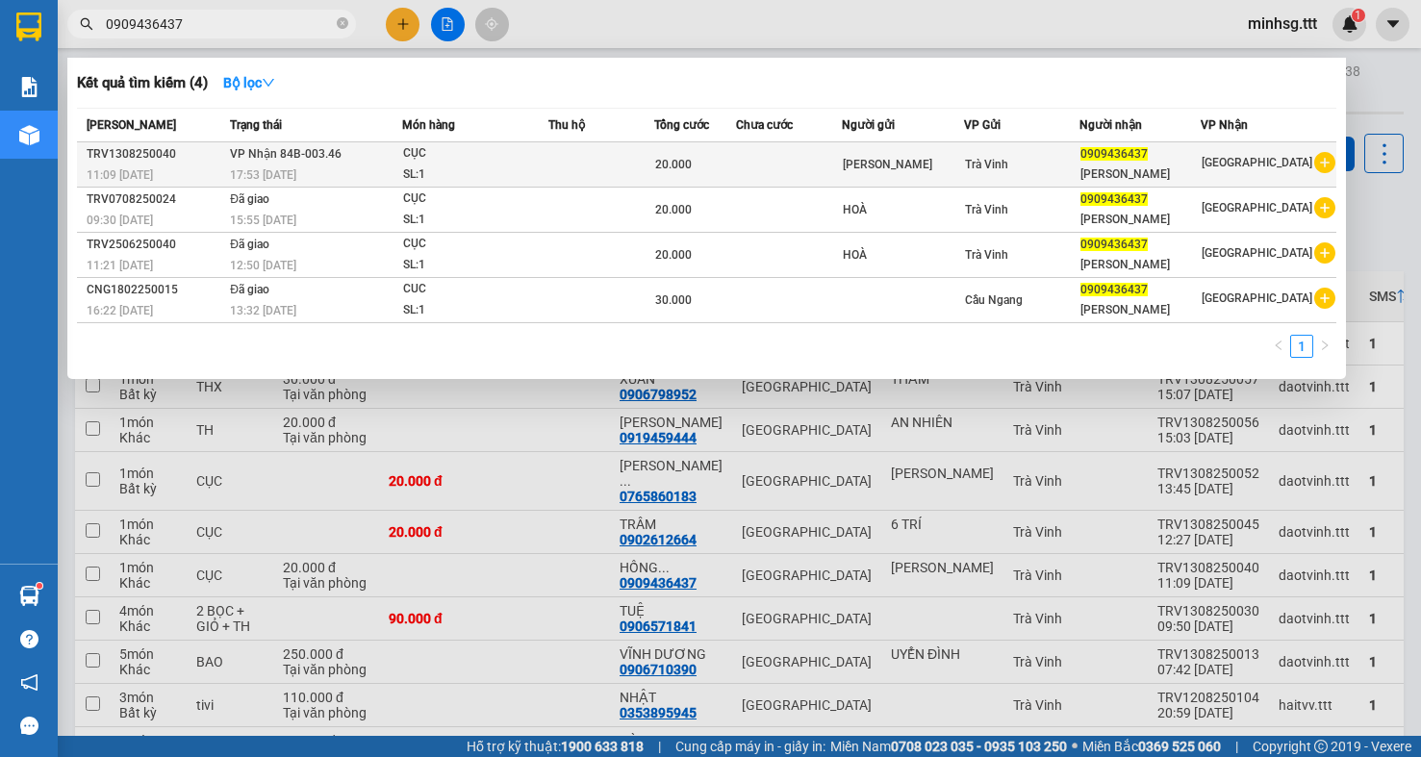
type input "0909436437"
click at [266, 157] on span "VP Nhận 84B-003.46" at bounding box center [286, 153] width 112 height 13
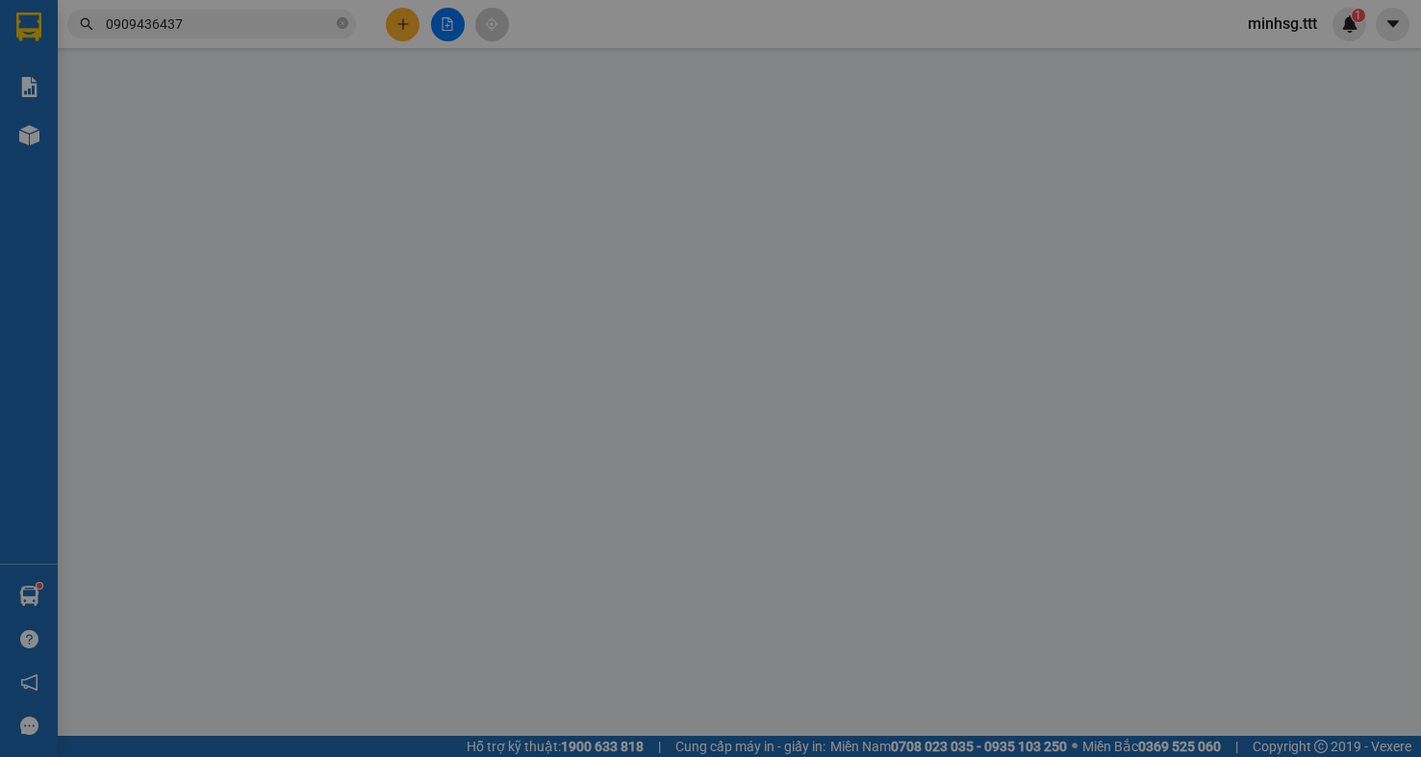
type input "MINH ĐỨC"
type input "0909436437"
type input "HỒNG HOÀNG"
type input "20.000"
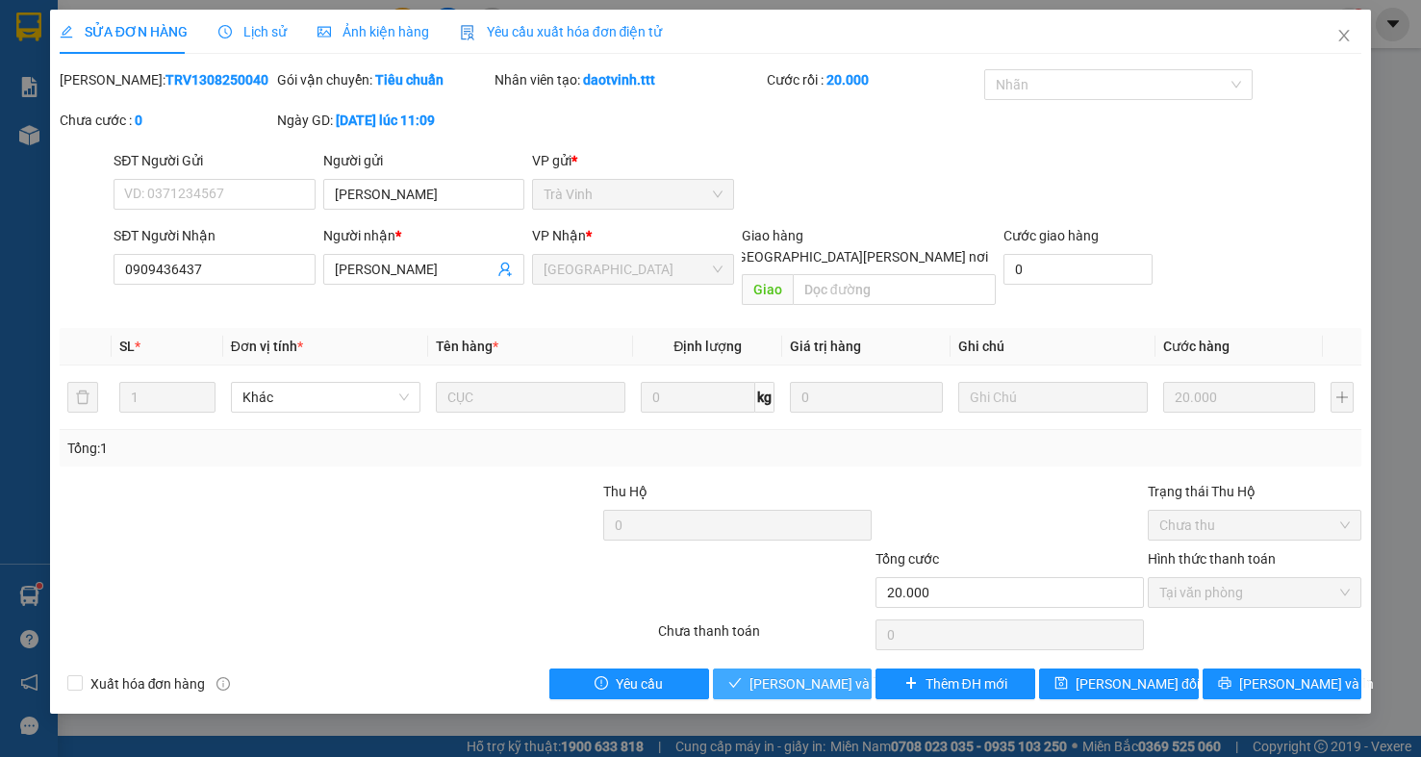
click at [771, 673] on span "Lưu và Giao hàng" at bounding box center [879, 683] width 260 height 21
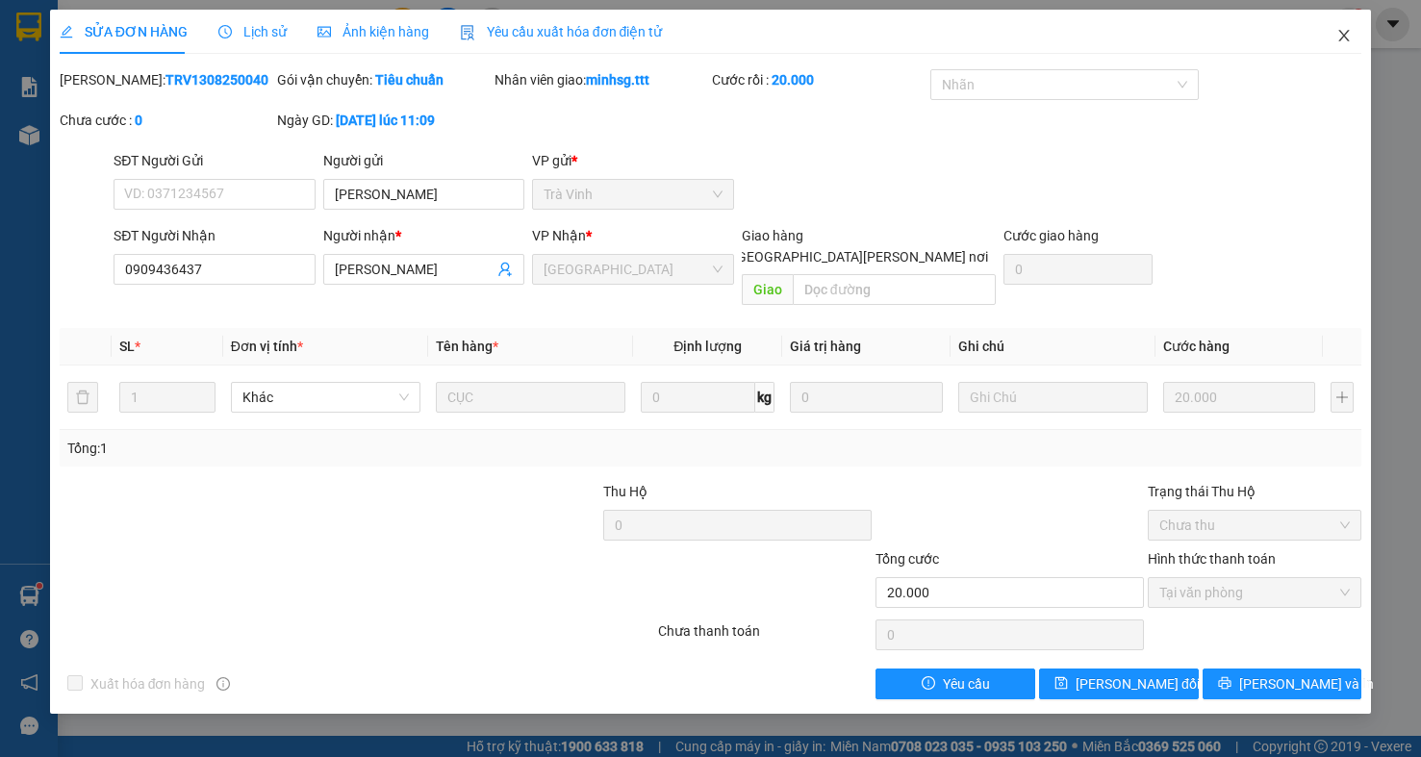
click at [1342, 46] on span "Close" at bounding box center [1344, 37] width 54 height 54
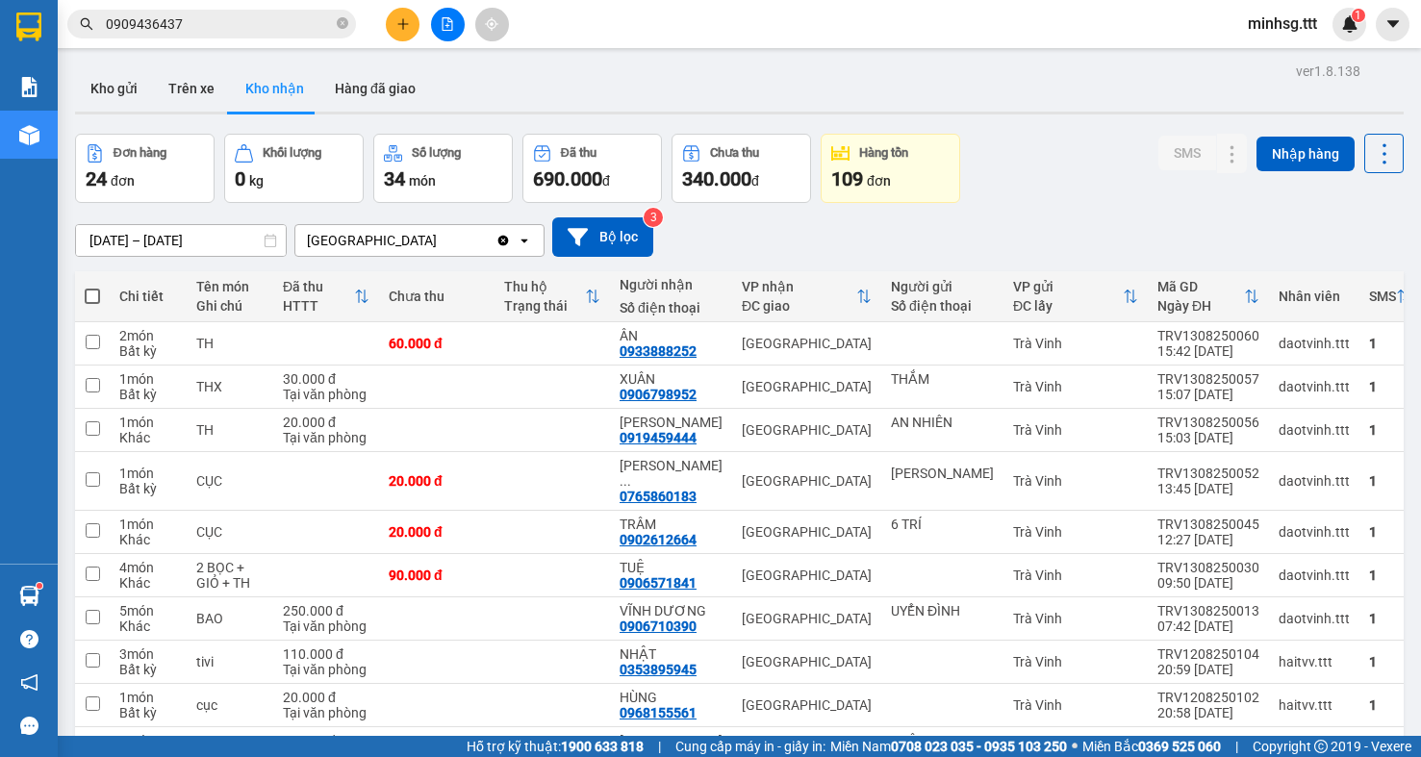
click at [439, 28] on button at bounding box center [448, 25] width 34 height 34
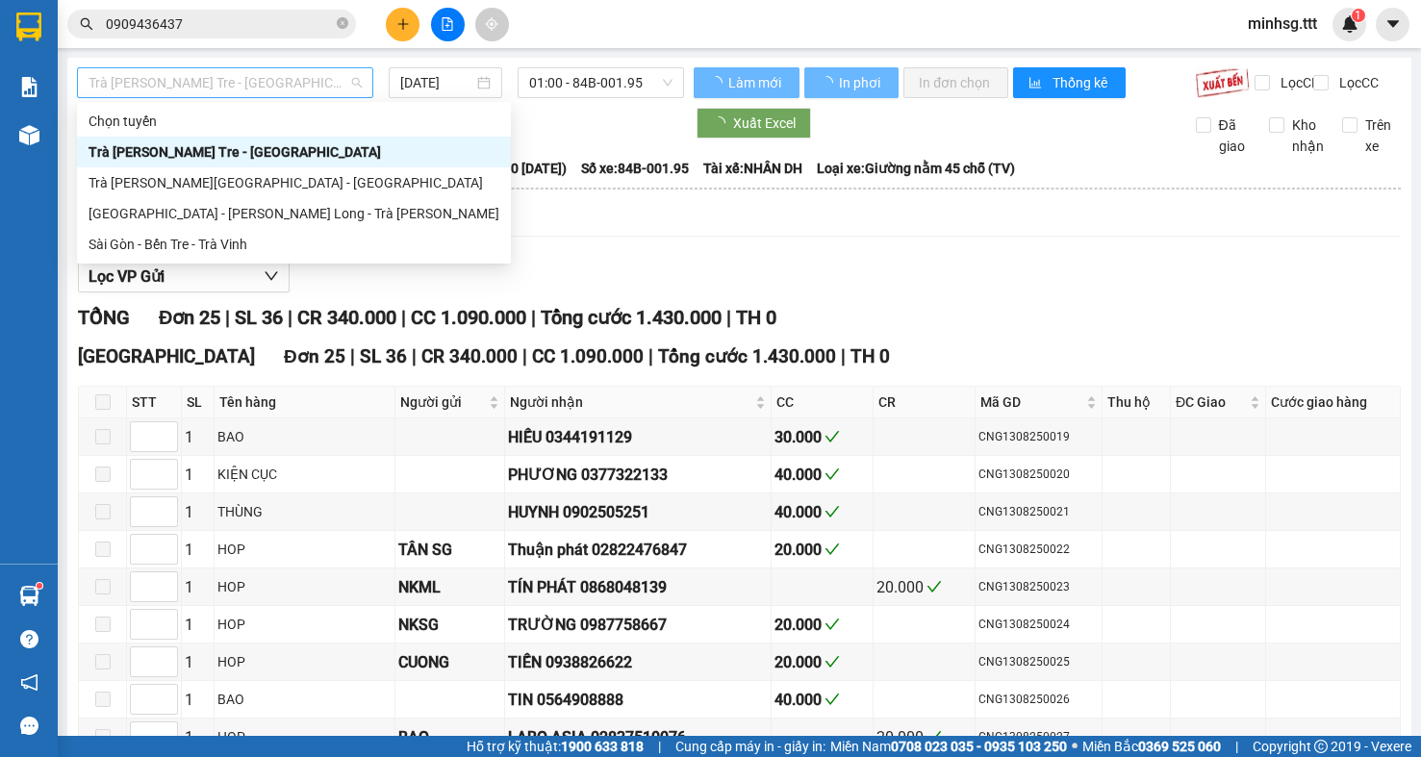
click at [284, 87] on span "Trà Vinh - Bến Tre - [GEOGRAPHIC_DATA]" at bounding box center [225, 82] width 273 height 29
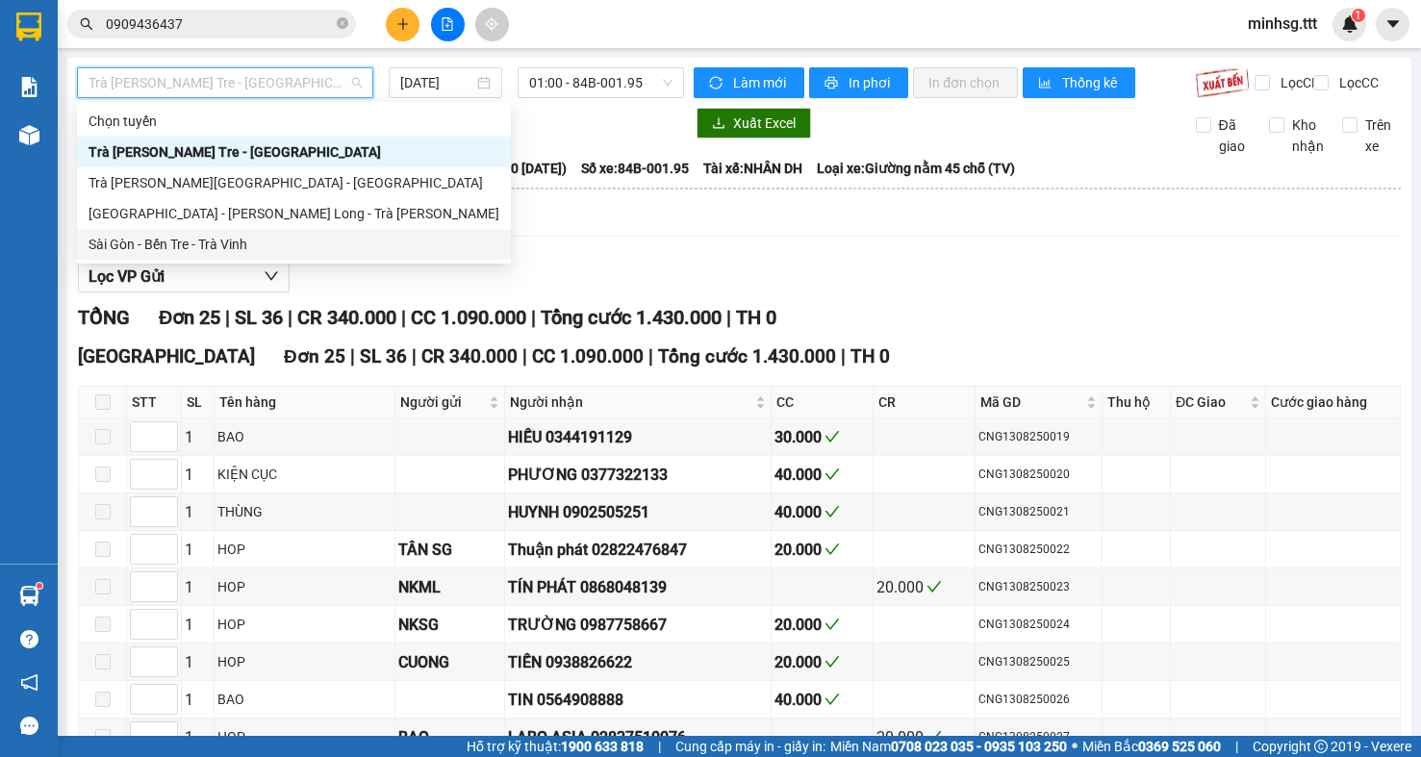
drag, startPoint x: 241, startPoint y: 244, endPoint x: 691, endPoint y: 162, distance: 456.9
click at [241, 243] on div "Sài Gòn - Bến Tre - Trà Vinh" at bounding box center [294, 244] width 411 height 21
type input "14/08/2025"
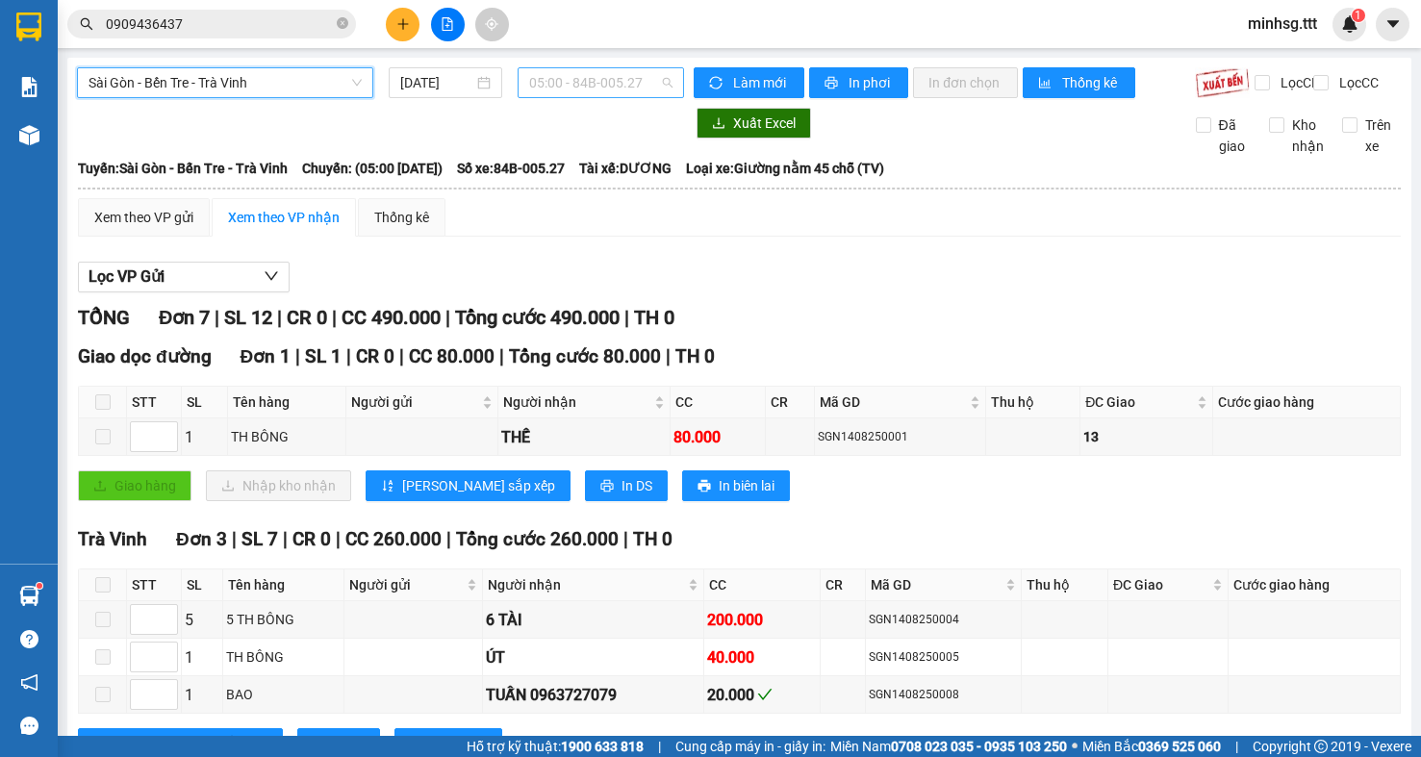
click at [649, 74] on span "05:00 - 84B-005.27" at bounding box center [600, 82] width 143 height 29
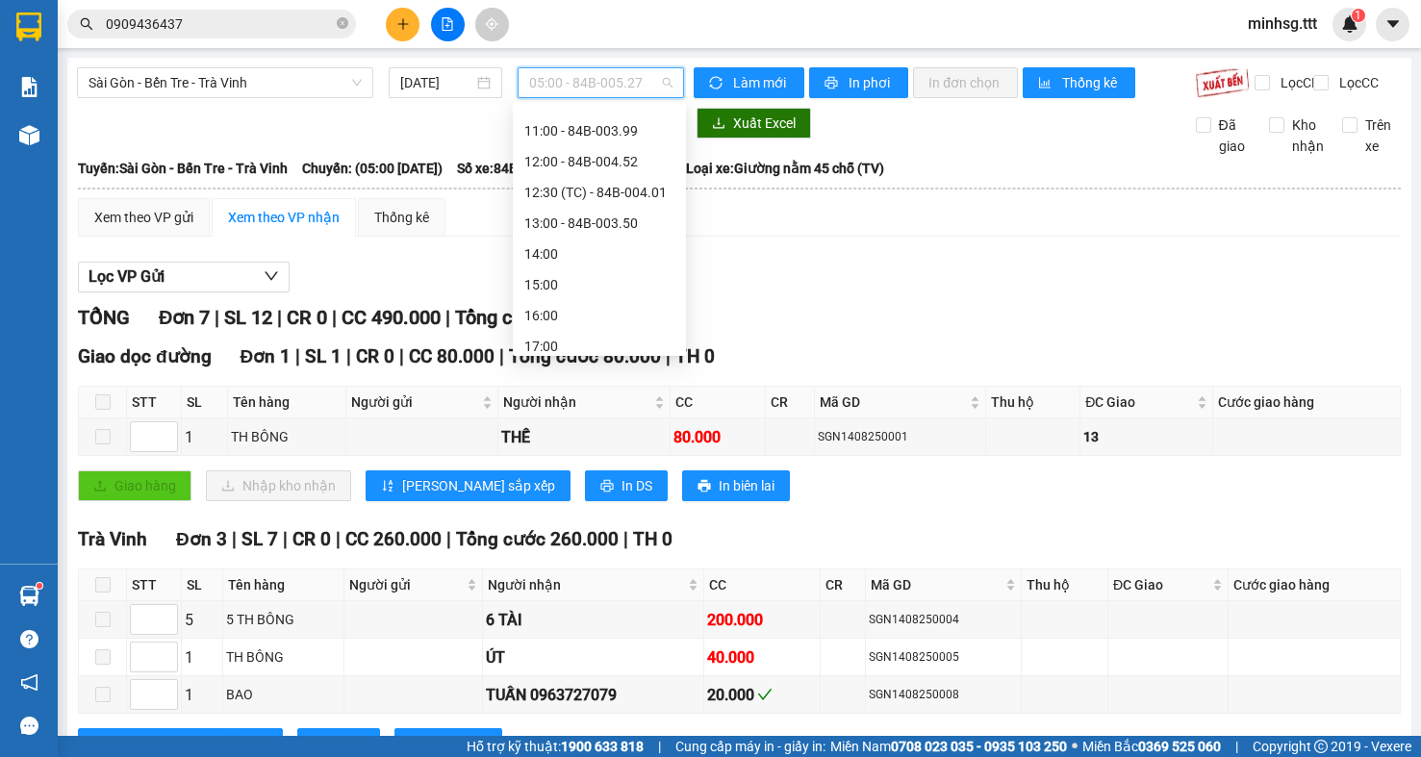
scroll to position [192, 0]
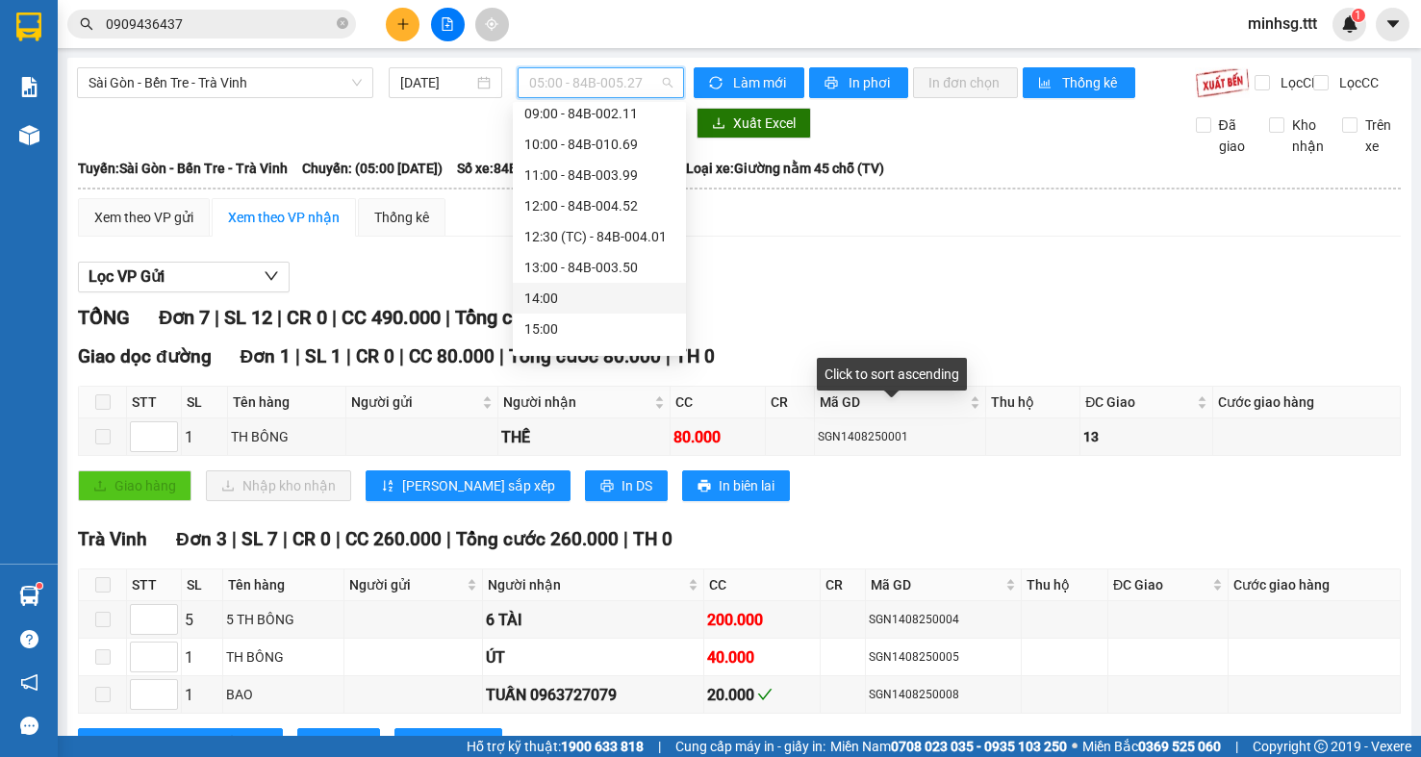
click at [913, 362] on div "Click to sort ascending" at bounding box center [892, 374] width 150 height 33
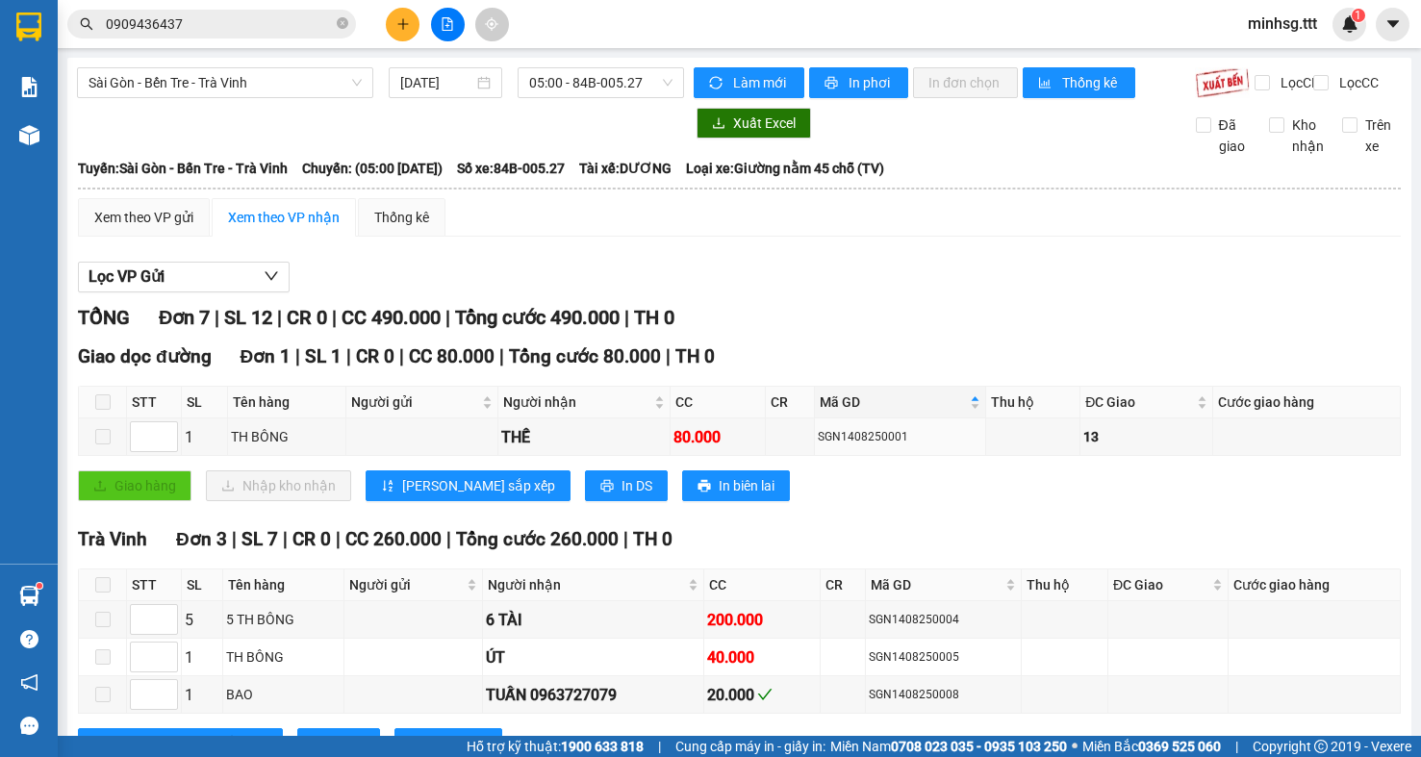
click at [272, 34] on input "0909436437" at bounding box center [219, 23] width 227 height 21
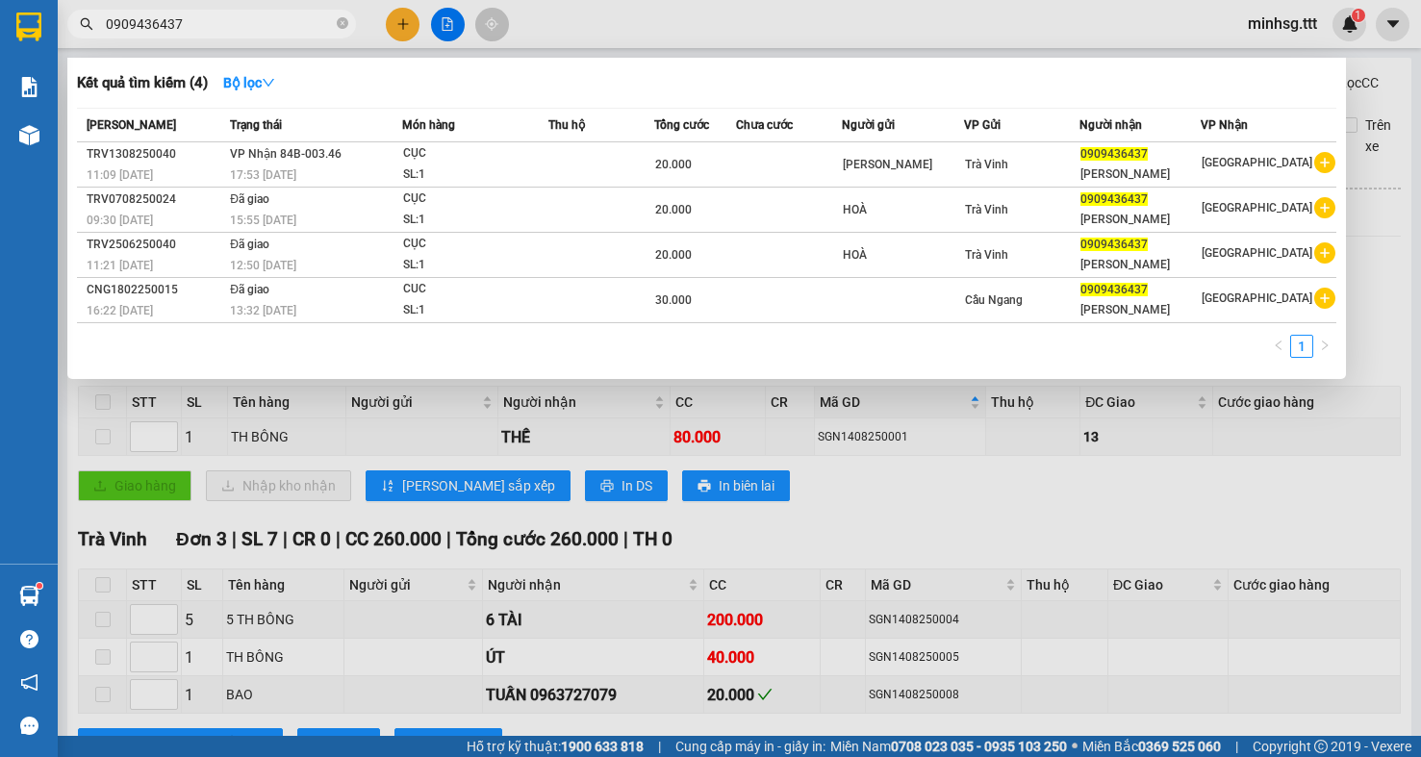
click at [272, 34] on input "0909436437" at bounding box center [219, 23] width 227 height 21
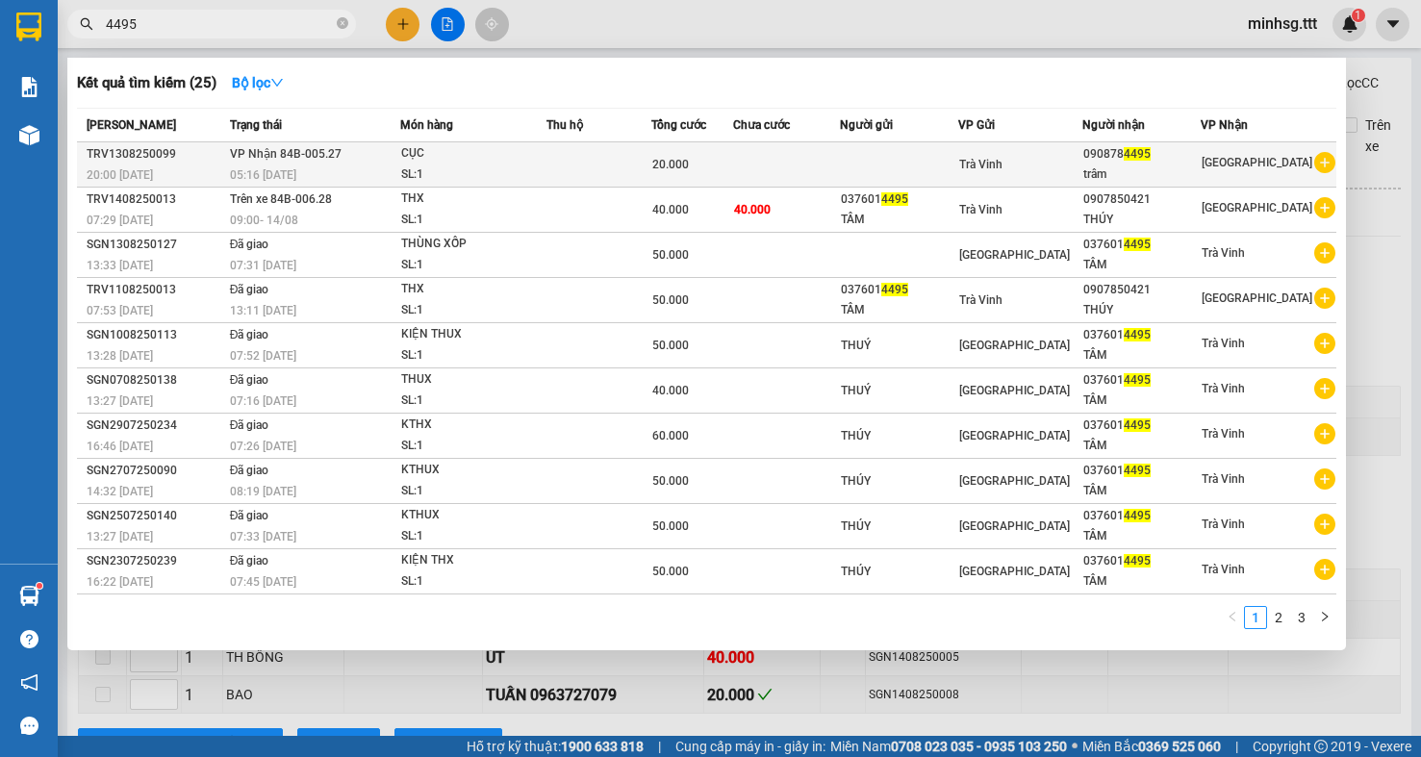
type input "4495"
click at [313, 151] on span "VP Nhận 84B-005.27" at bounding box center [286, 153] width 112 height 13
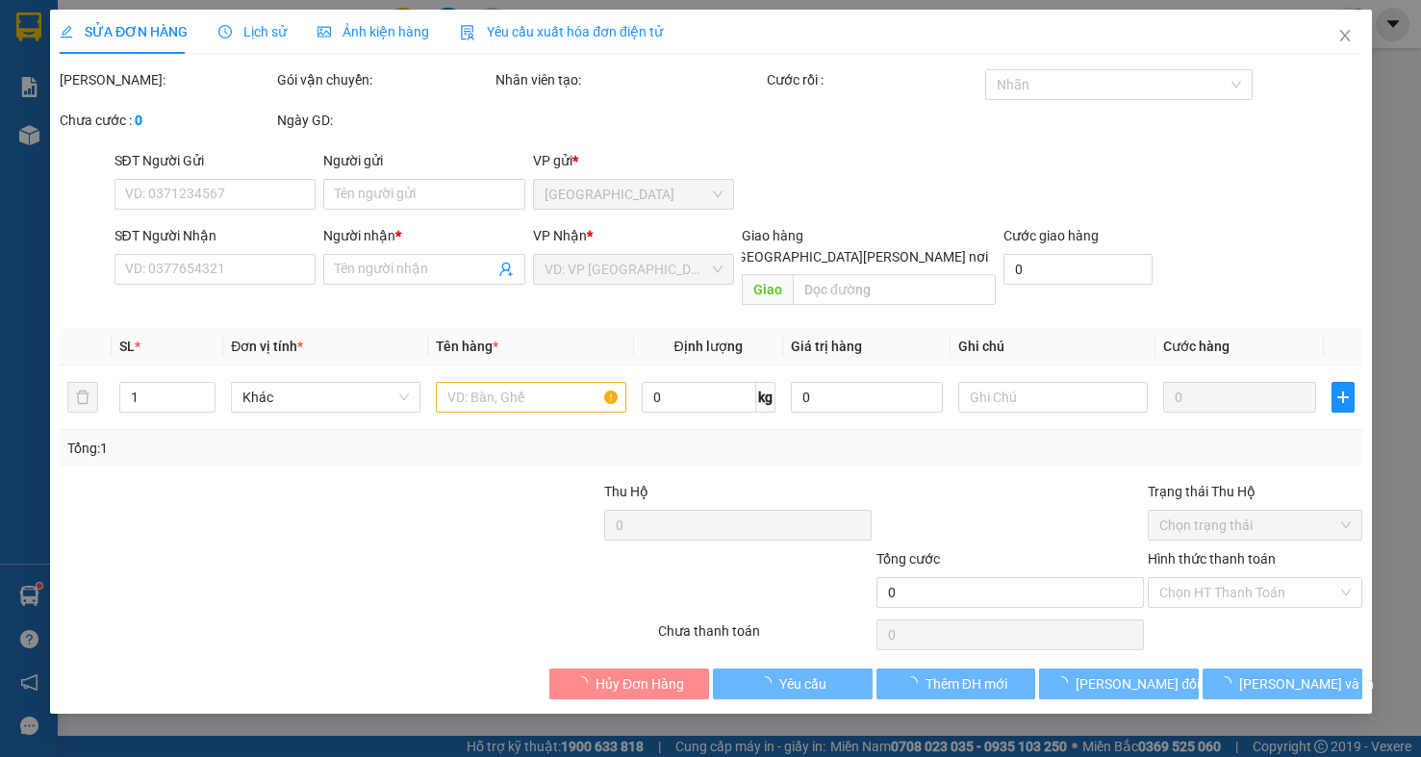
type input "0908784495"
type input "trâm"
type input "20.000"
